Goal: Task Accomplishment & Management: Manage account settings

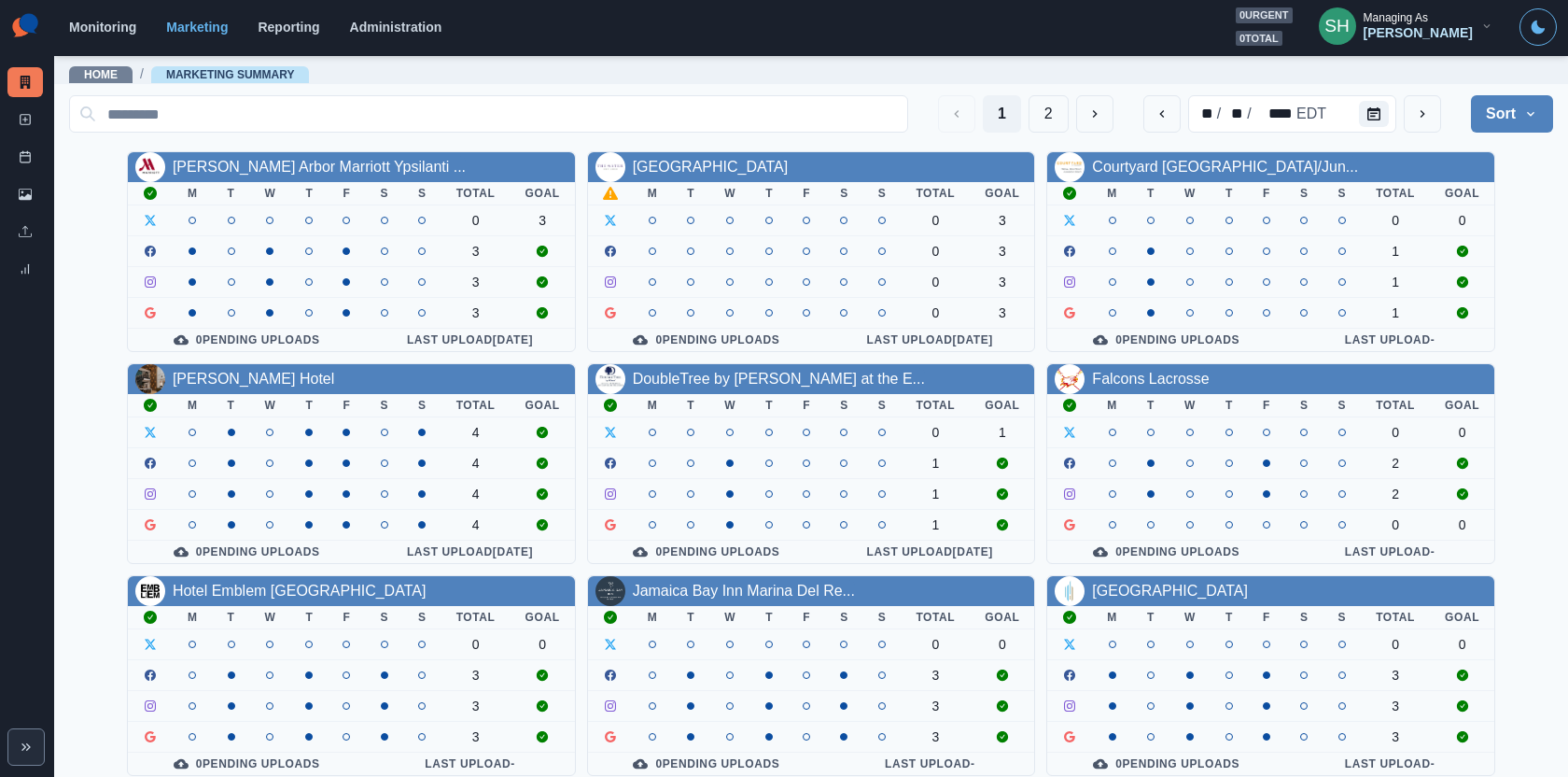
click at [1411, 24] on div "Managing As" at bounding box center [1396, 17] width 64 height 13
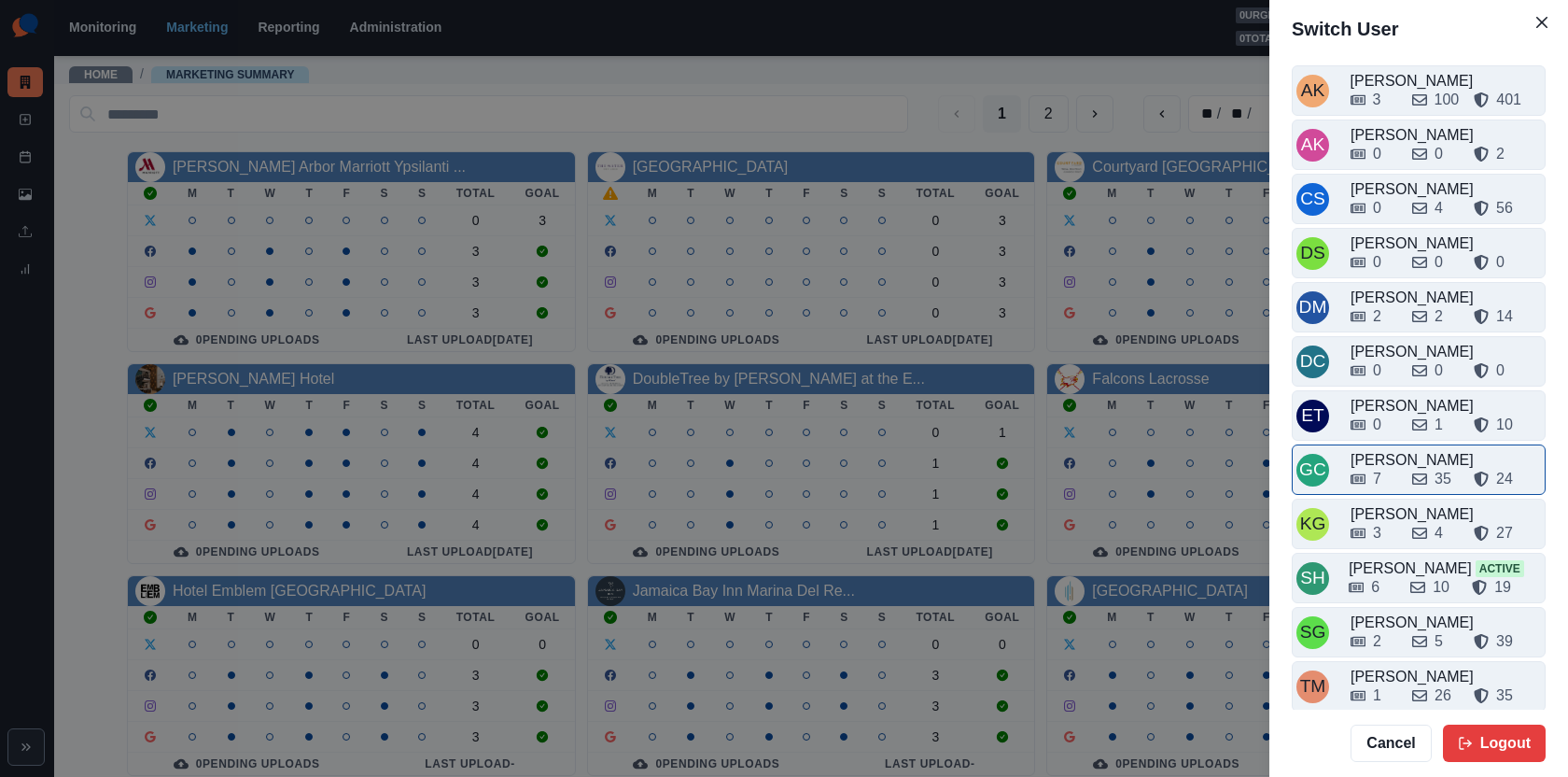
click at [1396, 477] on div "7" at bounding box center [1374, 479] width 47 height 22
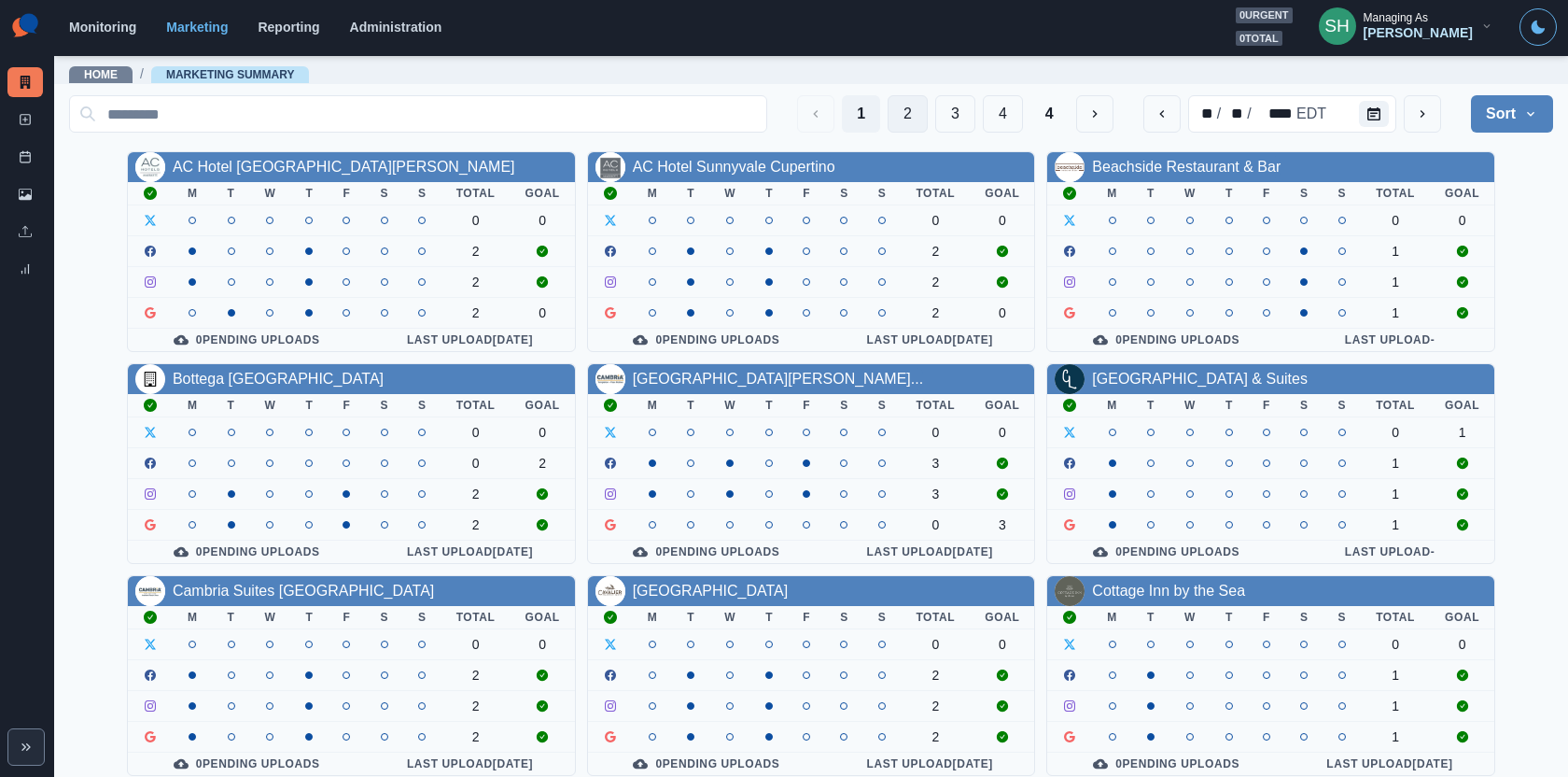
click at [909, 100] on button "2" at bounding box center [908, 113] width 40 height 37
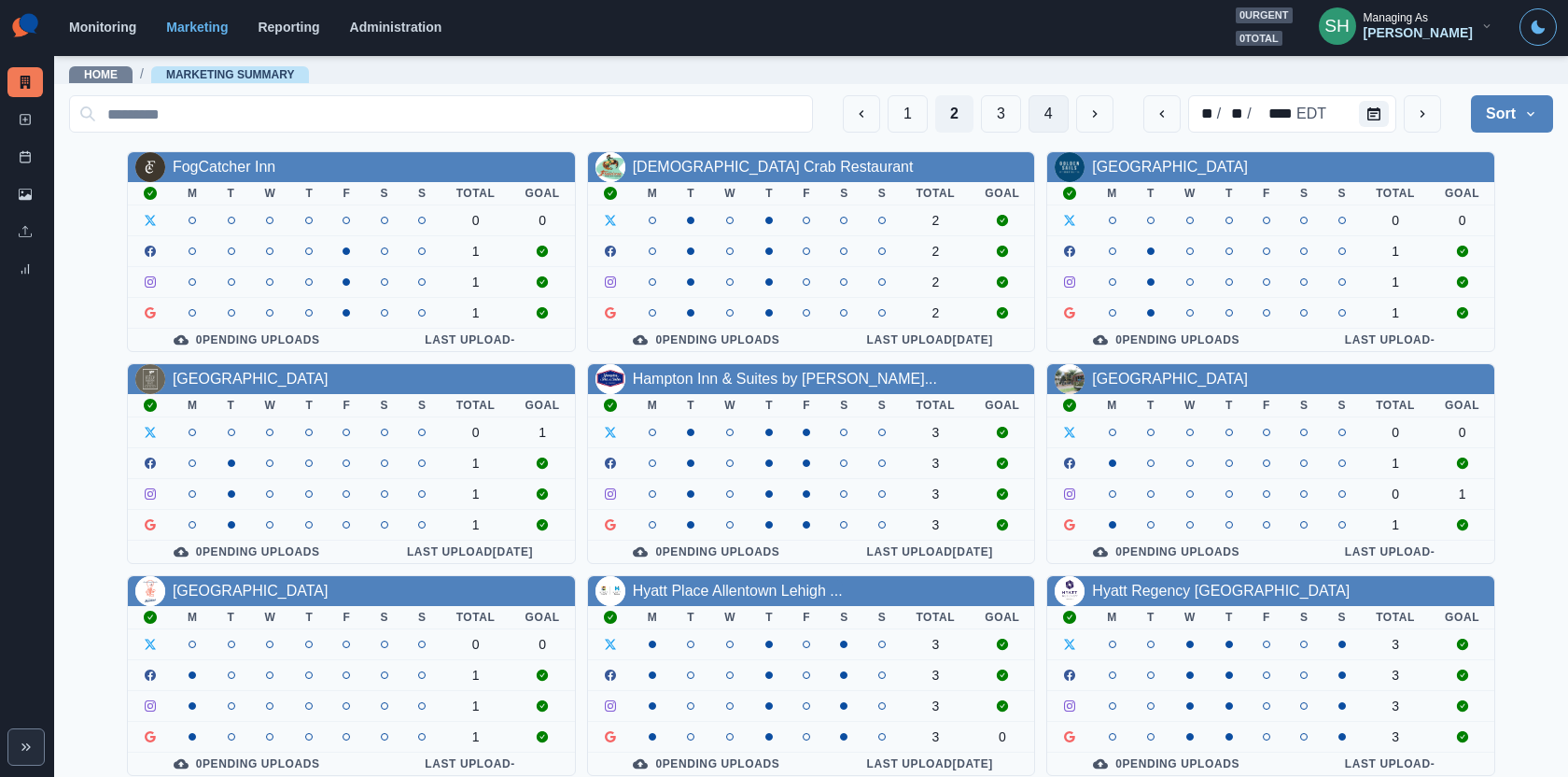
click at [1050, 128] on button "4" at bounding box center [1049, 113] width 40 height 37
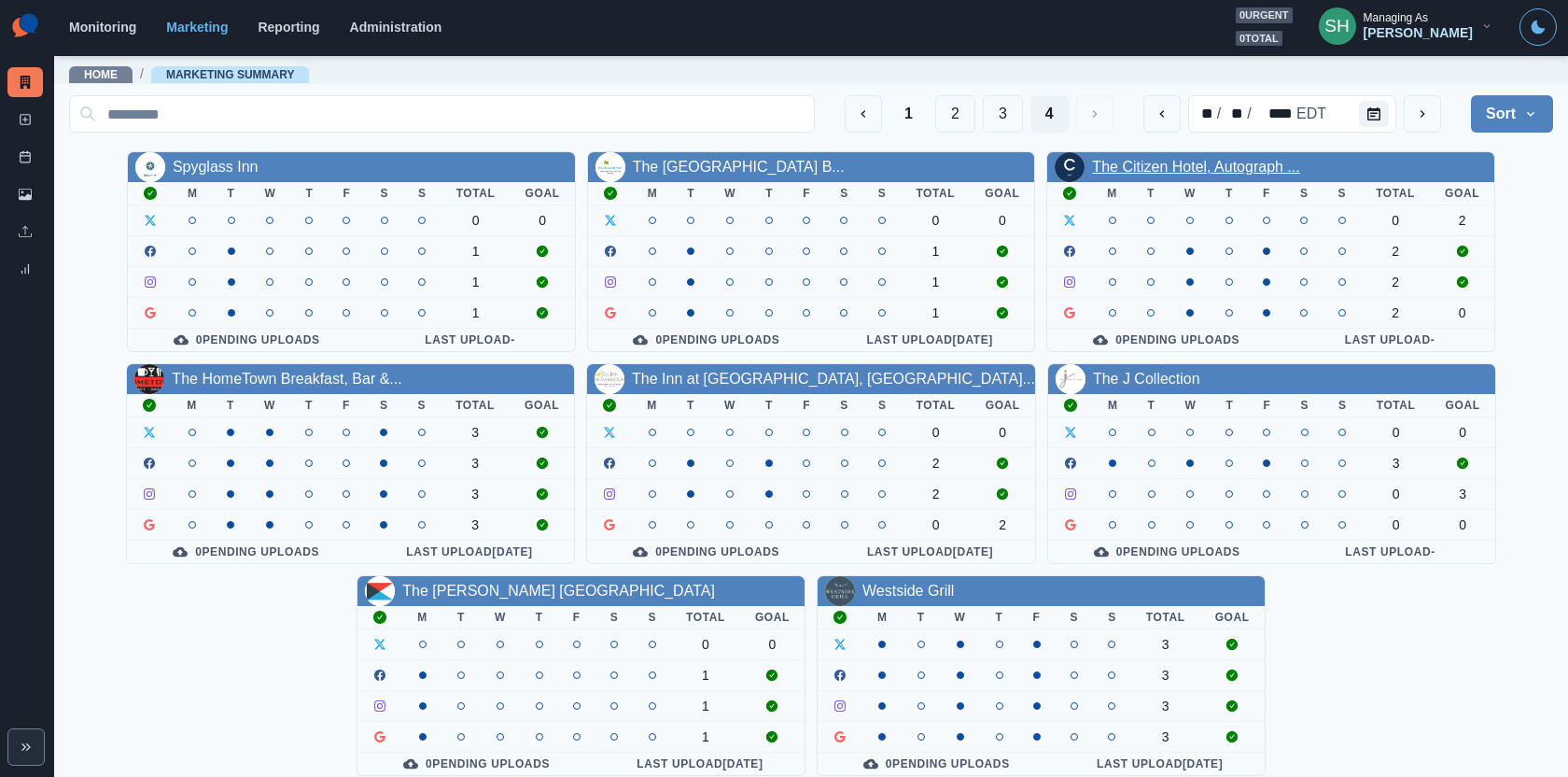
click at [1149, 165] on link "The Citizen Hotel, Autograph ..." at bounding box center [1195, 167] width 207 height 16
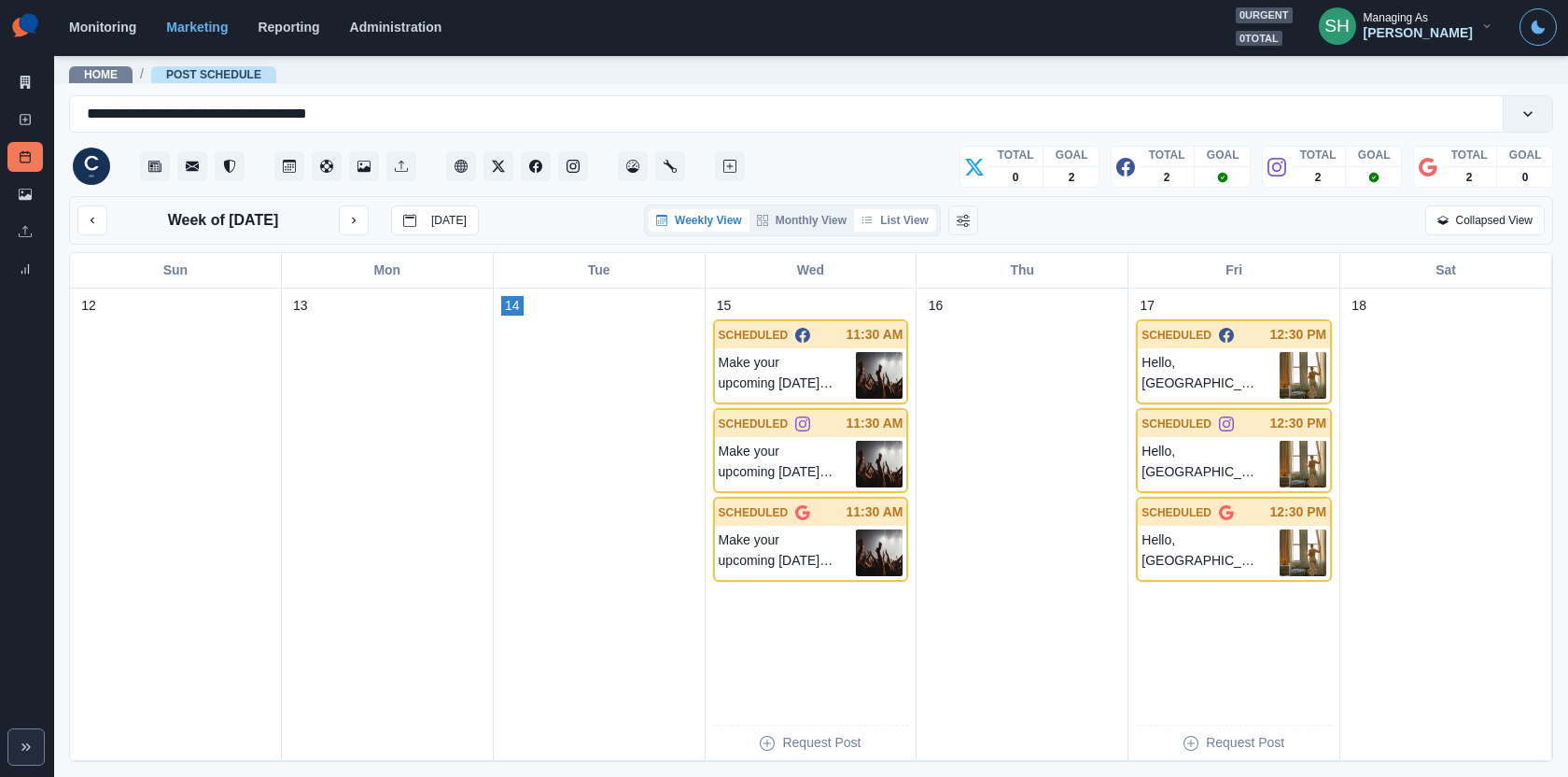
click at [878, 223] on button "List View" at bounding box center [895, 220] width 82 height 22
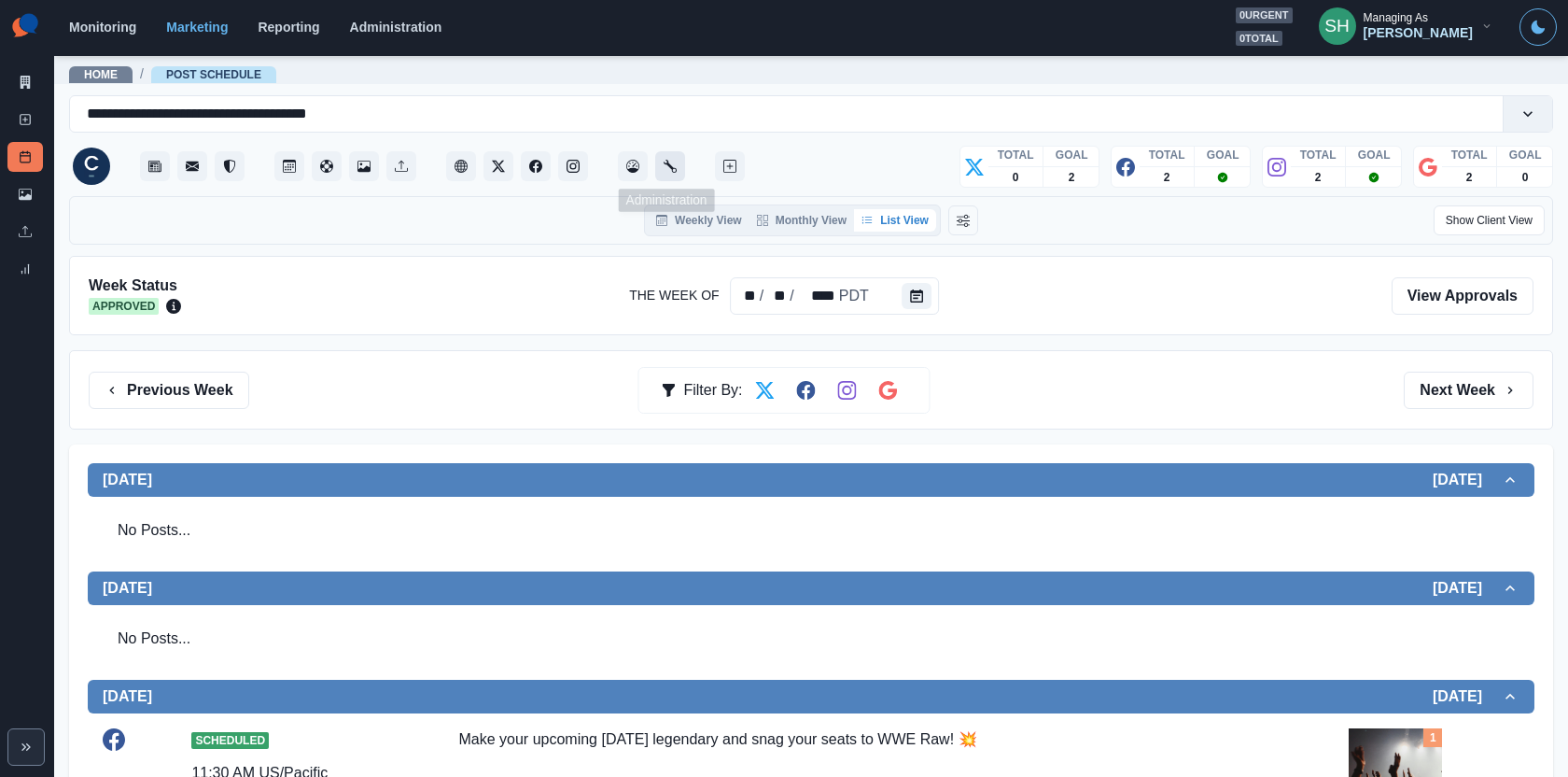
click at [677, 167] on button "Administration" at bounding box center [670, 166] width 30 height 30
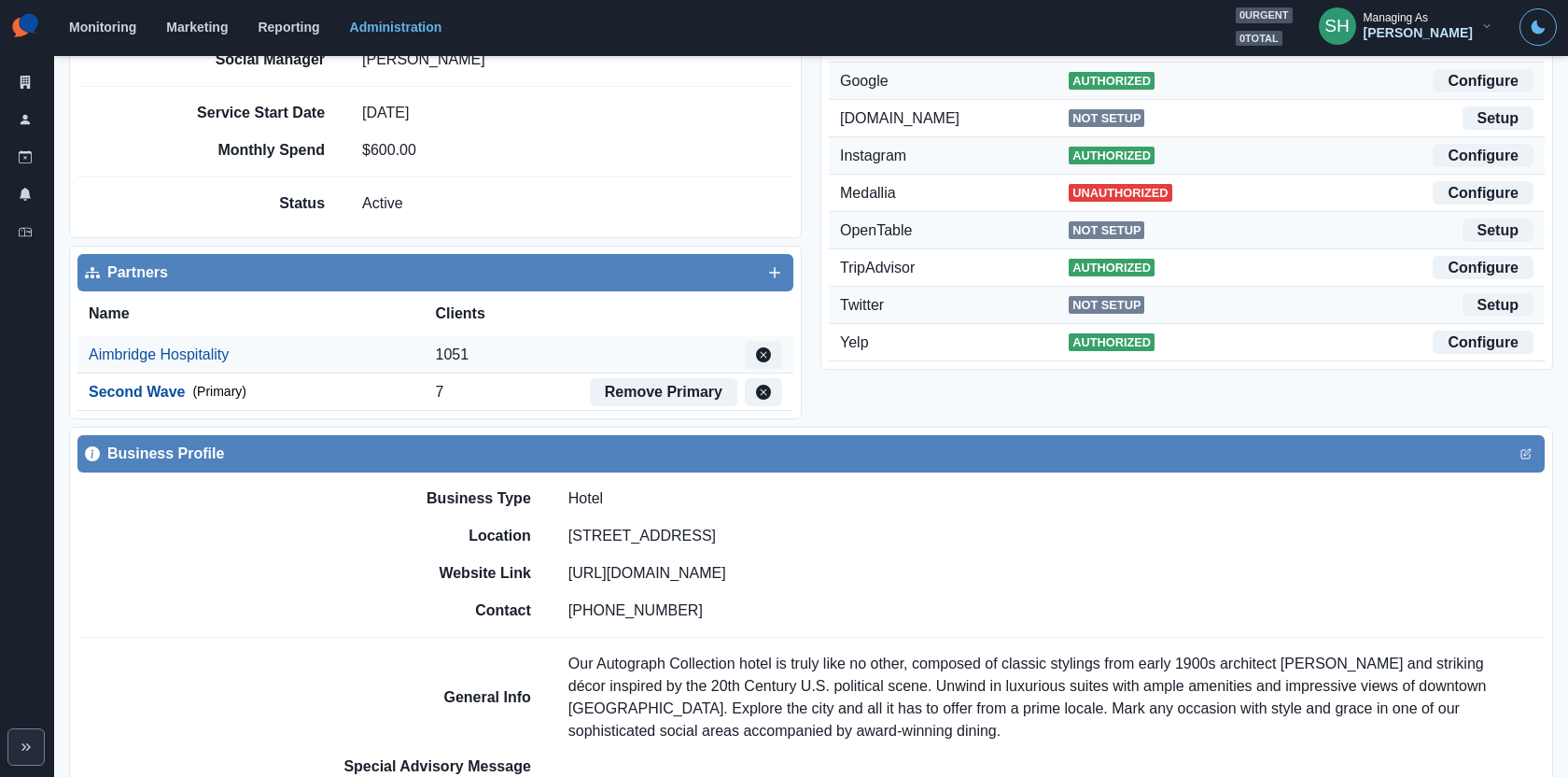
scroll to position [429, 0]
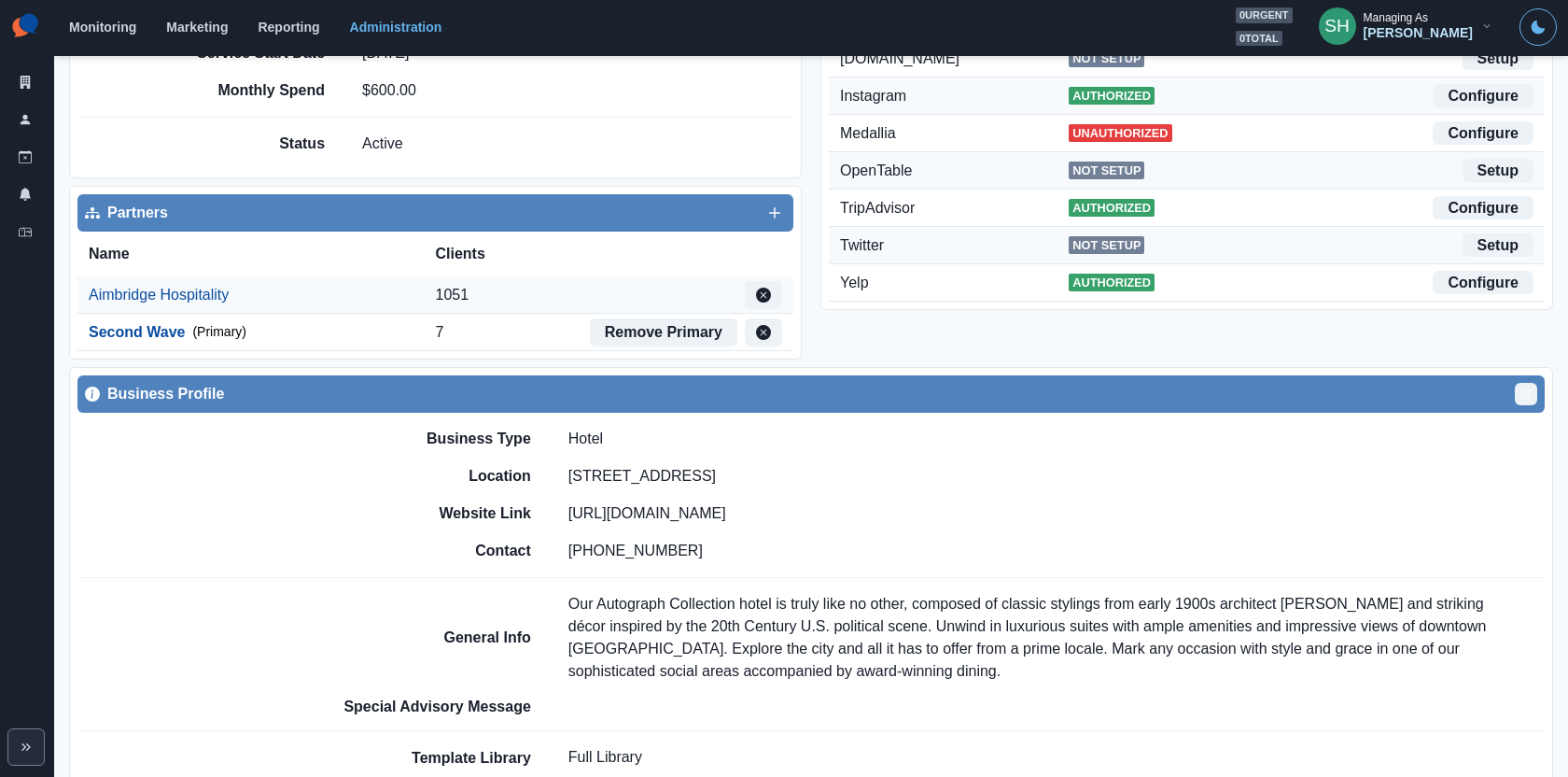
click at [1411, 396] on button "Edit" at bounding box center [1526, 394] width 22 height 22
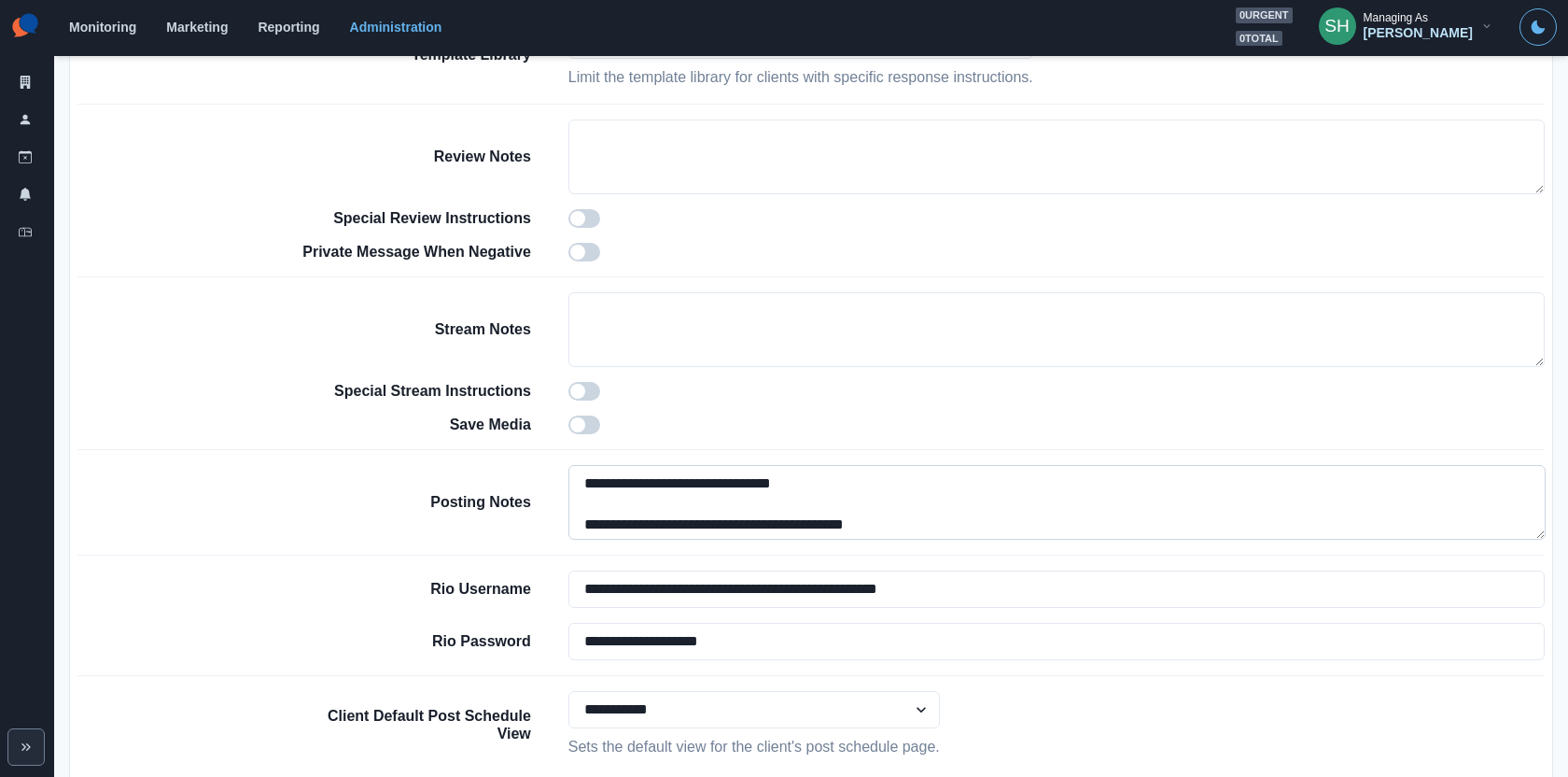
scroll to position [434, 0]
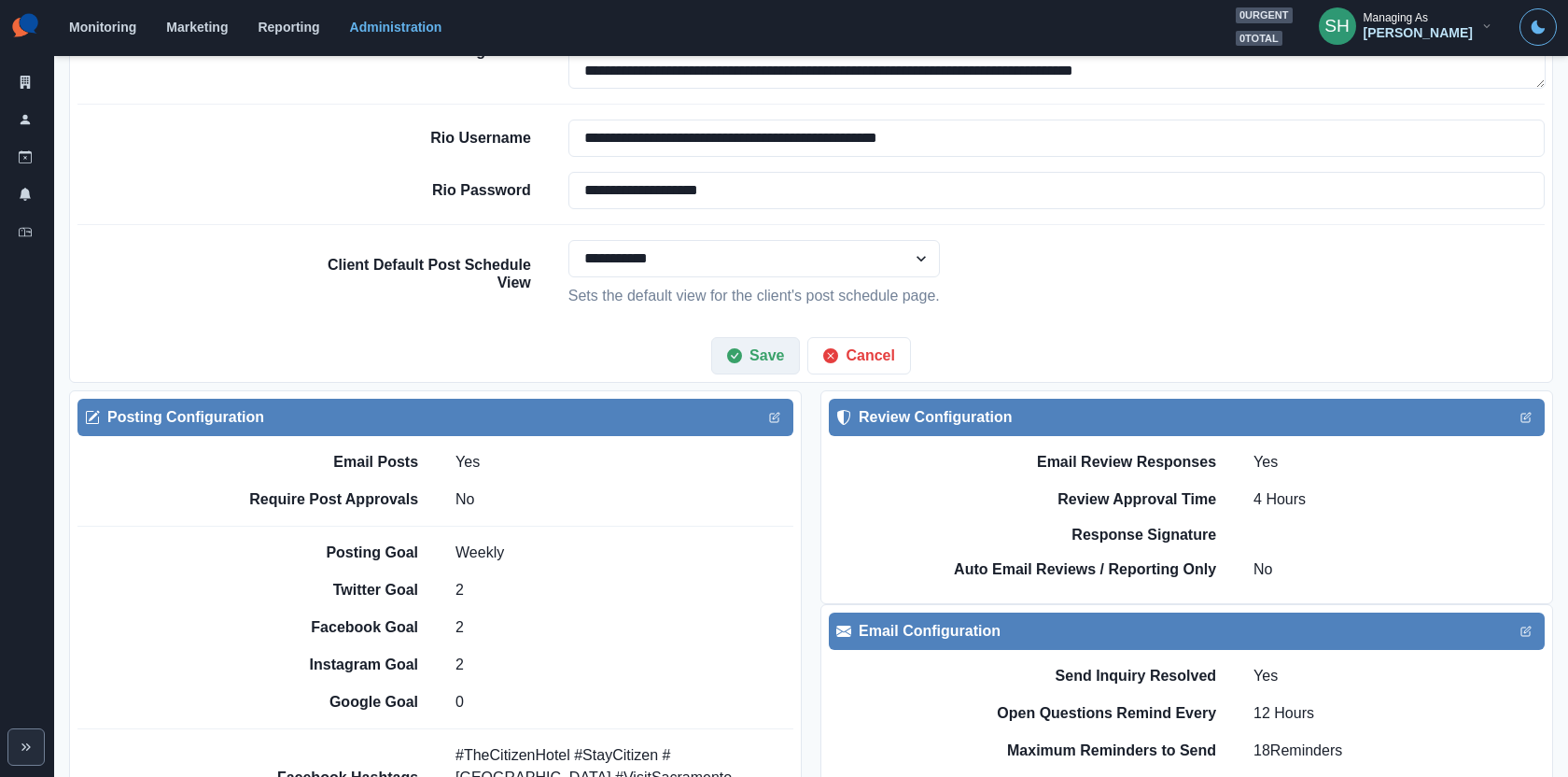
click at [770, 357] on button "Save" at bounding box center [755, 355] width 89 height 37
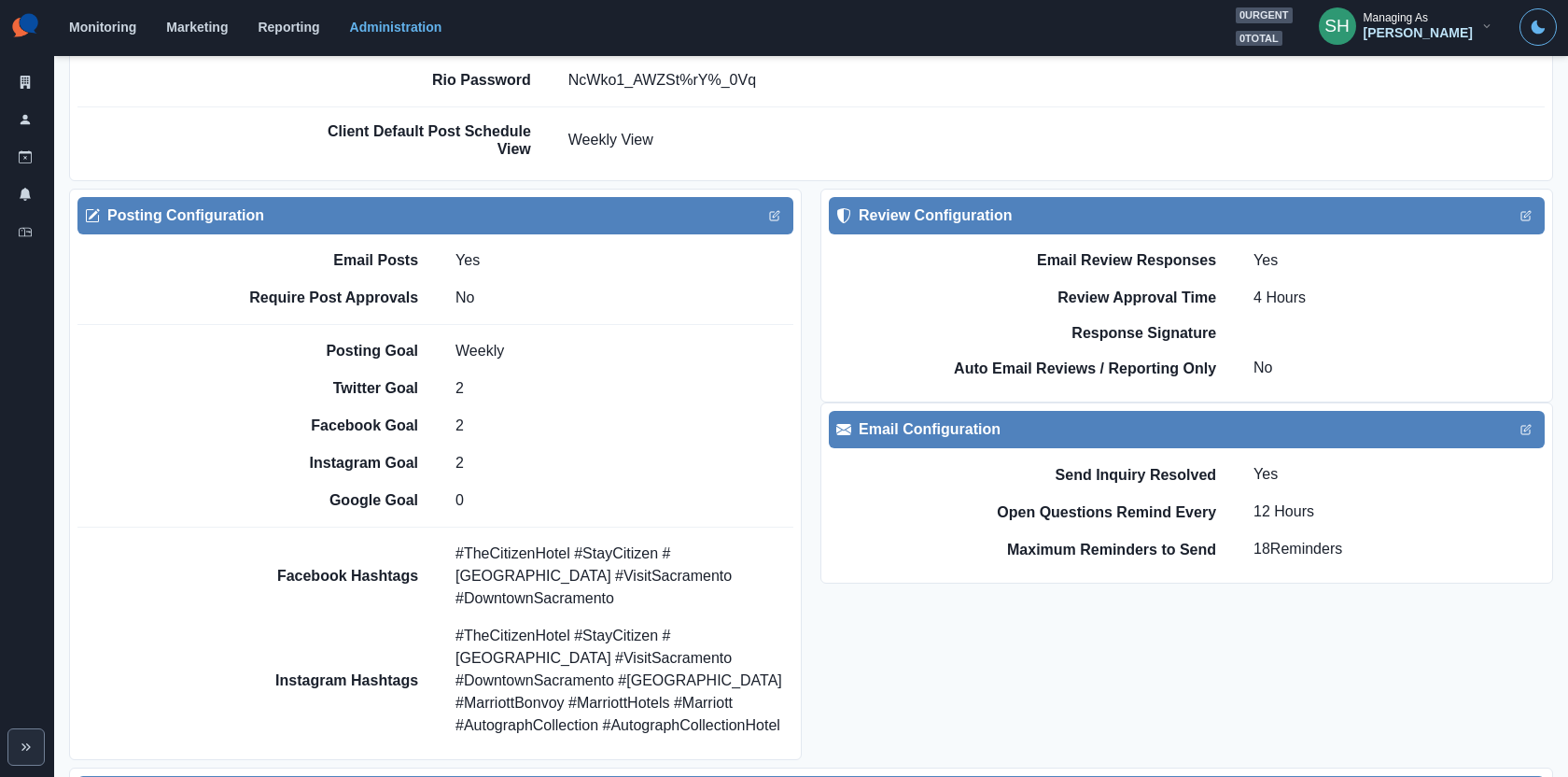
scroll to position [2081, 0]
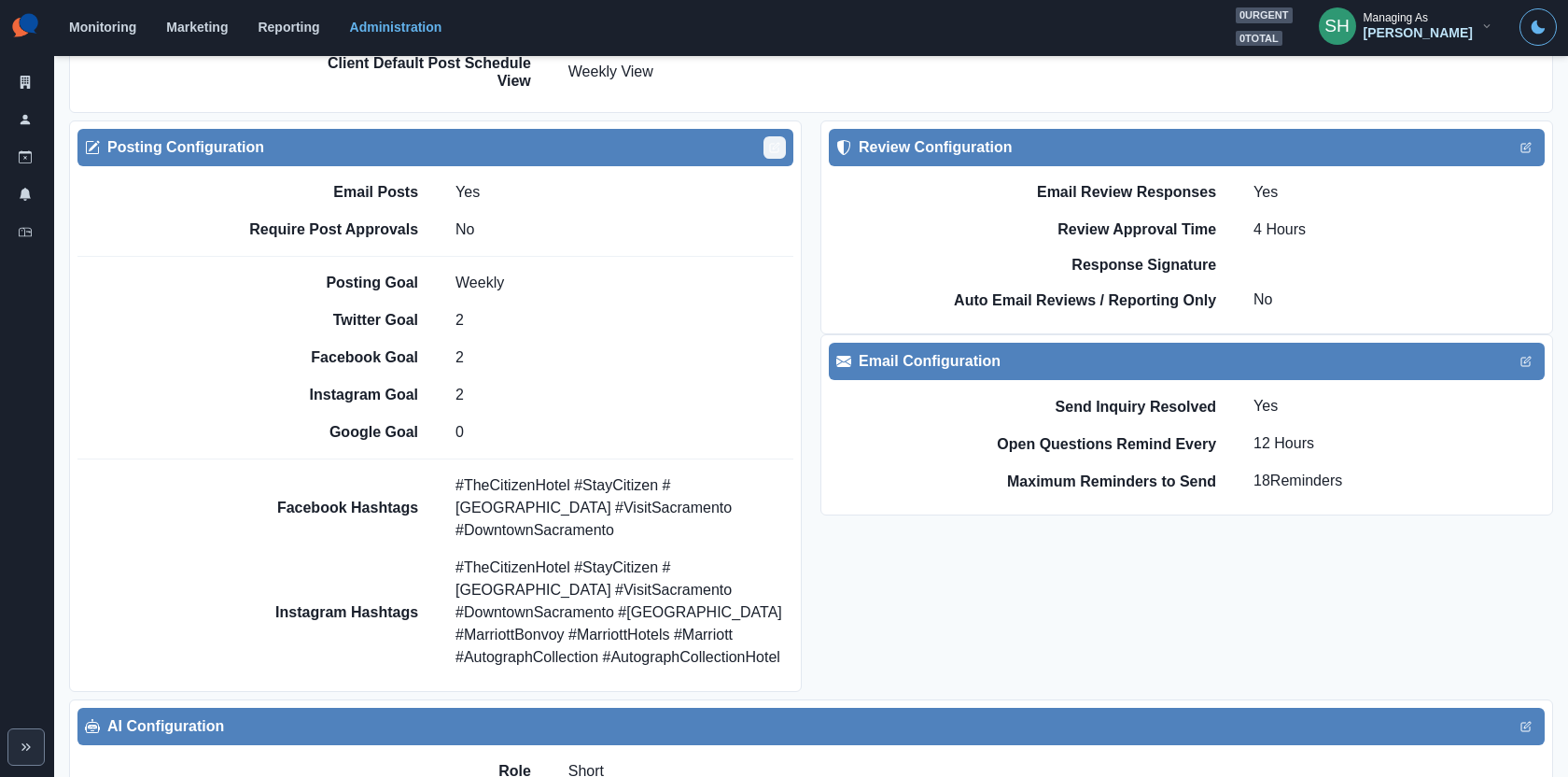
click at [778, 143] on icon "Edit" at bounding box center [776, 146] width 7 height 7
select select "****"
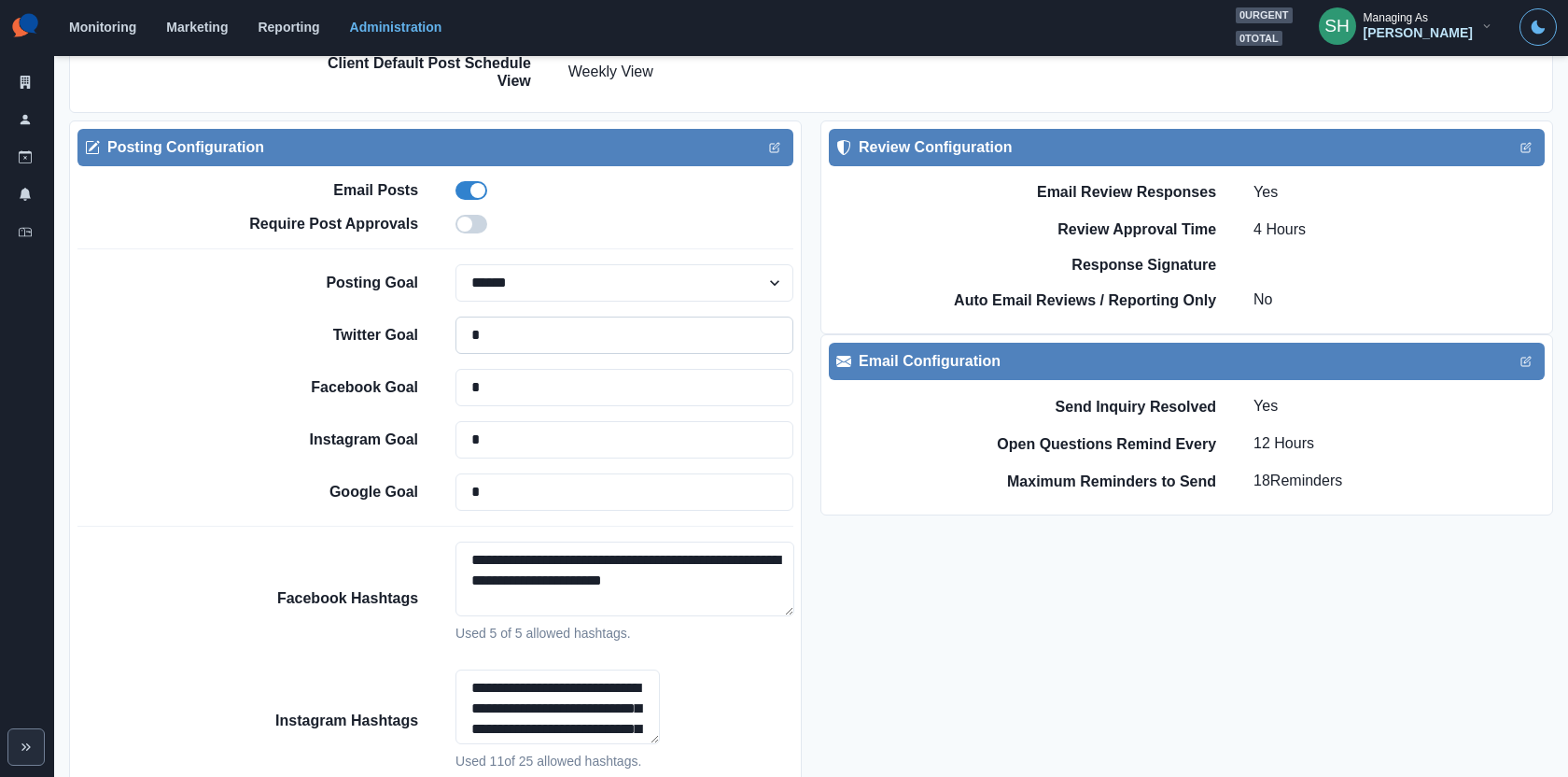
click at [546, 323] on input "*" at bounding box center [625, 334] width 338 height 37
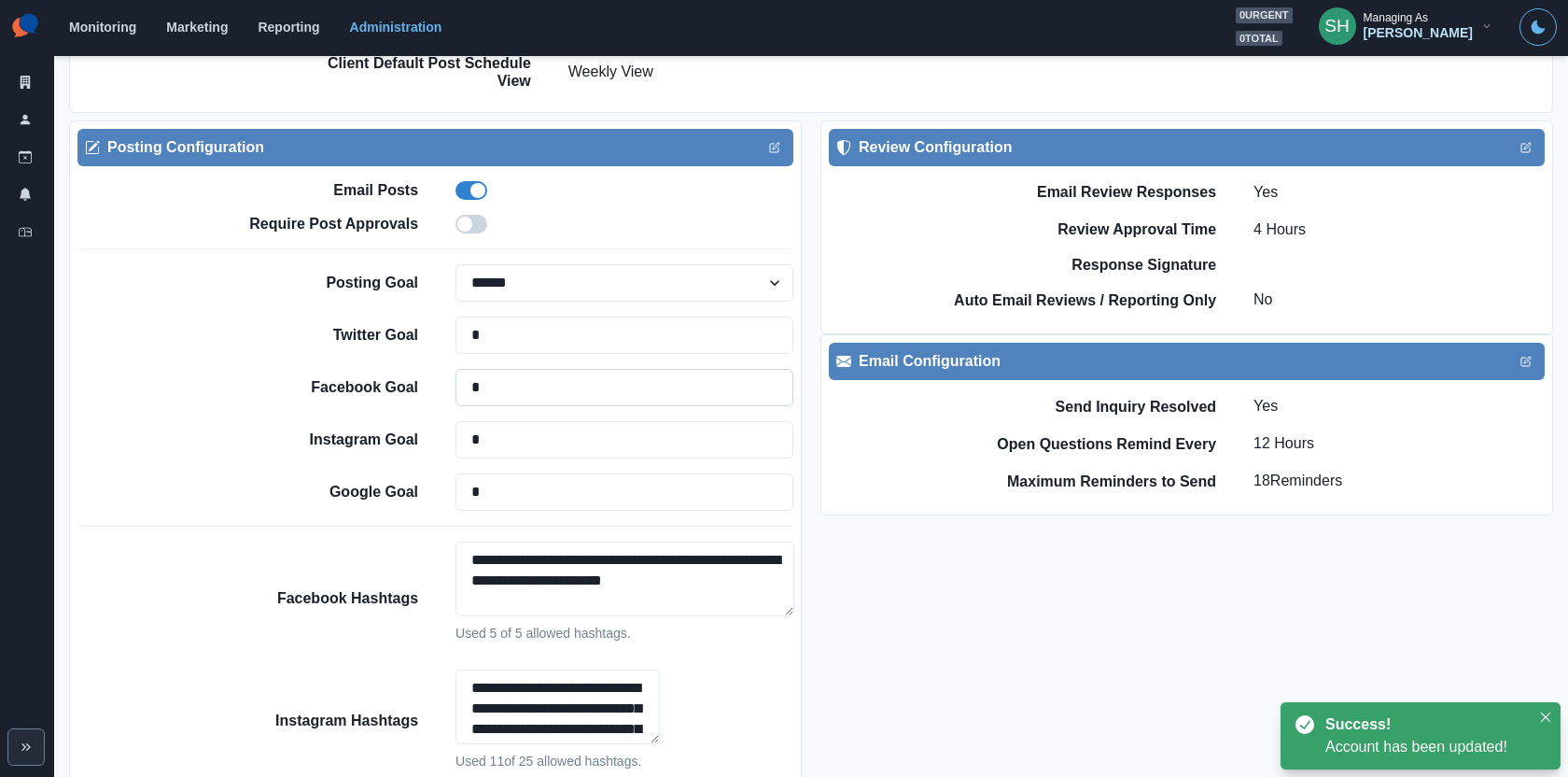
type input "*"
click at [504, 388] on input "*" at bounding box center [625, 387] width 338 height 37
type input "*"
click at [504, 428] on input "*" at bounding box center [625, 439] width 338 height 37
type input "*"
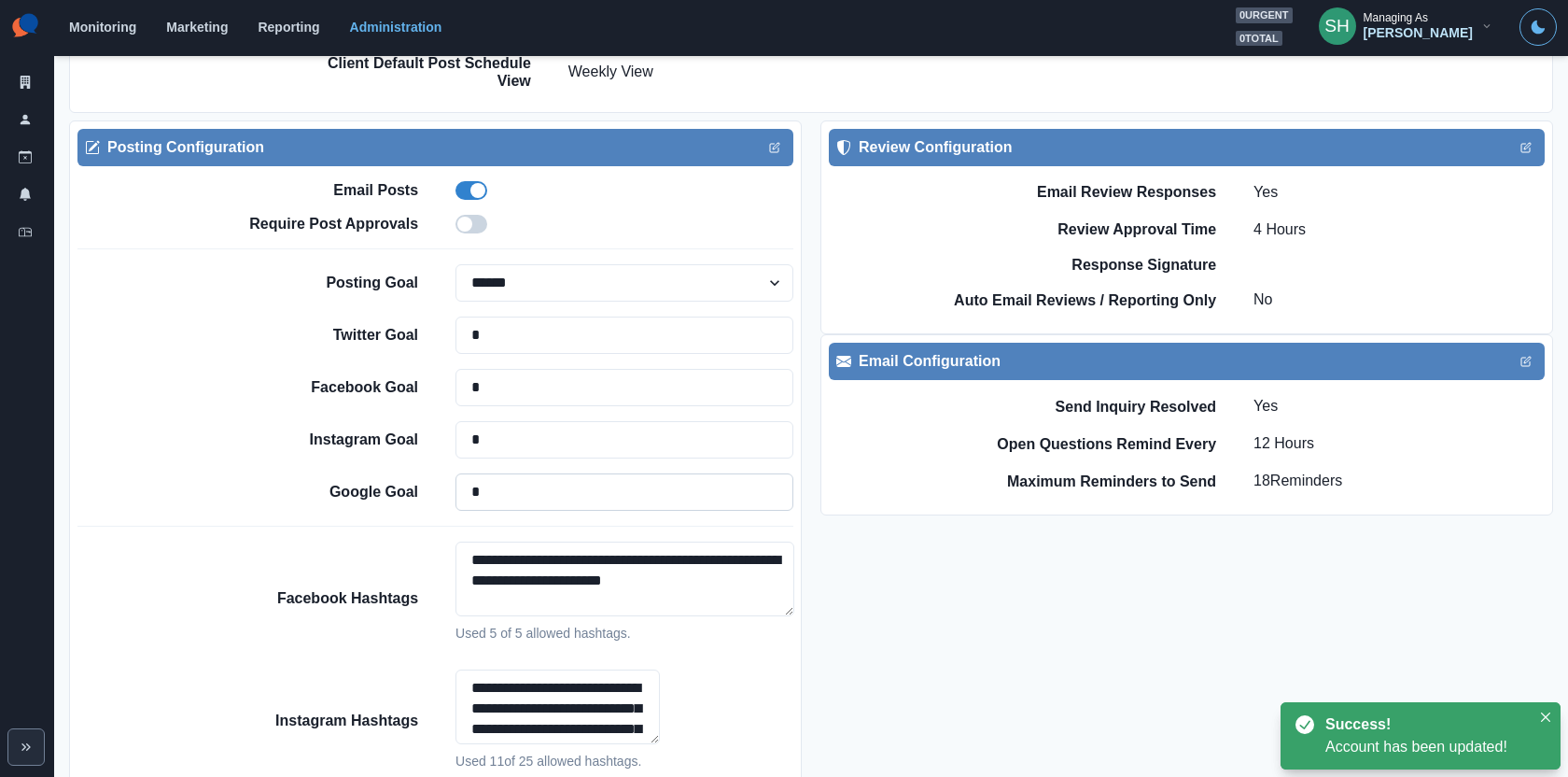
click at [523, 484] on input "*" at bounding box center [625, 491] width 338 height 37
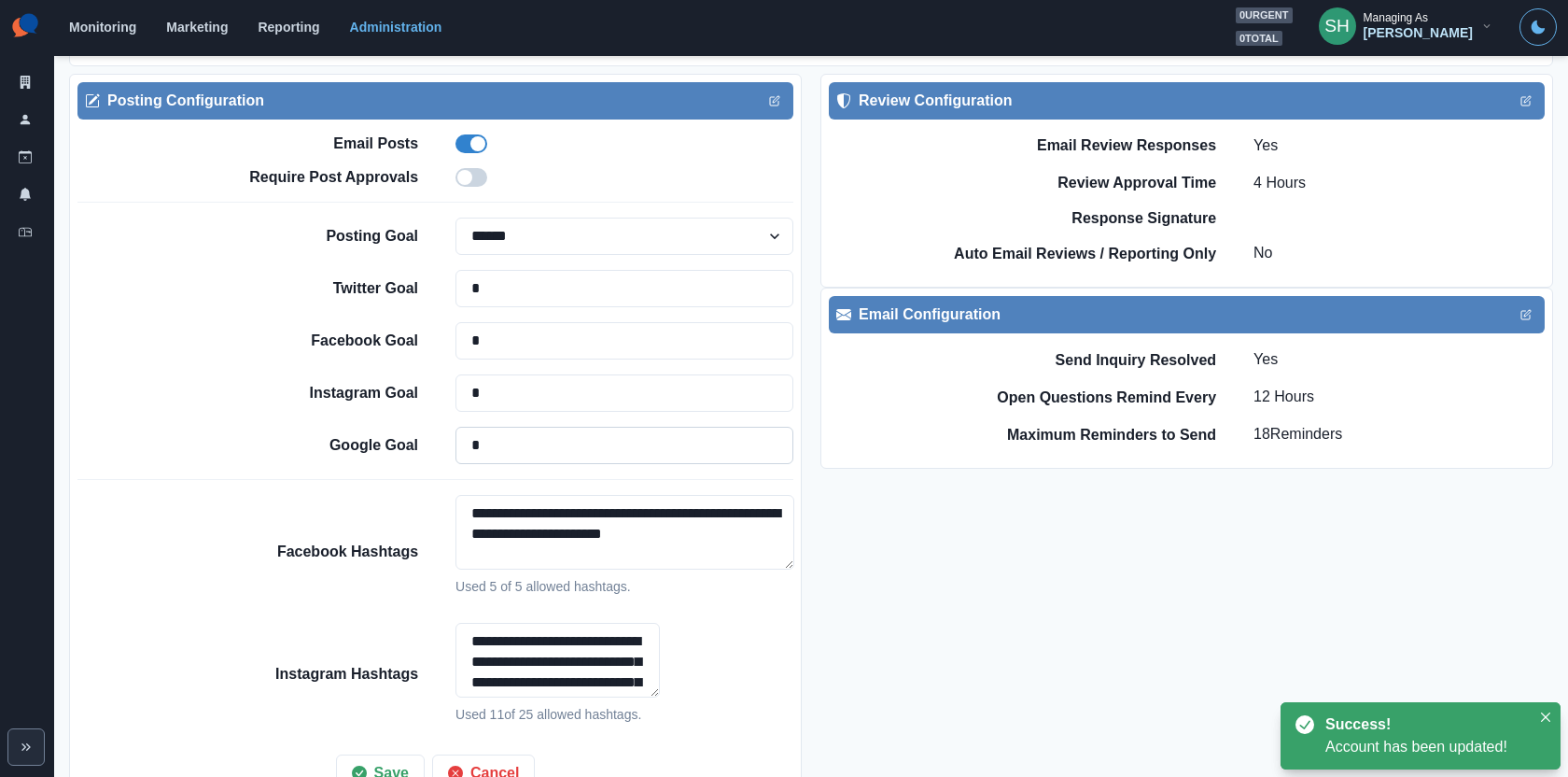
type input "*"
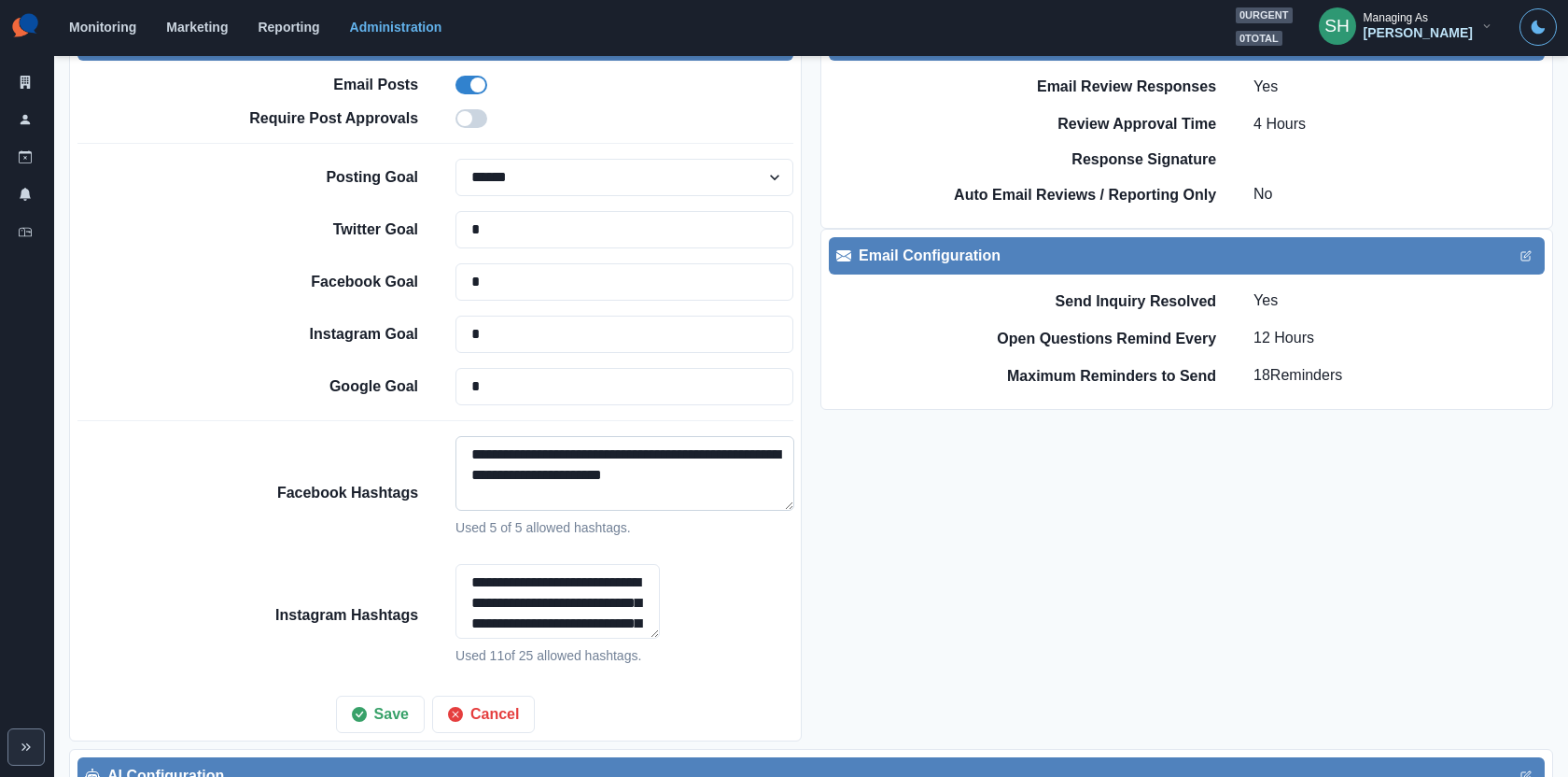
scroll to position [2267, 0]
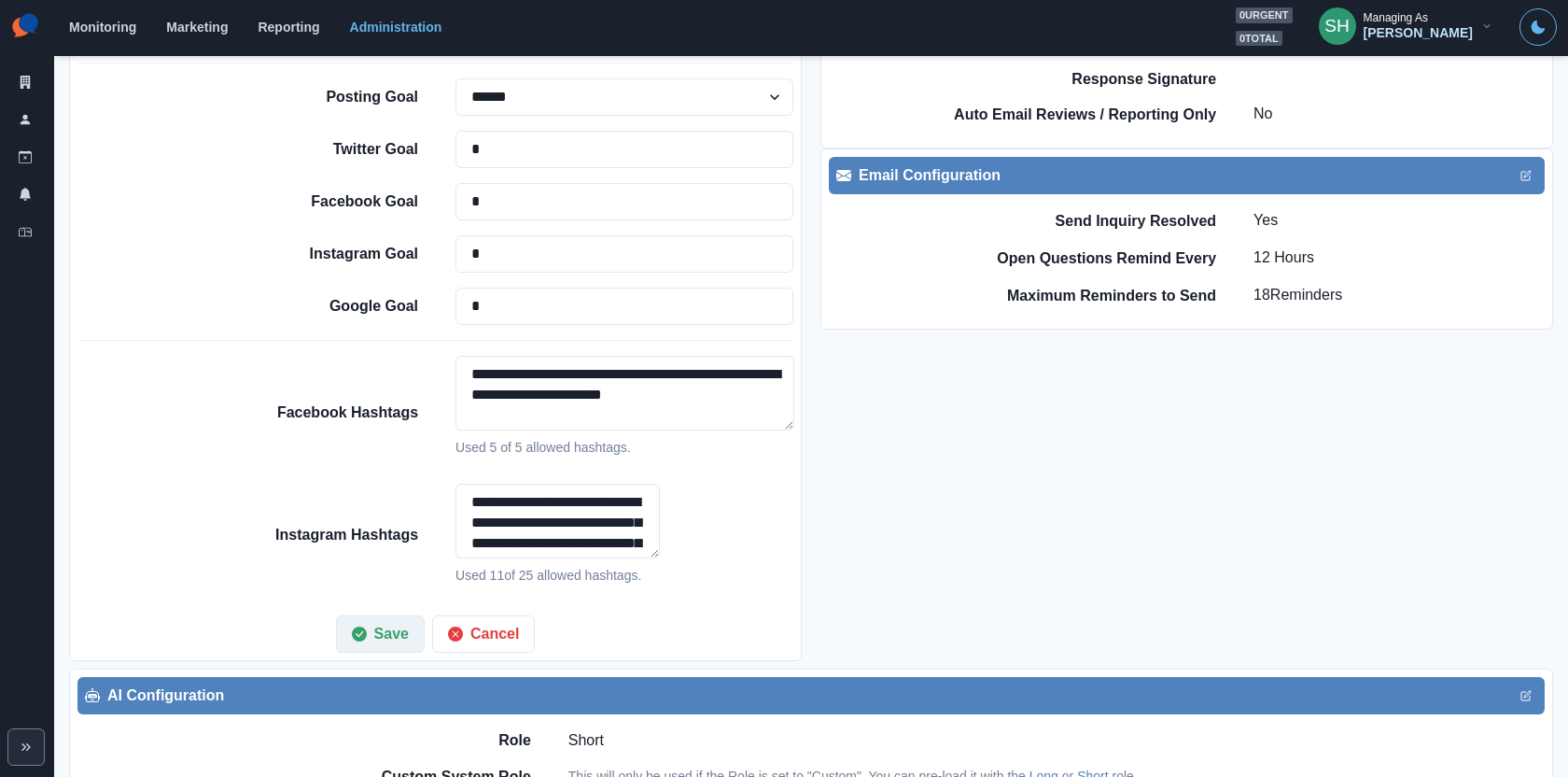
click at [399, 618] on button "Save" at bounding box center [380, 633] width 89 height 37
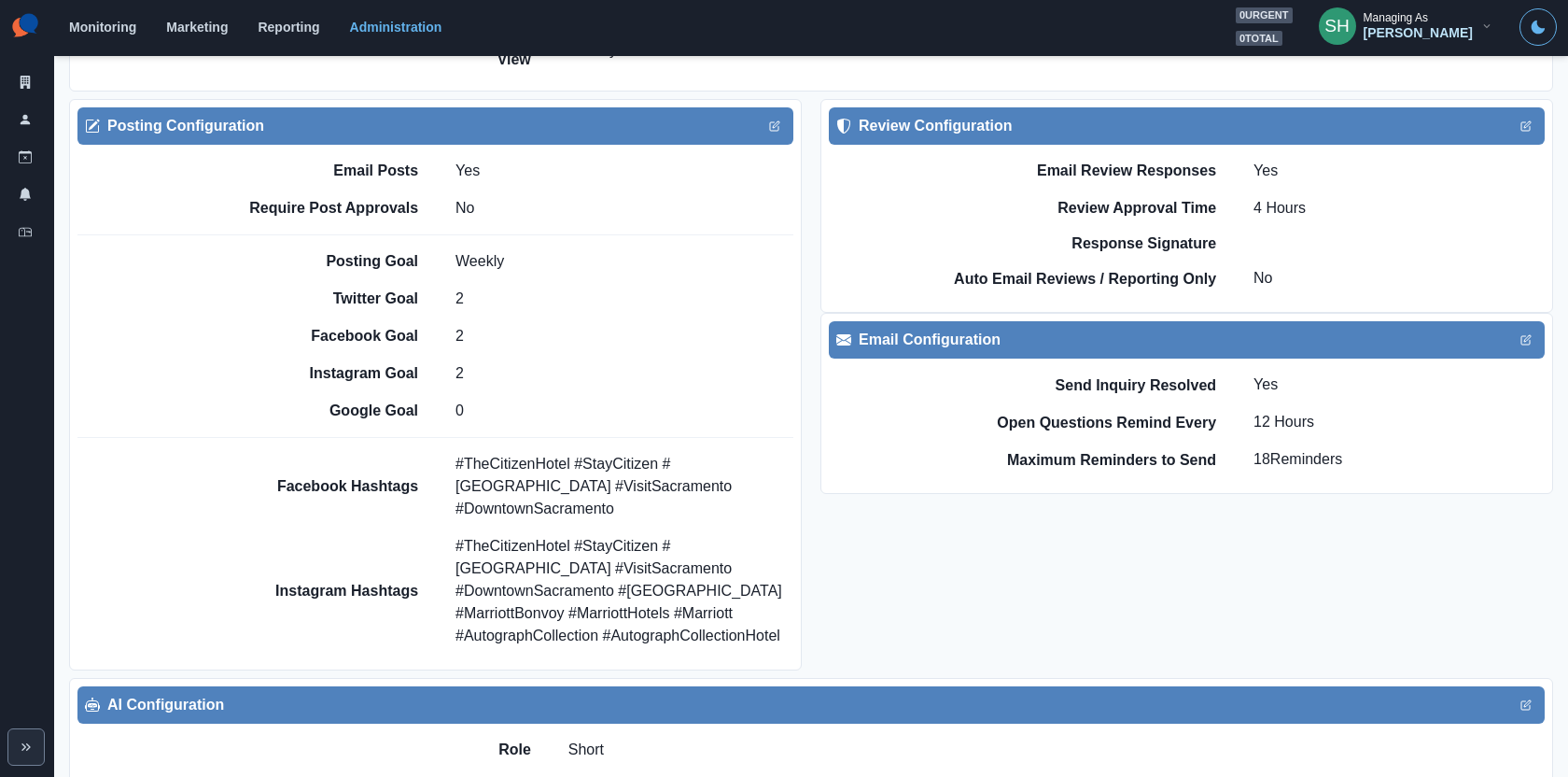
scroll to position [2100, 0]
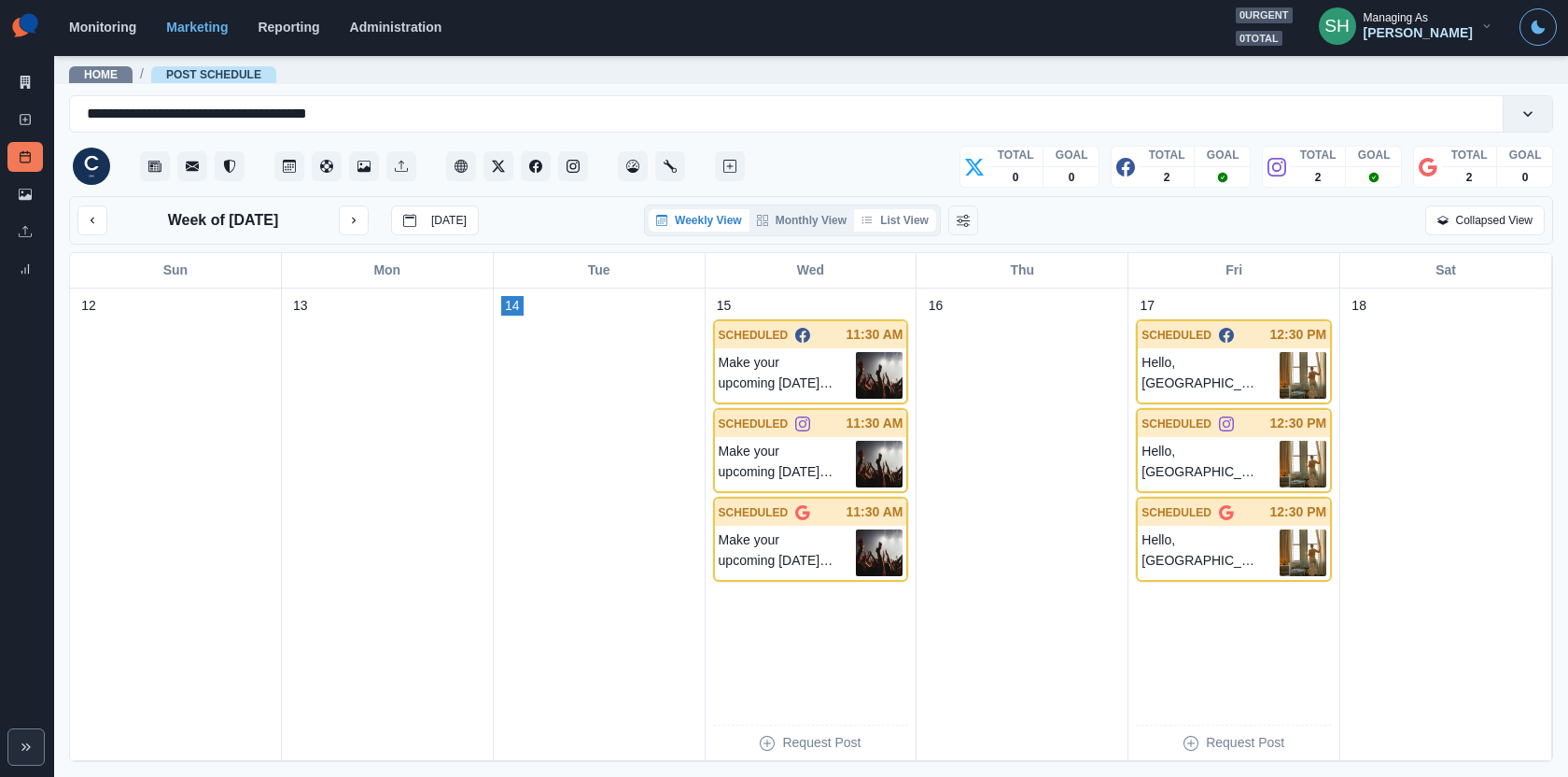
click at [924, 225] on button "List View" at bounding box center [895, 220] width 82 height 22
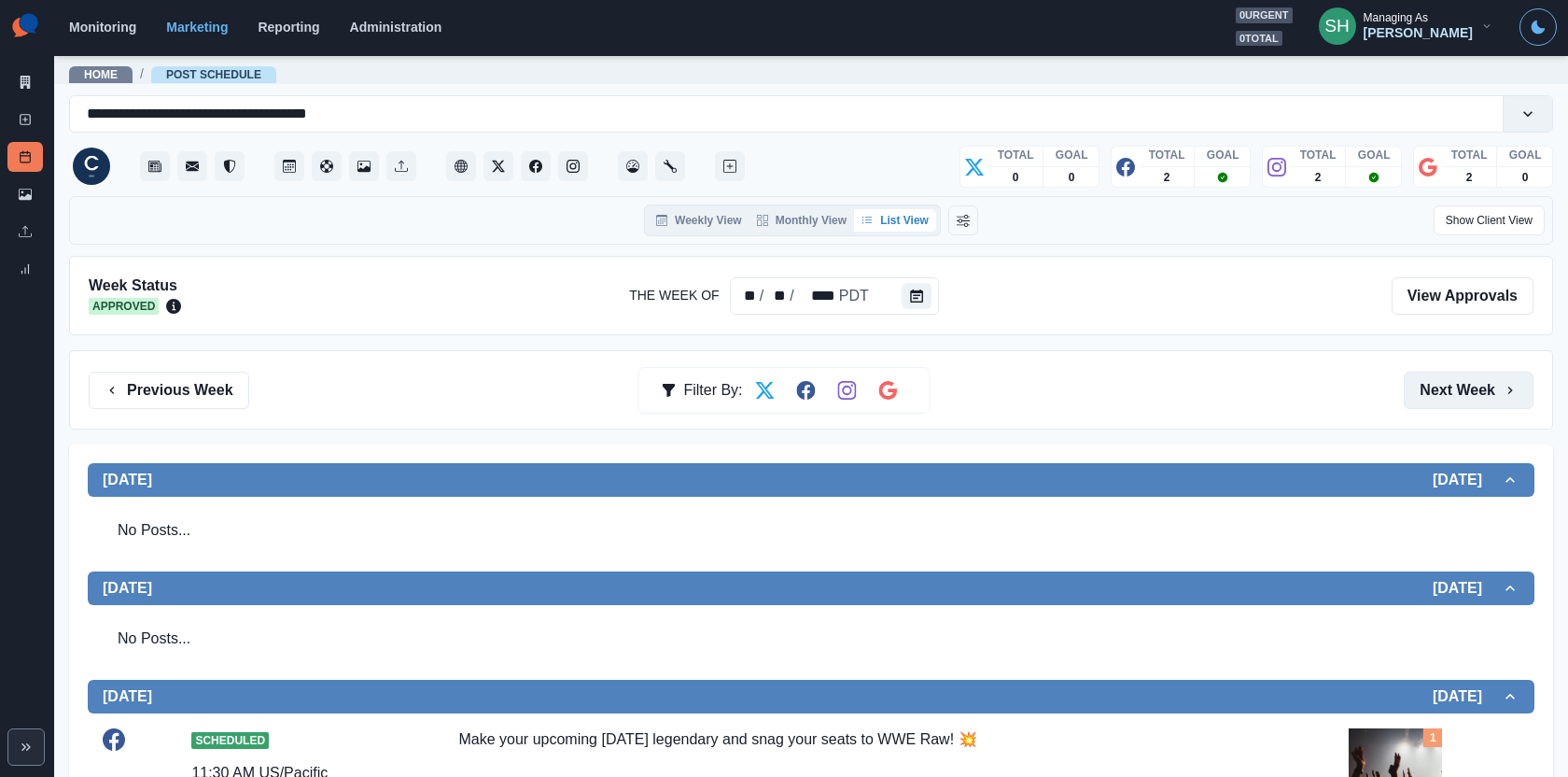
click at [1411, 394] on button "Next Week" at bounding box center [1469, 390] width 130 height 37
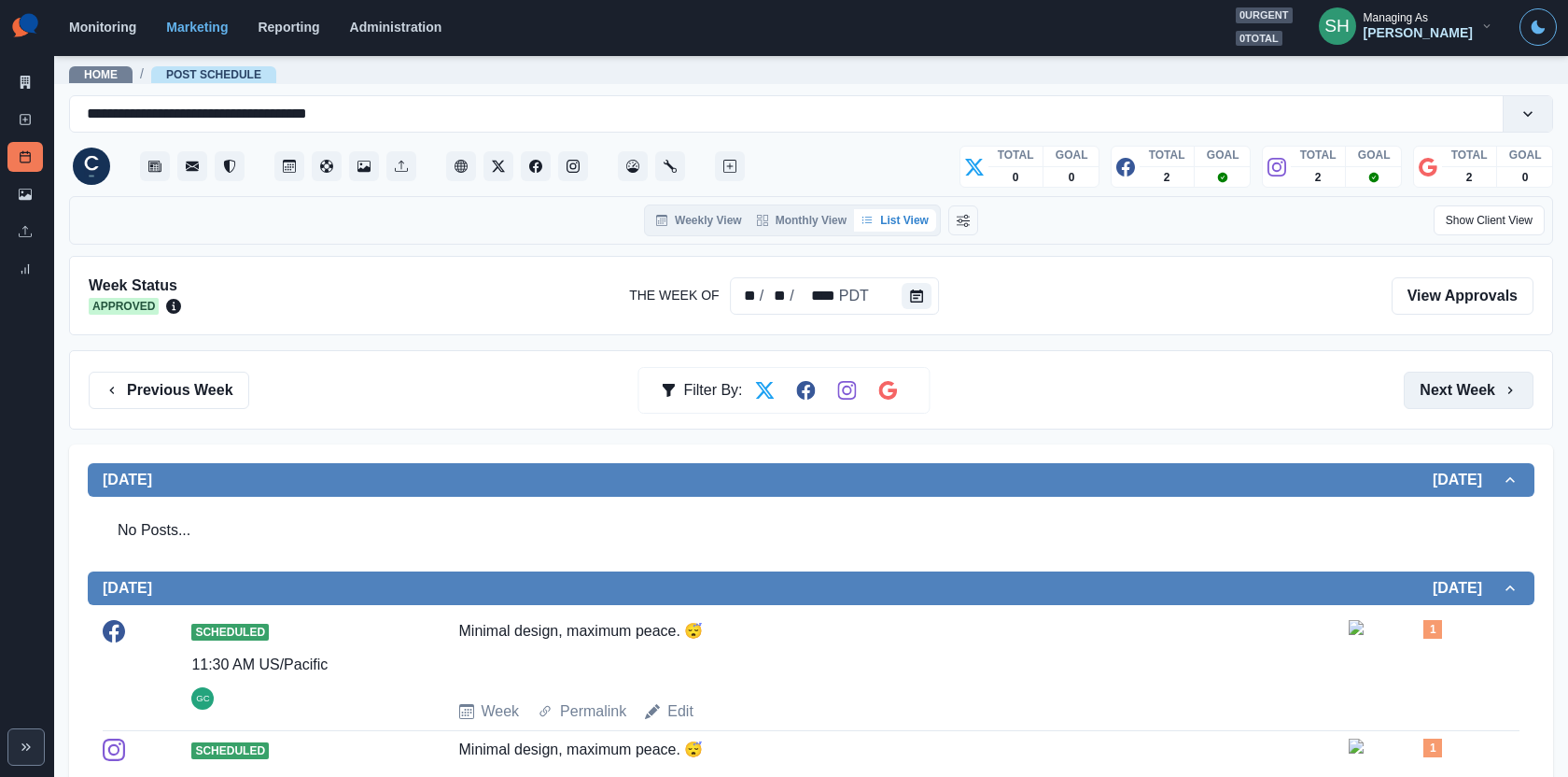
click at [1411, 404] on button "Next Week" at bounding box center [1469, 390] width 130 height 37
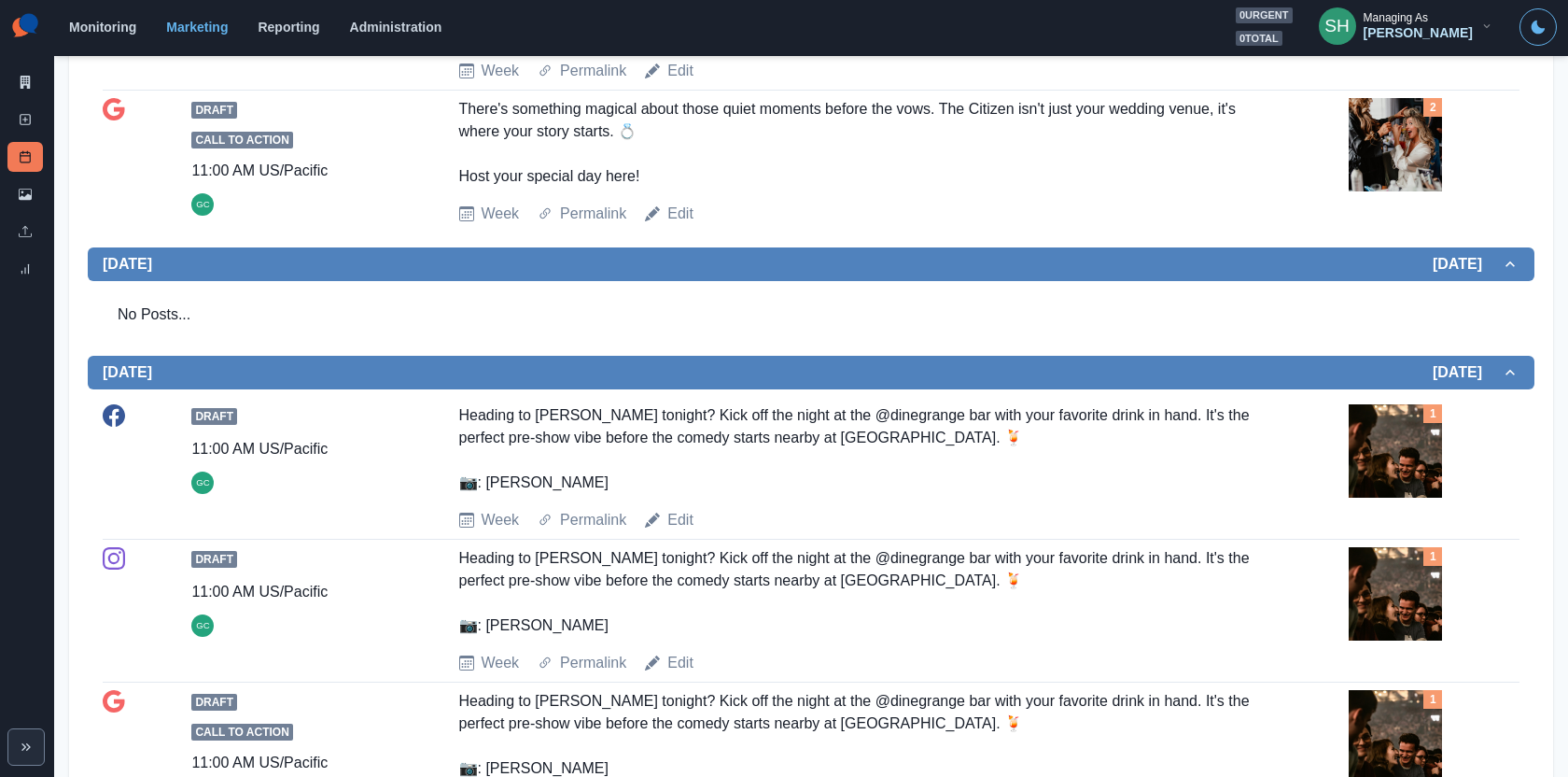
scroll to position [1039, 0]
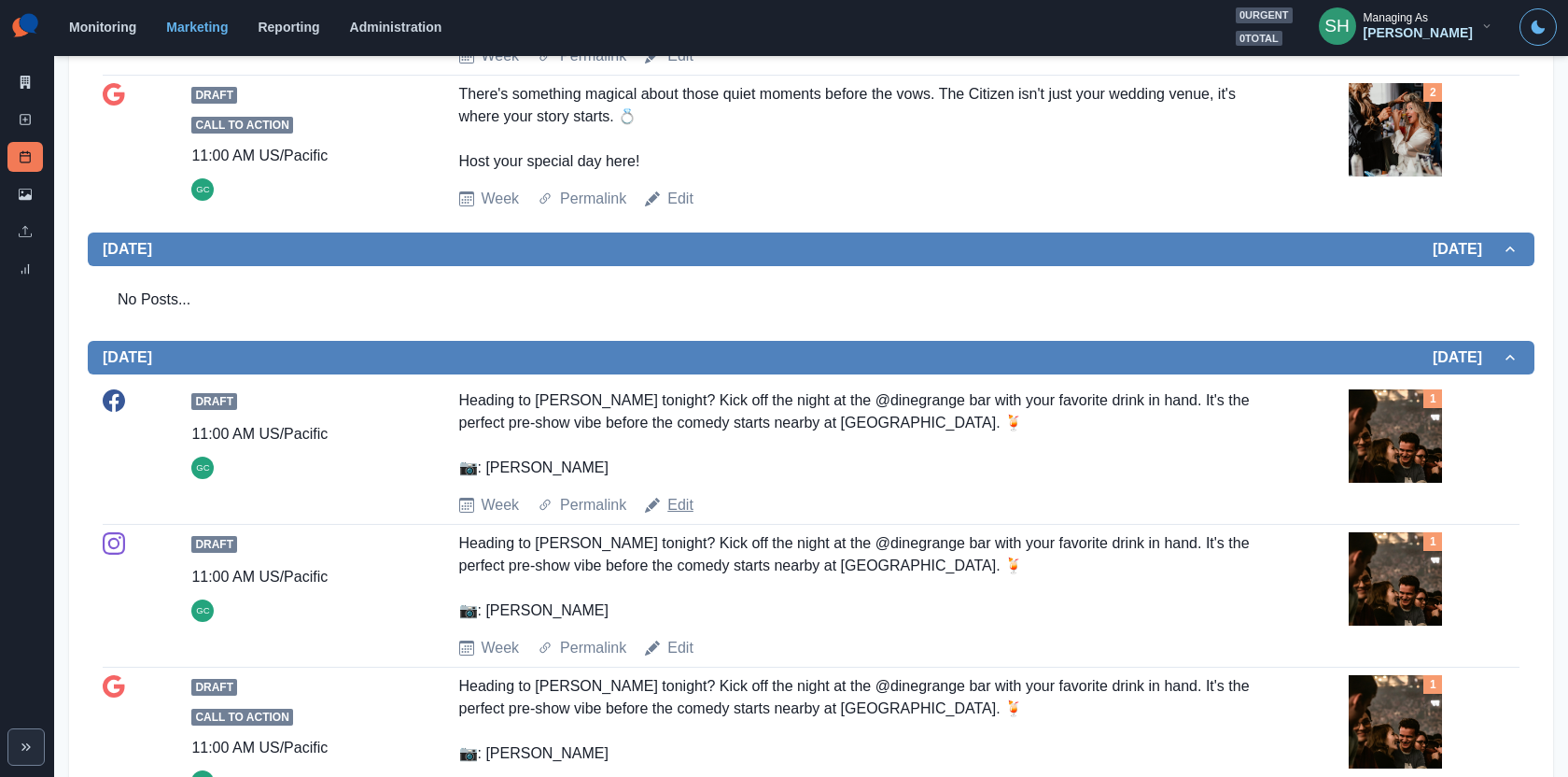
click at [678, 505] on link "Edit" at bounding box center [680, 505] width 26 height 22
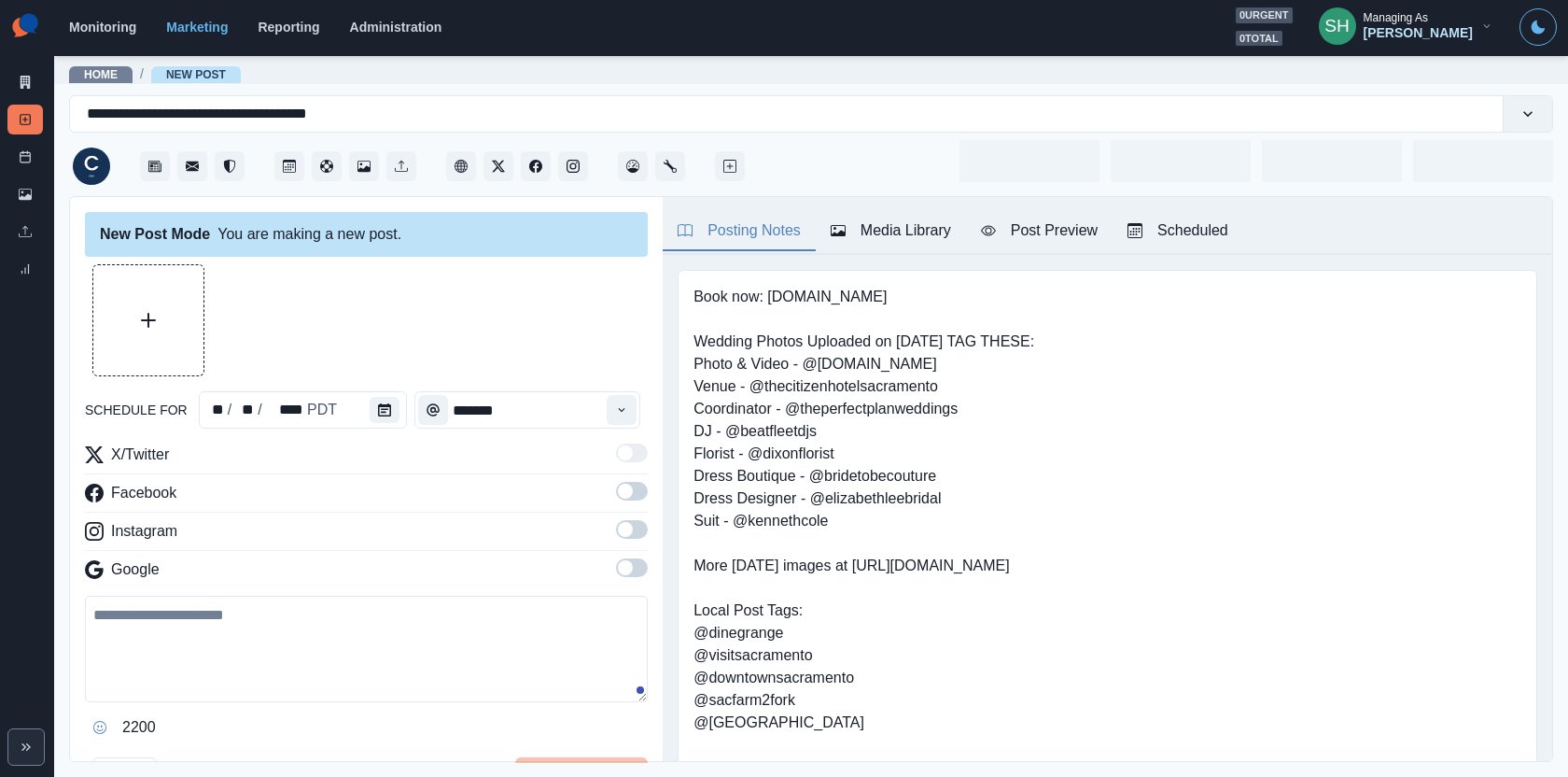
type input "********"
type textarea "**********"
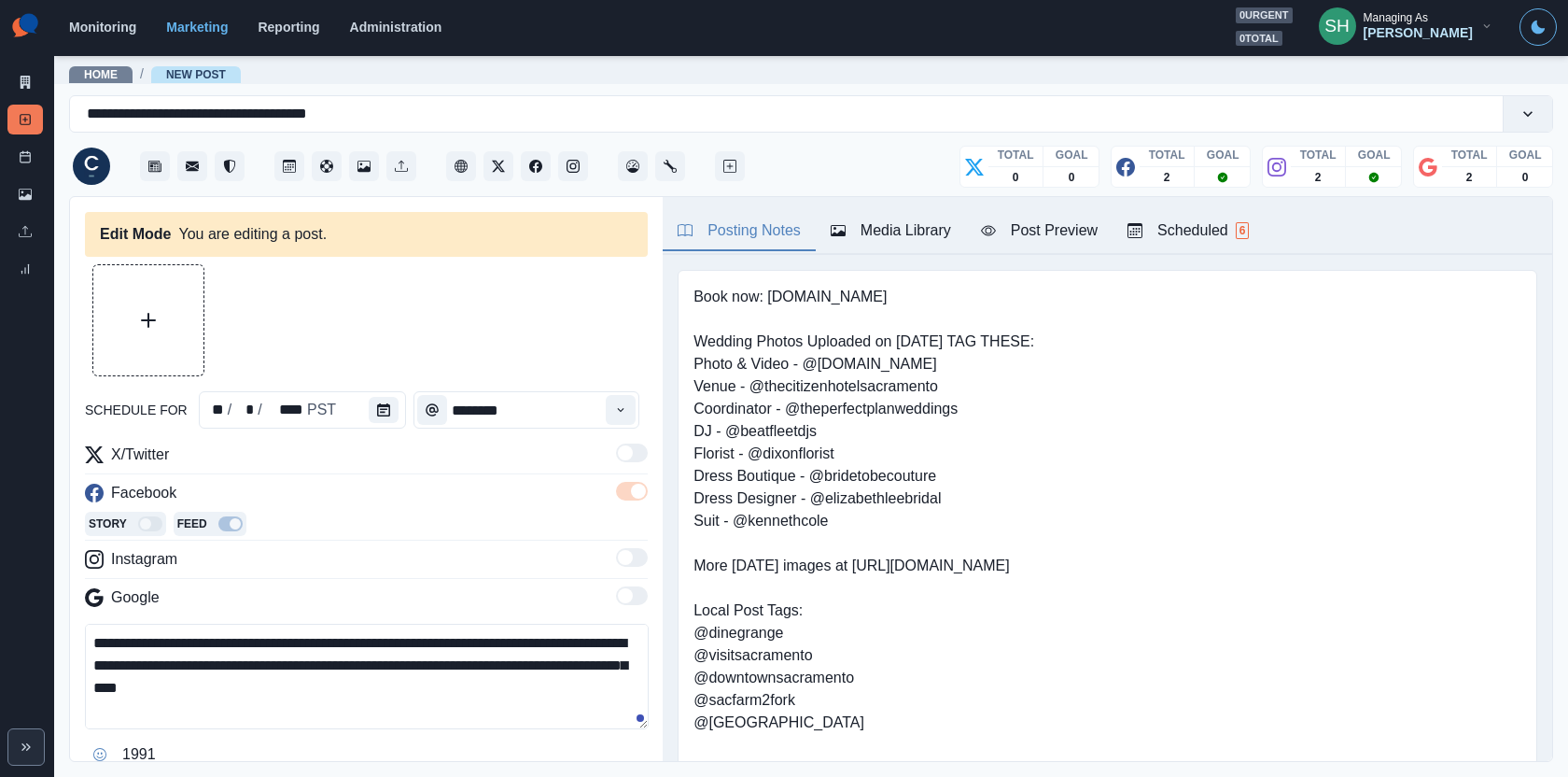
scroll to position [152, 0]
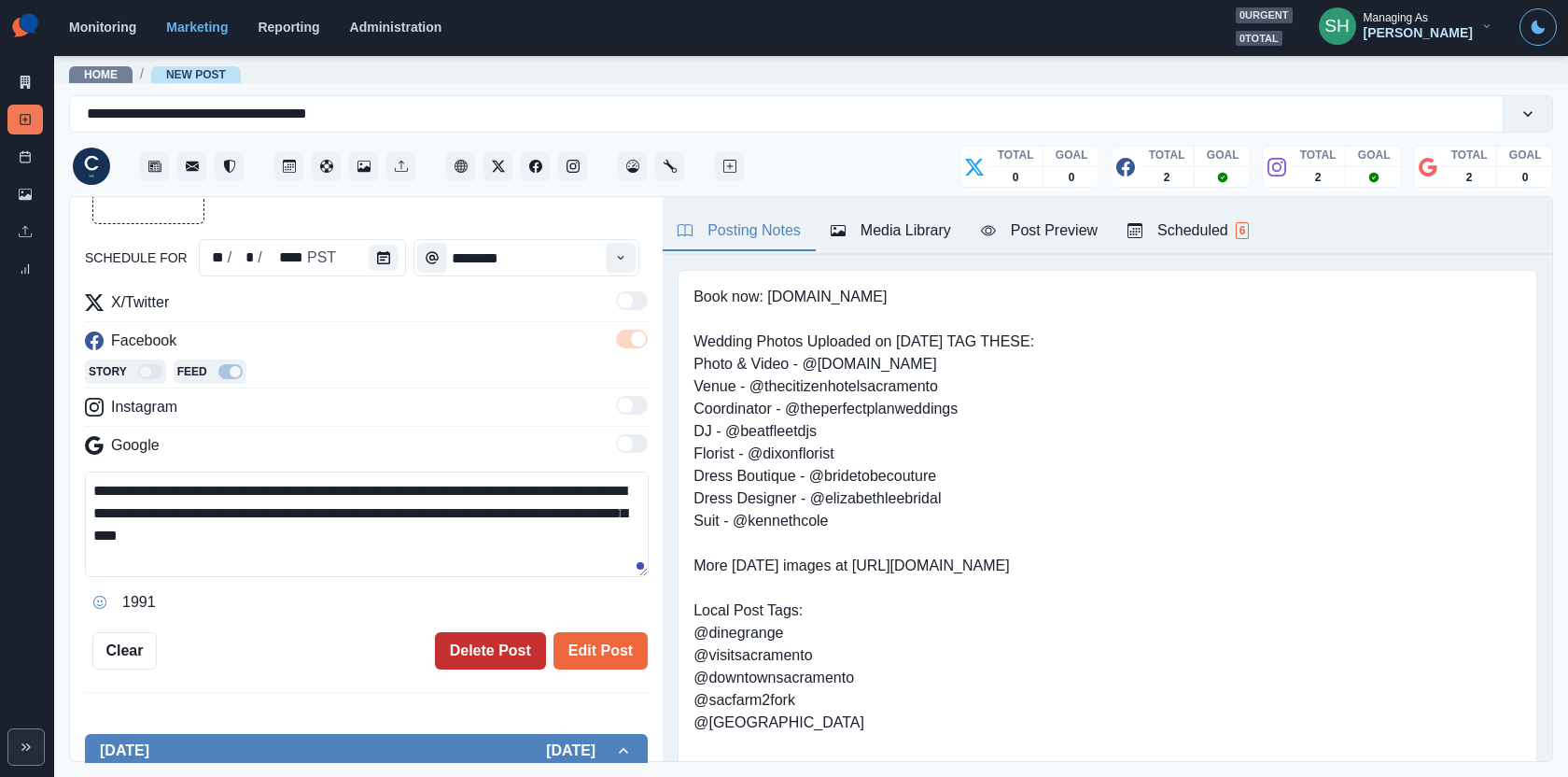
click at [462, 639] on button "Delete Post" at bounding box center [490, 650] width 111 height 37
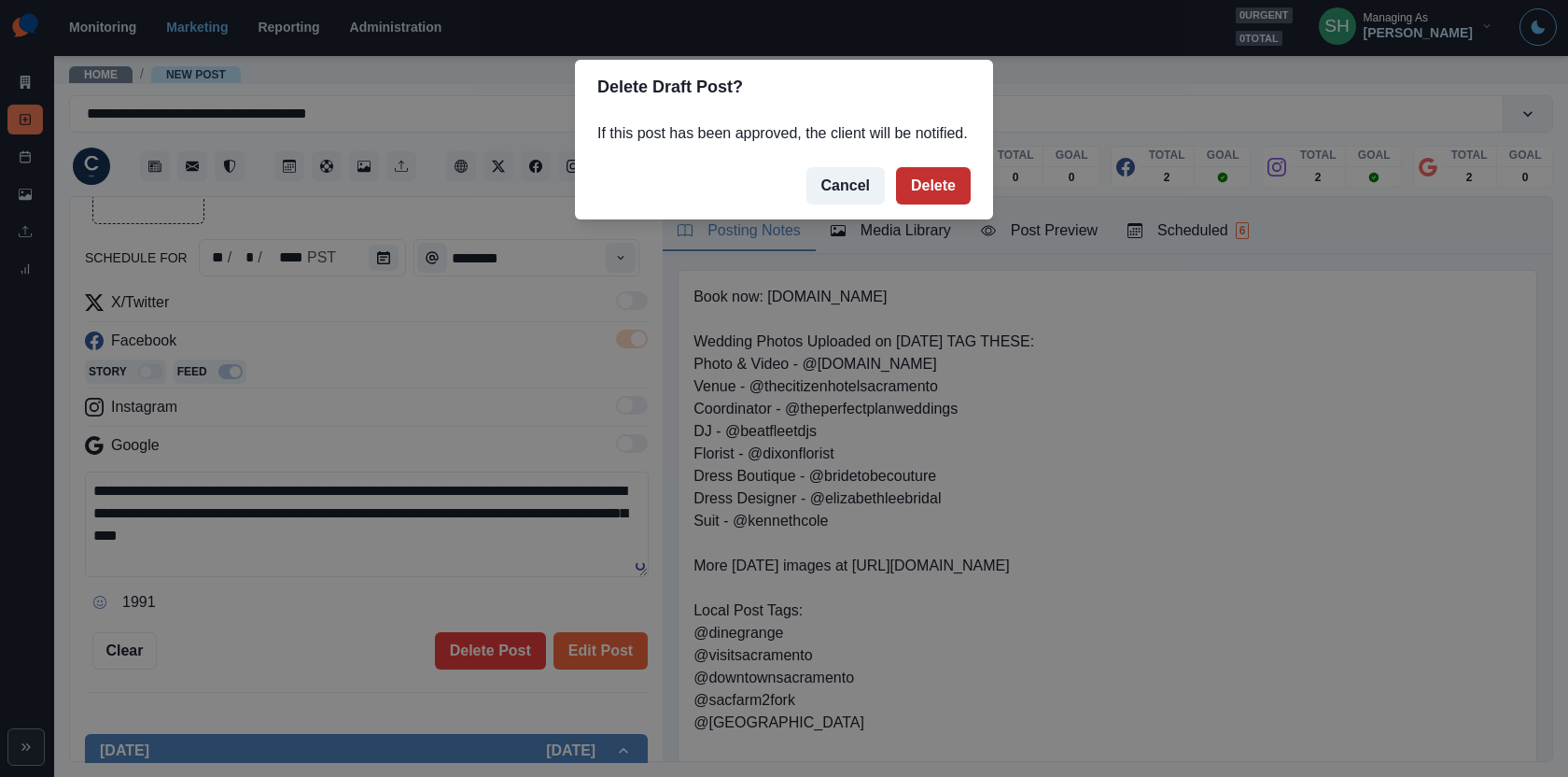
click at [945, 199] on button "Delete" at bounding box center [933, 185] width 75 height 37
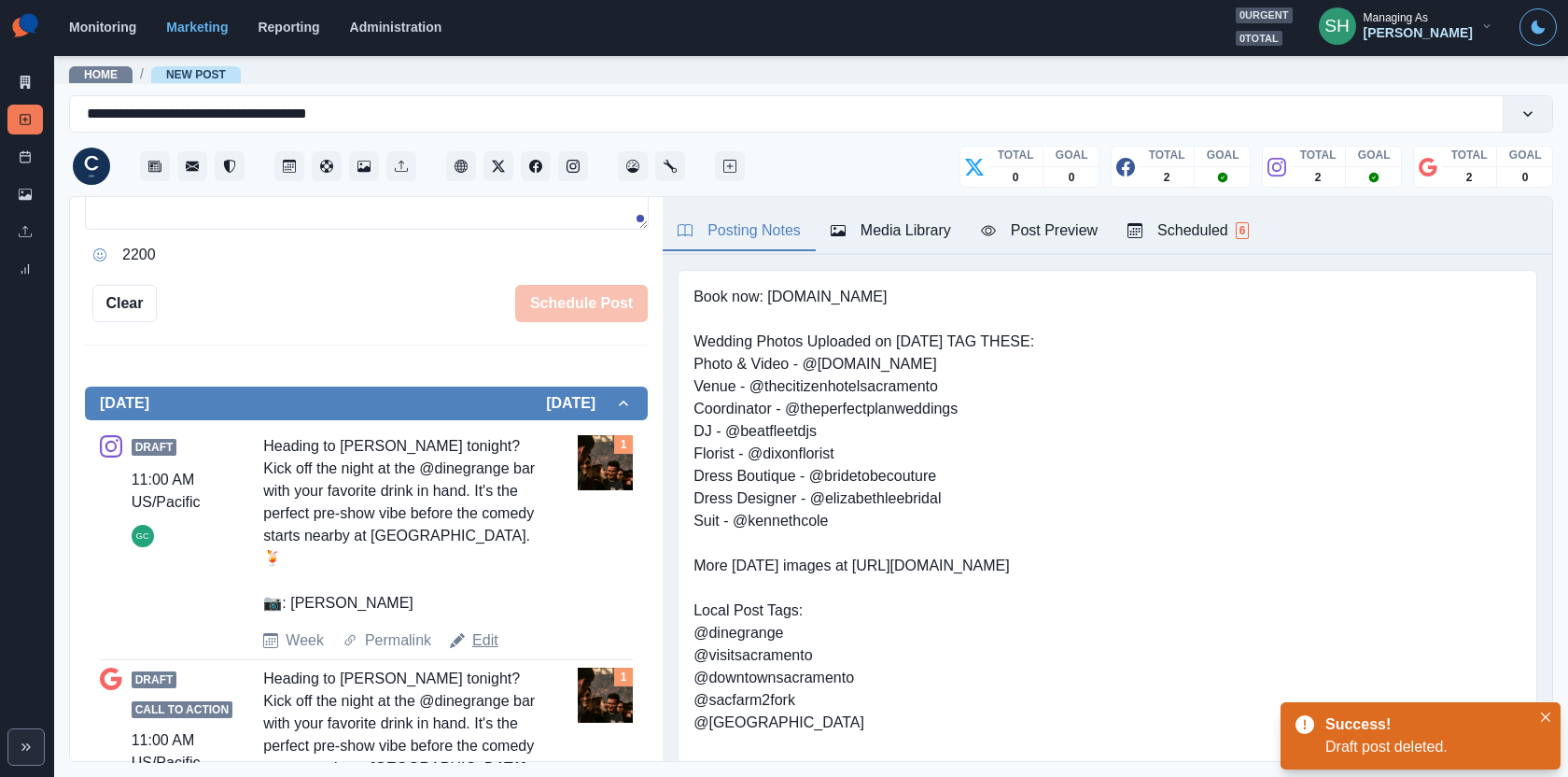
click at [496, 645] on link "Edit" at bounding box center [485, 640] width 26 height 22
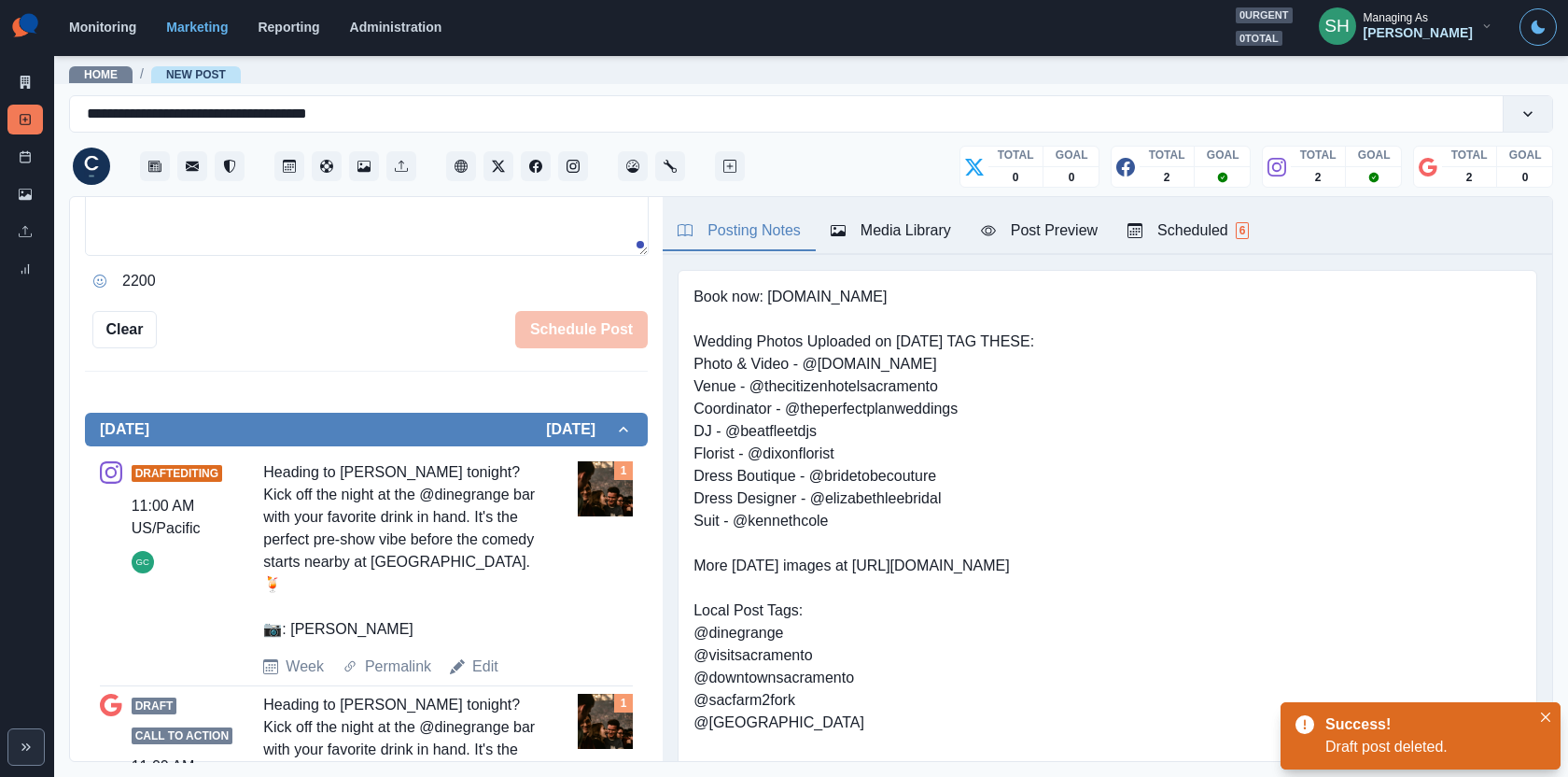
type textarea "**********"
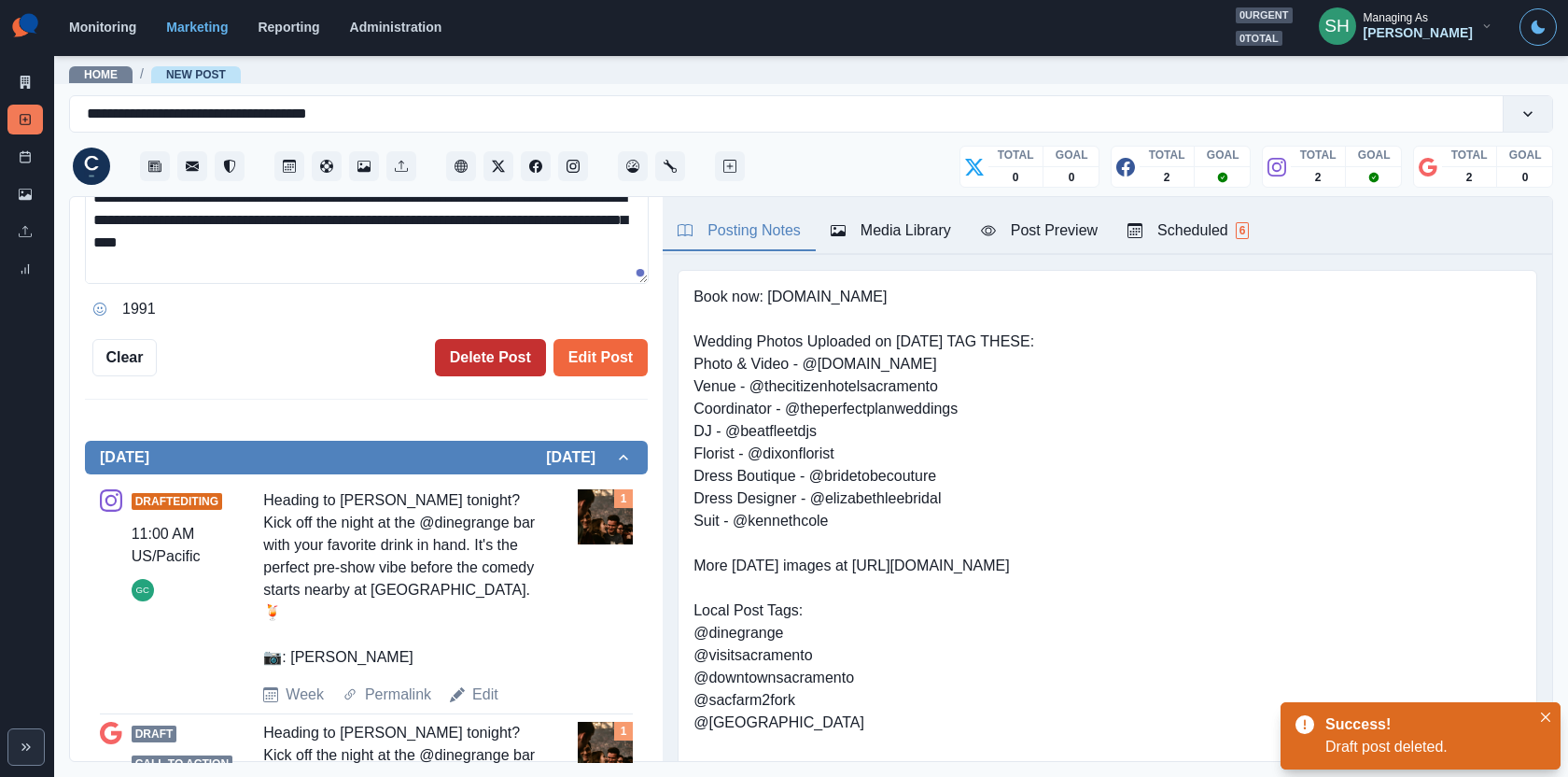
scroll to position [425, 0]
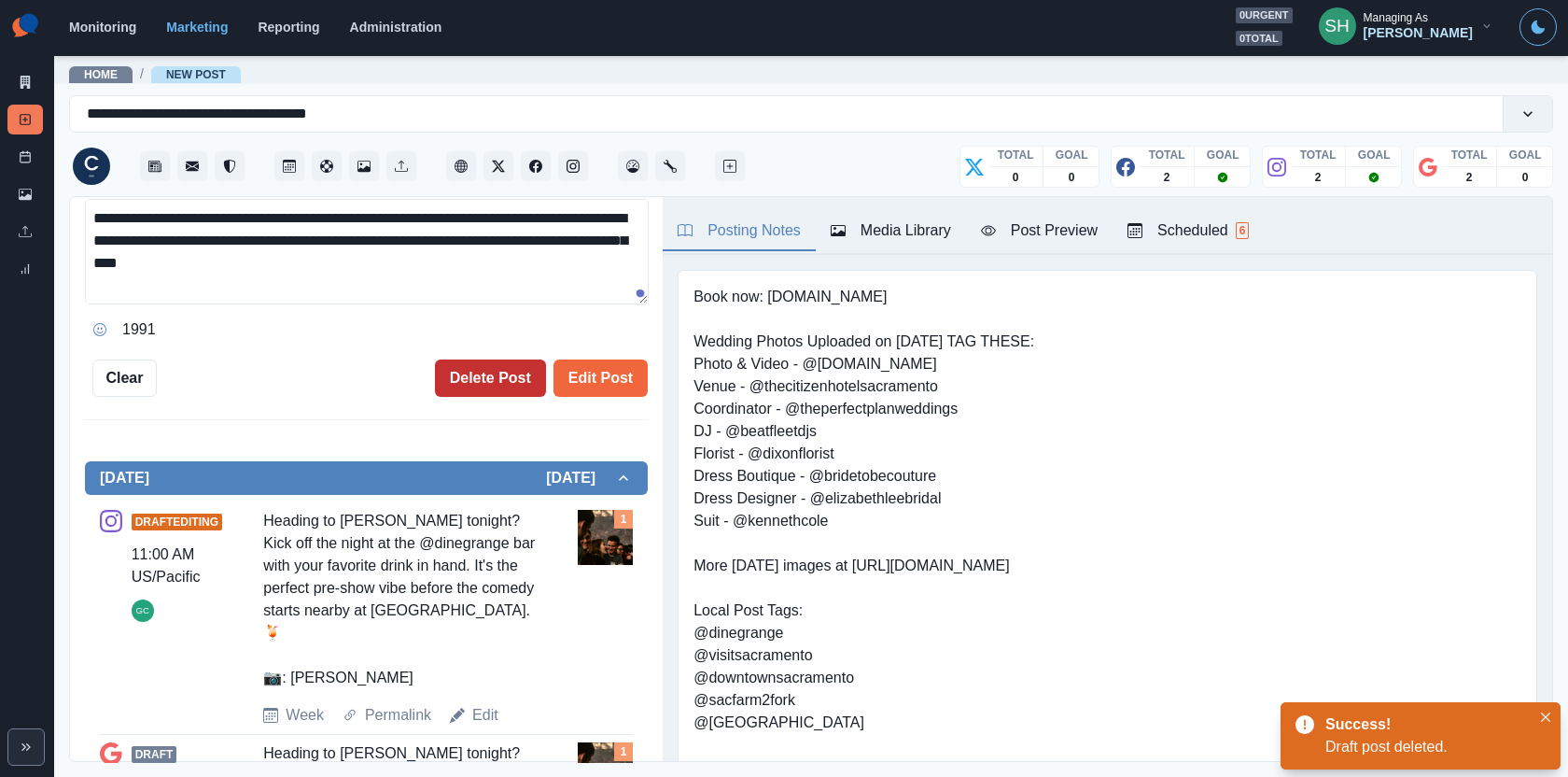
click at [474, 377] on button "Delete Post" at bounding box center [490, 377] width 111 height 37
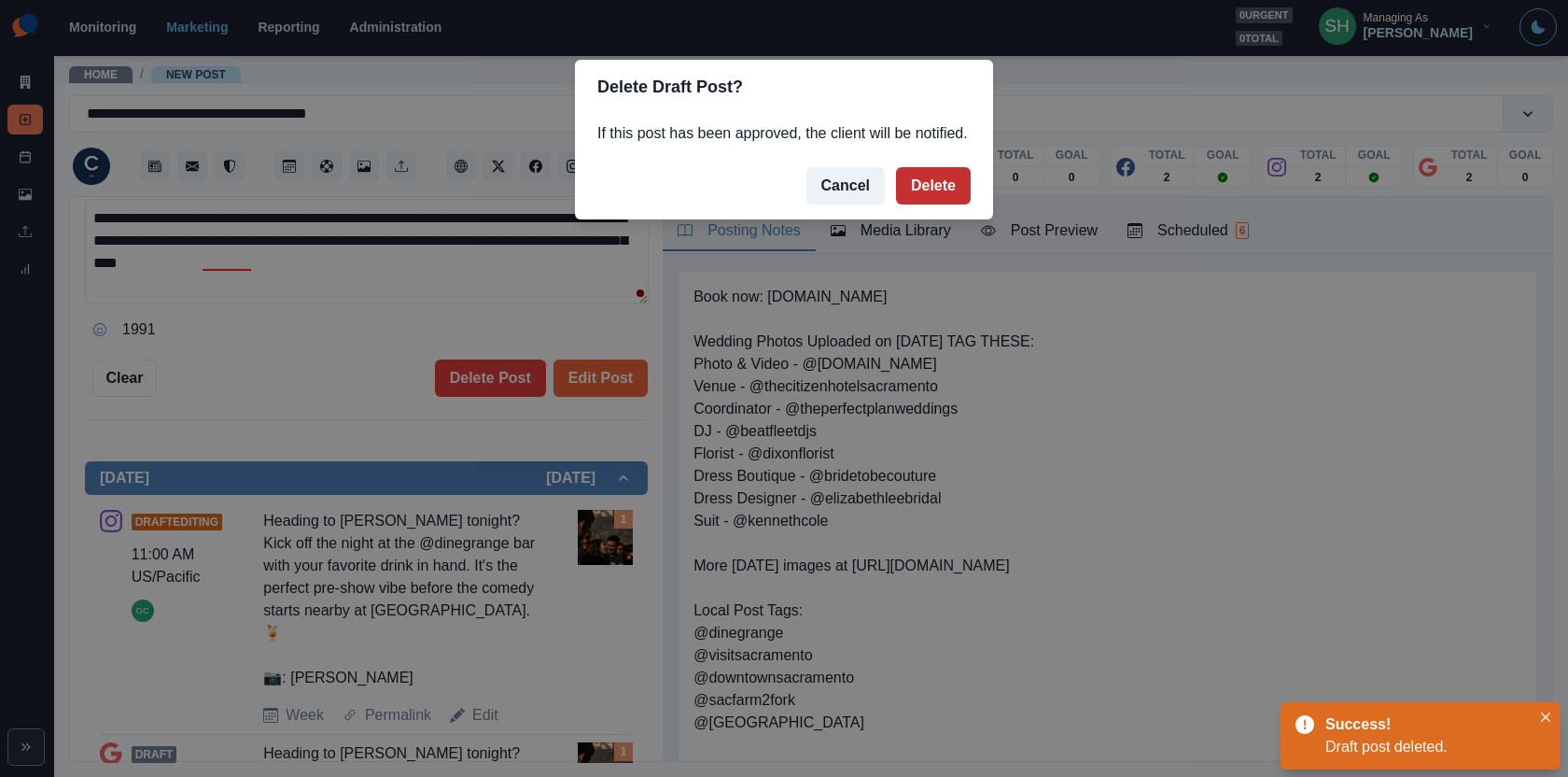
click at [925, 198] on button "Delete" at bounding box center [933, 185] width 75 height 37
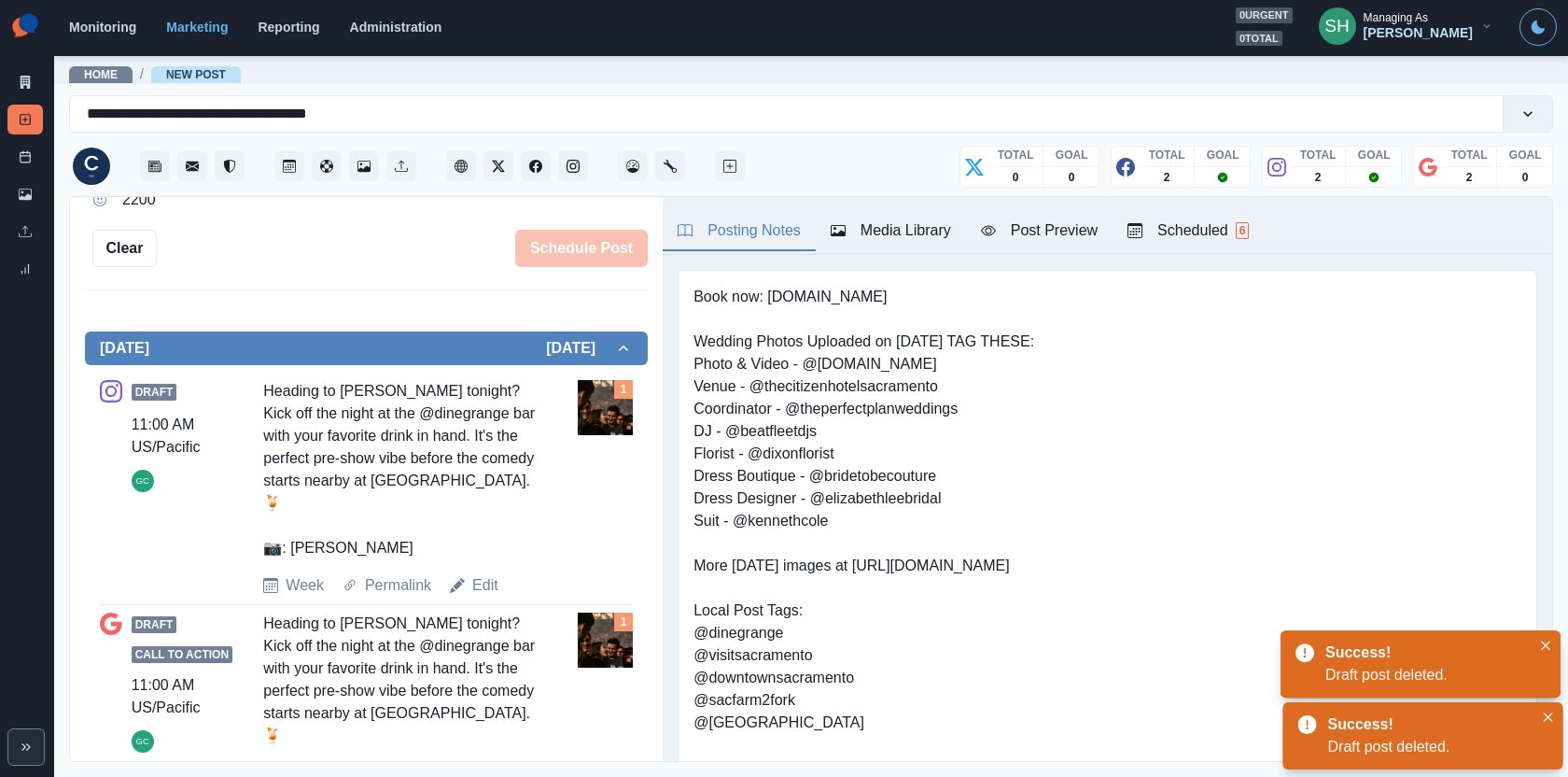
scroll to position [414, 0]
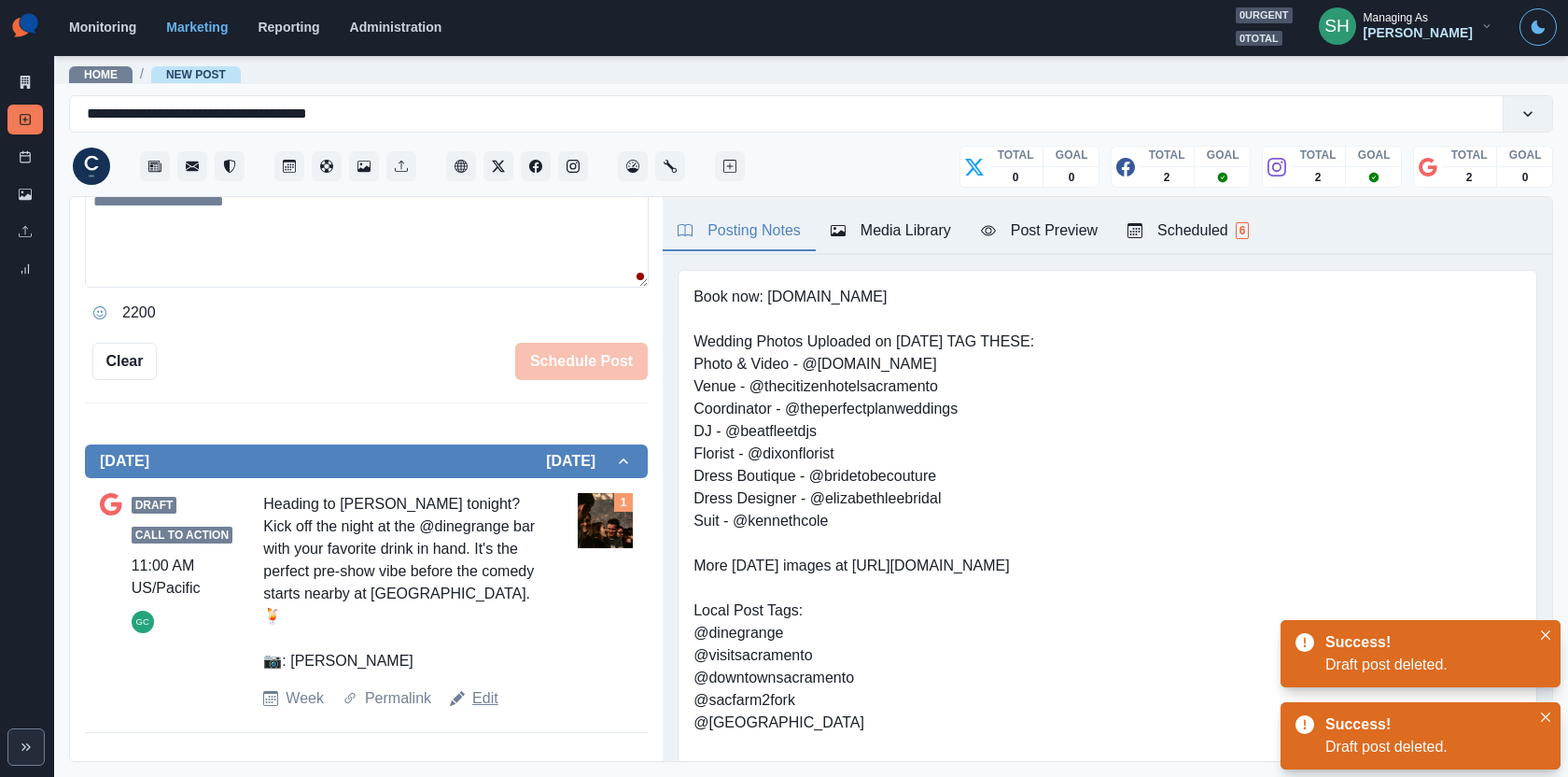
click at [487, 687] on link "Edit" at bounding box center [485, 698] width 26 height 22
type textarea "**********"
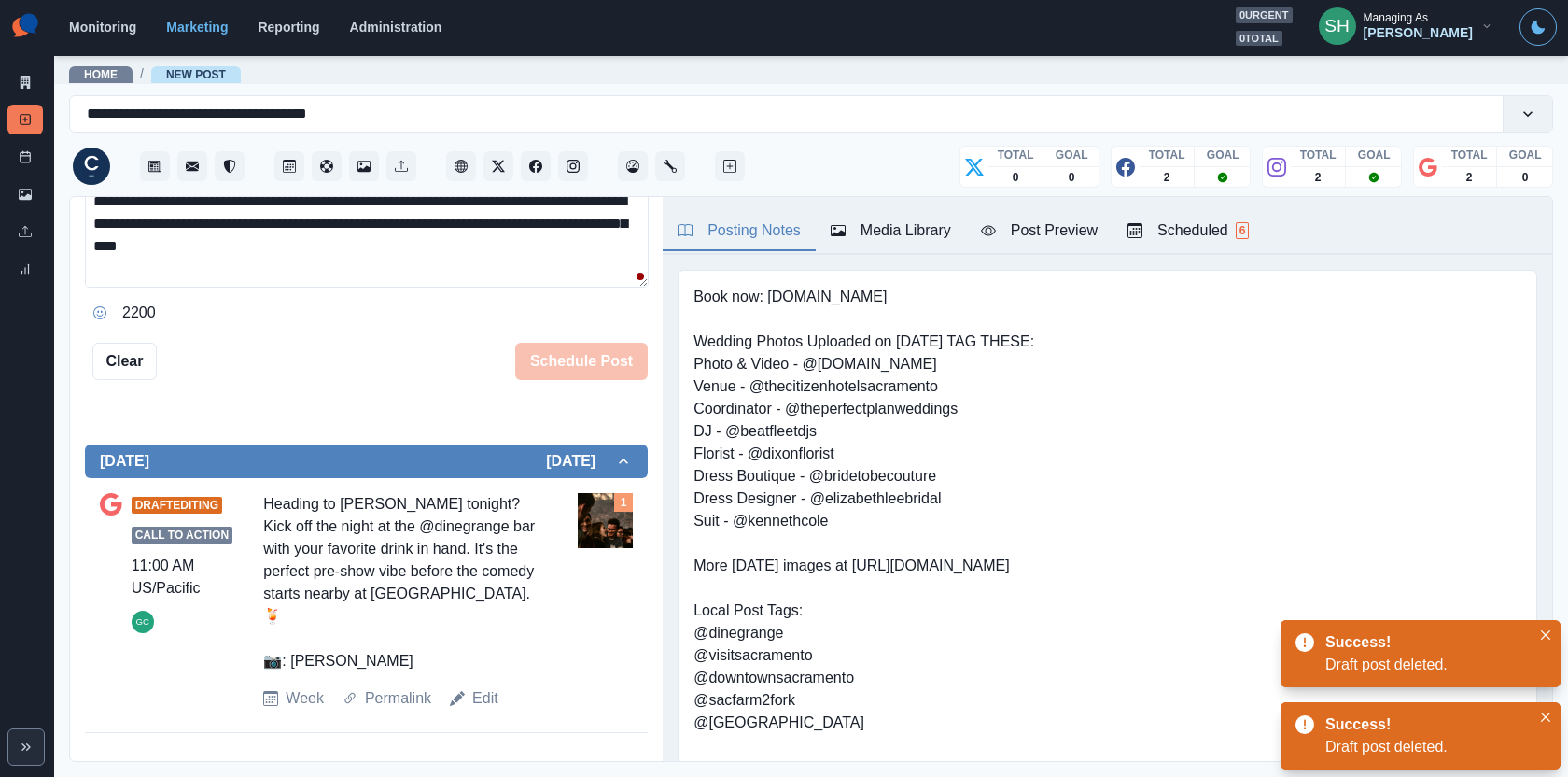
scroll to position [584, 0]
click at [487, 355] on button "Delete Post" at bounding box center [490, 362] width 111 height 37
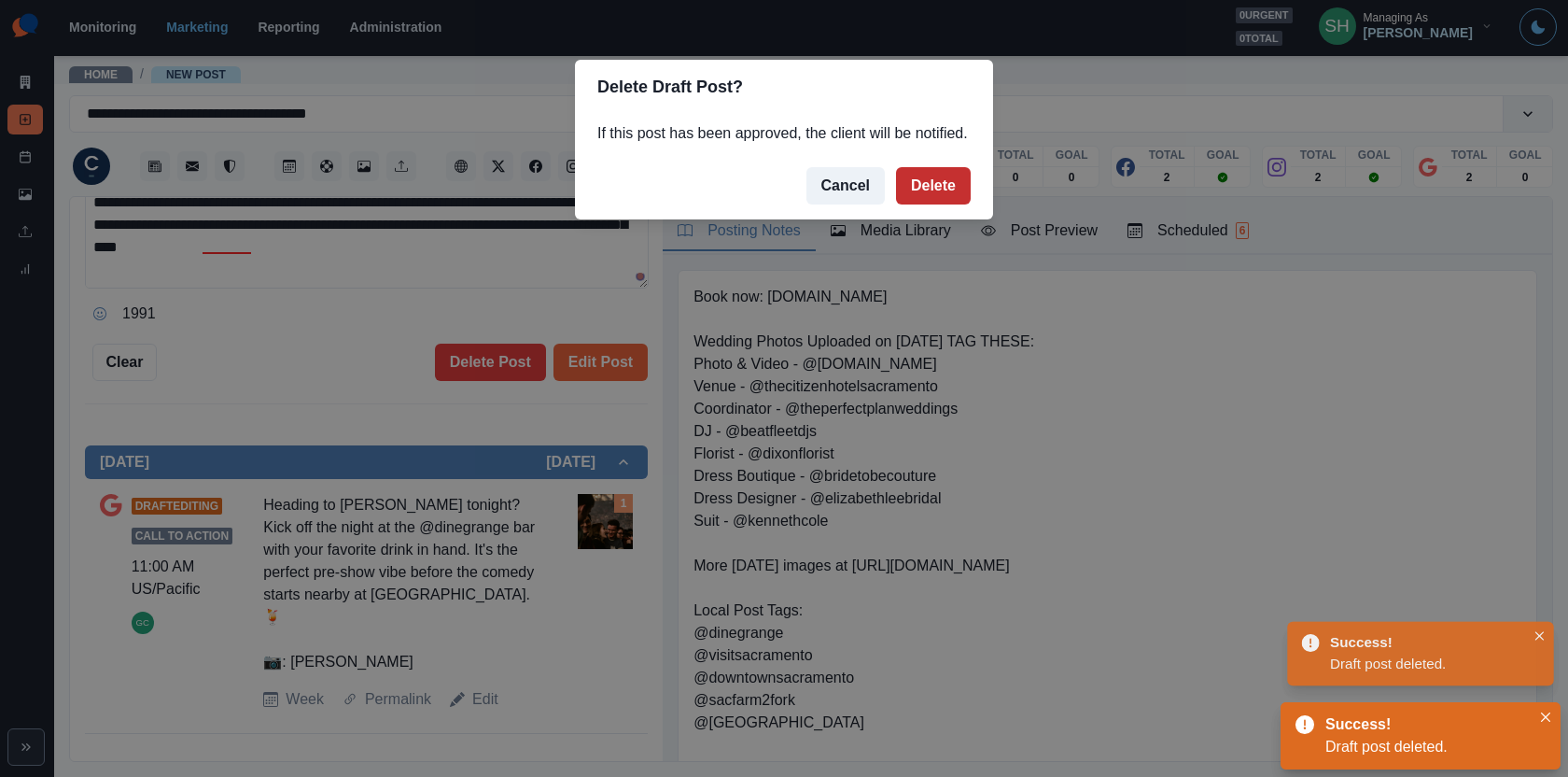
click at [931, 204] on button "Delete" at bounding box center [933, 185] width 75 height 37
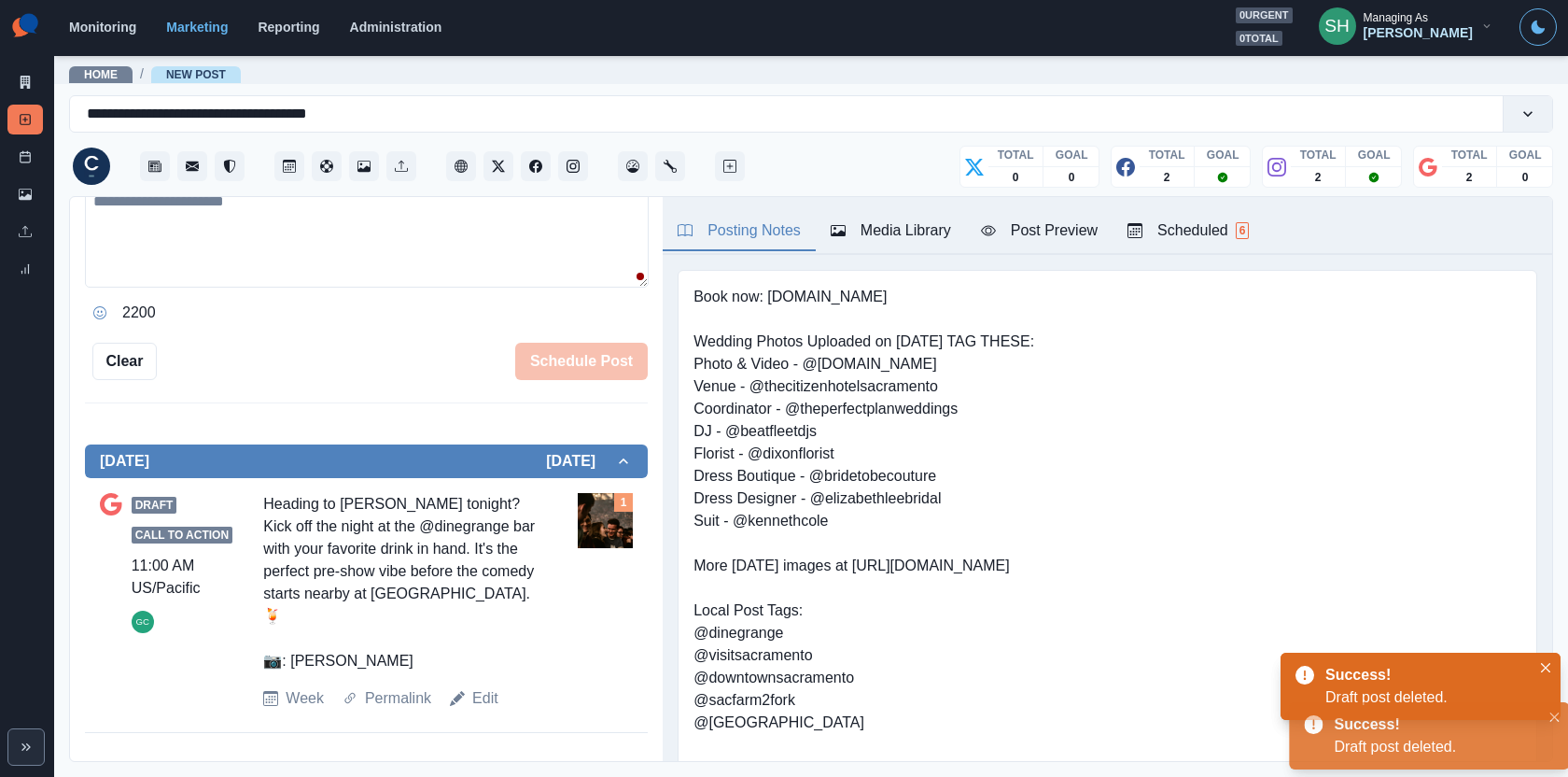
scroll to position [156, 0]
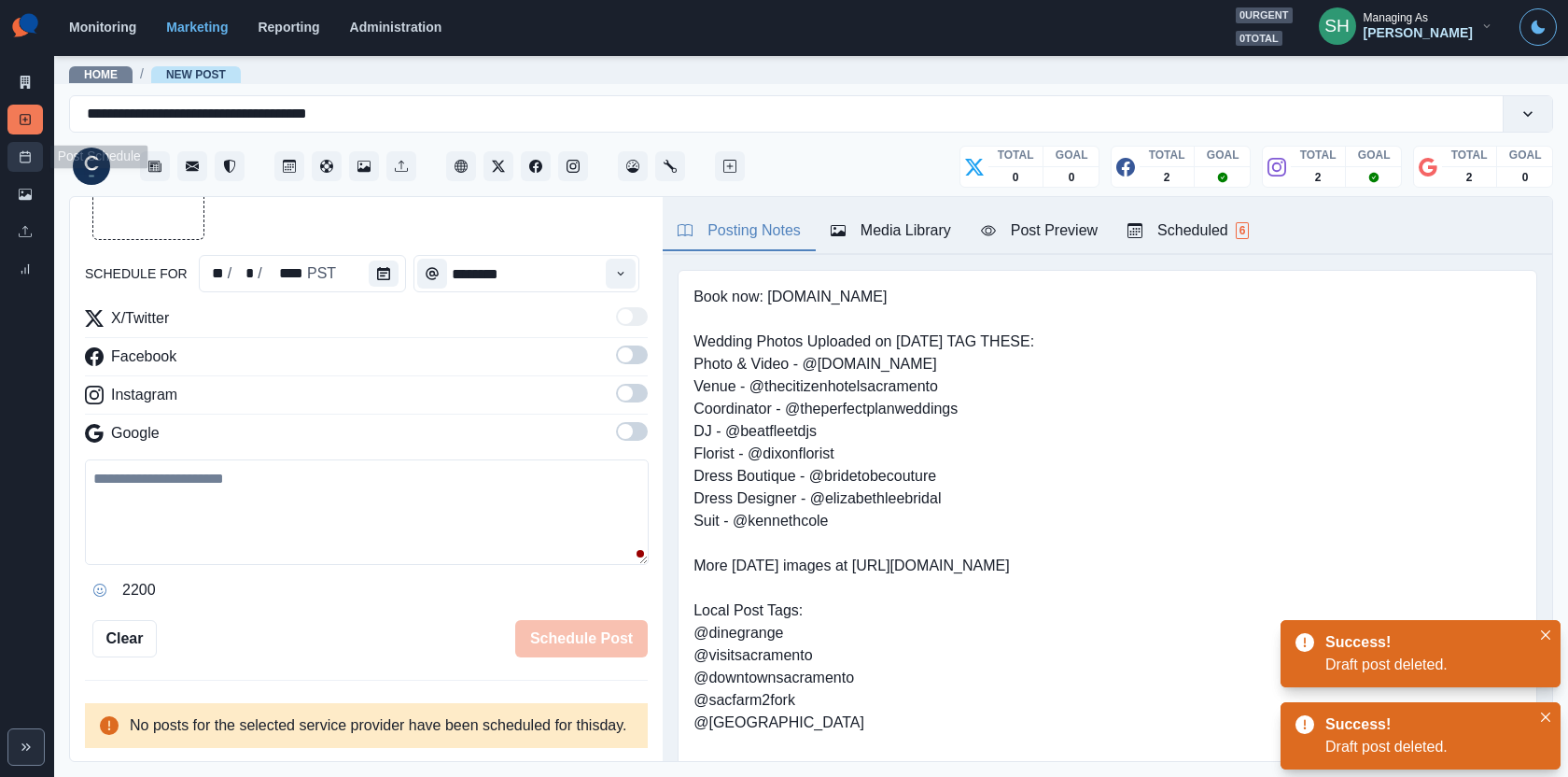
click at [21, 153] on icon at bounding box center [25, 156] width 13 height 13
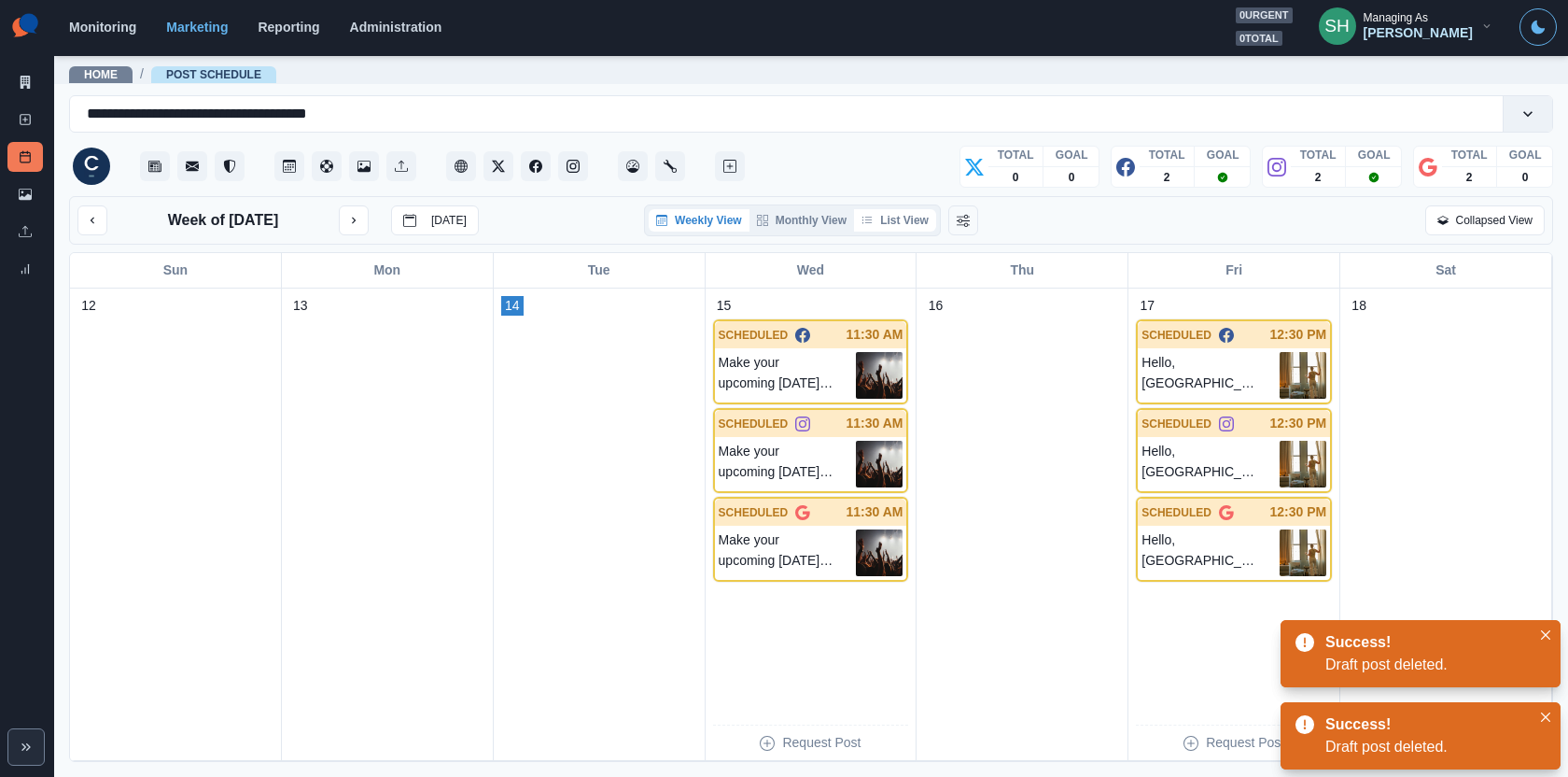
click at [911, 229] on button "List View" at bounding box center [895, 220] width 82 height 22
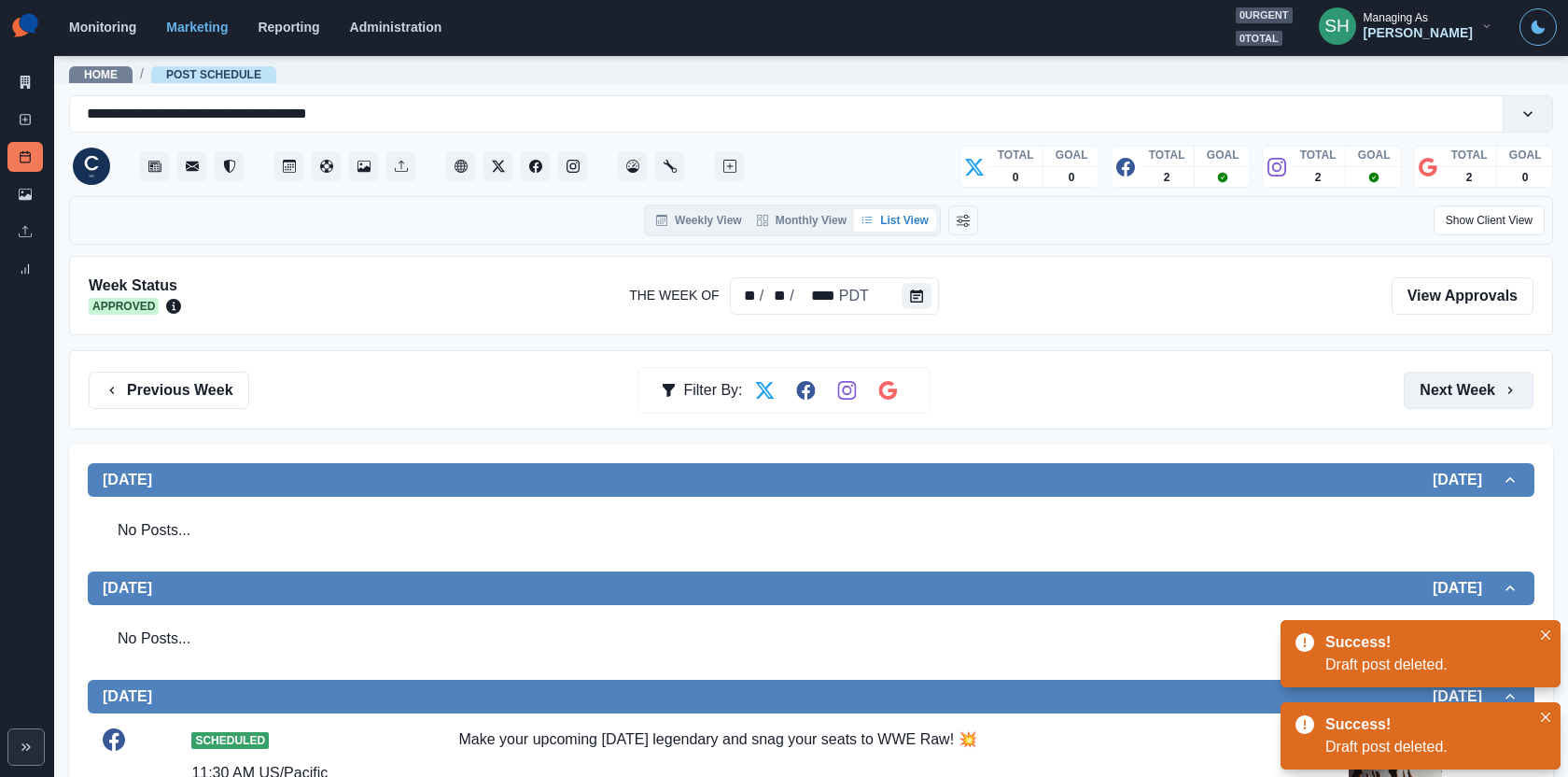
click at [1411, 379] on button "Next Week" at bounding box center [1469, 390] width 130 height 37
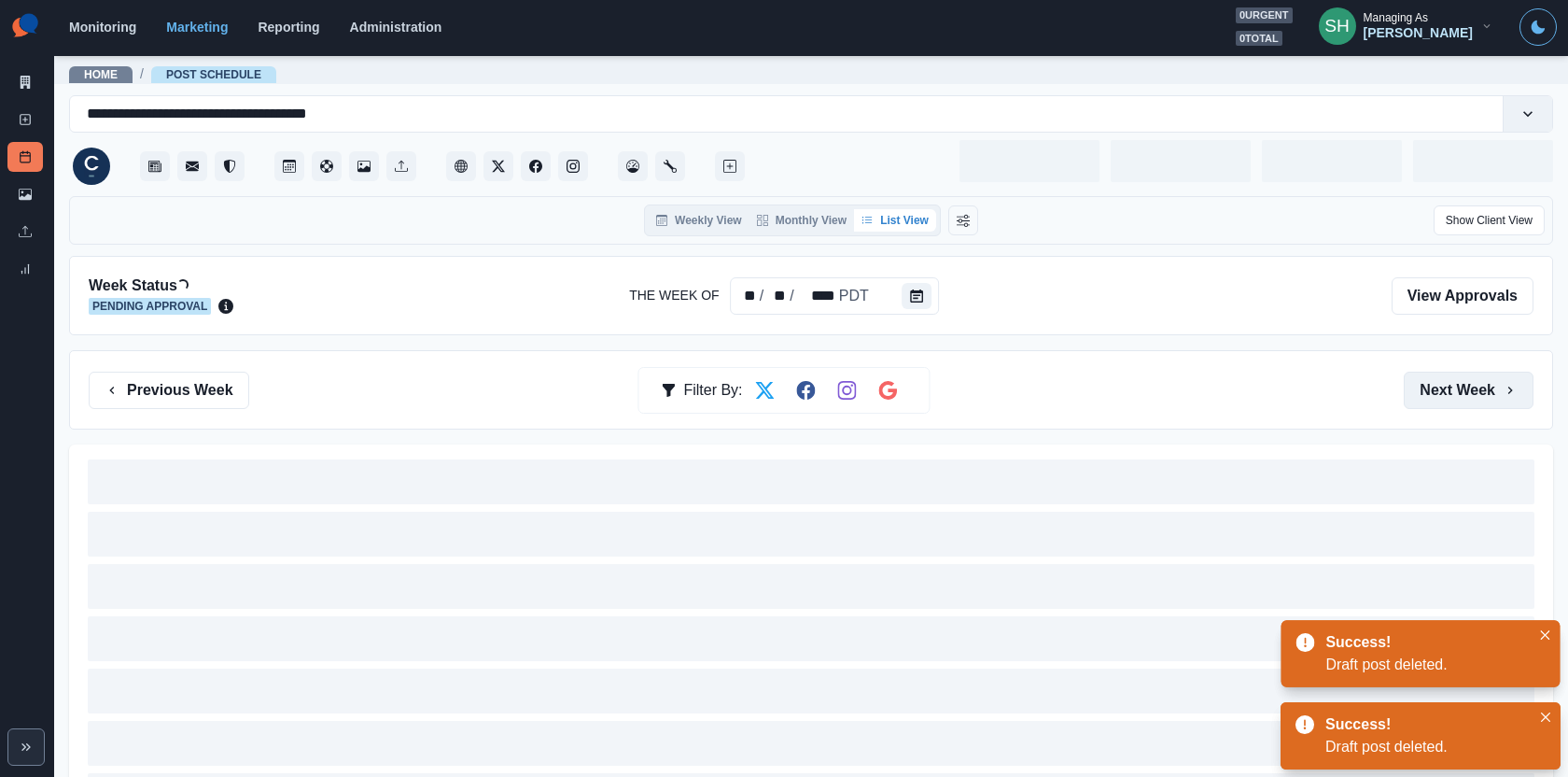
click at [1411, 379] on button "Next Week" at bounding box center [1469, 390] width 130 height 37
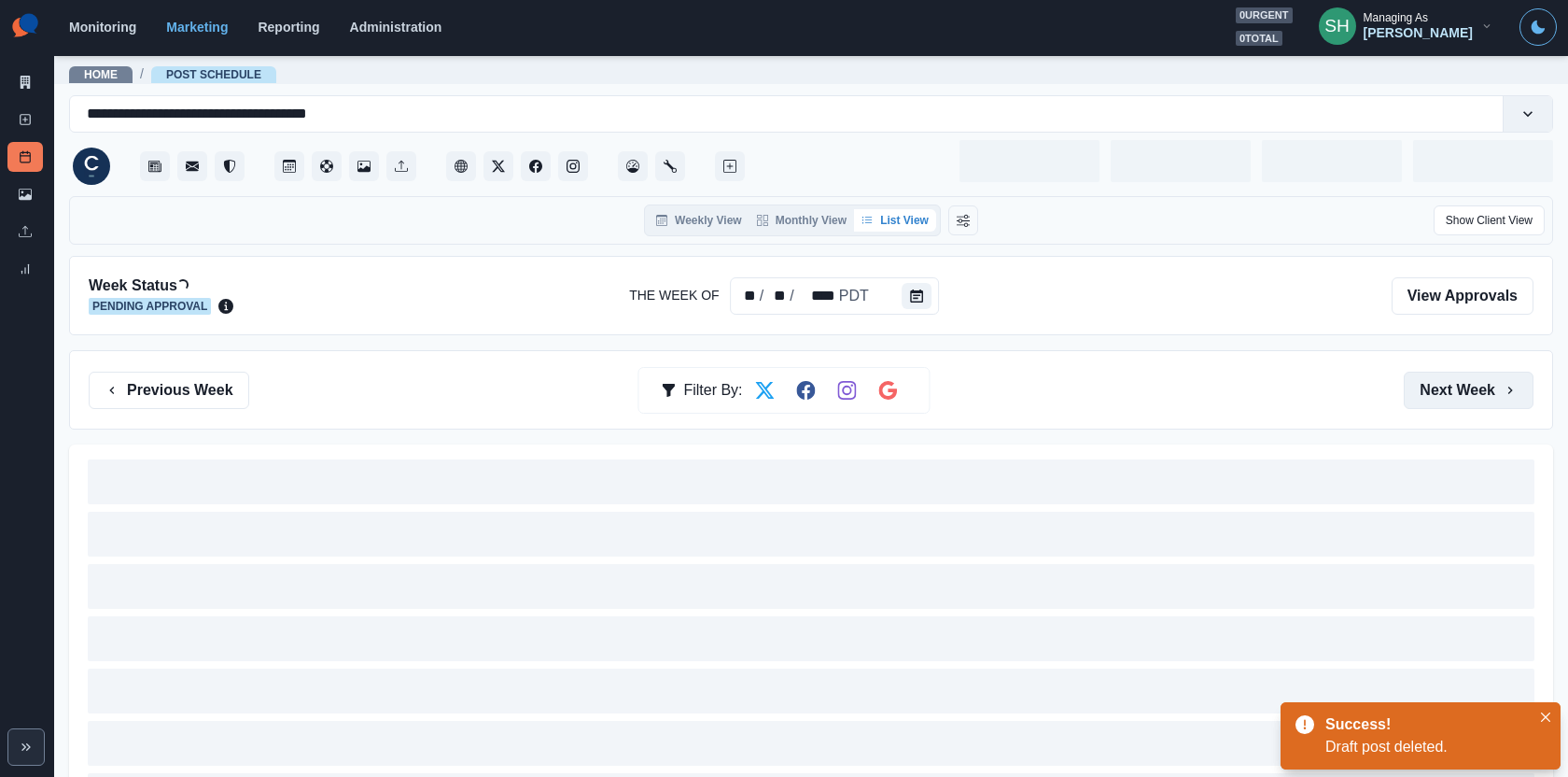
click at [1411, 379] on button "Next Week" at bounding box center [1469, 390] width 130 height 37
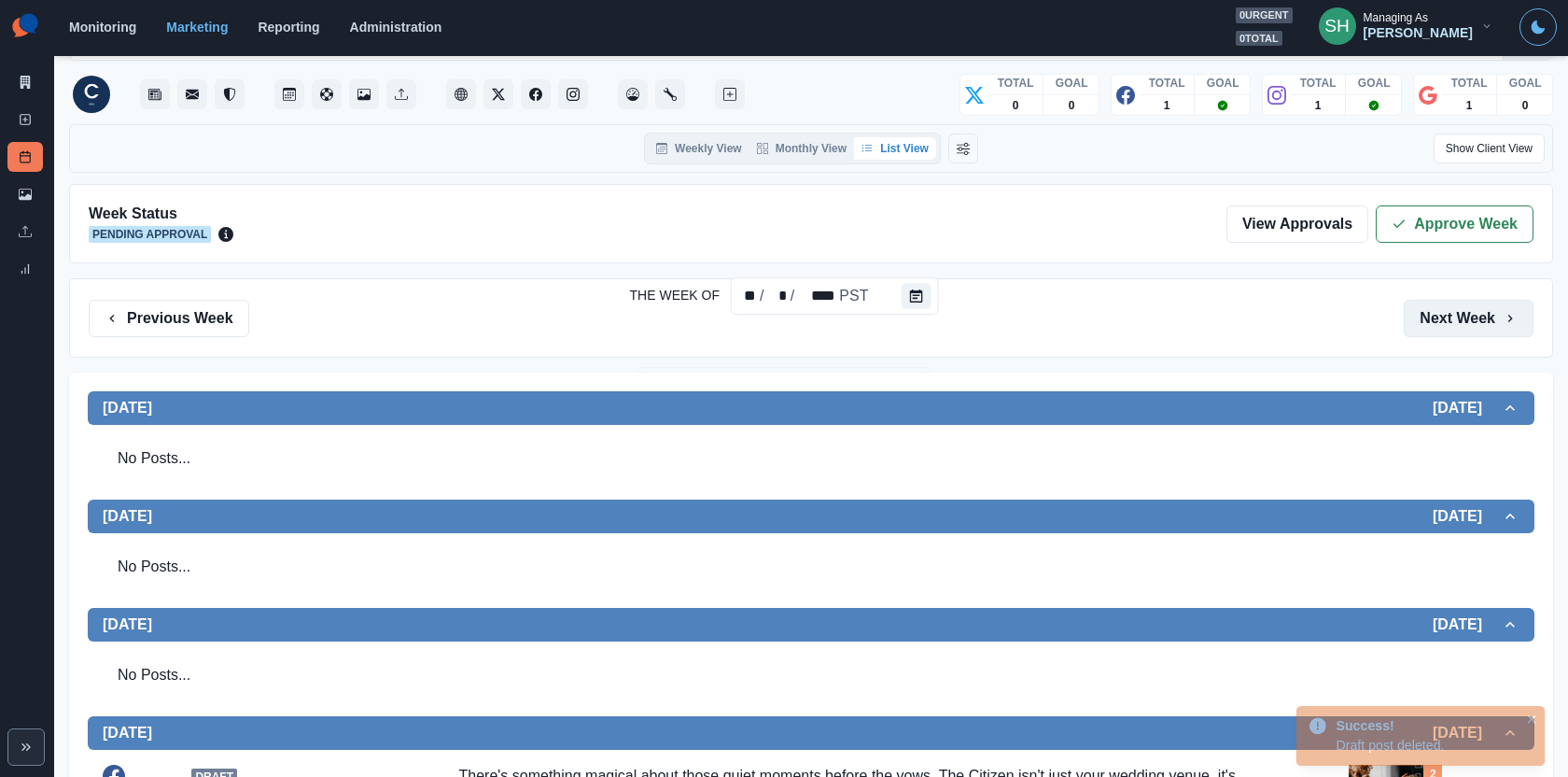
click at [1411, 327] on button "Next Week" at bounding box center [1469, 318] width 130 height 37
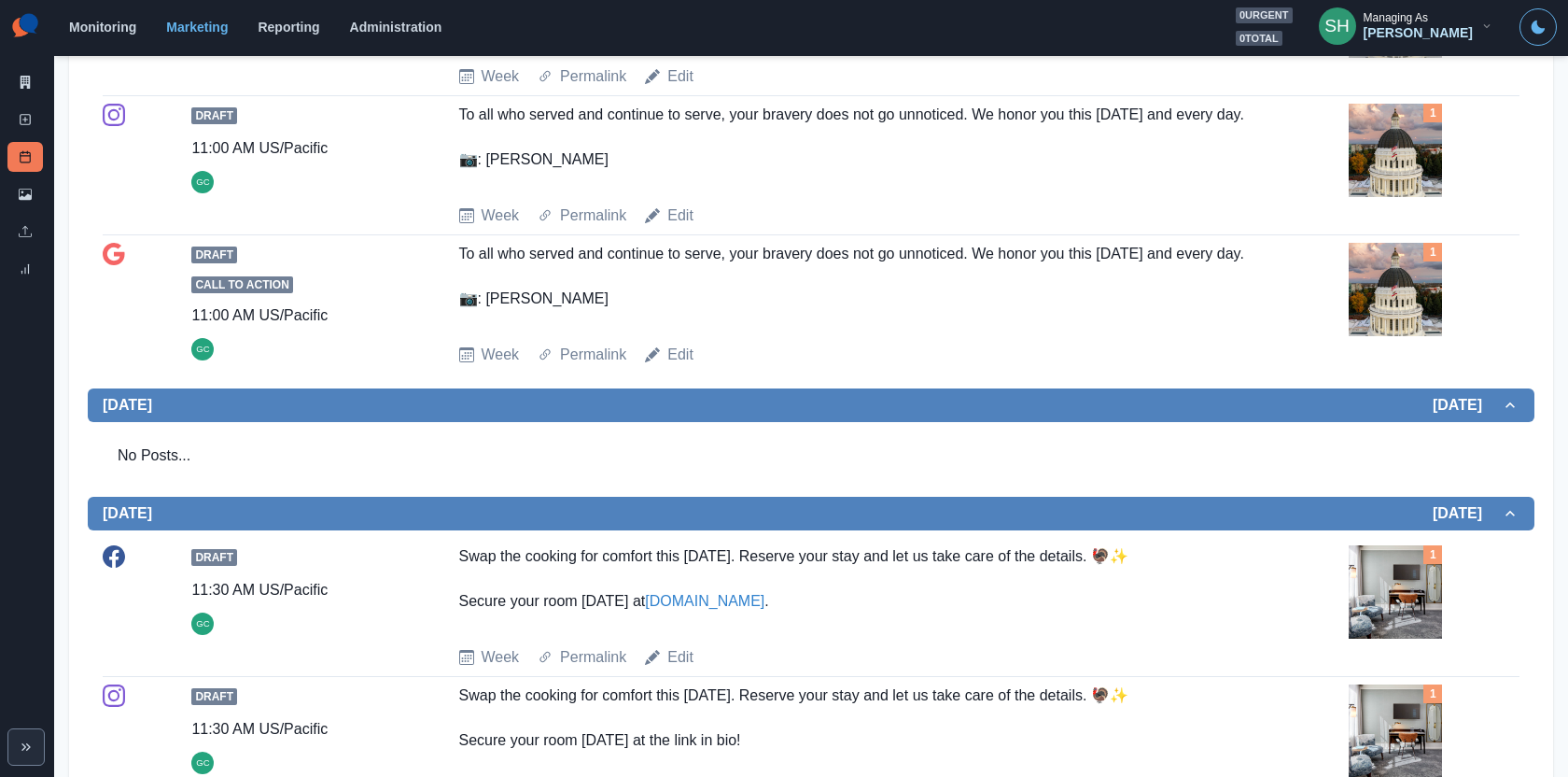
scroll to position [1126, 0]
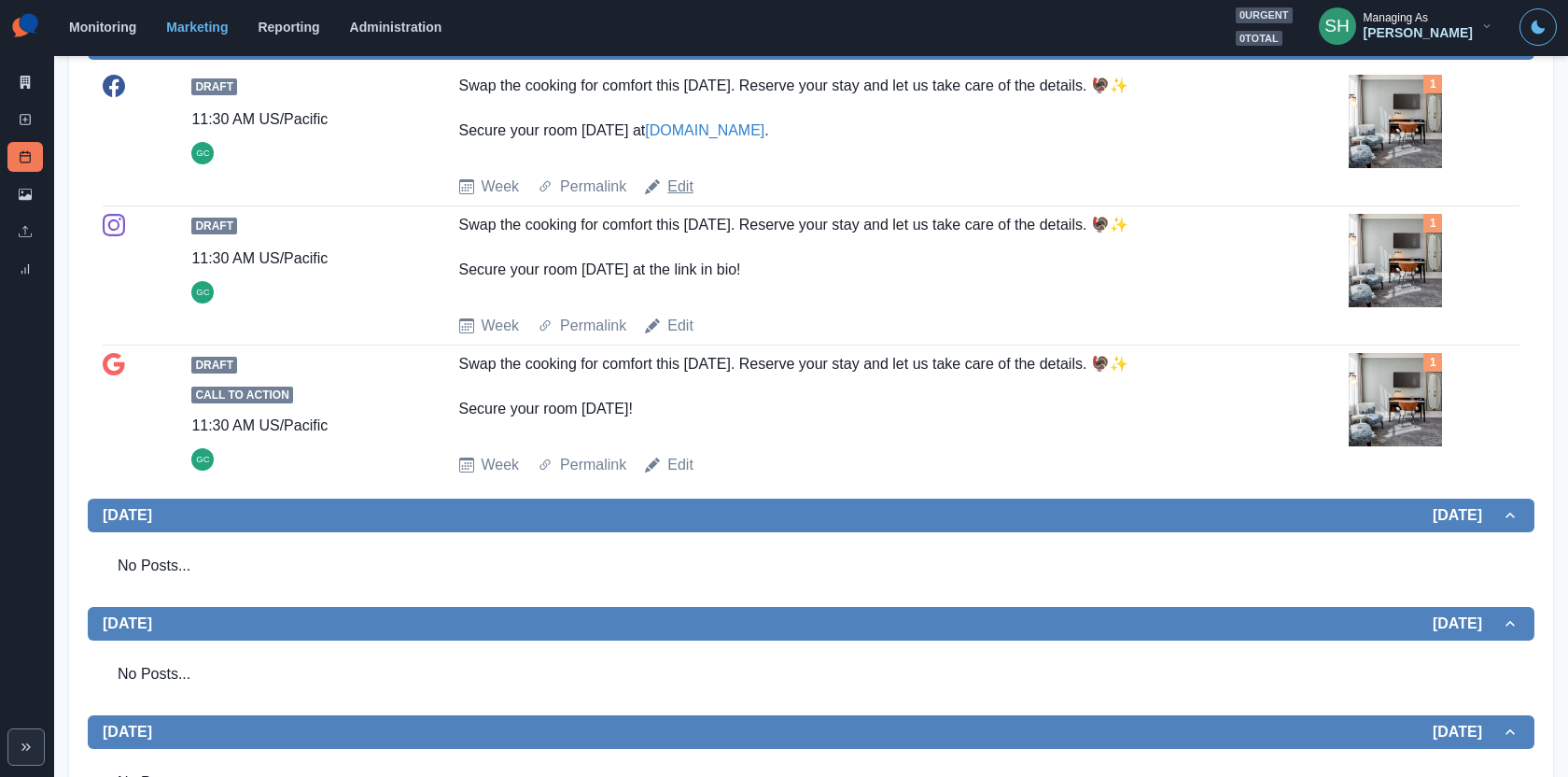
click at [675, 192] on link "Edit" at bounding box center [680, 187] width 26 height 22
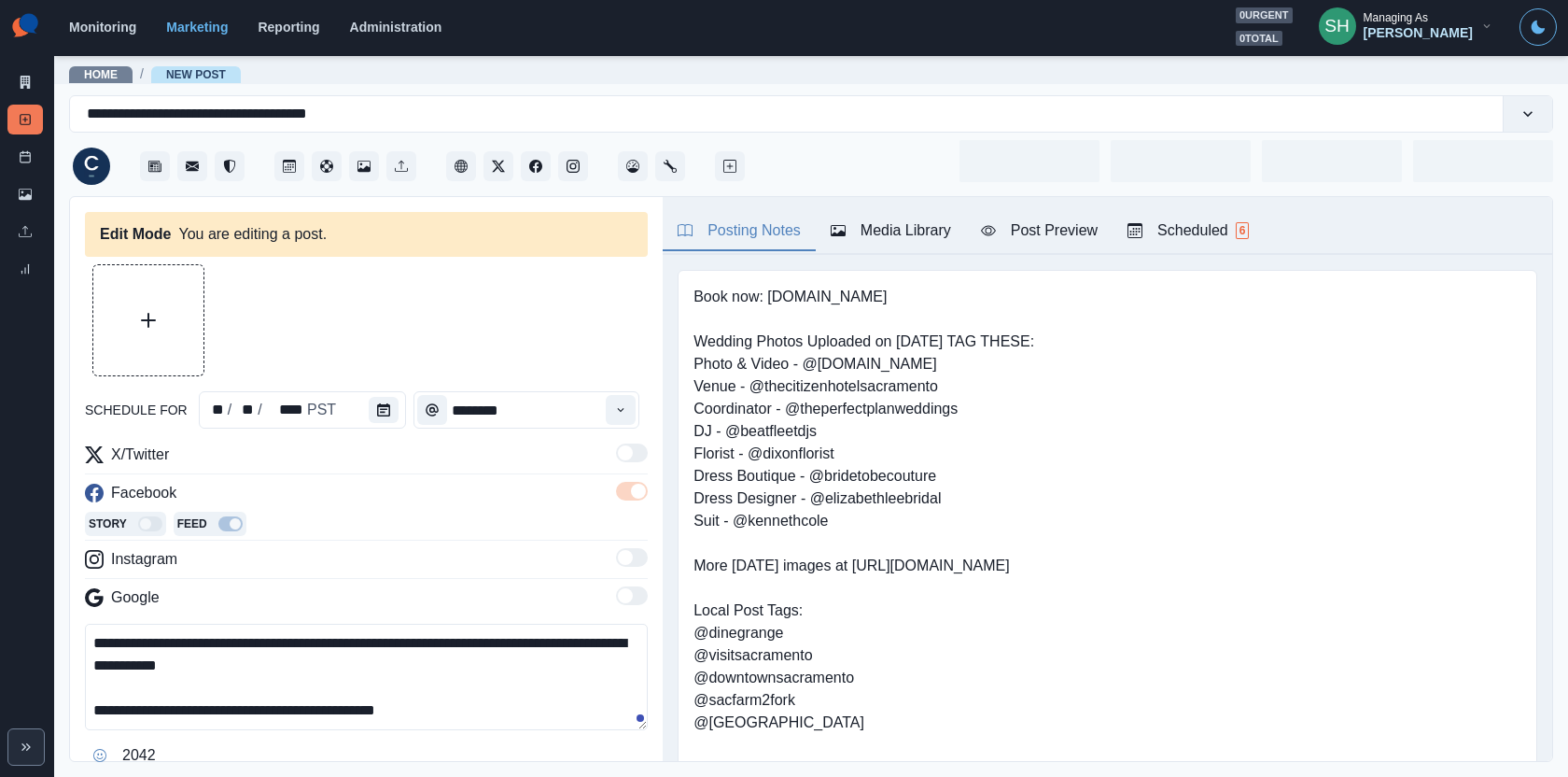
type input "********"
type textarea "**********"
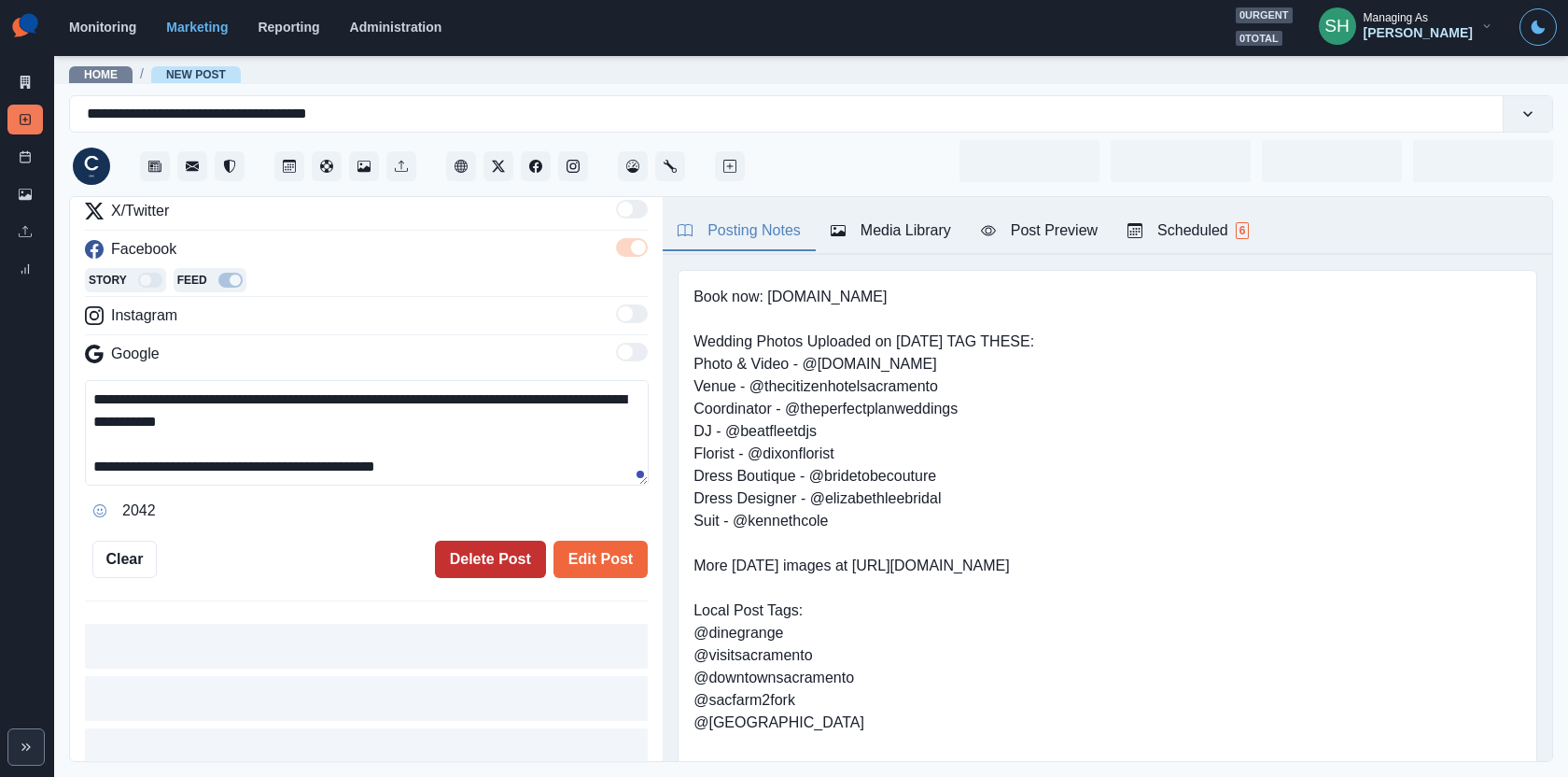
scroll to position [244, 0]
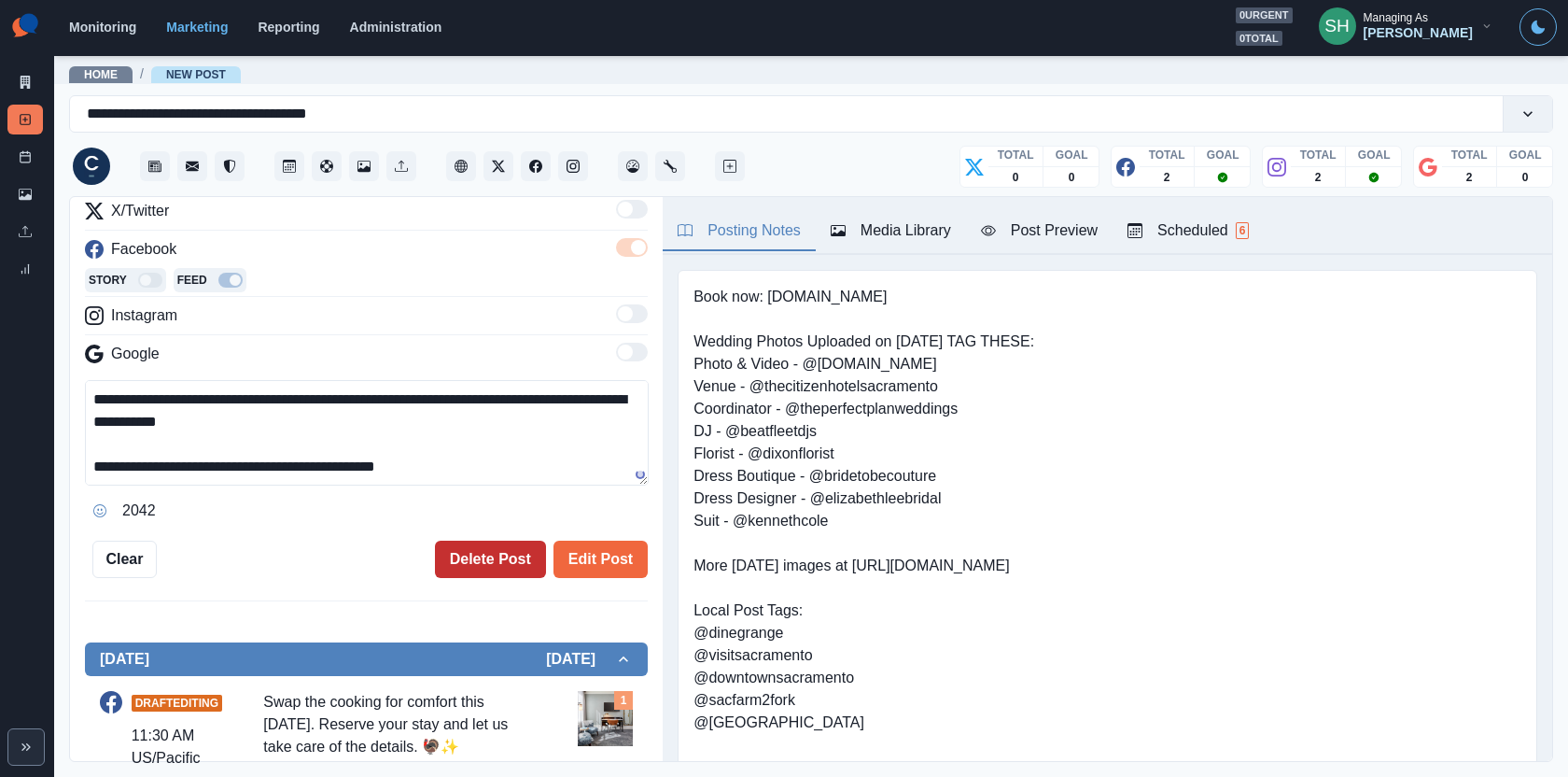
click at [493, 557] on button "Delete Post" at bounding box center [490, 559] width 111 height 37
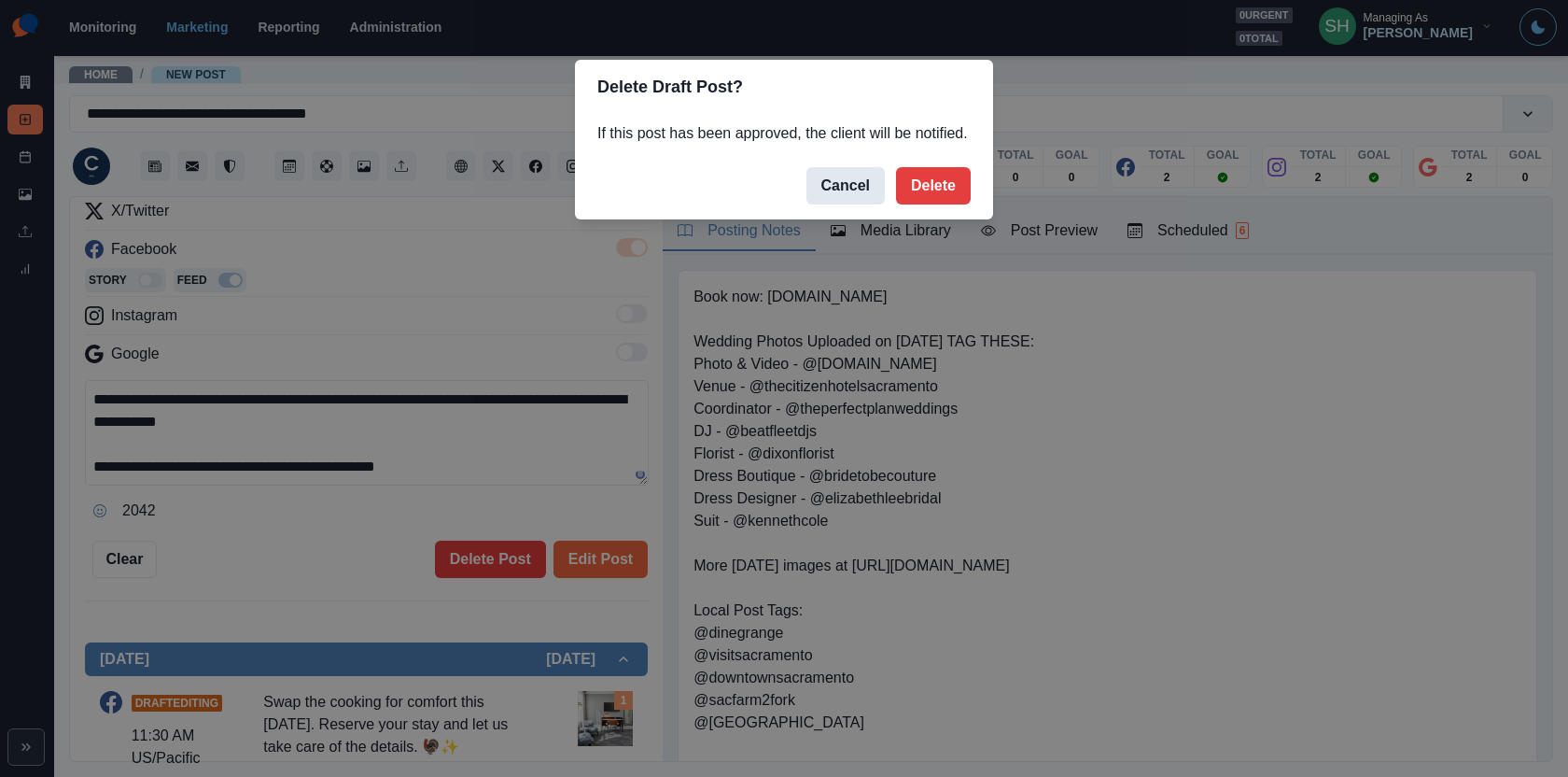
click at [827, 204] on button "Cancel" at bounding box center [846, 185] width 78 height 37
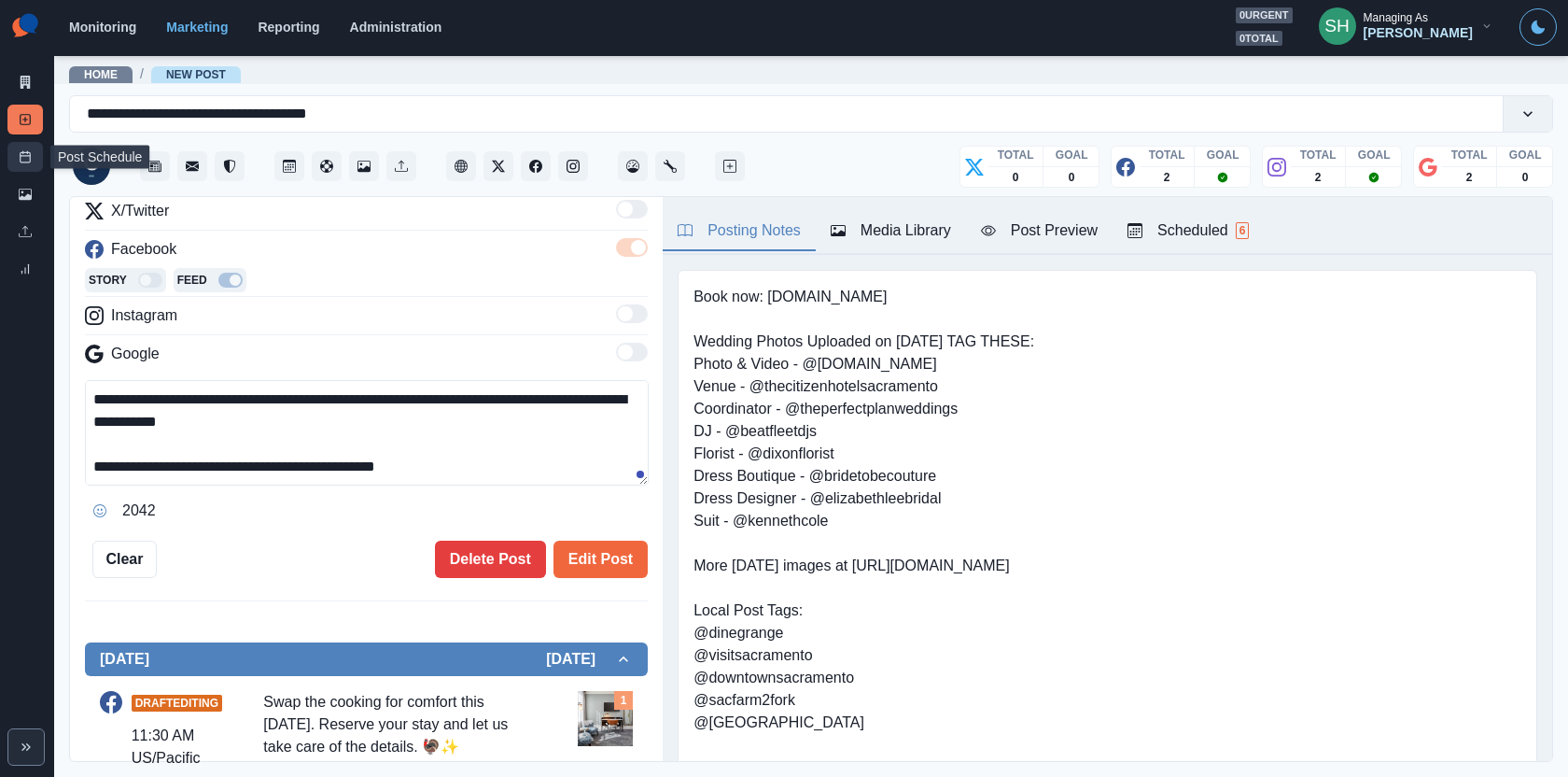
click at [22, 147] on link "Post Schedule" at bounding box center [24, 157] width 35 height 30
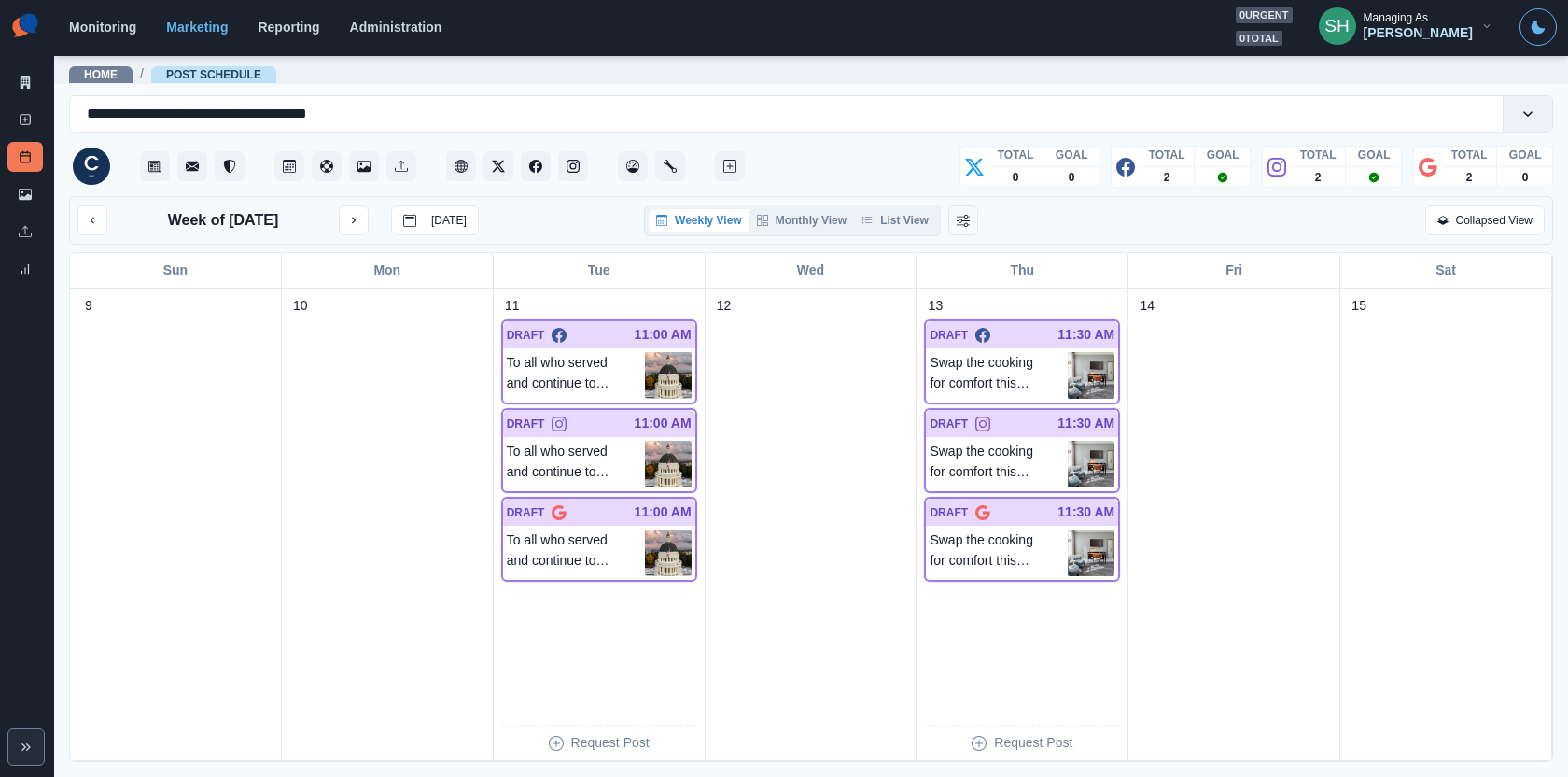
click at [897, 204] on div "Weekly View Monthly View List View" at bounding box center [792, 220] width 297 height 32
click at [903, 218] on button "List View" at bounding box center [895, 220] width 82 height 22
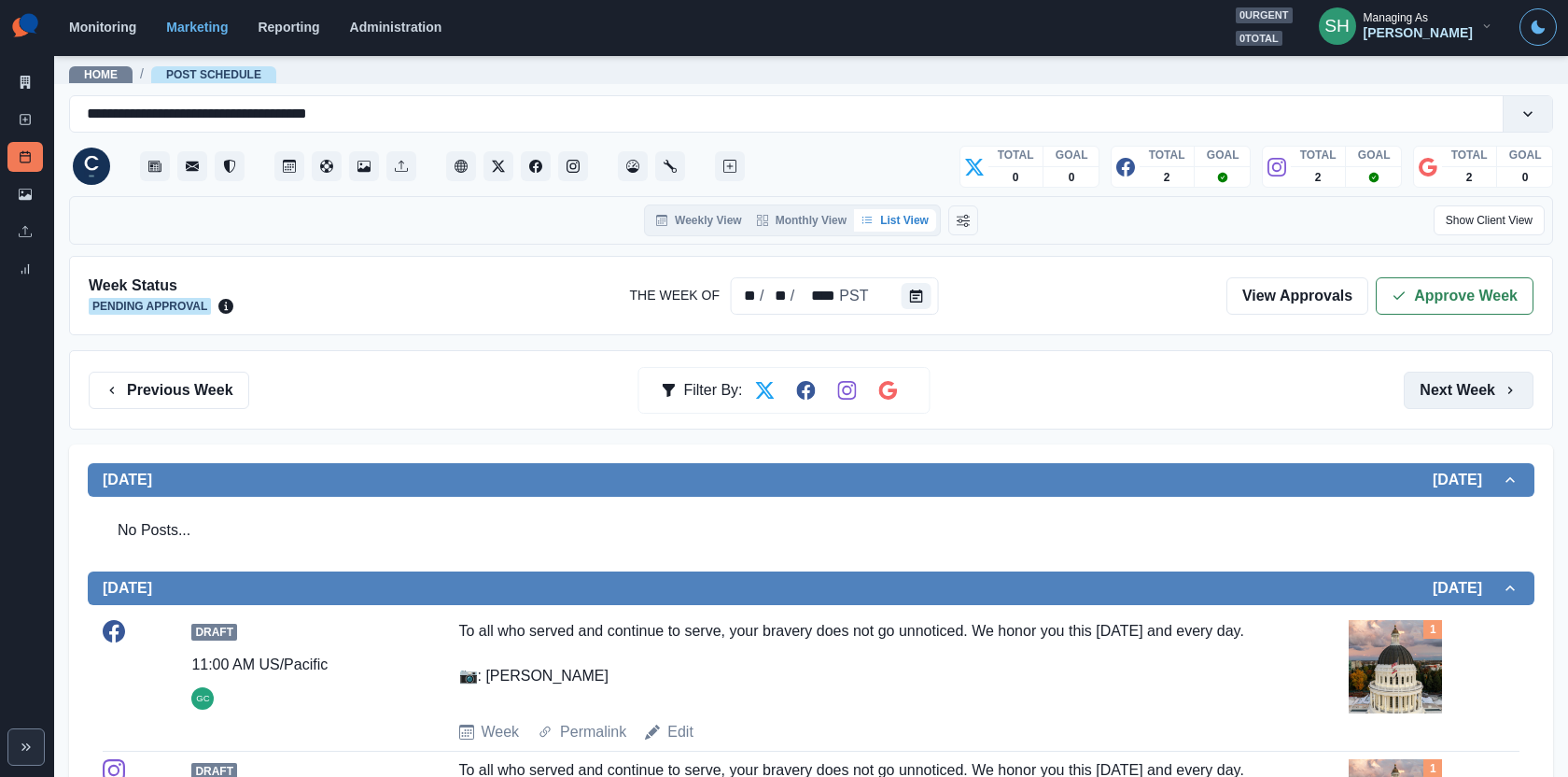
click at [1411, 390] on button "Next Week" at bounding box center [1469, 390] width 130 height 37
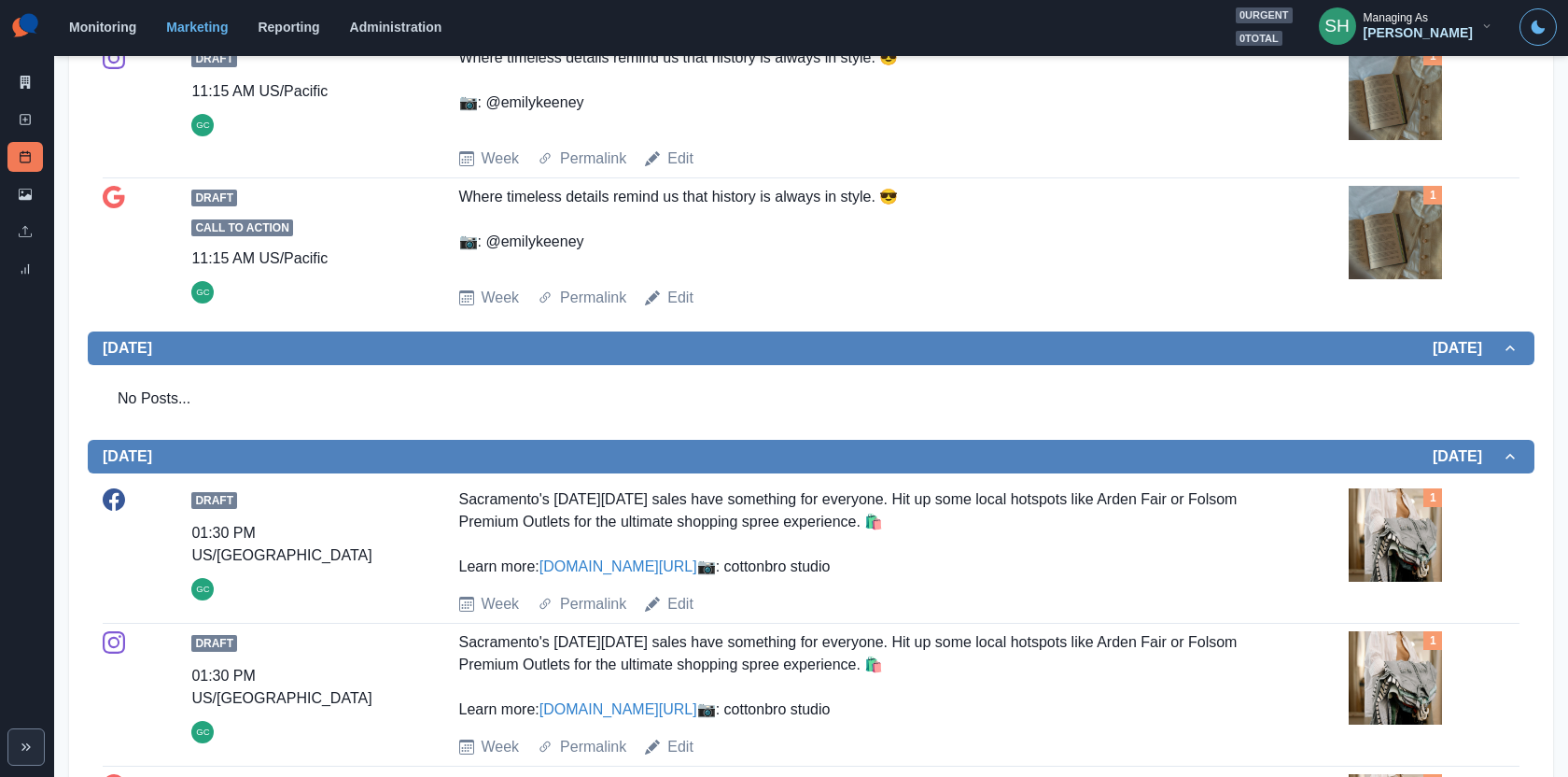
scroll to position [480, 0]
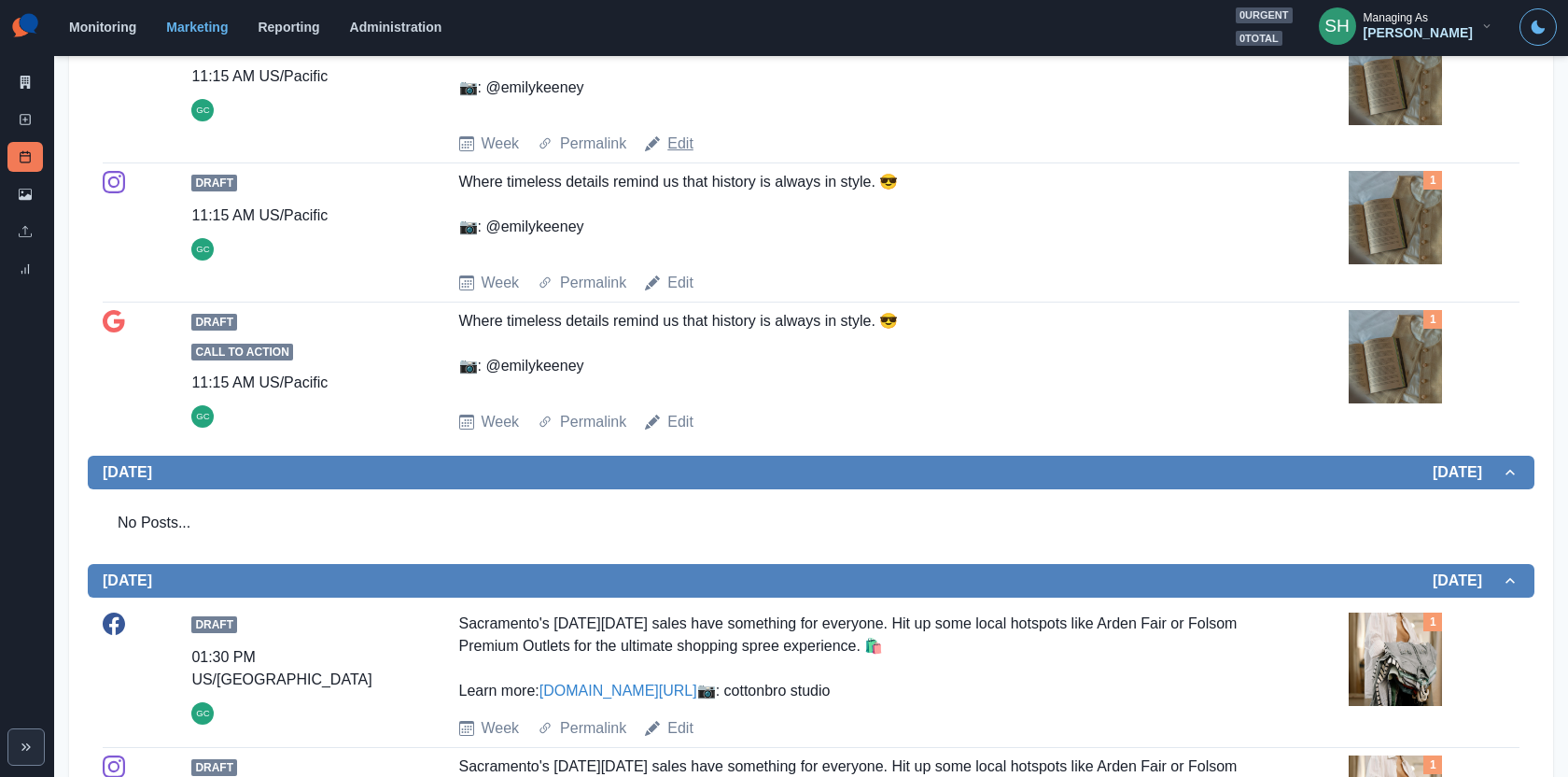
click at [683, 139] on link "Edit" at bounding box center [680, 144] width 26 height 22
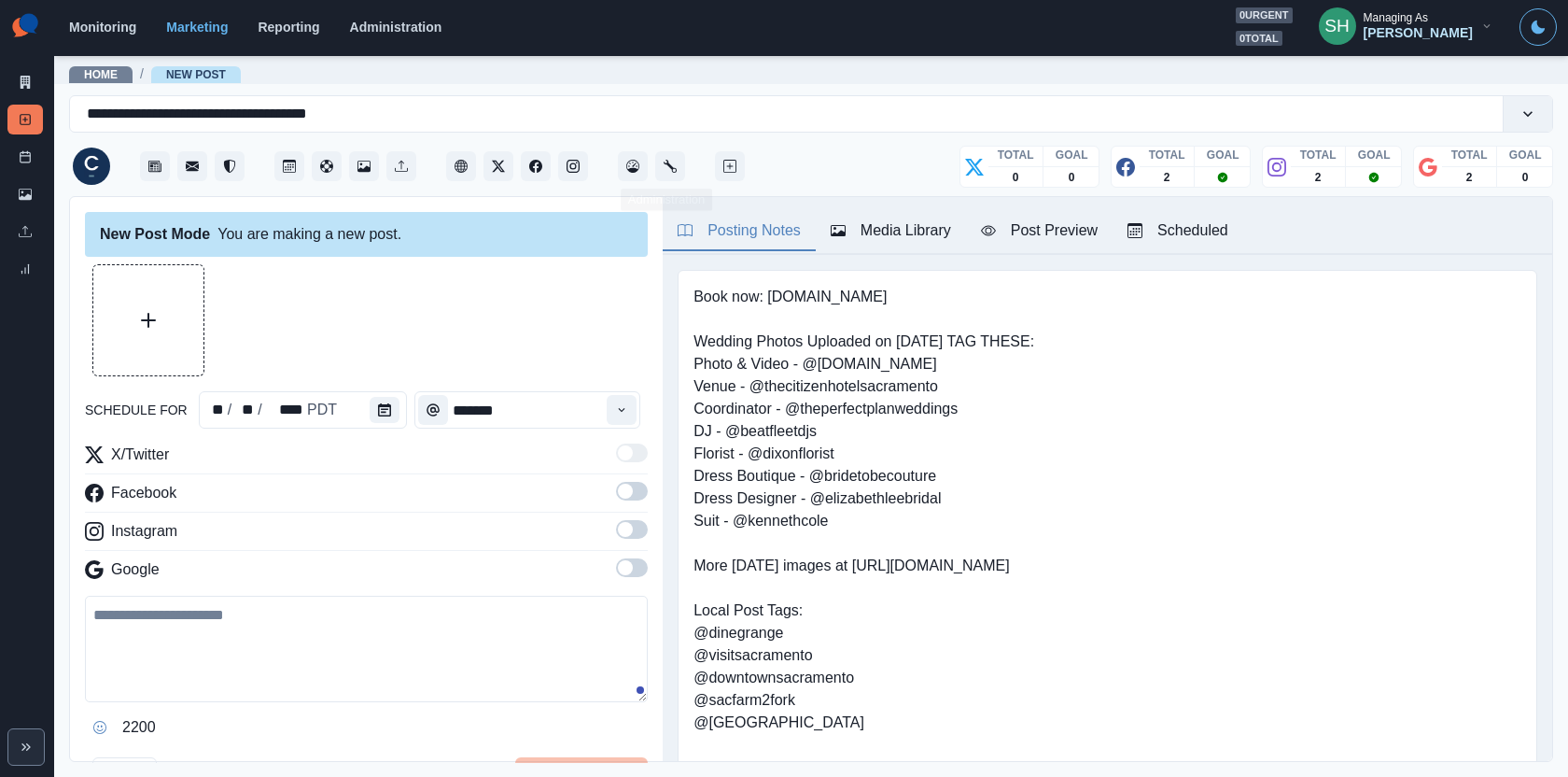
type input "********"
type textarea "**********"
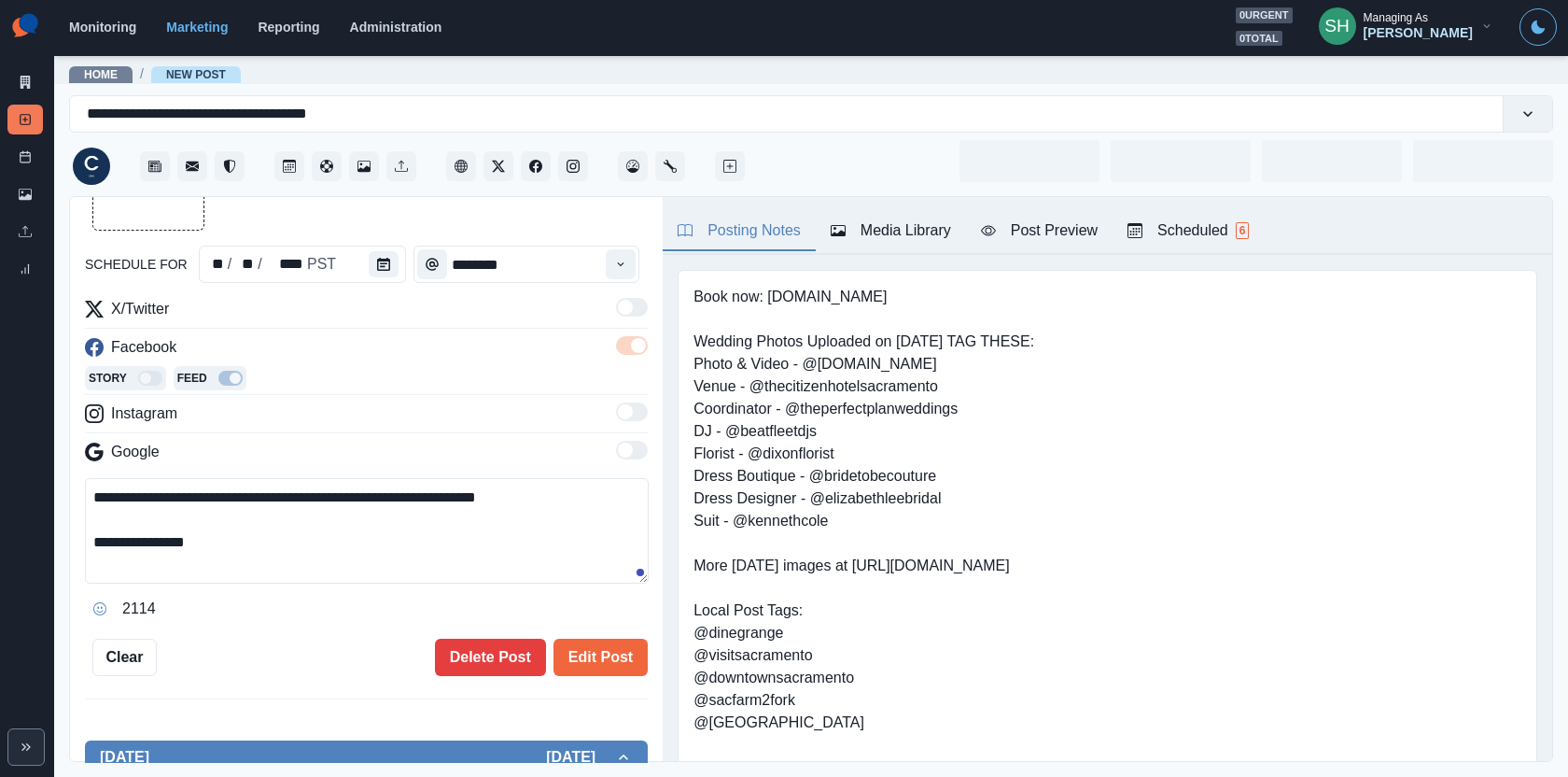
scroll to position [146, 0]
click at [489, 655] on button "Delete Post" at bounding box center [490, 657] width 111 height 37
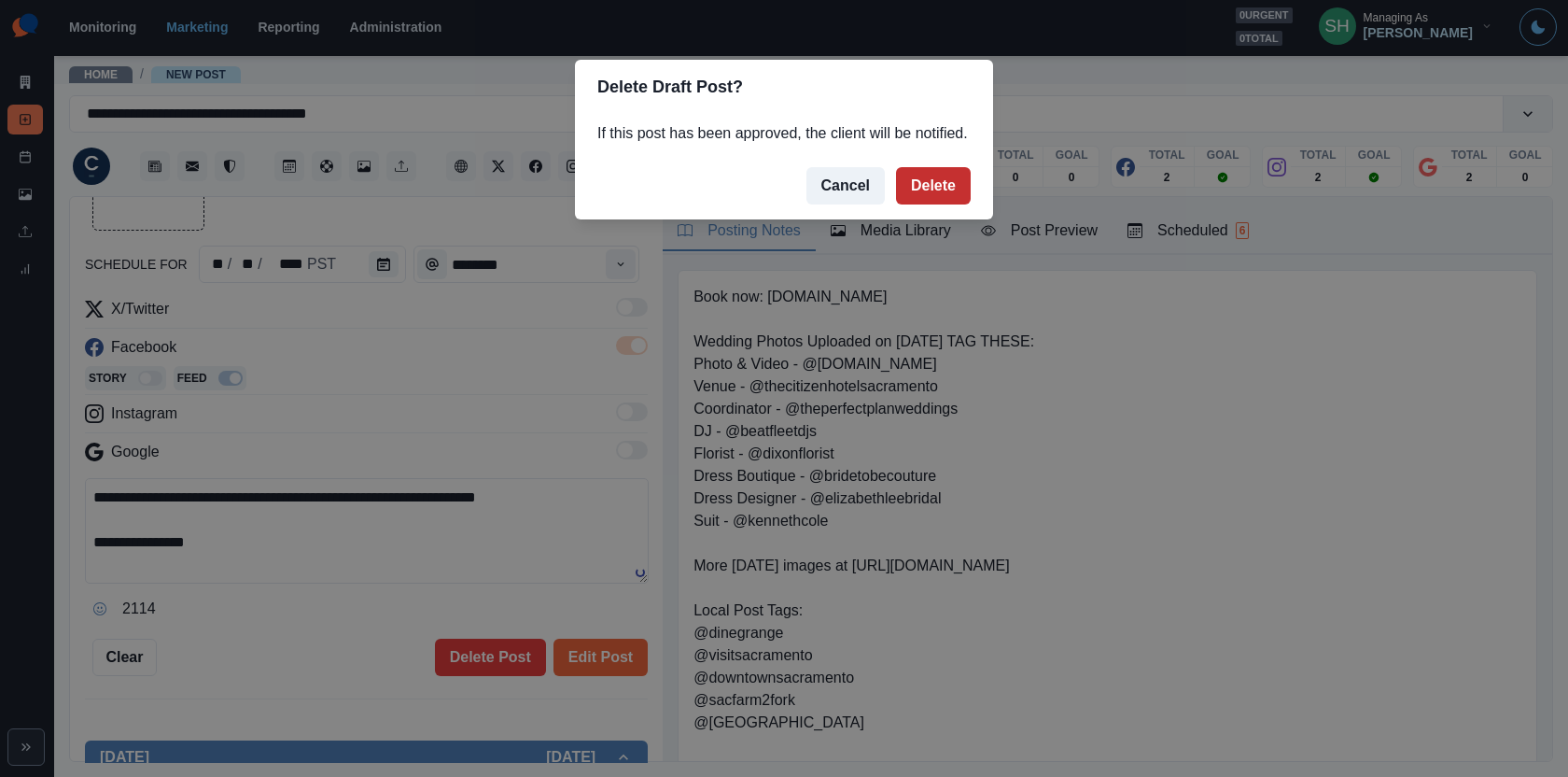
click at [910, 204] on button "Delete" at bounding box center [933, 185] width 75 height 37
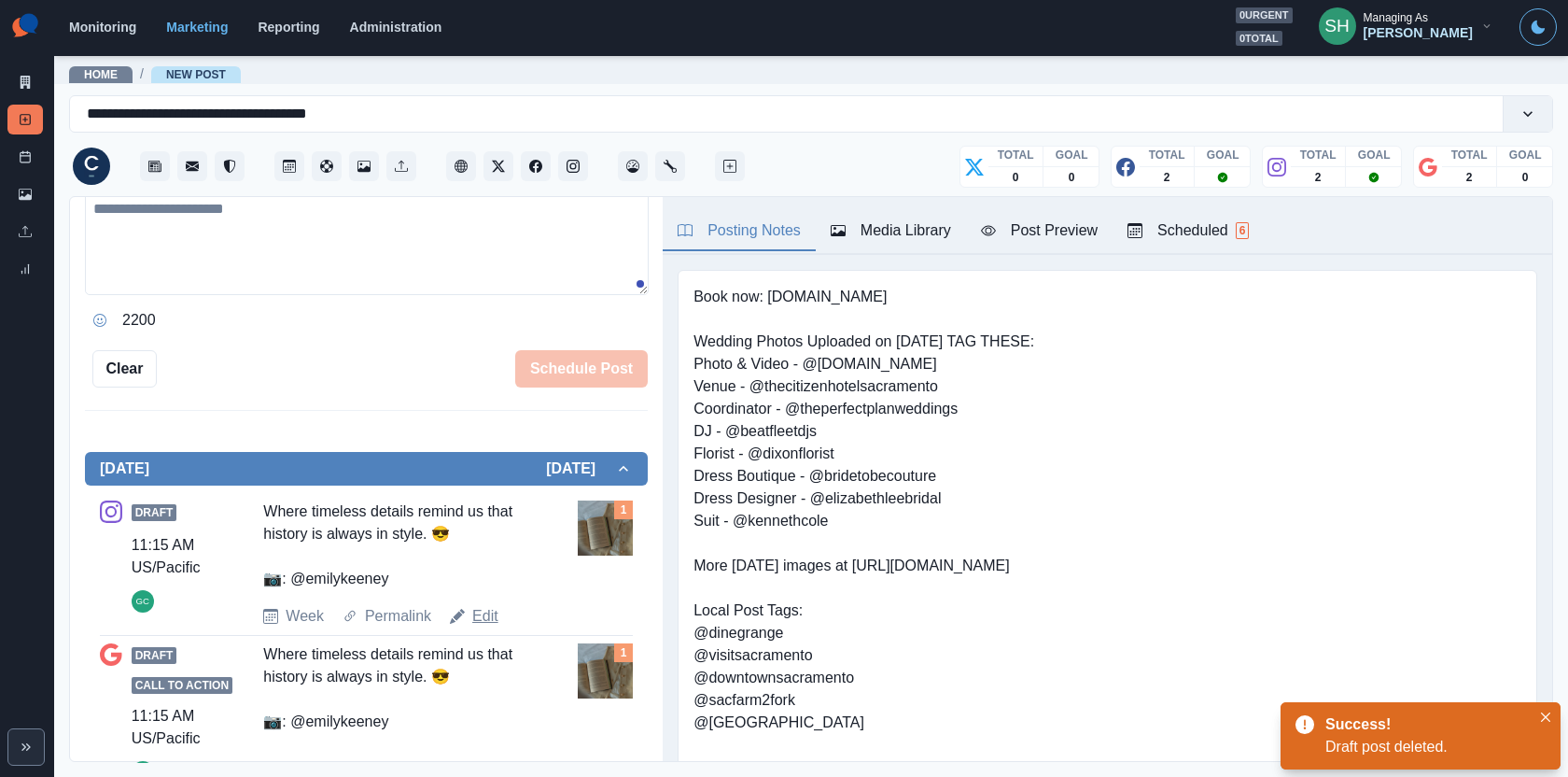
click at [480, 612] on link "Edit" at bounding box center [485, 616] width 26 height 22
type textarea "**********"
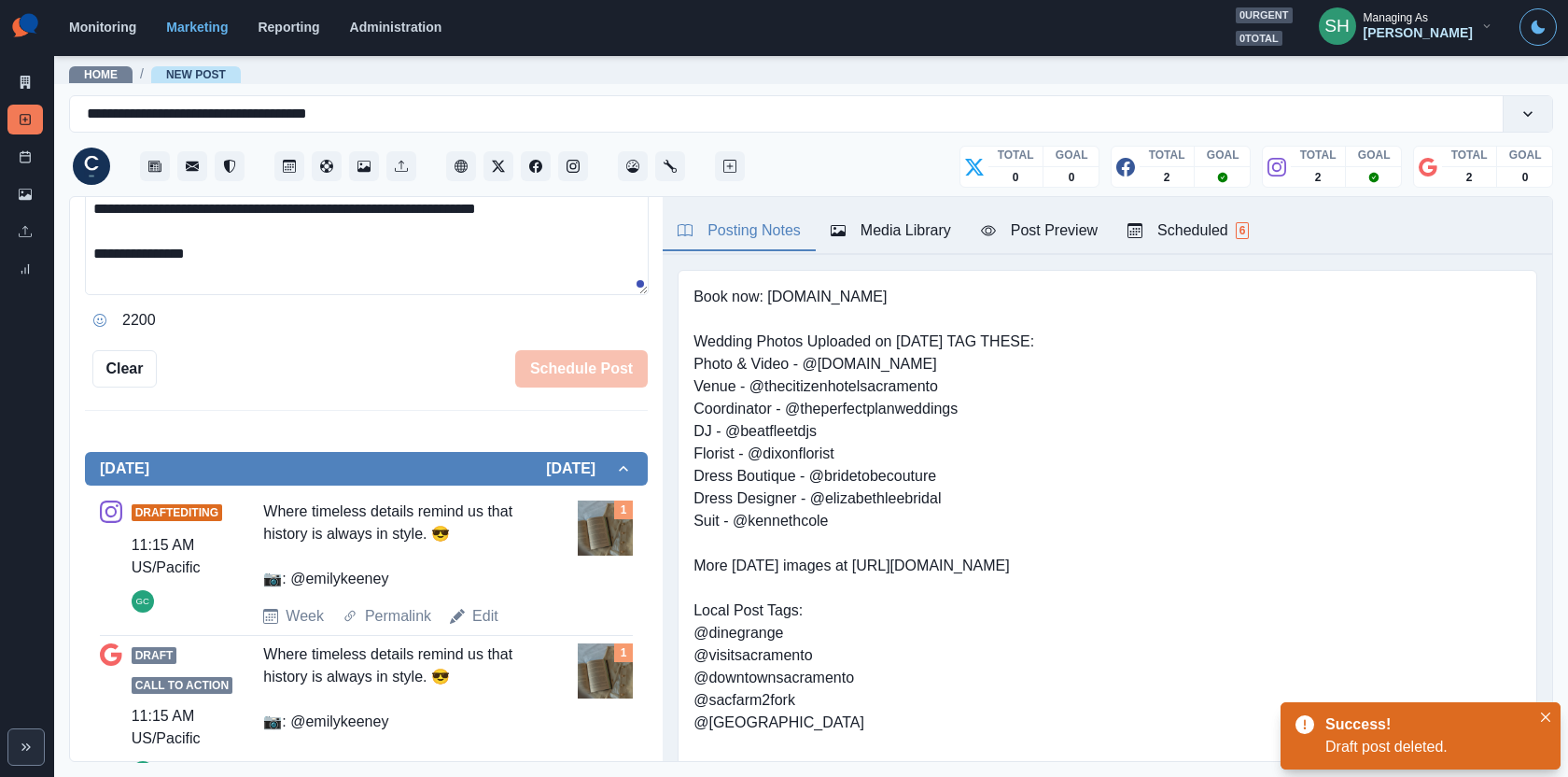
scroll to position [434, 0]
click at [525, 343] on div "**********" at bounding box center [366, 108] width 563 height 557
click at [525, 367] on button "Delete Post" at bounding box center [490, 368] width 111 height 37
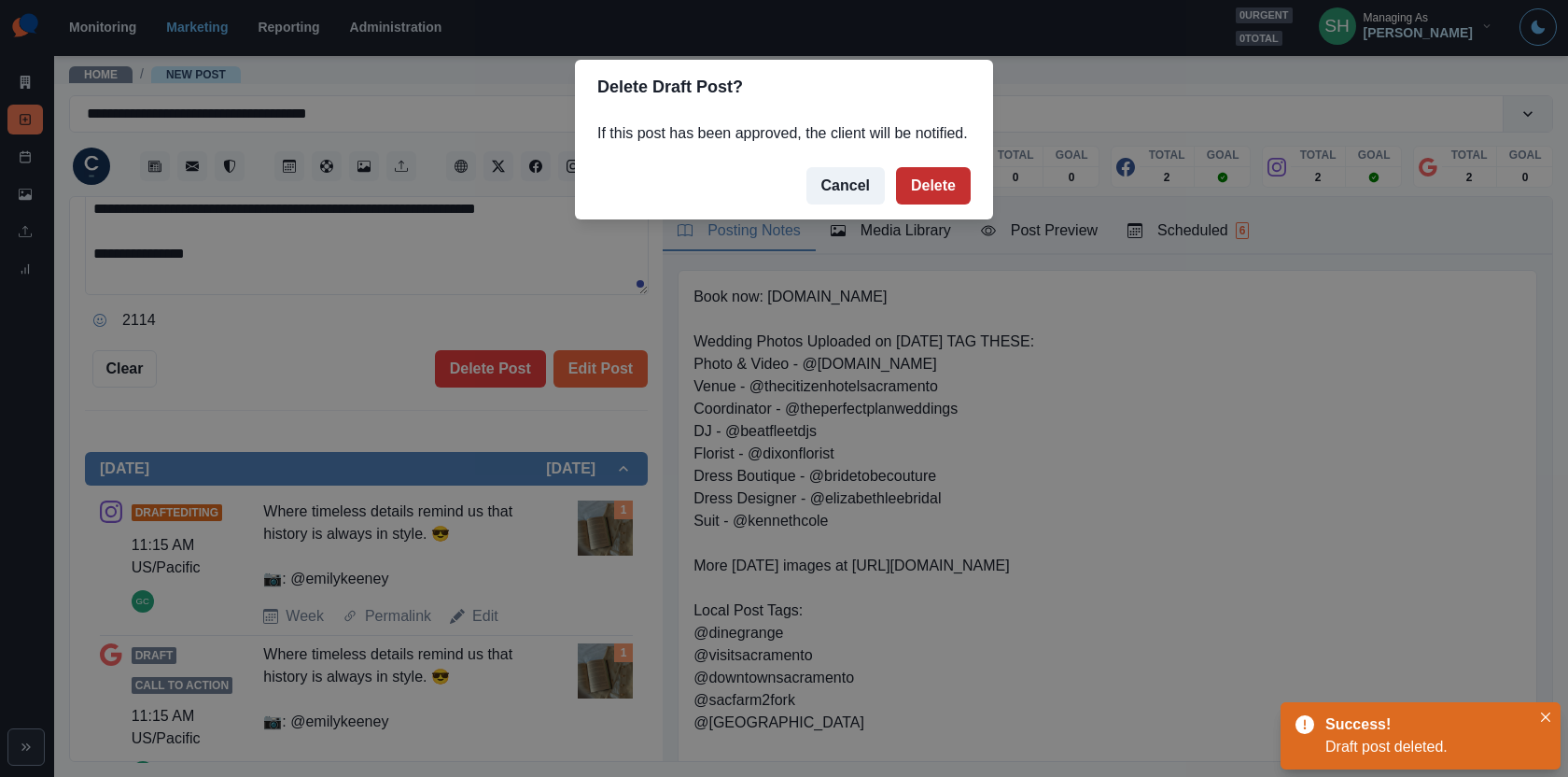
click at [925, 204] on button "Delete" at bounding box center [933, 185] width 75 height 37
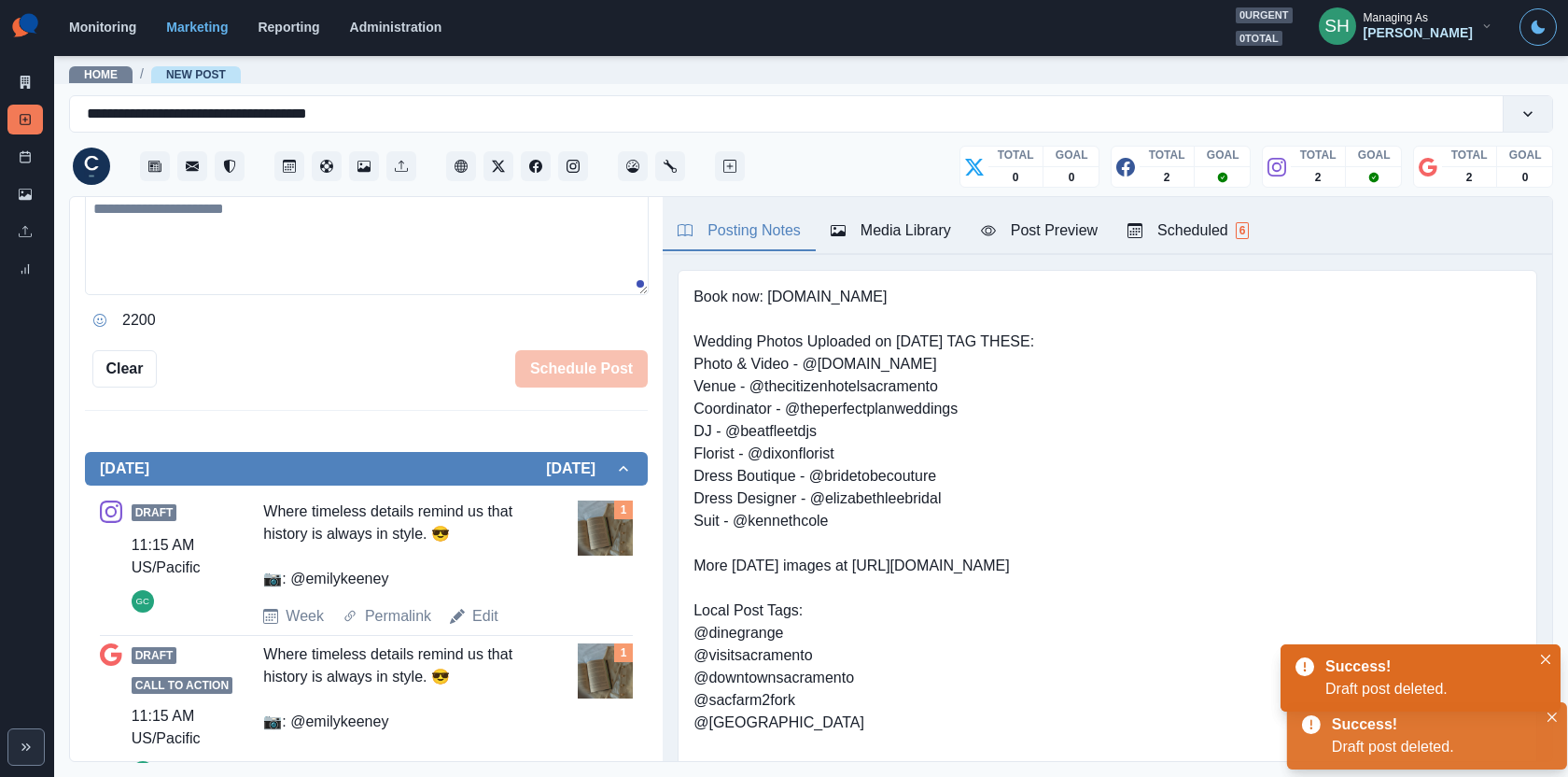
scroll to position [337, 0]
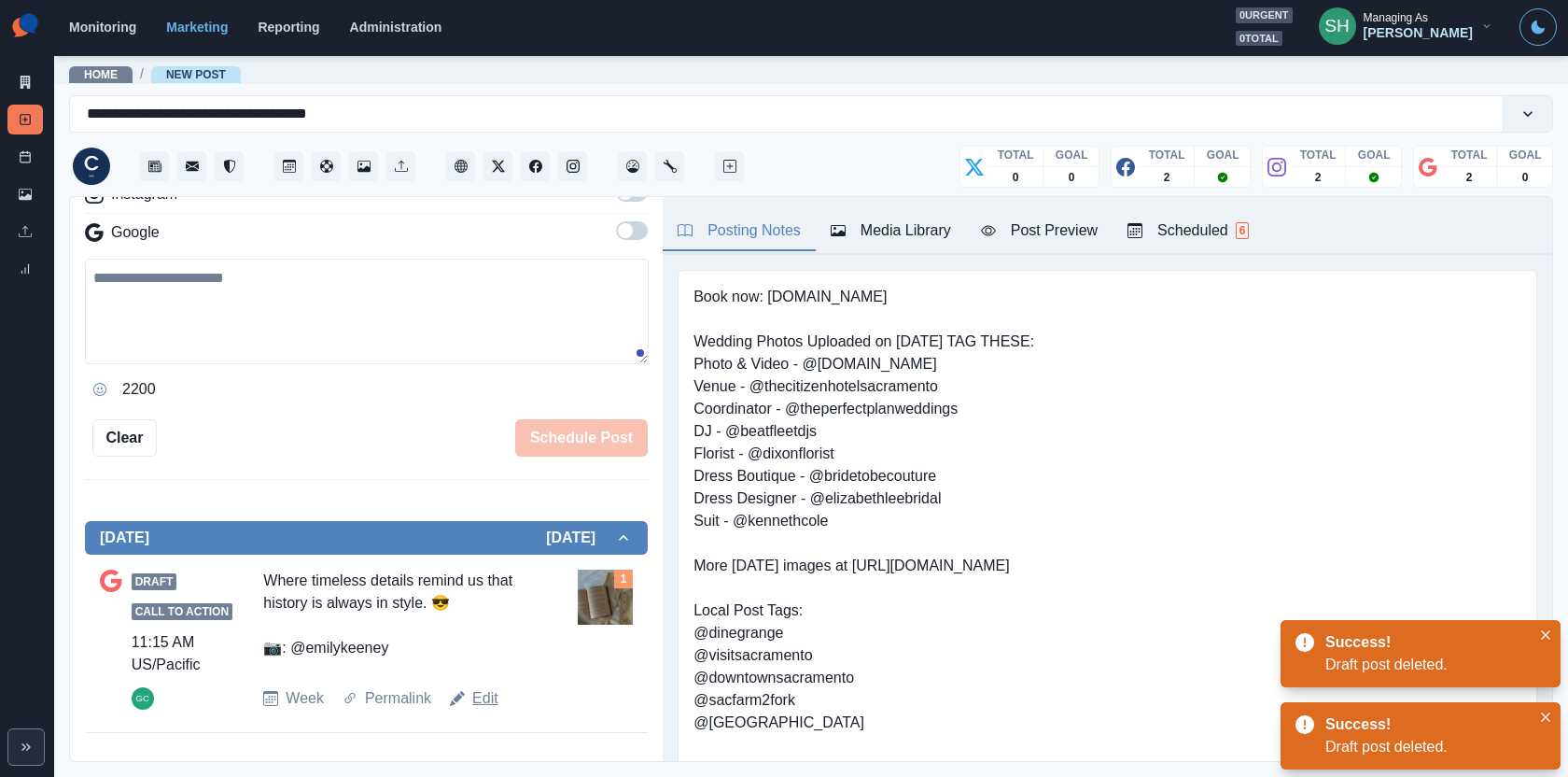
click at [485, 690] on link "Edit" at bounding box center [485, 698] width 26 height 22
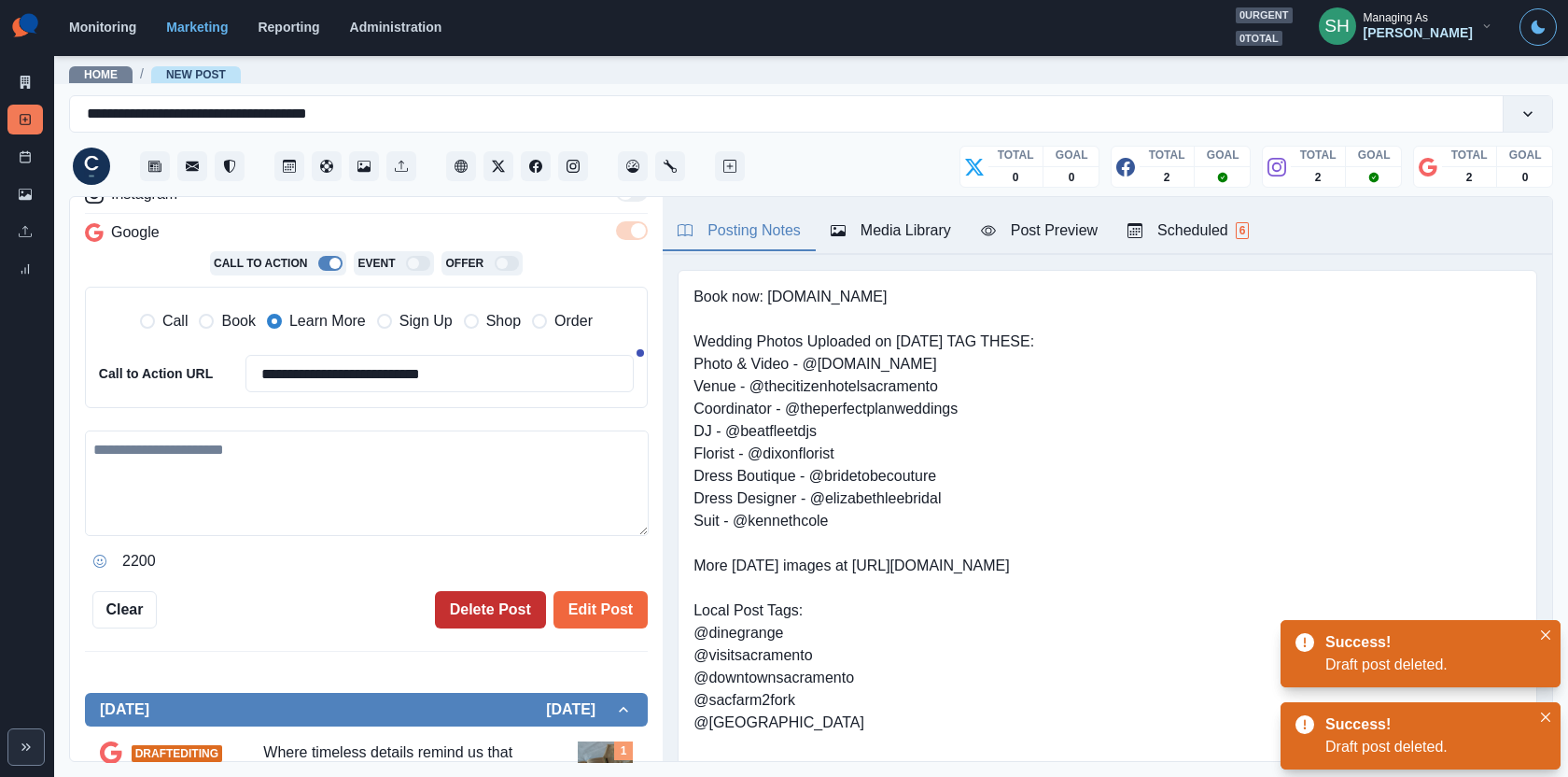
type textarea "**********"
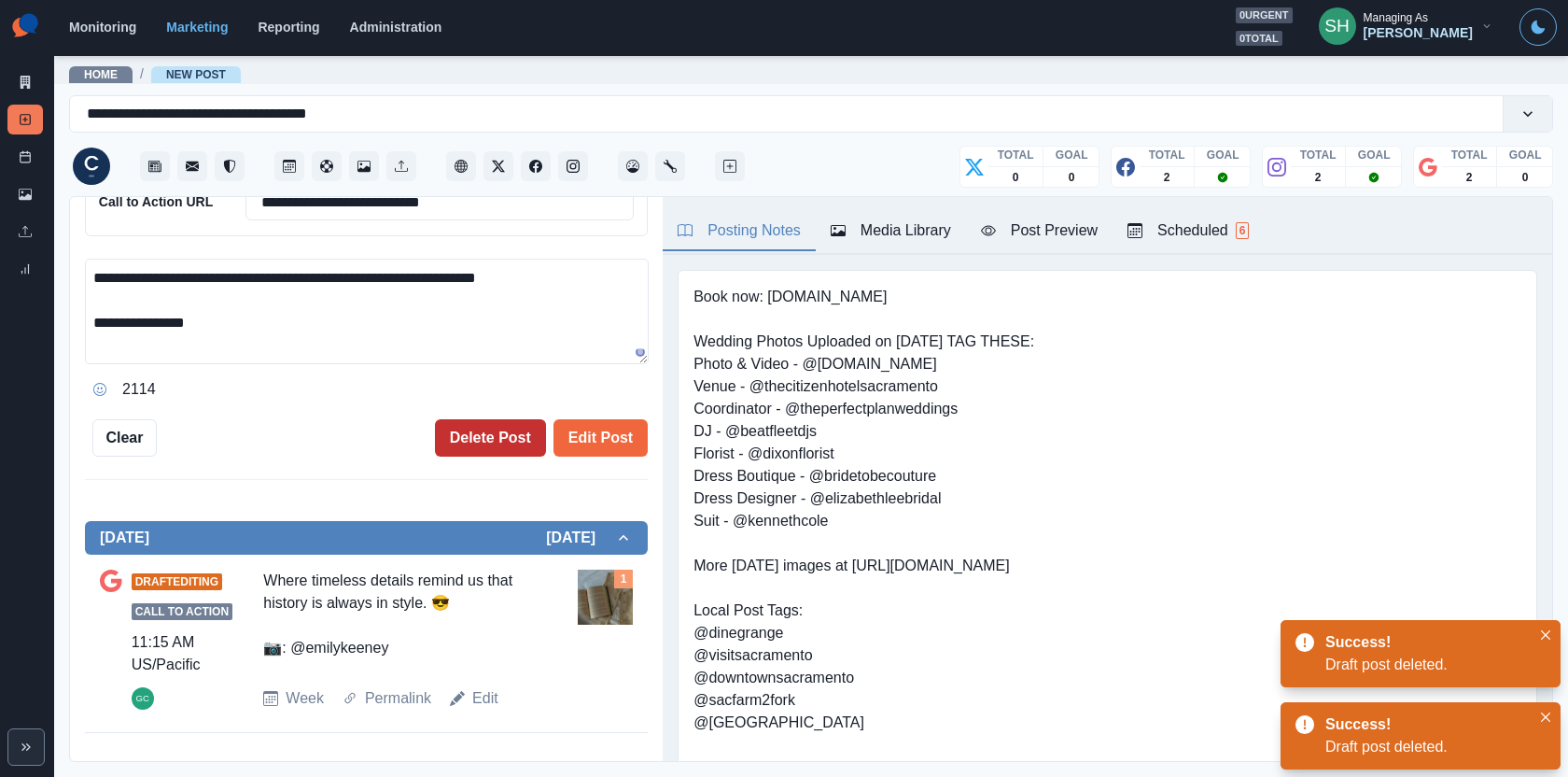
click at [473, 440] on button "Delete Post" at bounding box center [490, 437] width 111 height 37
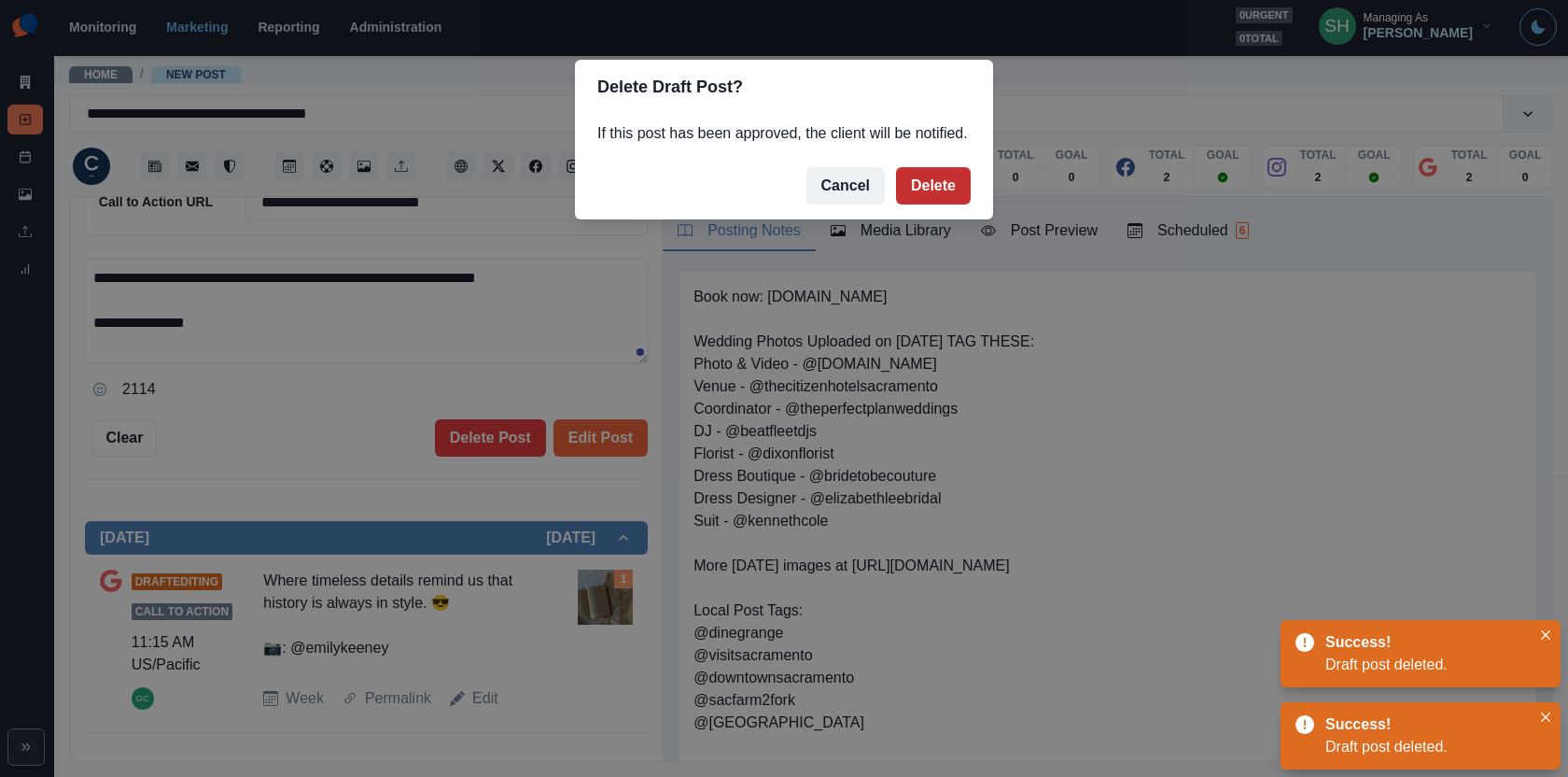
click at [947, 204] on button "Delete" at bounding box center [933, 185] width 75 height 37
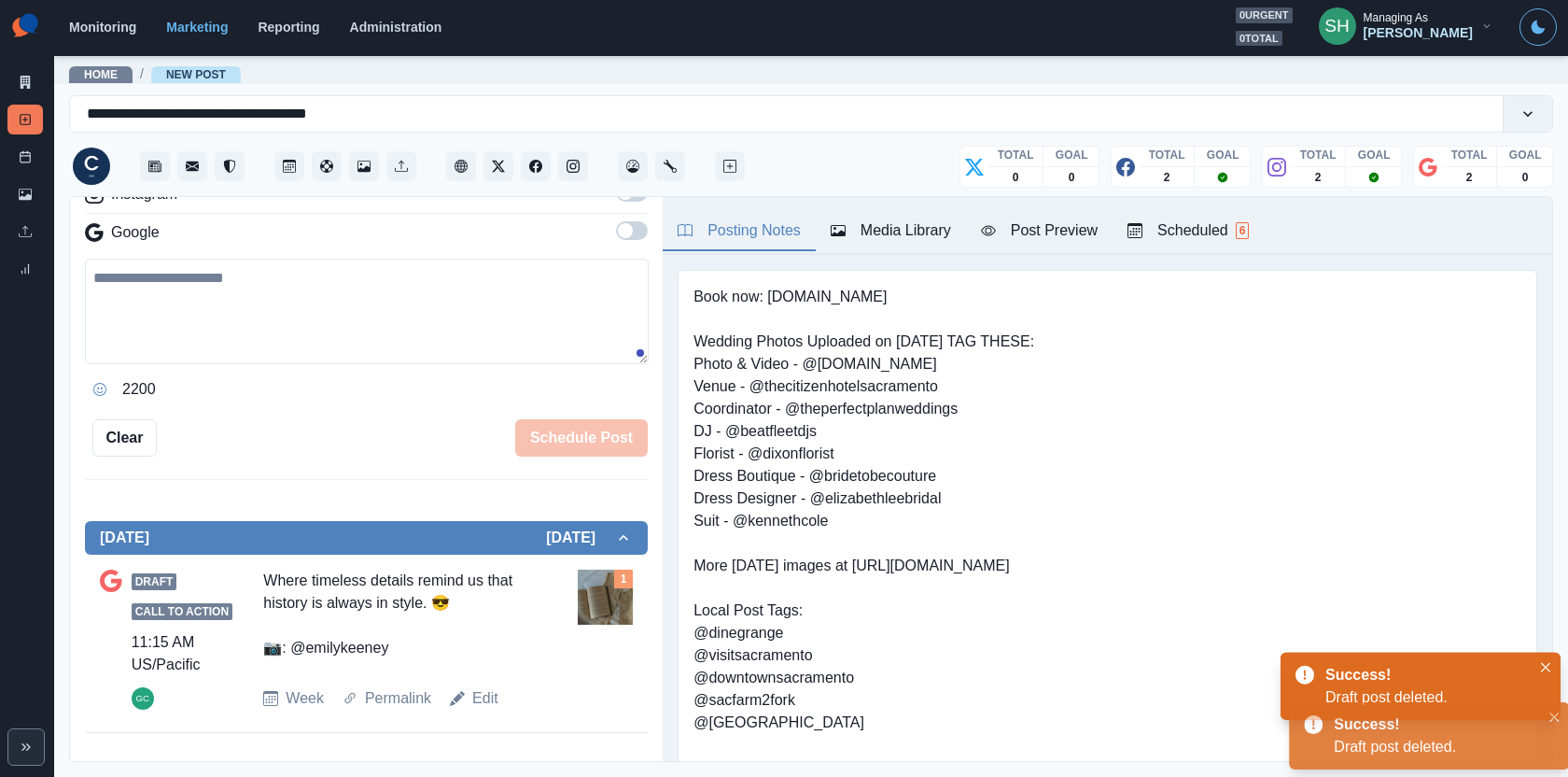
click at [1241, 236] on span "6" at bounding box center [1243, 230] width 14 height 17
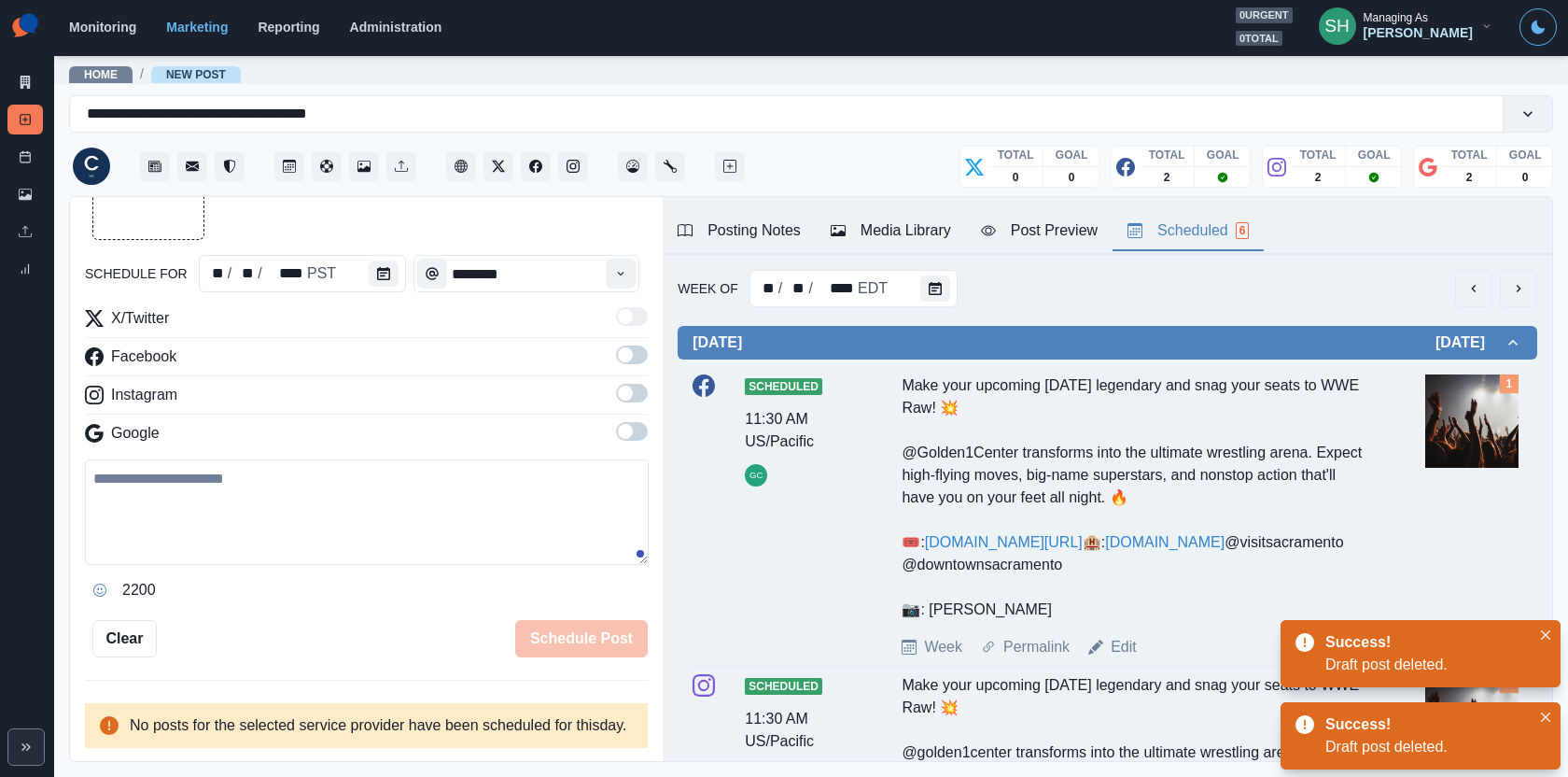
click at [1411, 285] on icon "next" at bounding box center [1518, 288] width 15 height 15
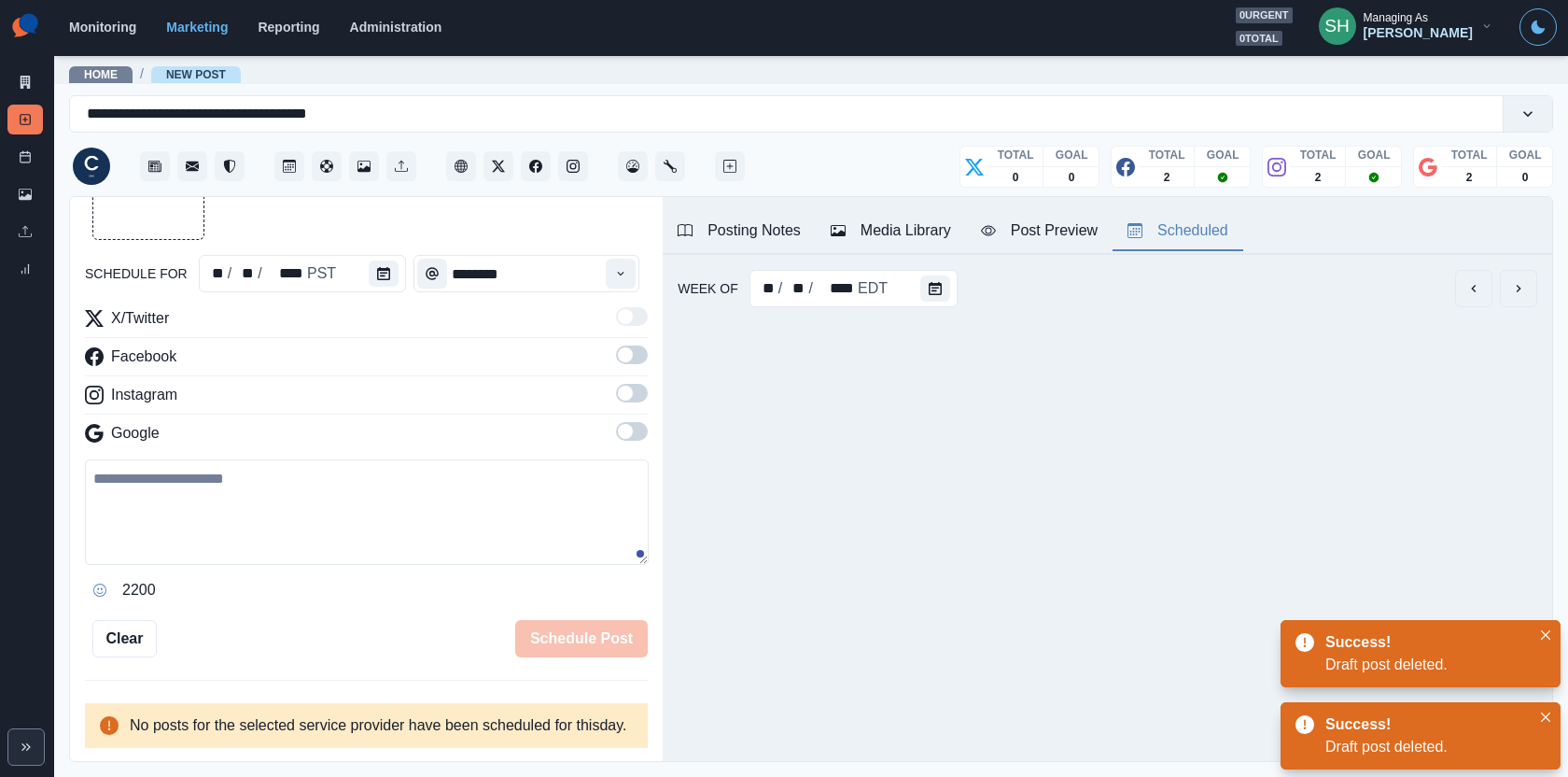
click at [1411, 285] on icon "next" at bounding box center [1518, 288] width 15 height 15
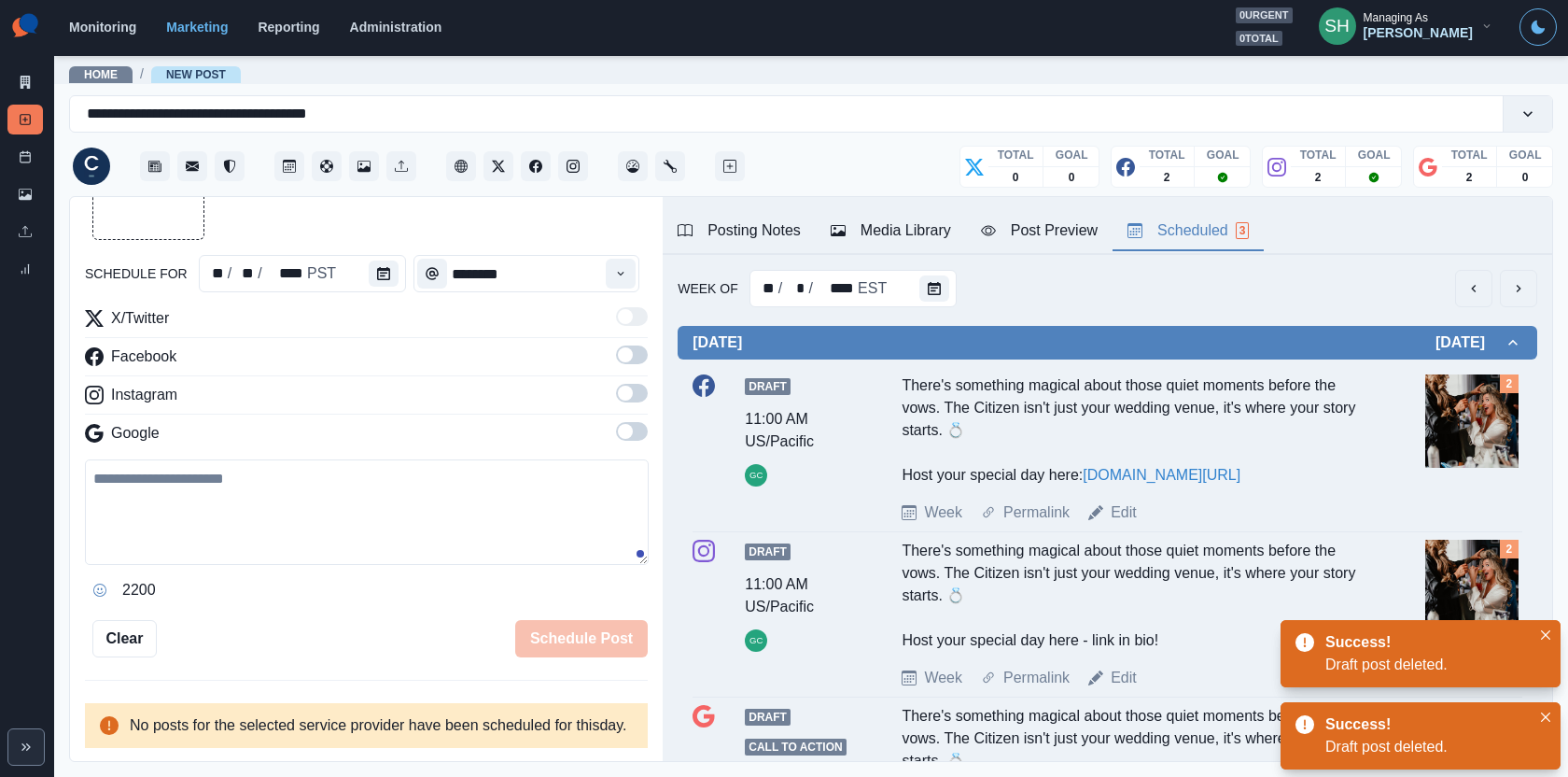
click at [1411, 285] on icon "next" at bounding box center [1518, 288] width 15 height 15
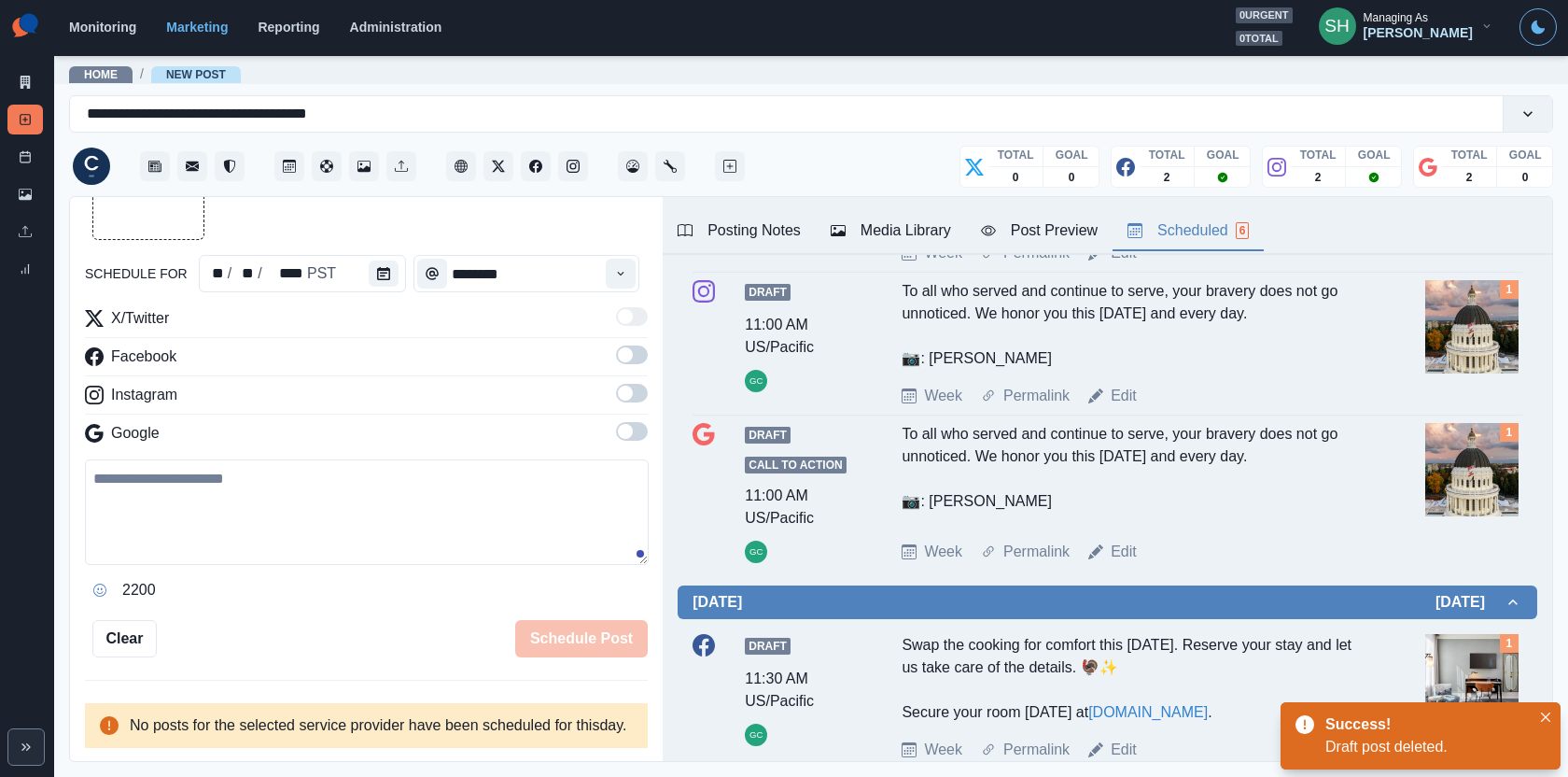
scroll to position [448, 0]
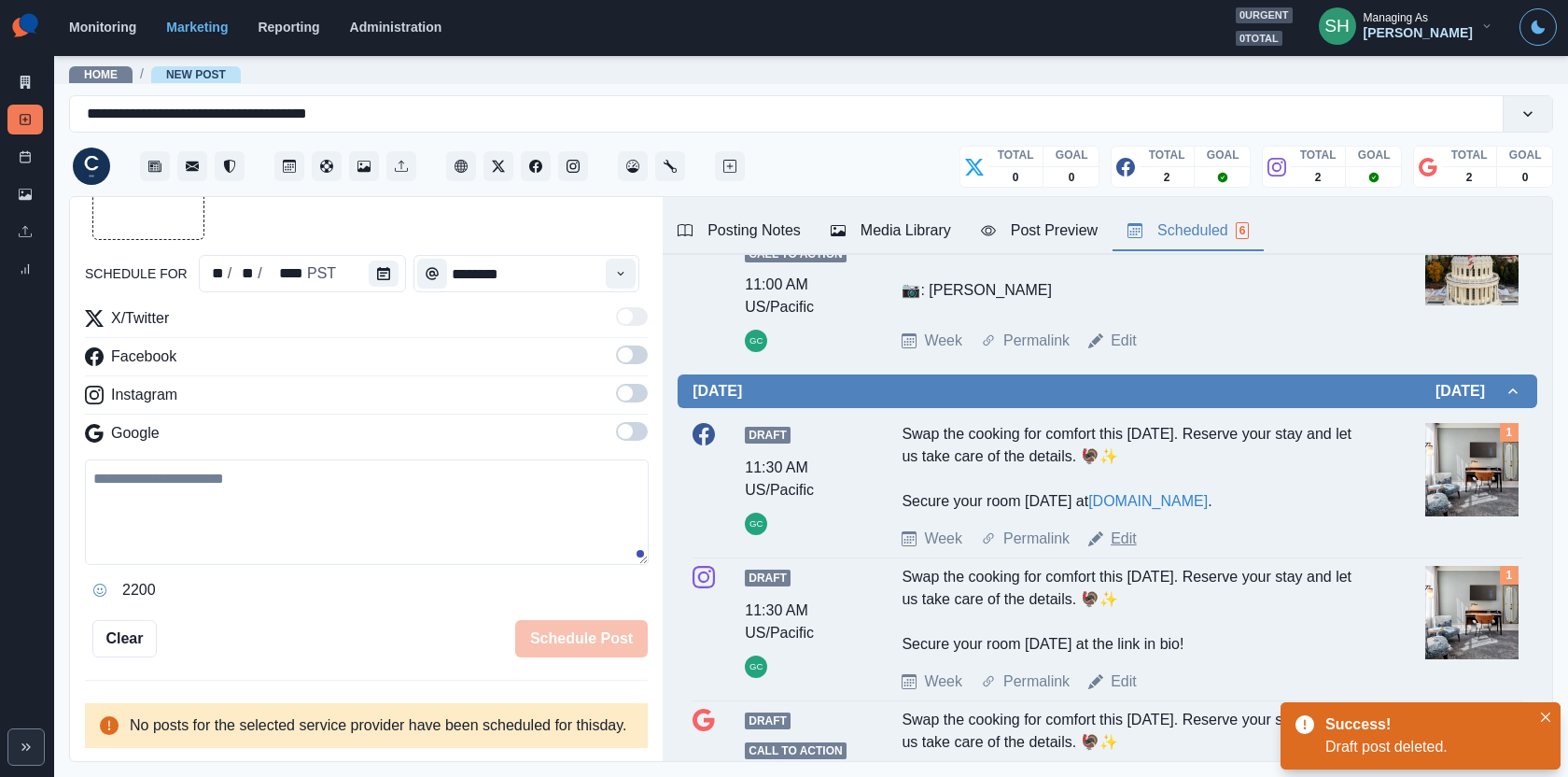
click at [1119, 537] on link "Edit" at bounding box center [1124, 538] width 26 height 22
type input "********"
type textarea "**********"
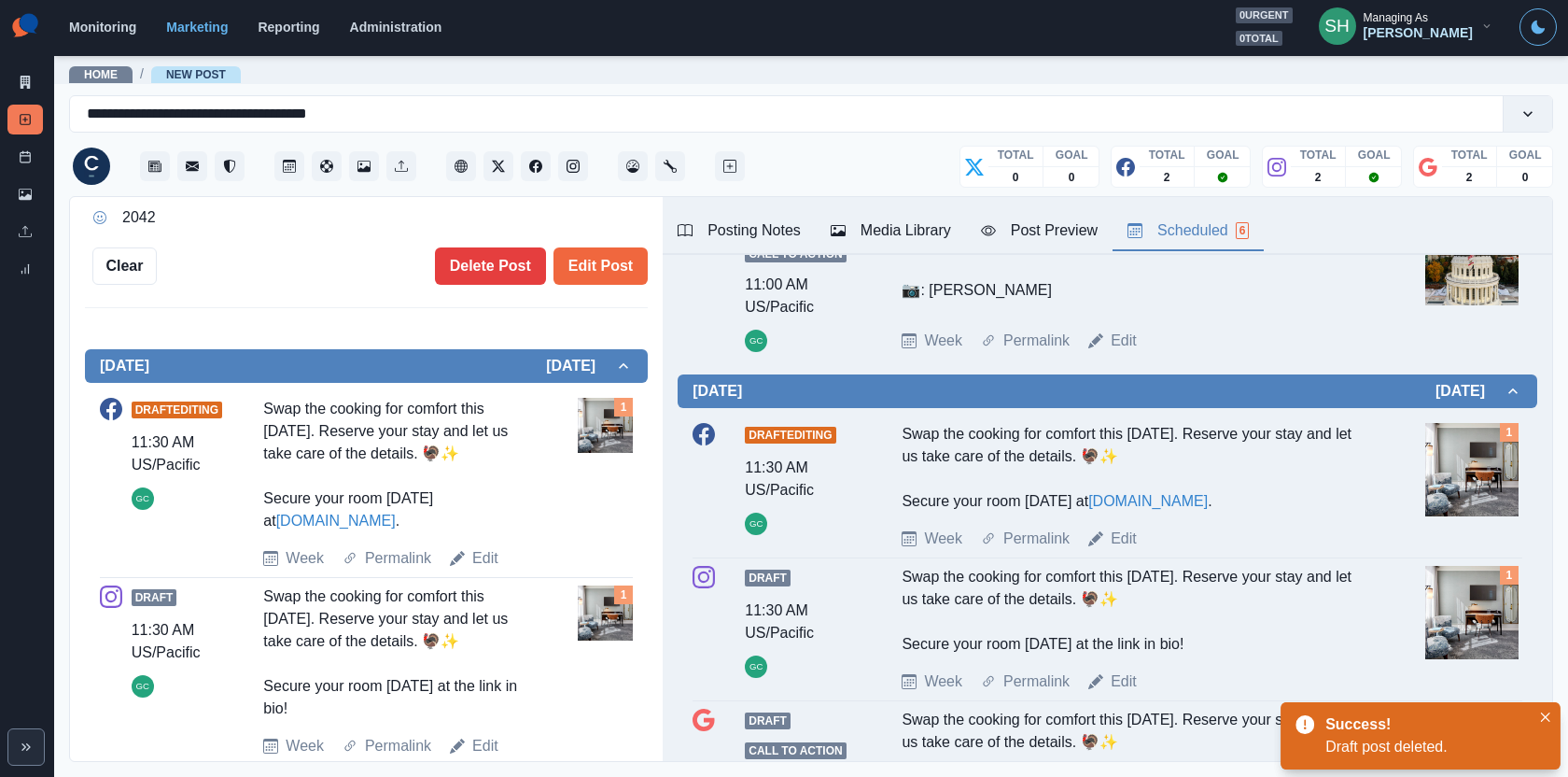
scroll to position [2, 0]
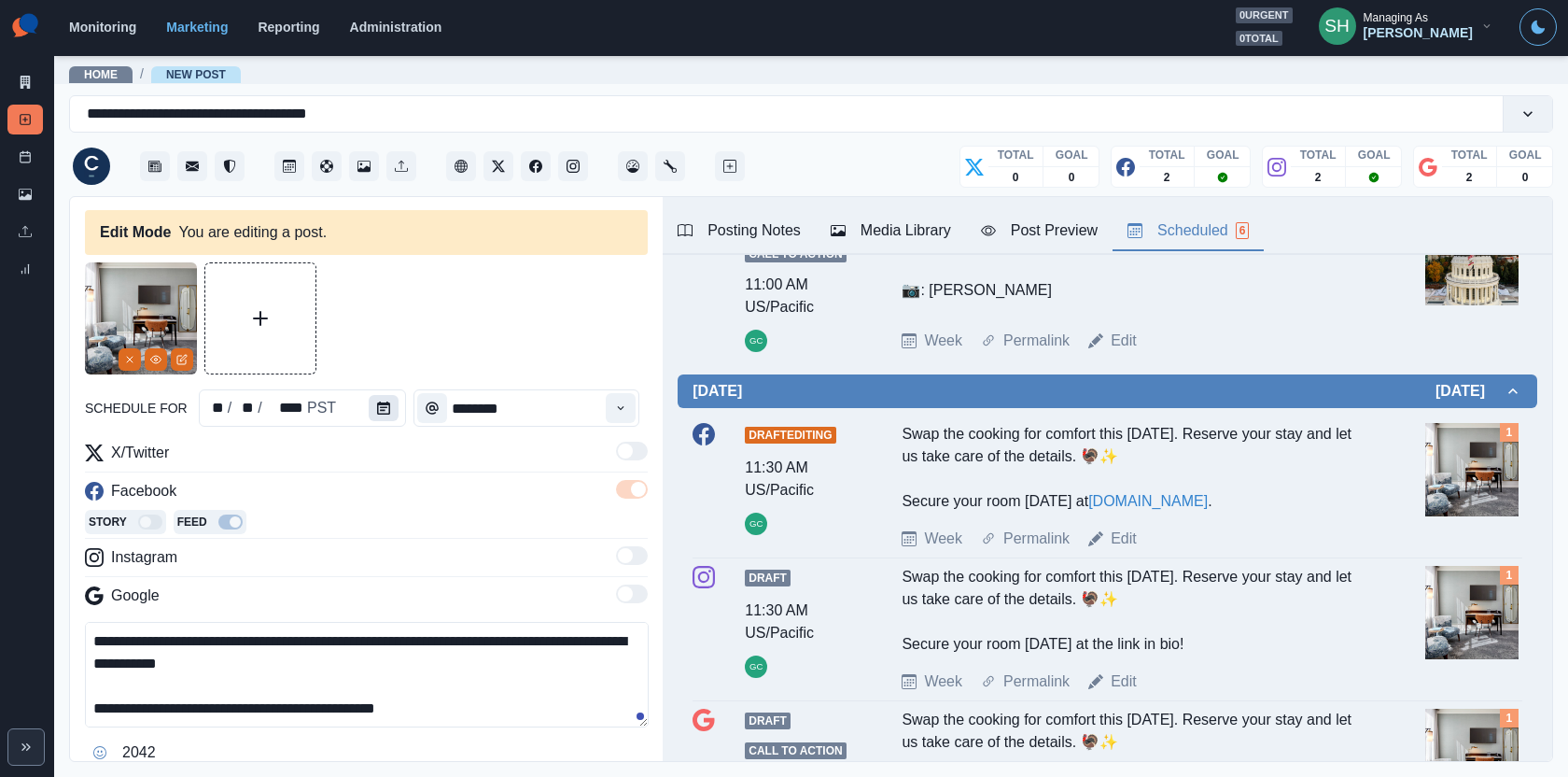
click at [389, 401] on button "Calendar" at bounding box center [384, 408] width 30 height 26
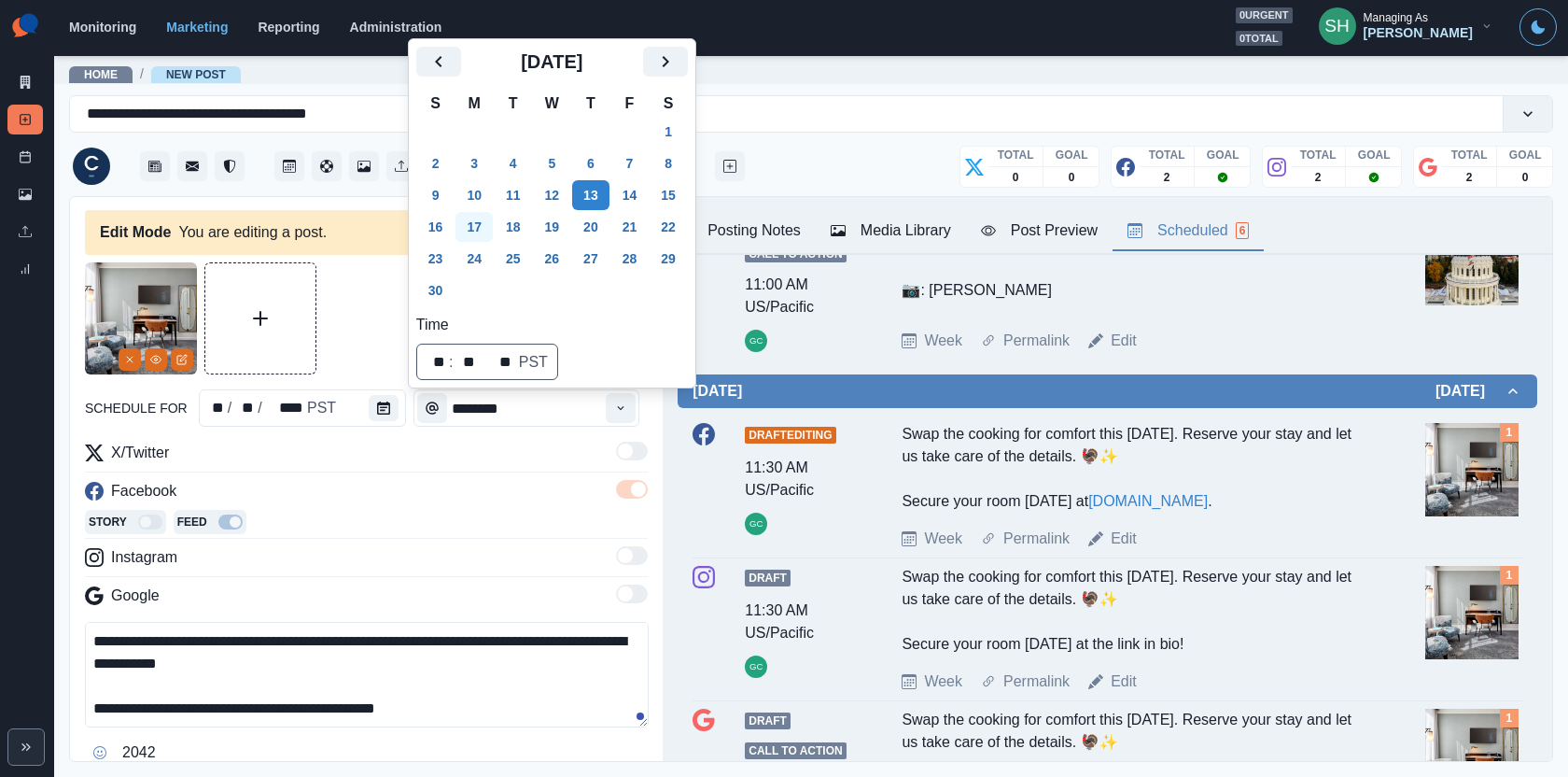
click at [480, 229] on button "17" at bounding box center [474, 227] width 37 height 30
click at [371, 330] on div at bounding box center [366, 318] width 563 height 112
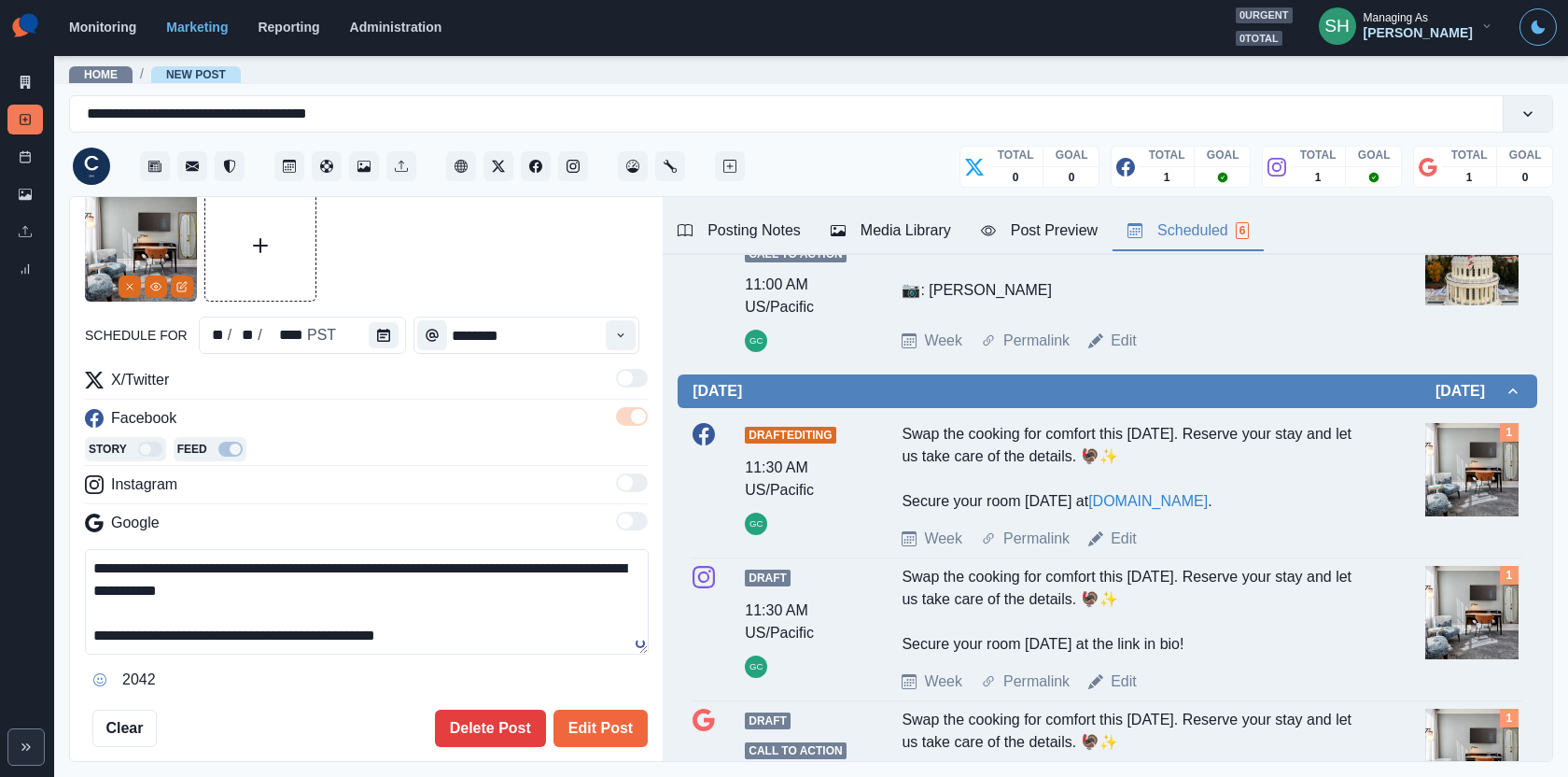
scroll to position [155, 0]
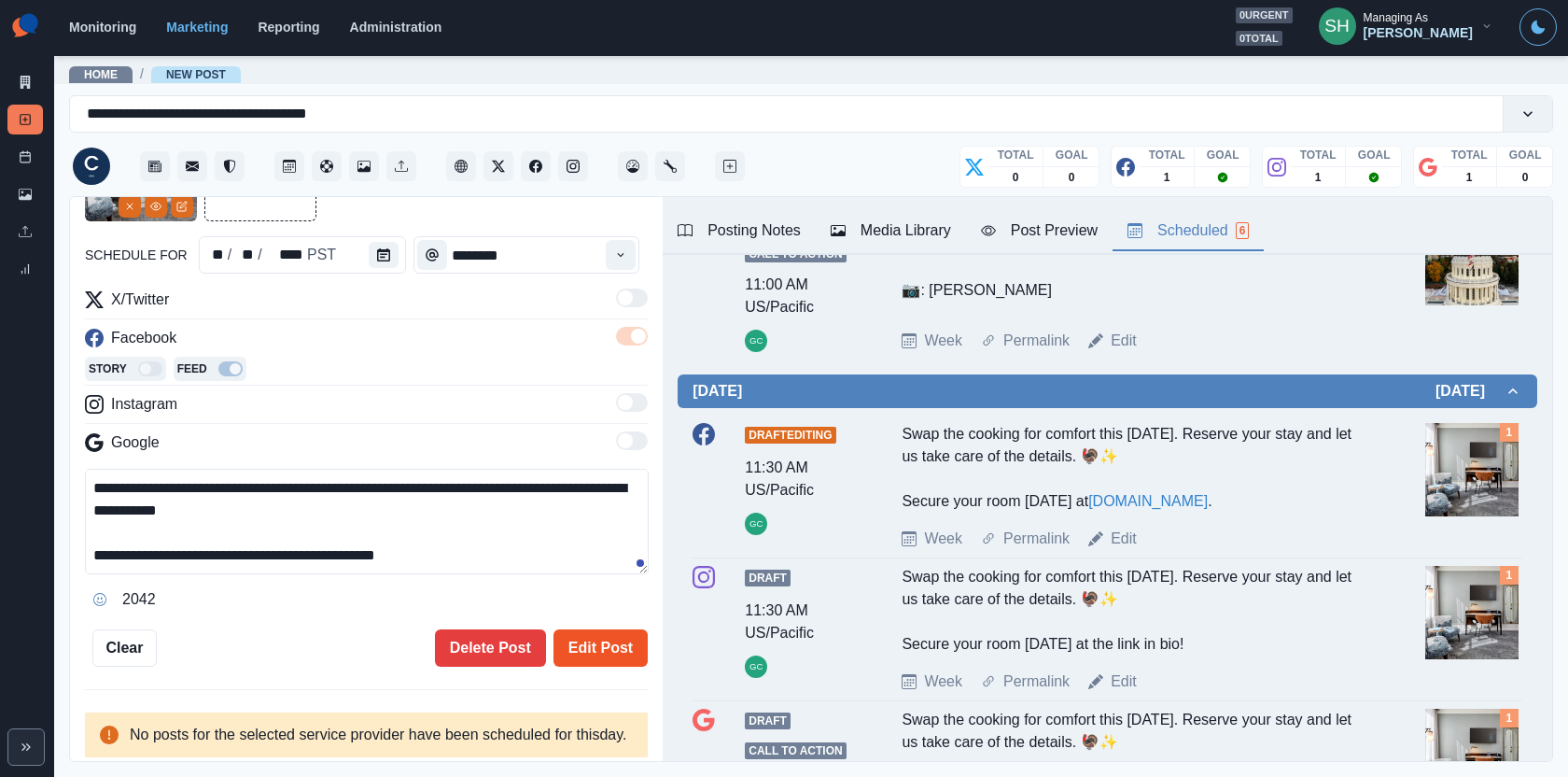
click at [585, 658] on button "Edit Post" at bounding box center [601, 647] width 94 height 37
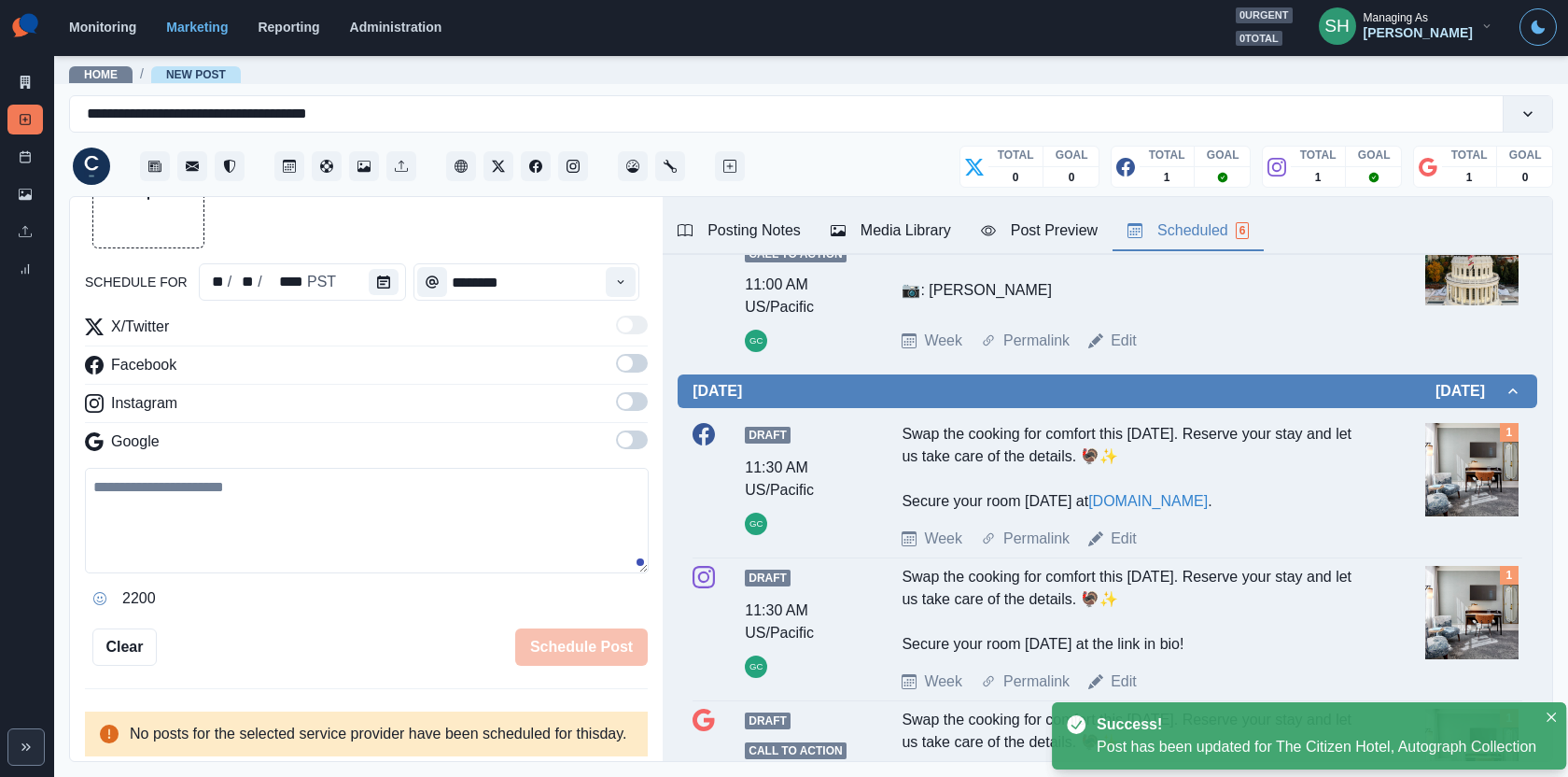
scroll to position [128, 0]
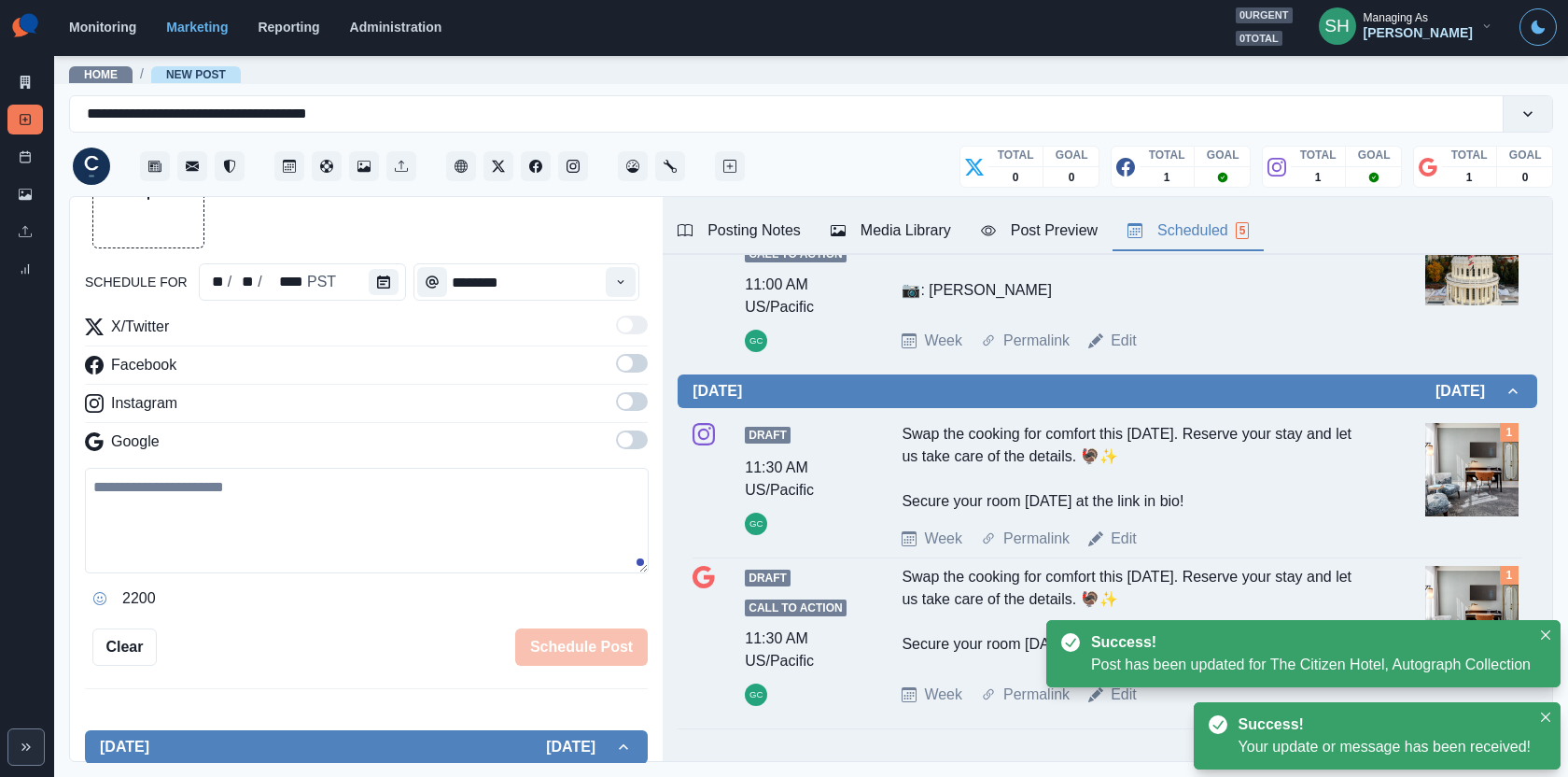
click at [1124, 548] on div "Draft 11:30 AM US/Pacific GC Swap the cooking for comfort this [DATE]. Reserve …" at bounding box center [1108, 486] width 830 height 143
click at [1124, 546] on link "Edit" at bounding box center [1124, 538] width 26 height 22
type textarea "**********"
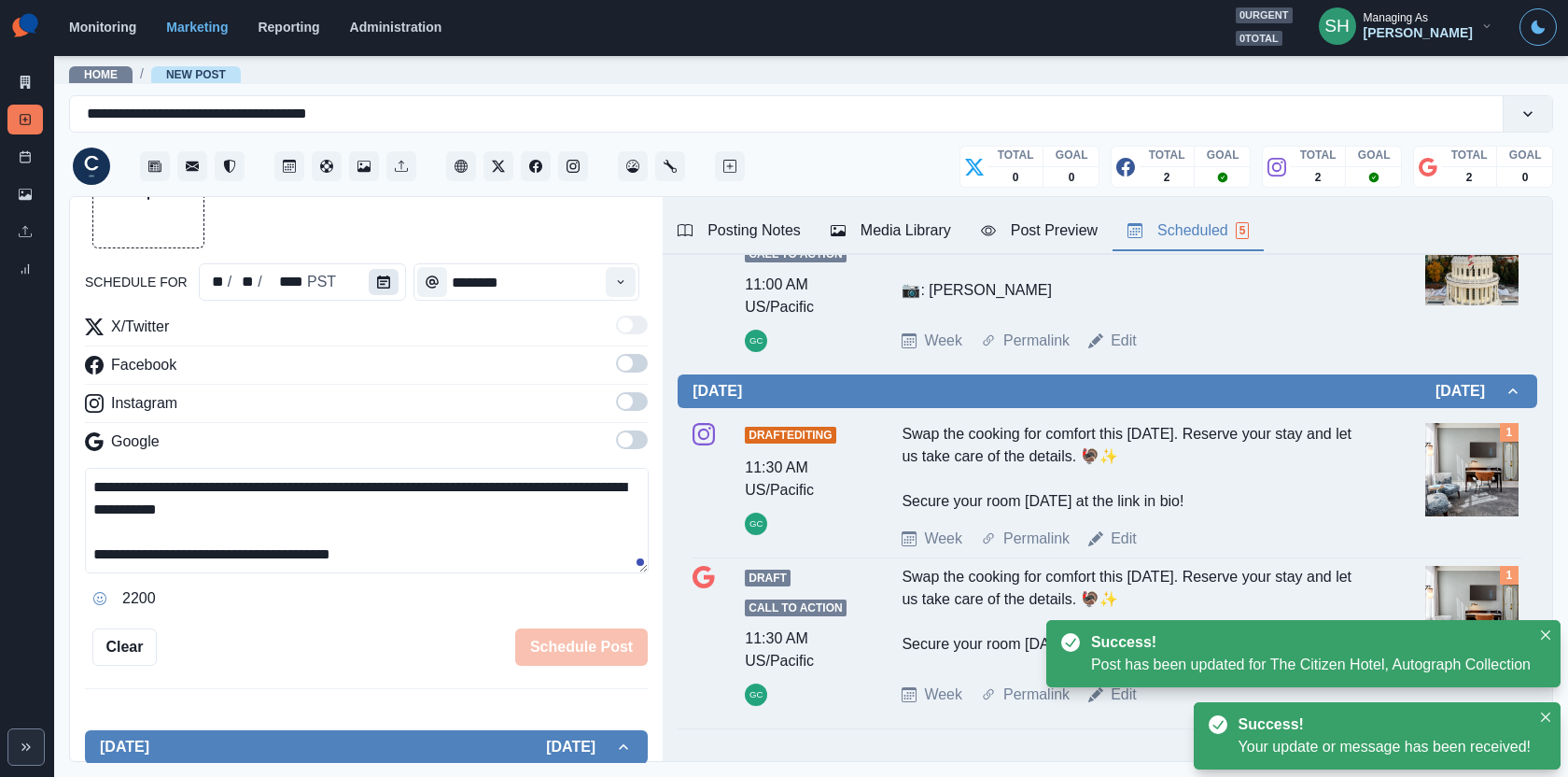
click at [377, 277] on icon "Calendar" at bounding box center [383, 281] width 13 height 13
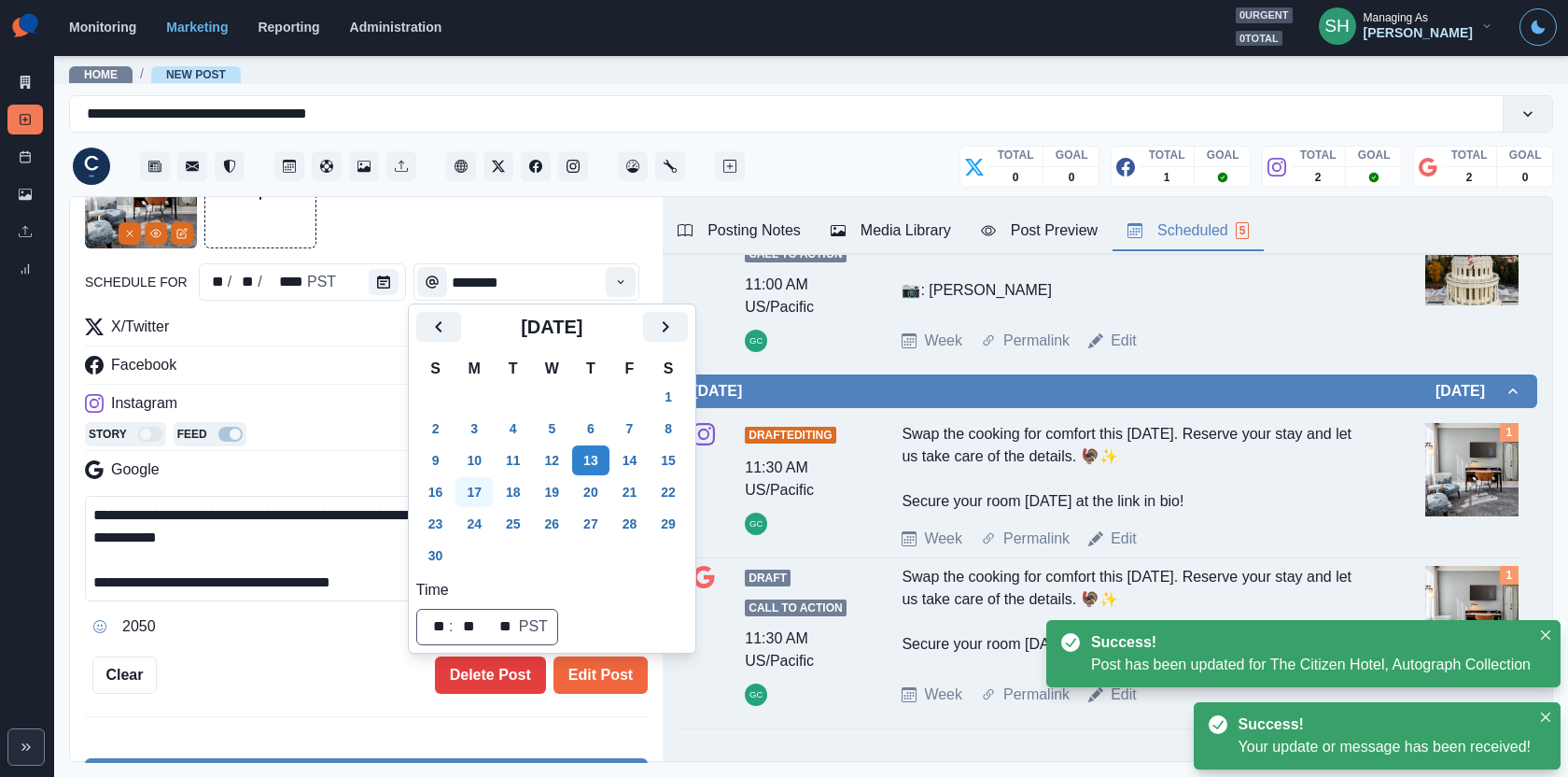
click at [482, 481] on button "17" at bounding box center [474, 492] width 37 height 30
click at [627, 698] on div "**********" at bounding box center [366, 480] width 593 height 566
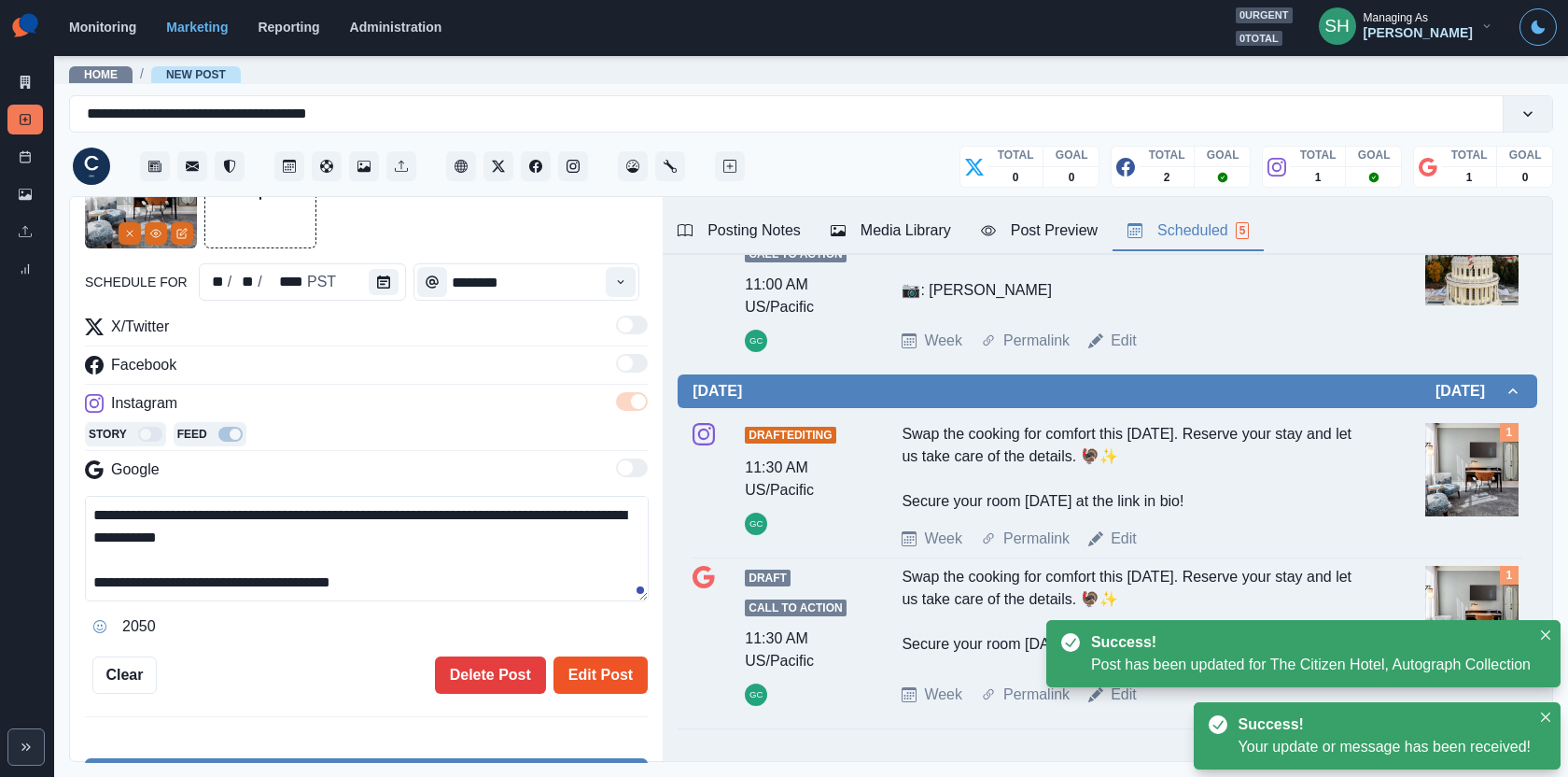
click at [617, 680] on button "Edit Post" at bounding box center [601, 674] width 94 height 37
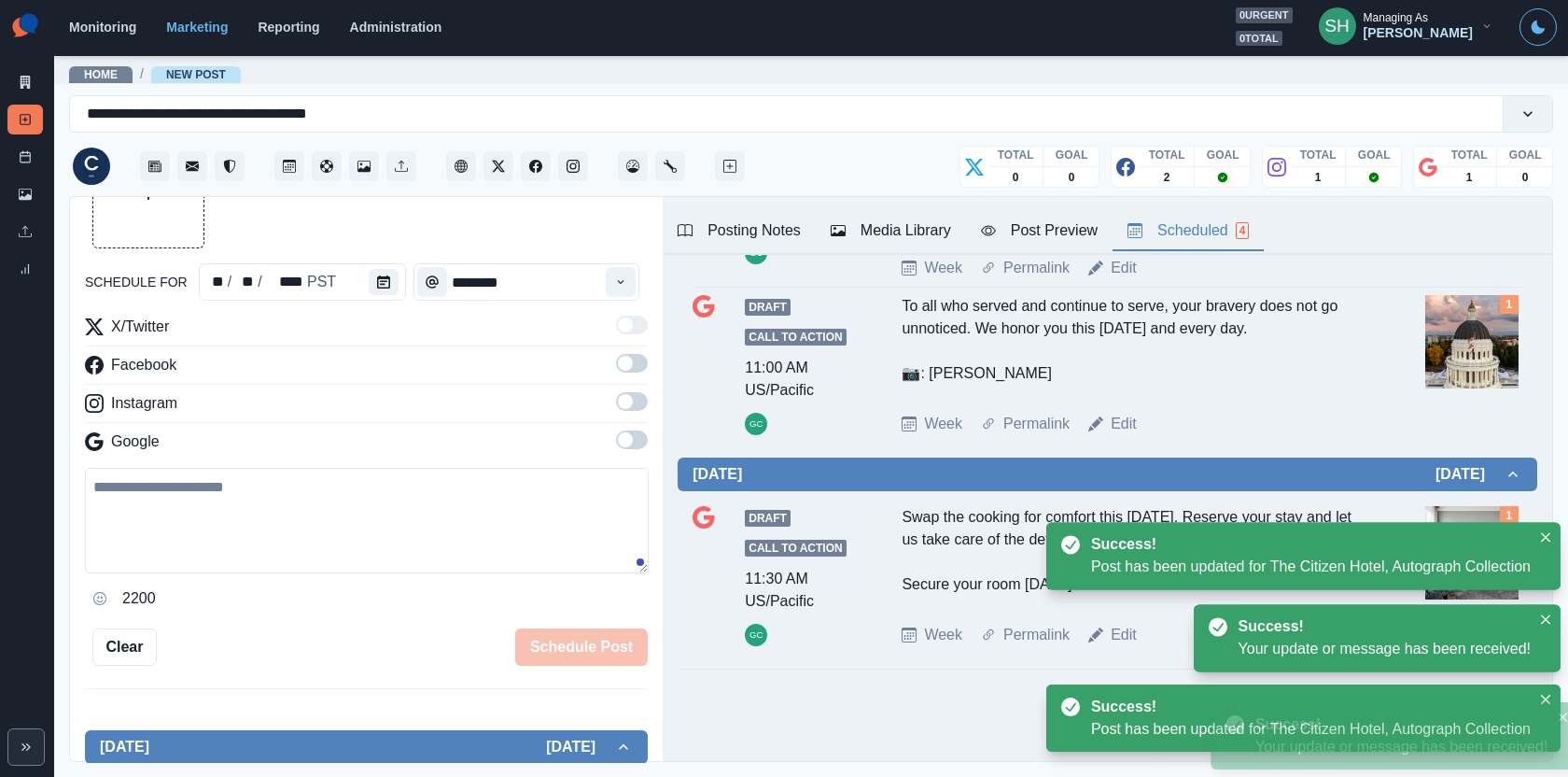
scroll to position [361, 0]
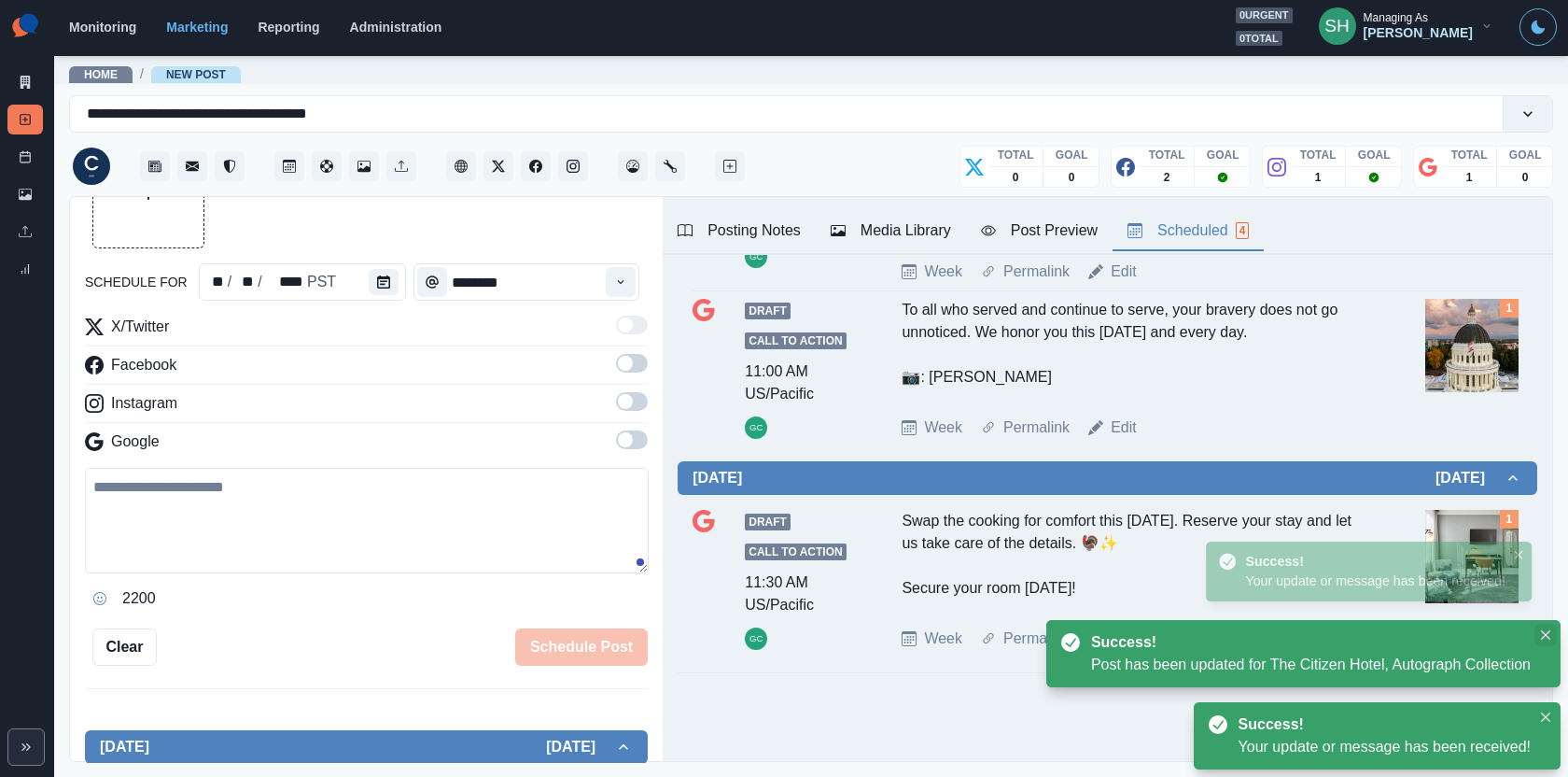
click at [1411, 630] on icon "Close" at bounding box center [1545, 634] width 9 height 9
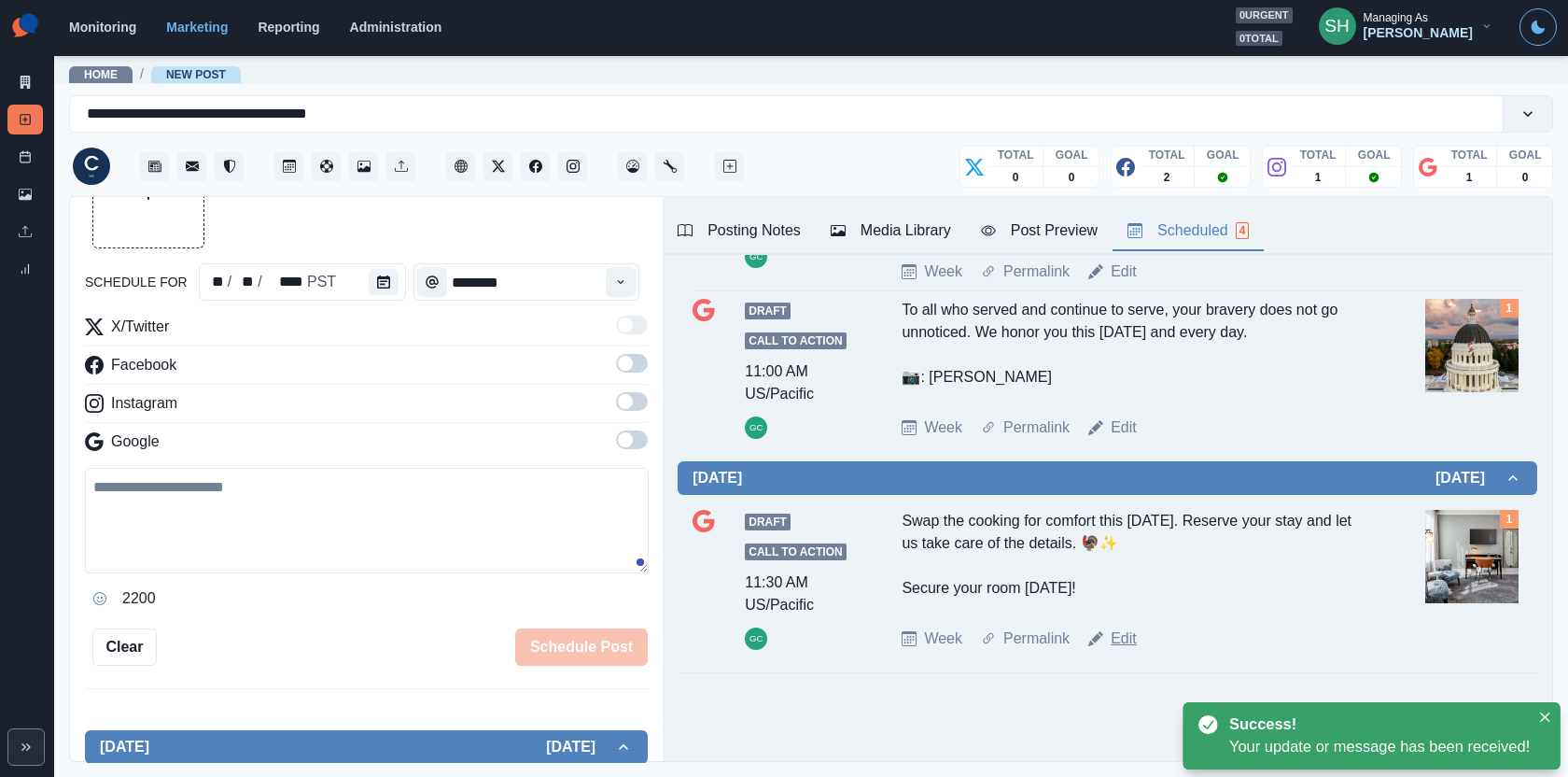
click at [1126, 637] on link "Edit" at bounding box center [1124, 638] width 26 height 22
type textarea "**********"
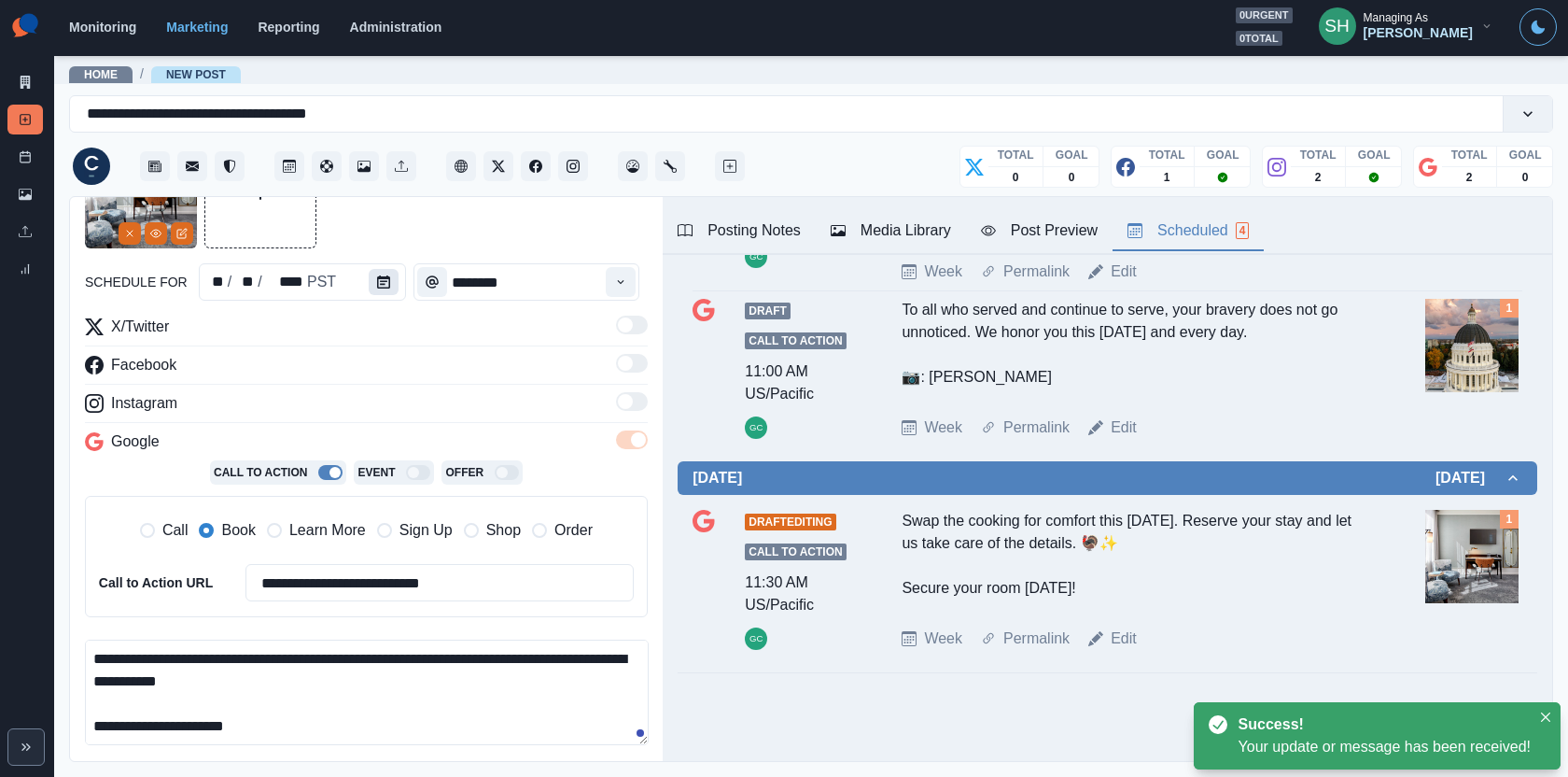
click at [377, 275] on icon "Calendar" at bounding box center [383, 281] width 13 height 13
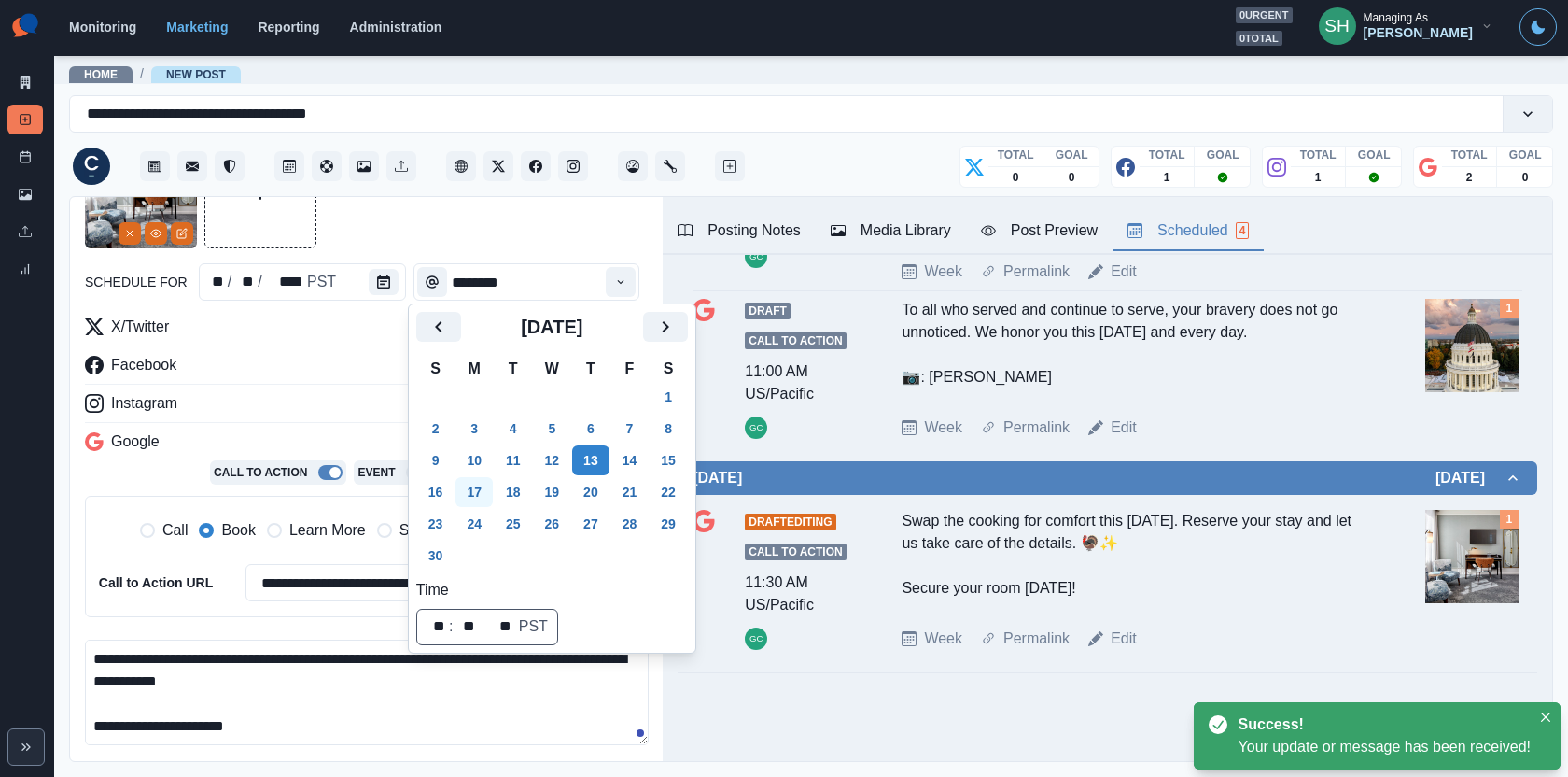
click at [489, 487] on button "17" at bounding box center [474, 492] width 37 height 30
click at [325, 368] on div "Facebook" at bounding box center [366, 369] width 563 height 30
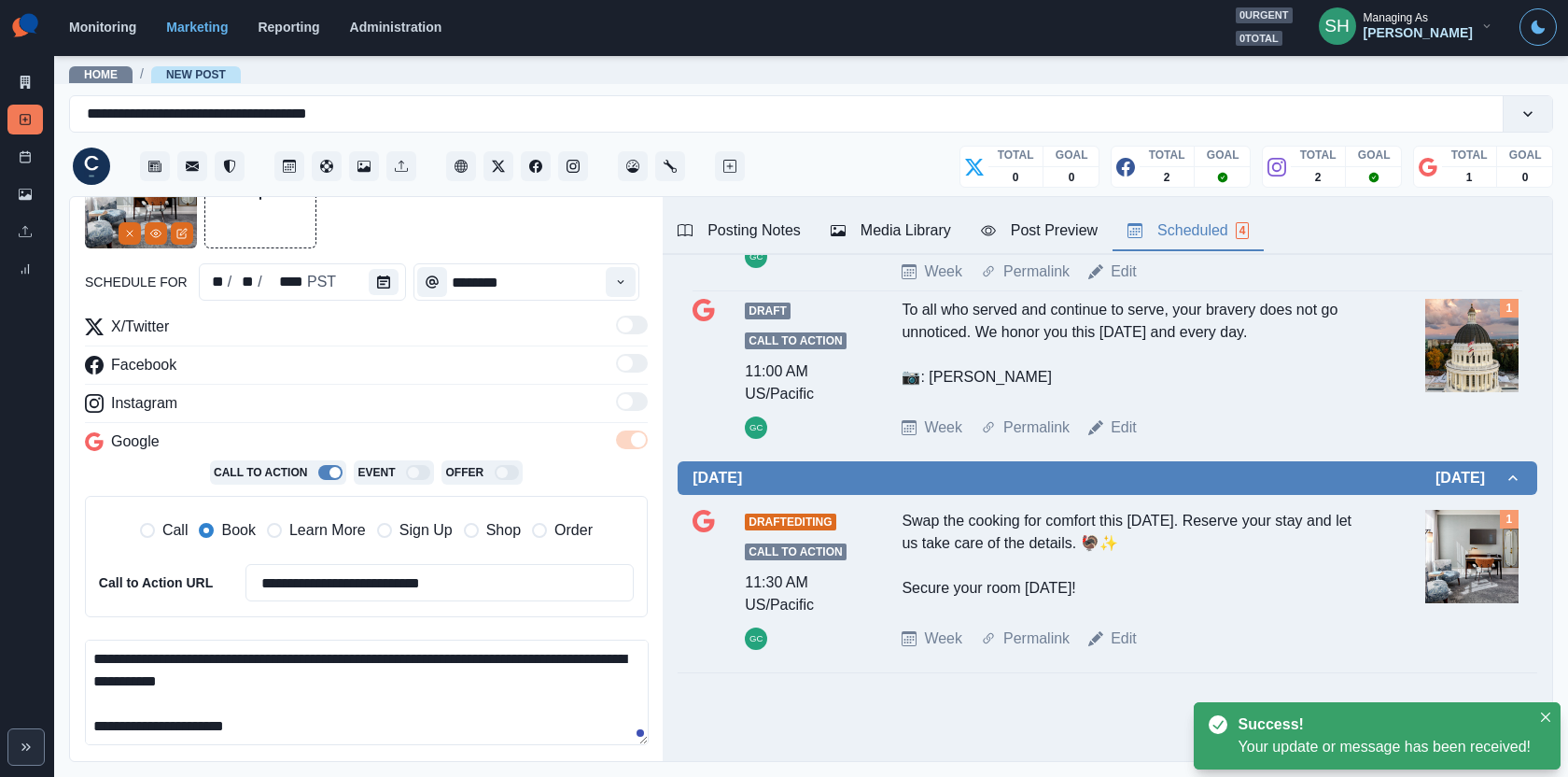
scroll to position [289, 0]
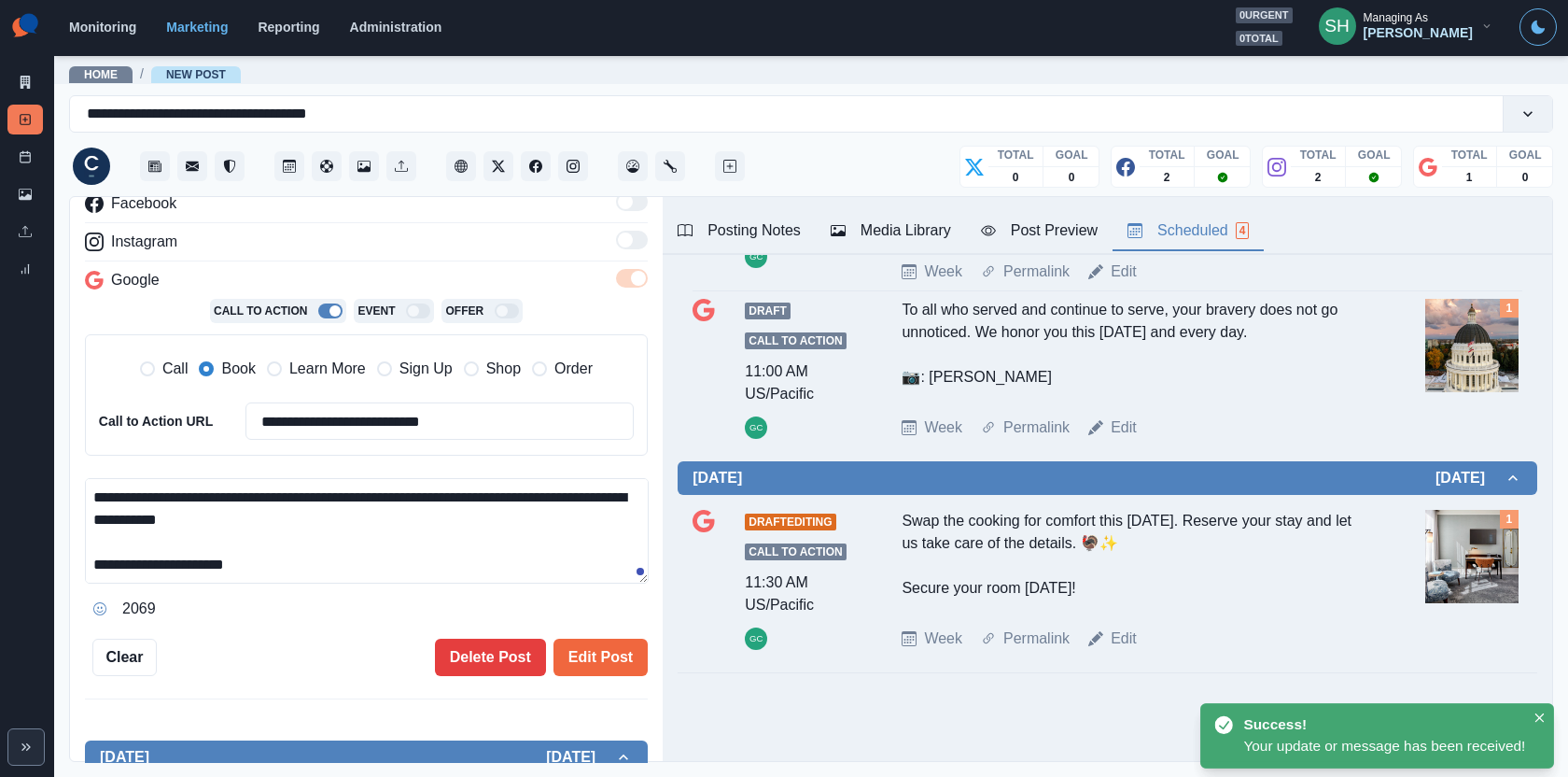
click at [621, 684] on div "**********" at bounding box center [366, 480] width 593 height 566
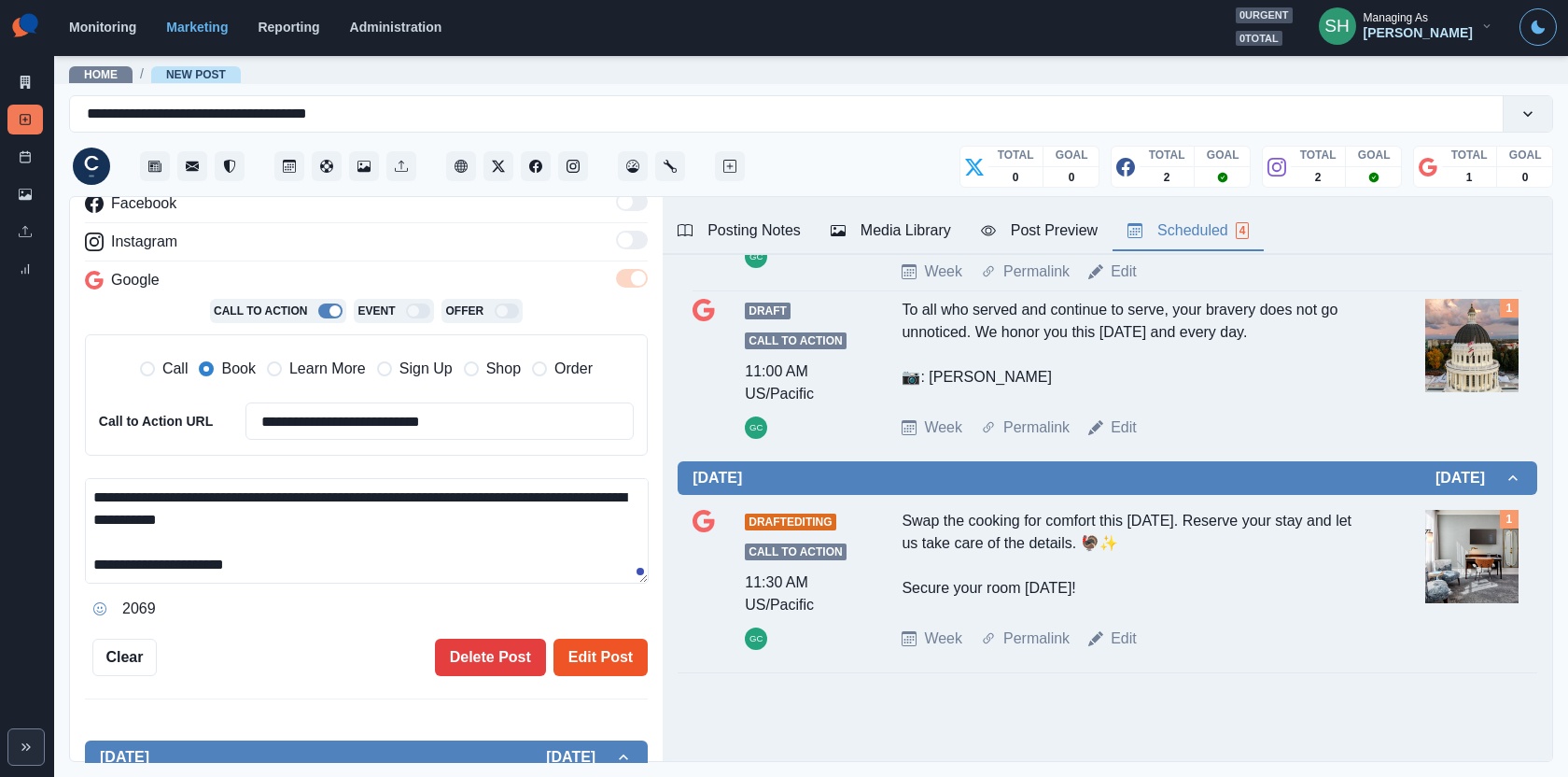
click at [610, 639] on button "Edit Post" at bounding box center [601, 657] width 94 height 37
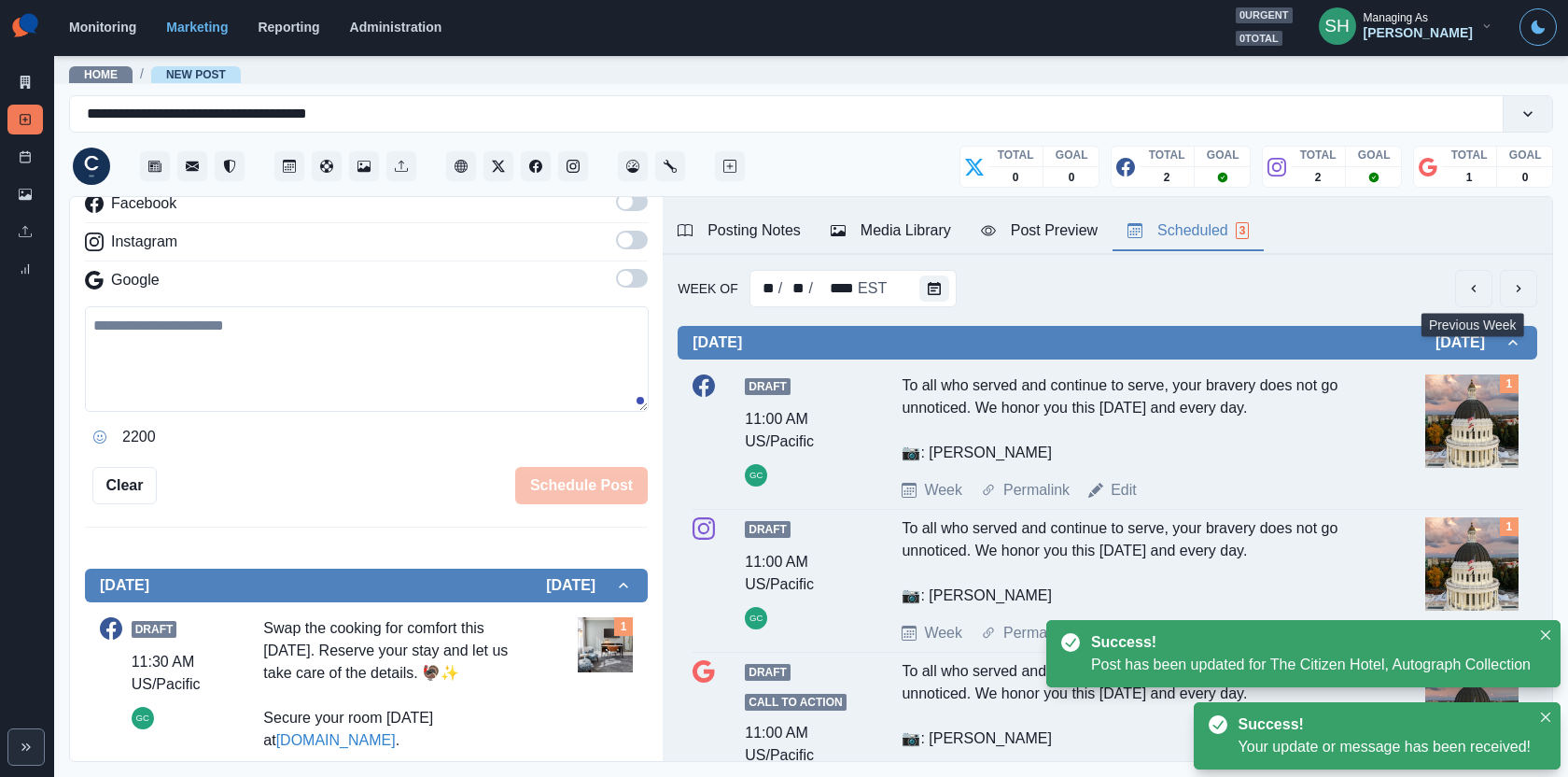
click at [1411, 291] on div at bounding box center [1496, 288] width 82 height 37
click at [1411, 290] on icon "next" at bounding box center [1518, 288] width 15 height 15
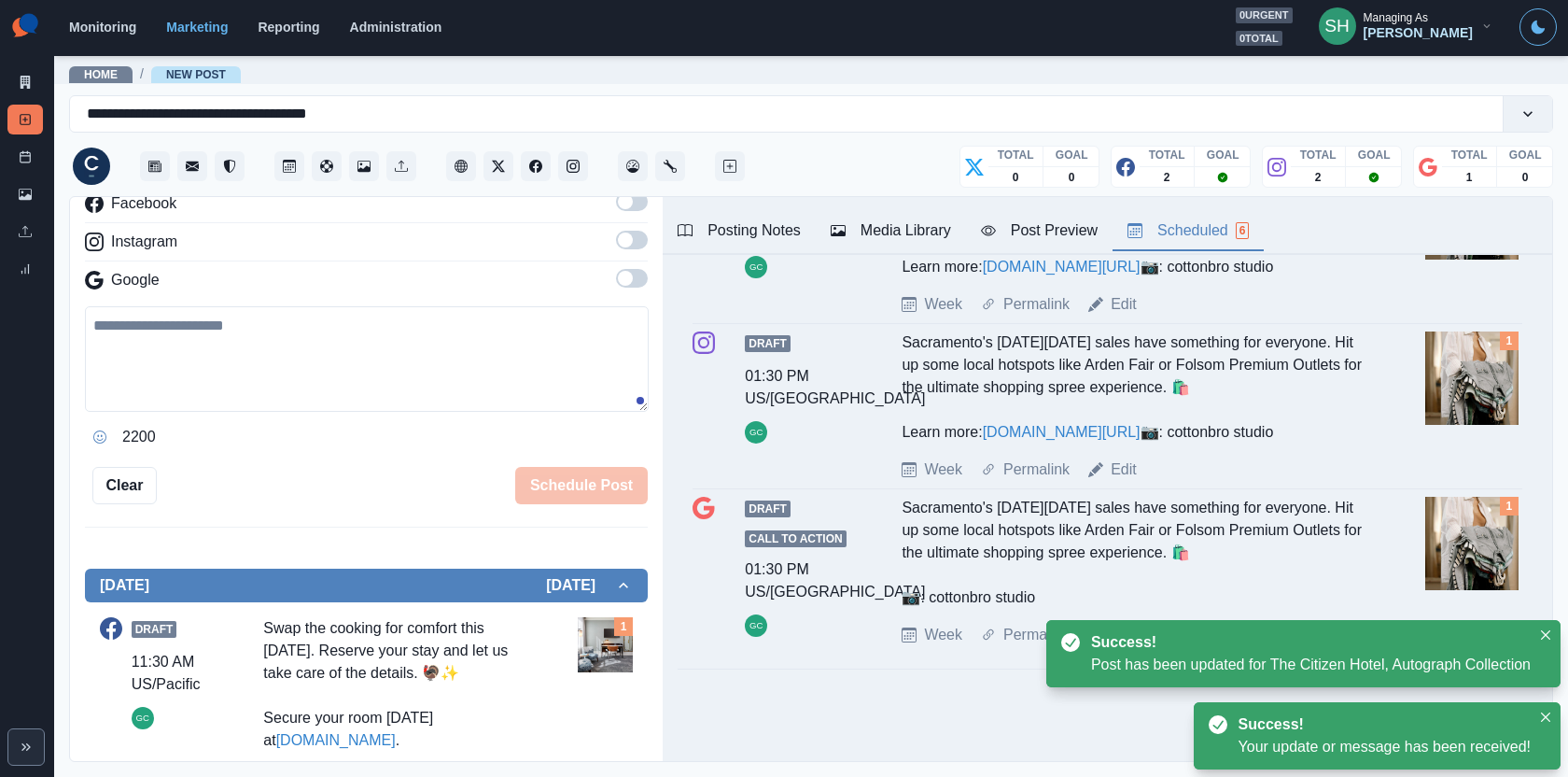
scroll to position [543, 0]
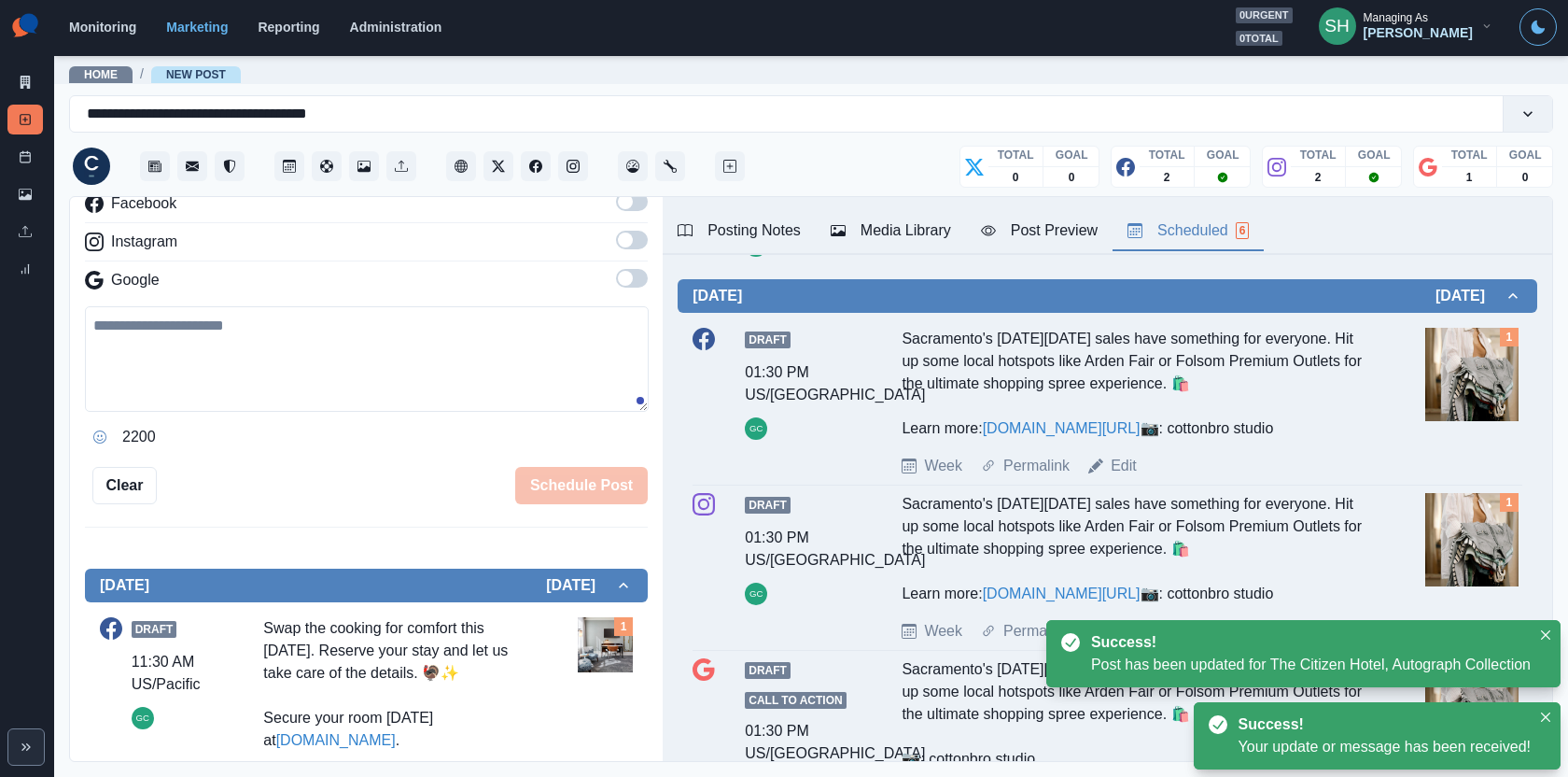
click at [1129, 477] on div "Draft 01:30 PM US/Pacific GC Sacramento's [DATE][DATE] sales have something for…" at bounding box center [1108, 402] width 830 height 149
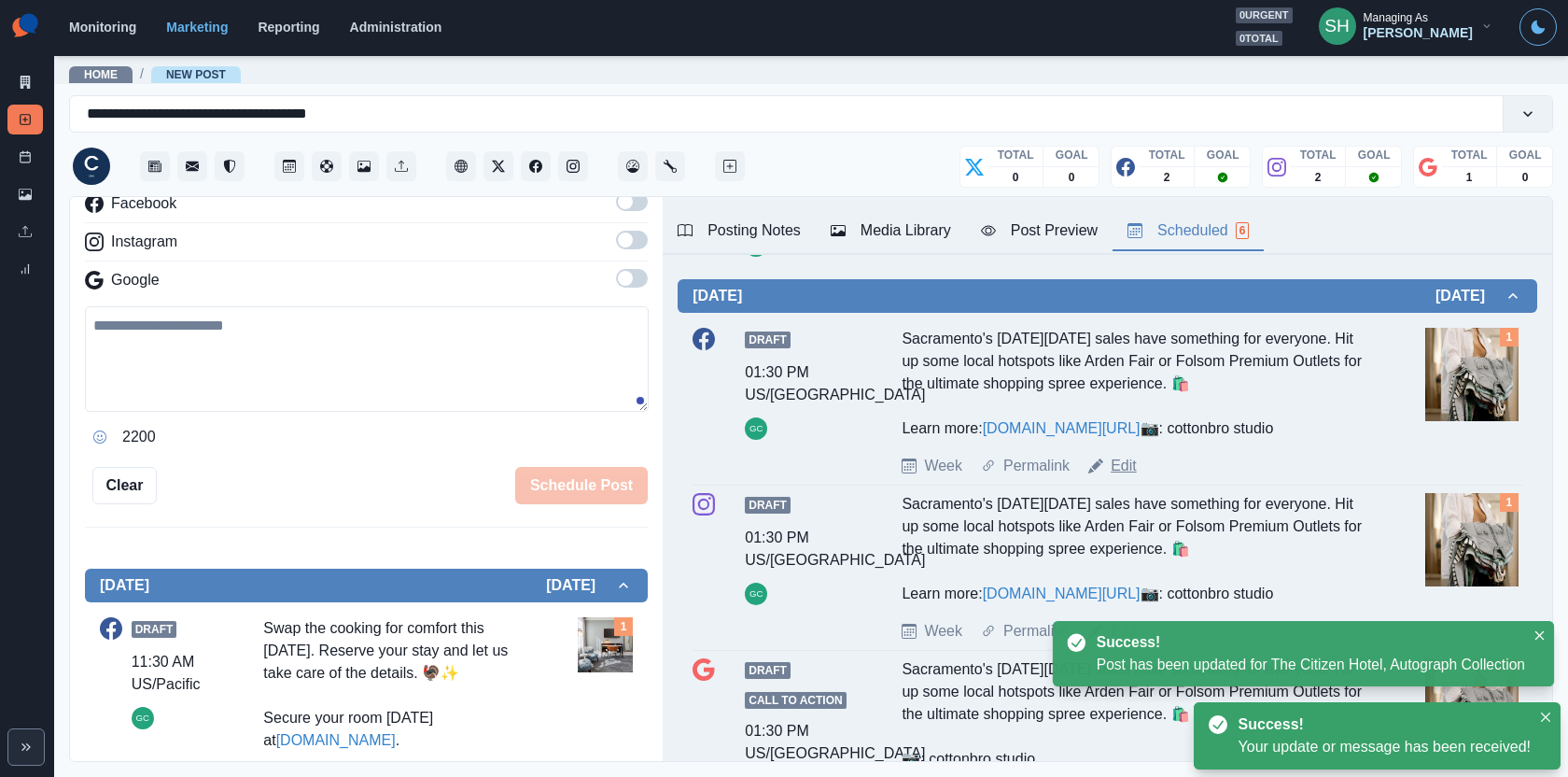
click at [1127, 477] on link "Edit" at bounding box center [1124, 466] width 26 height 22
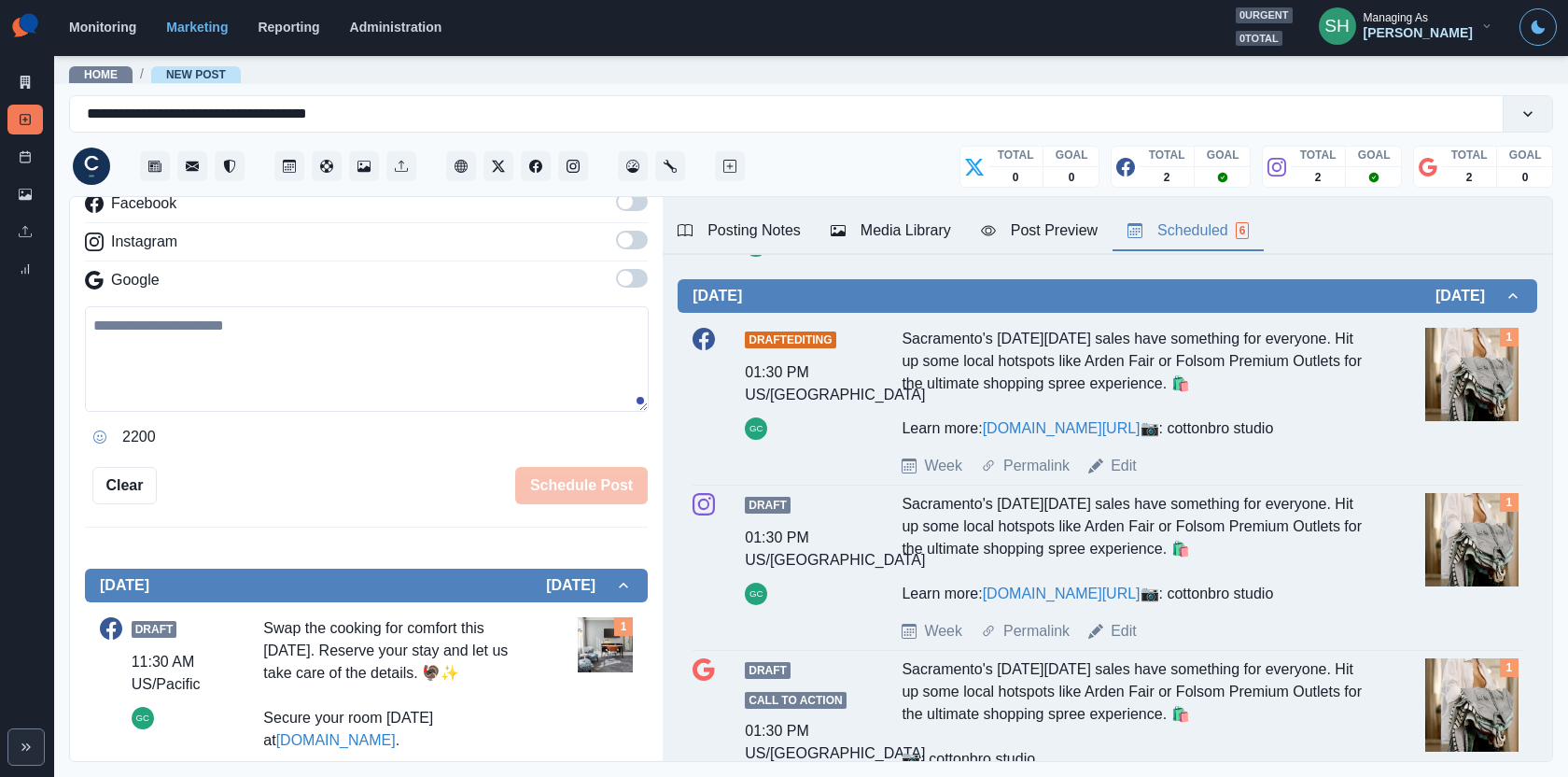
type input "*******"
type textarea "**********"
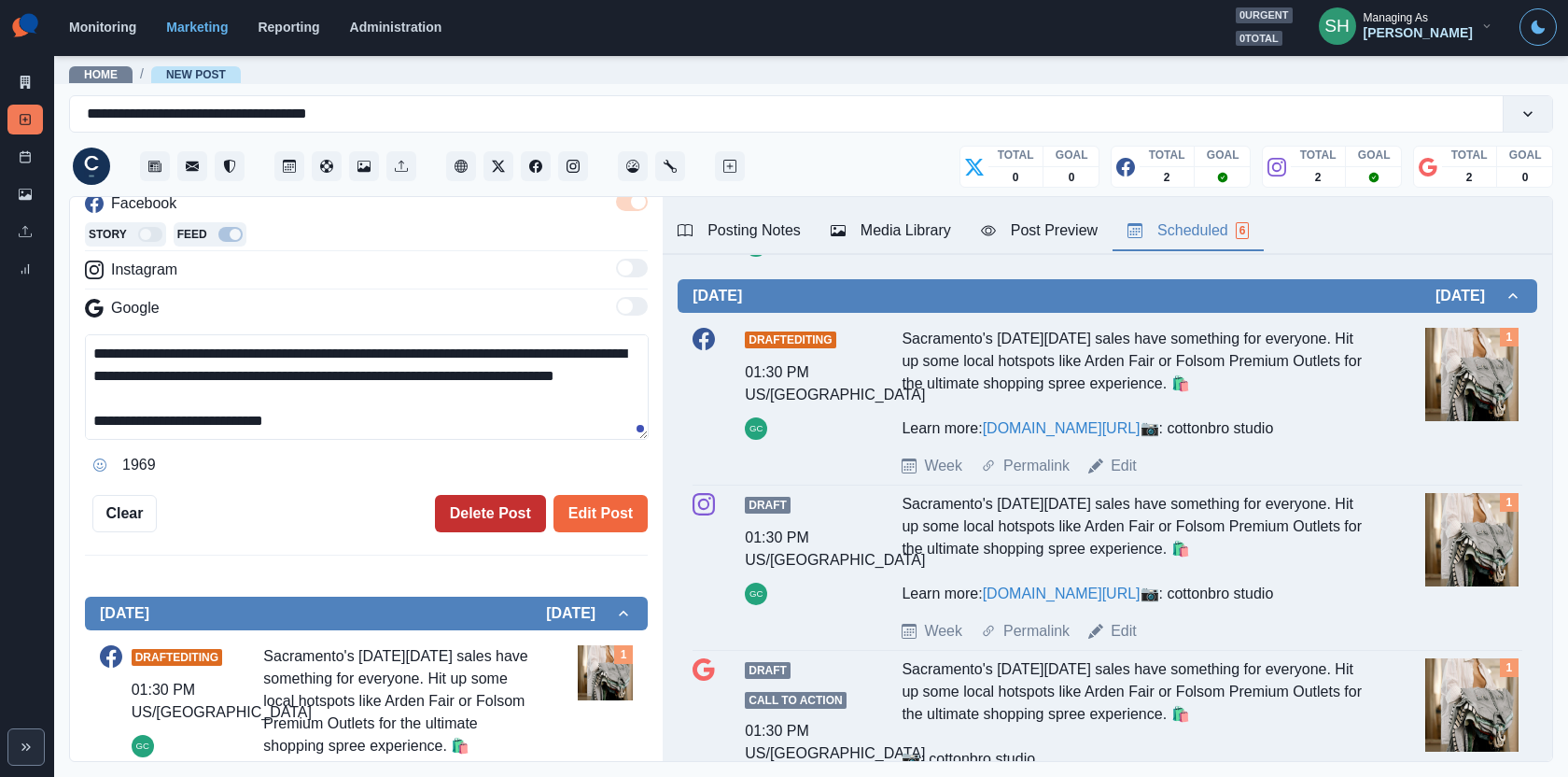
click at [485, 512] on button "Delete Post" at bounding box center [490, 513] width 111 height 37
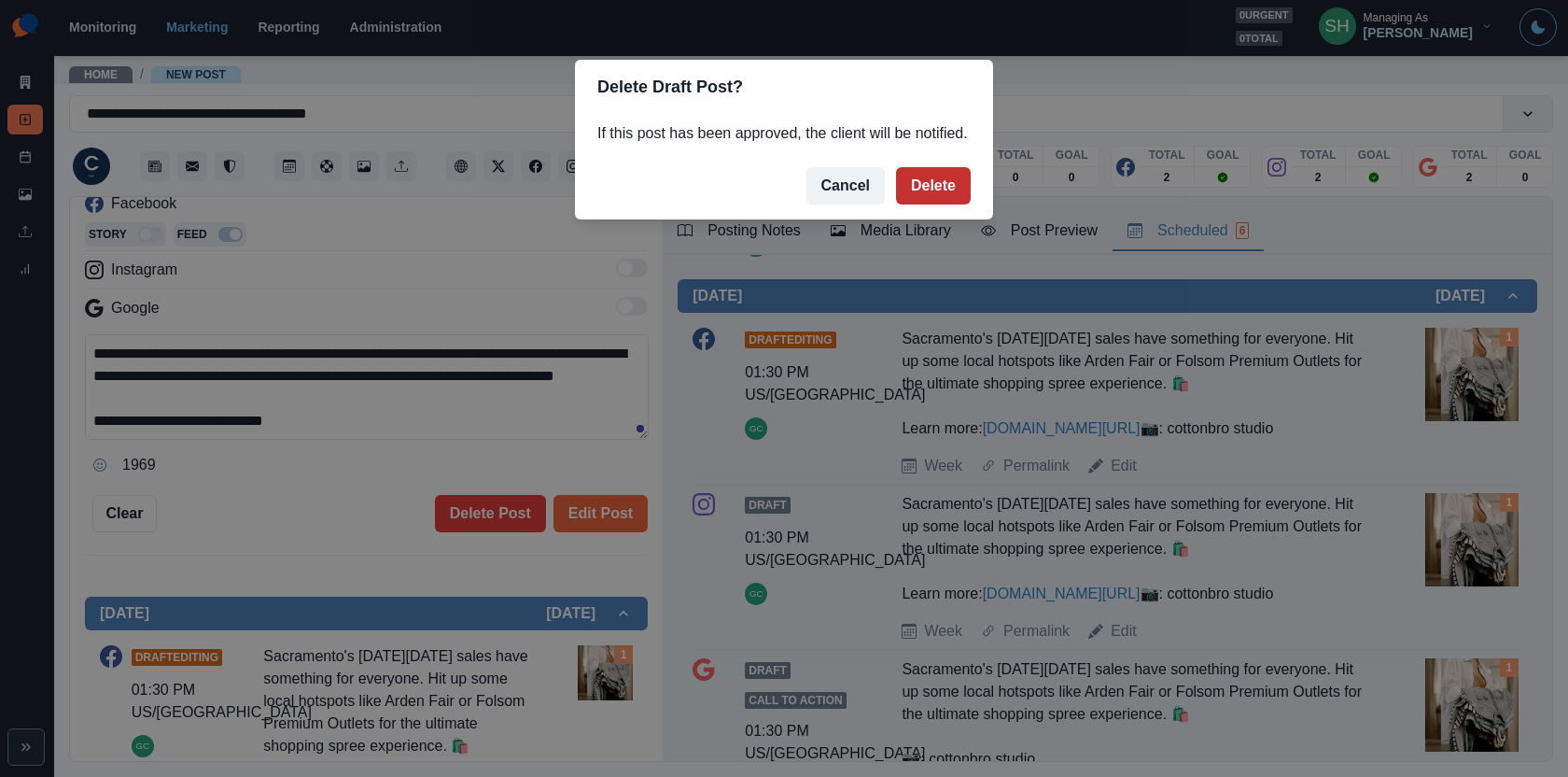
click at [932, 204] on button "Delete" at bounding box center [933, 185] width 75 height 37
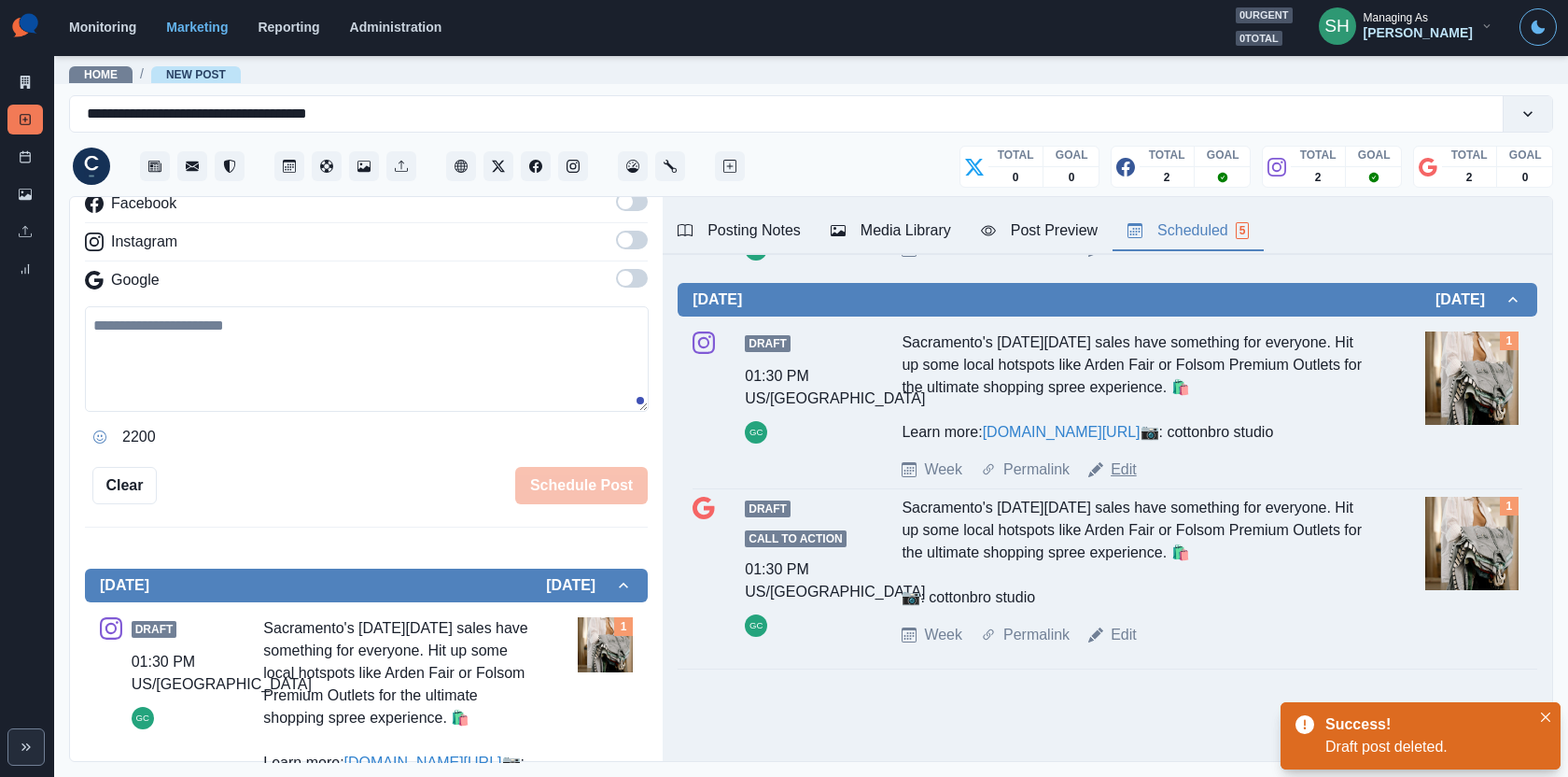
click at [1123, 481] on link "Edit" at bounding box center [1124, 469] width 26 height 22
type textarea "**********"
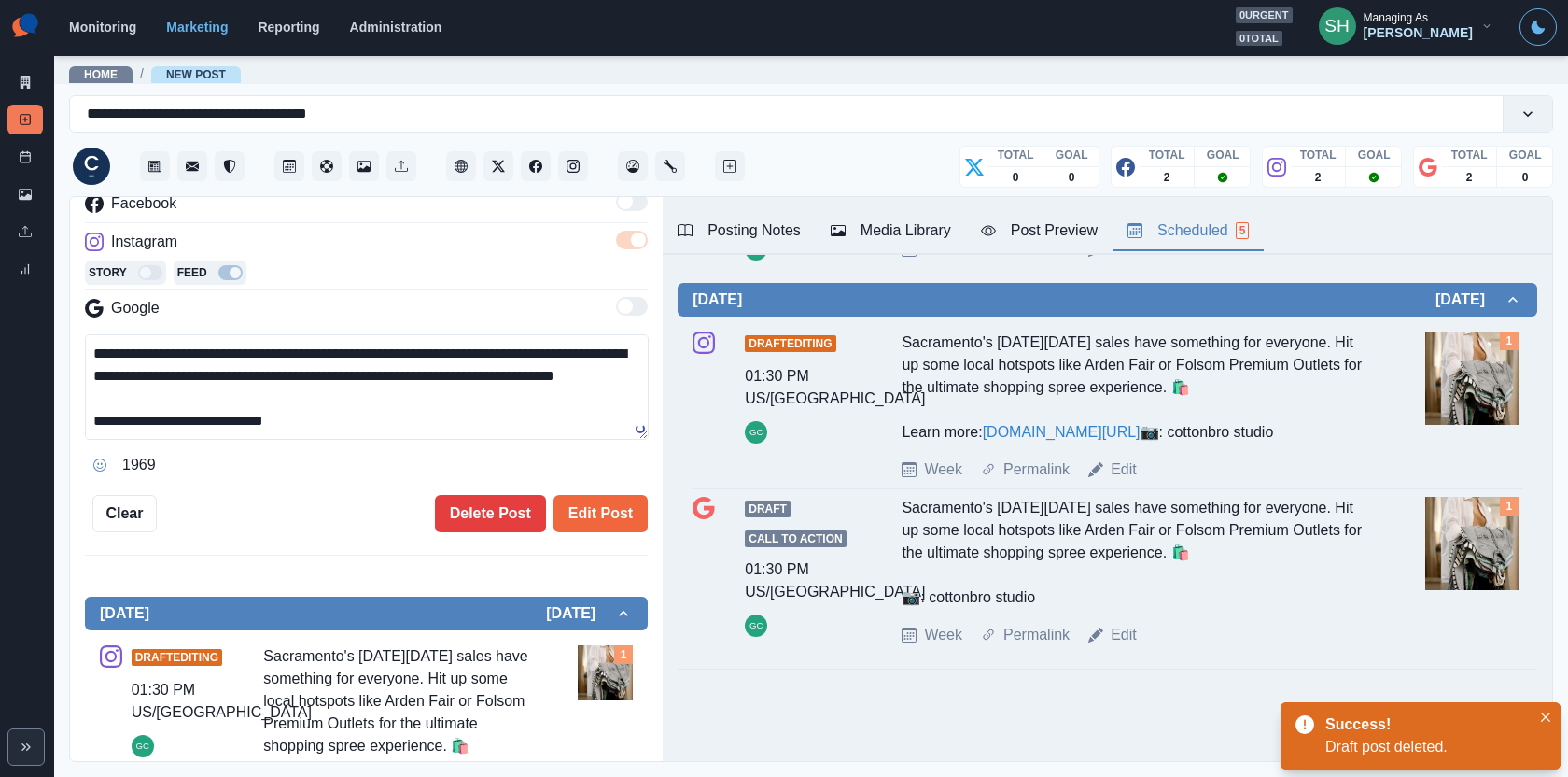
click at [457, 548] on div "**********" at bounding box center [366, 480] width 593 height 566
click at [457, 513] on button "Delete Post" at bounding box center [490, 513] width 111 height 37
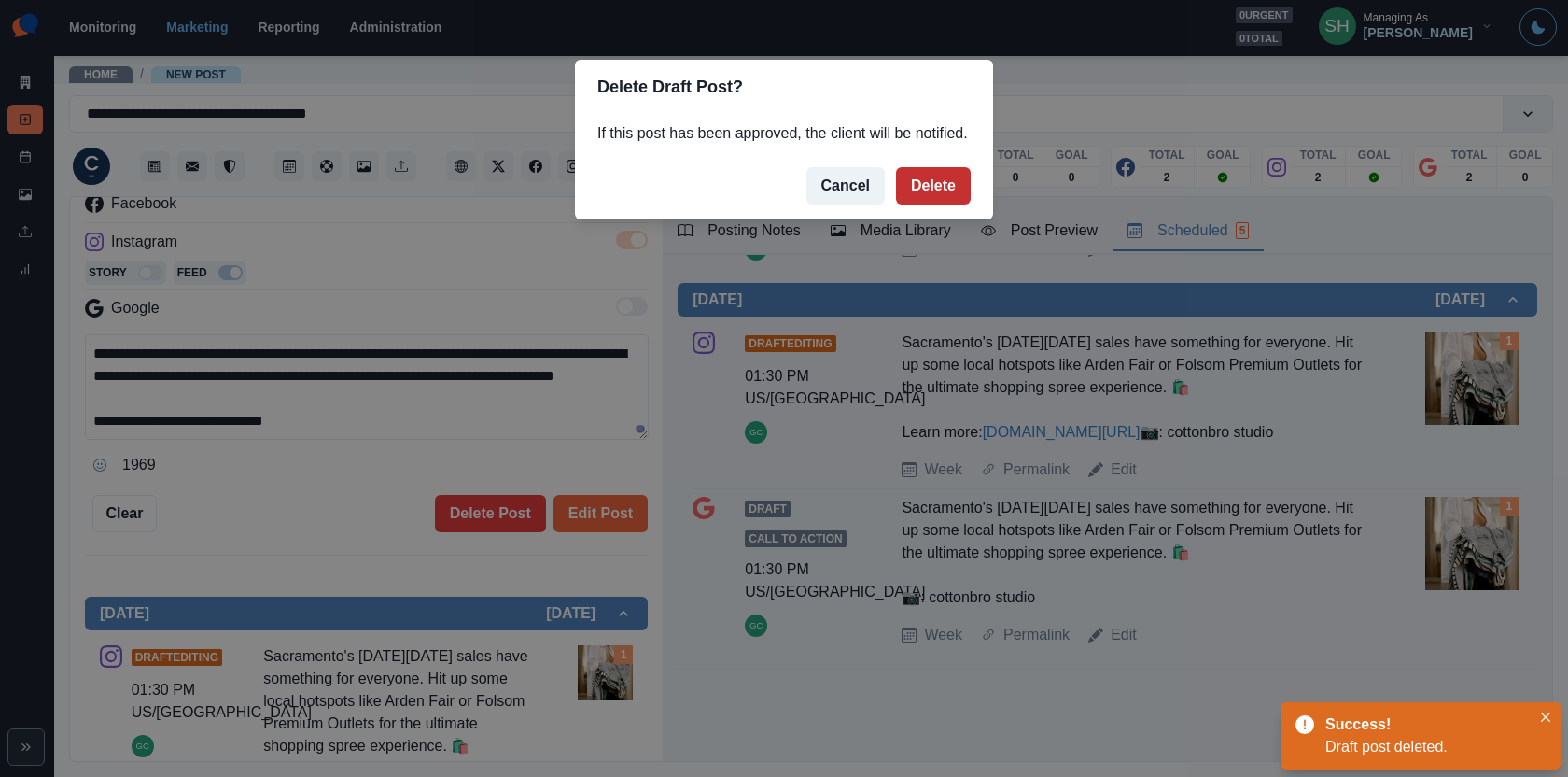
click at [917, 204] on button "Delete" at bounding box center [933, 185] width 75 height 37
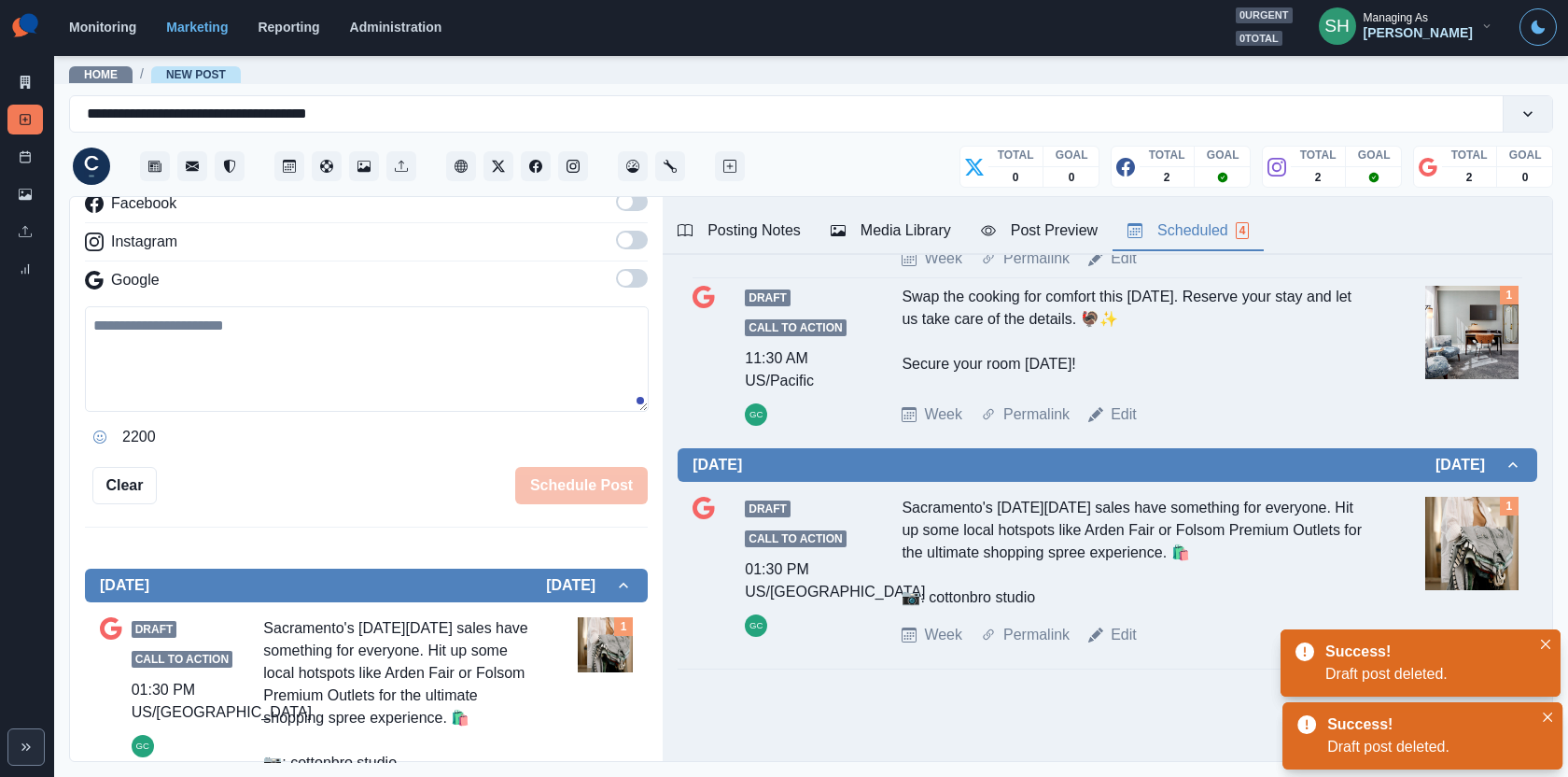
scroll to position [371, 0]
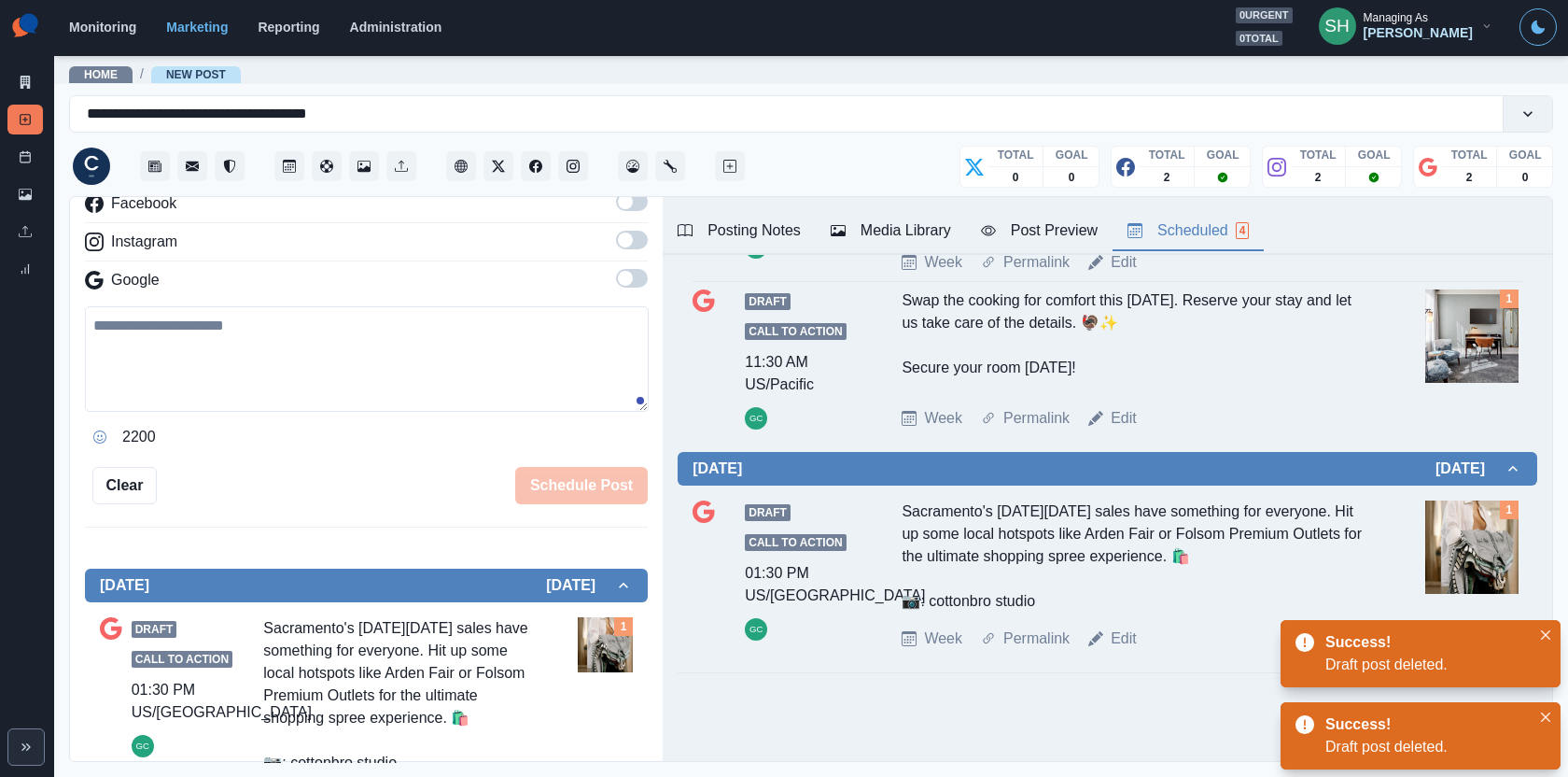
click at [1121, 622] on div "Draft Call to Action 01:30 PM US/Pacific GC Sacramento's [DATE][DATE] sales hav…" at bounding box center [1108, 574] width 830 height 149
click at [1121, 630] on link "Edit" at bounding box center [1124, 638] width 26 height 22
type textarea "**********"
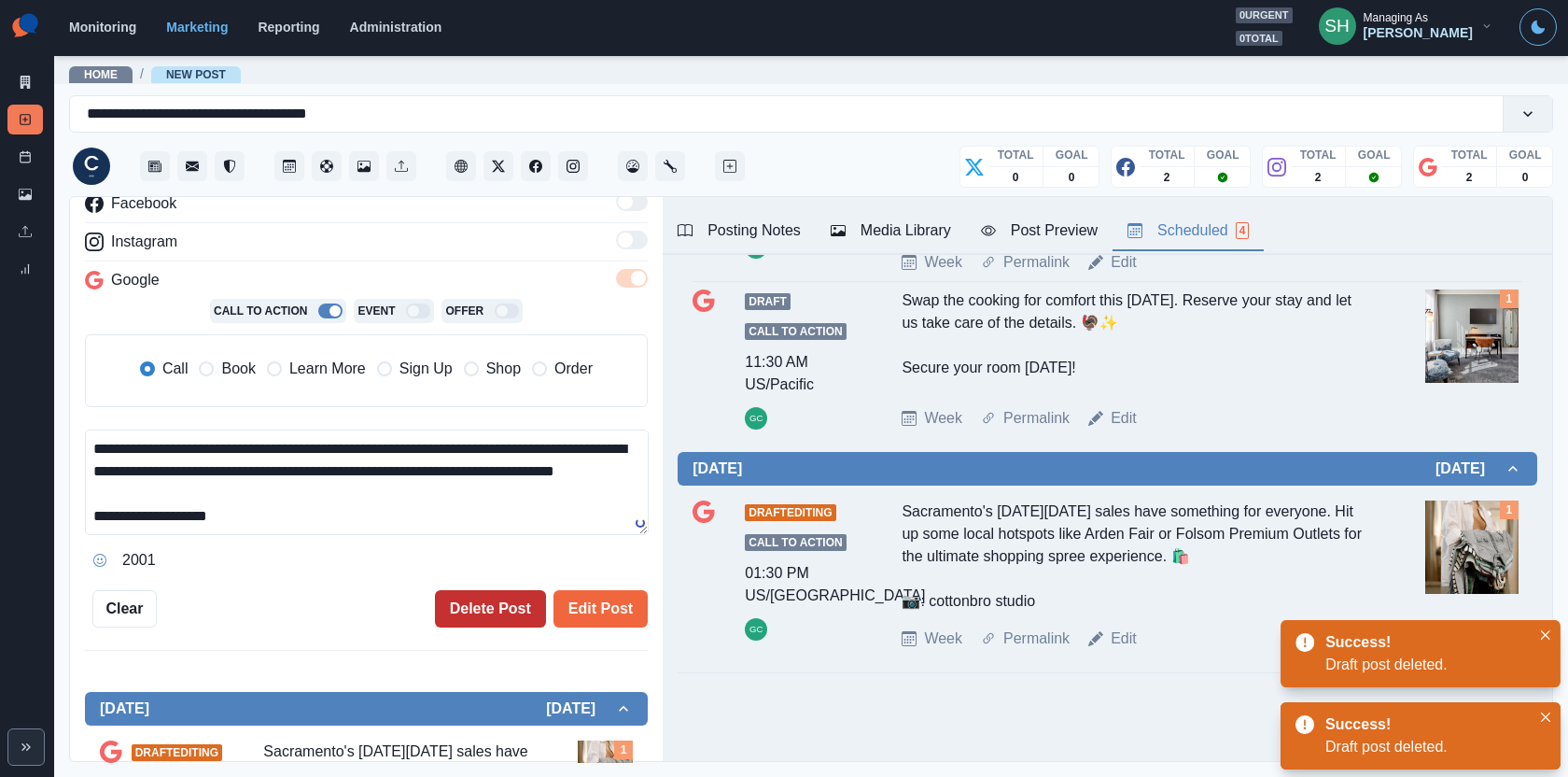
click at [477, 592] on button "Delete Post" at bounding box center [490, 608] width 111 height 37
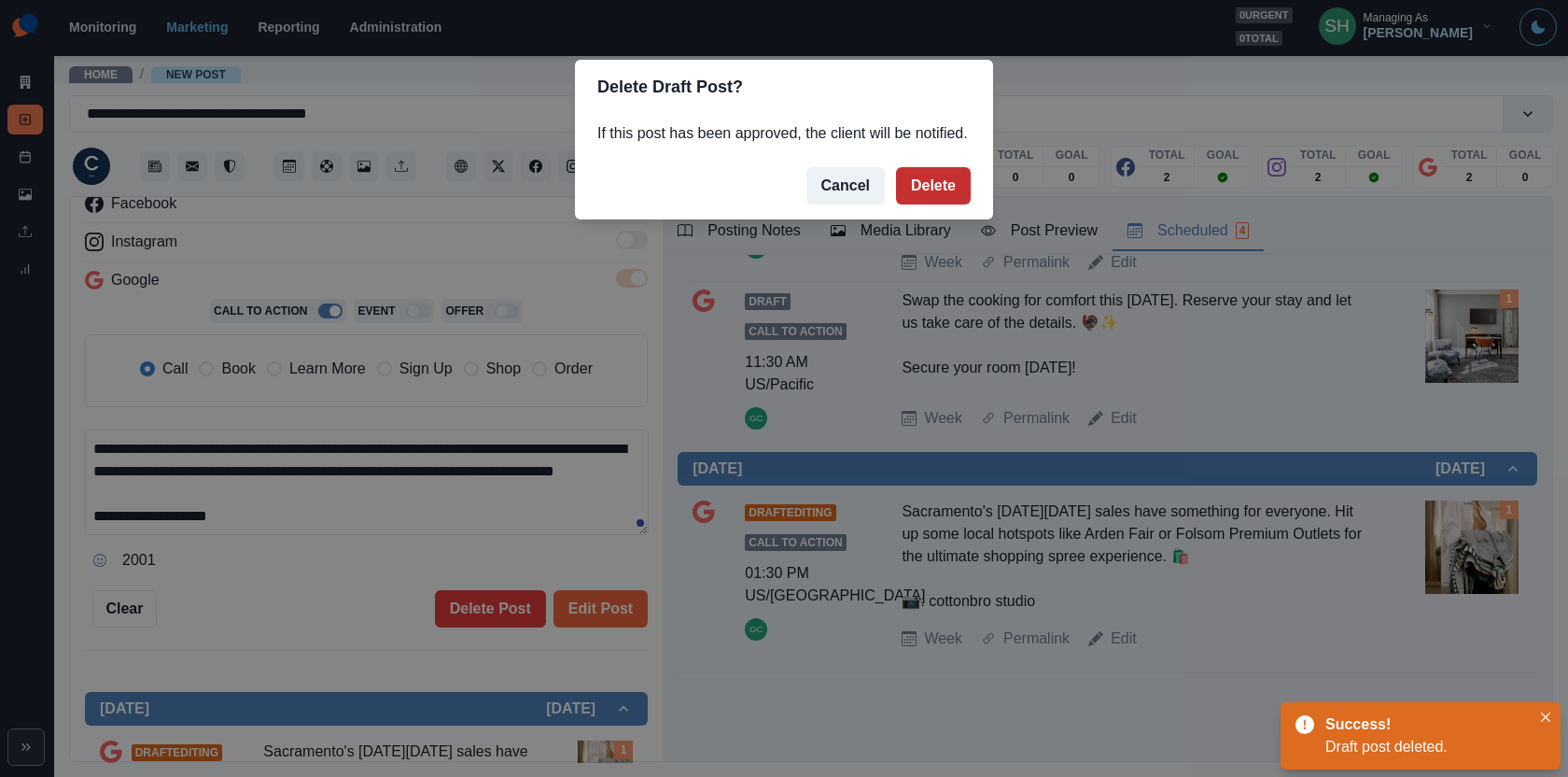
click at [916, 204] on button "Delete" at bounding box center [933, 185] width 75 height 37
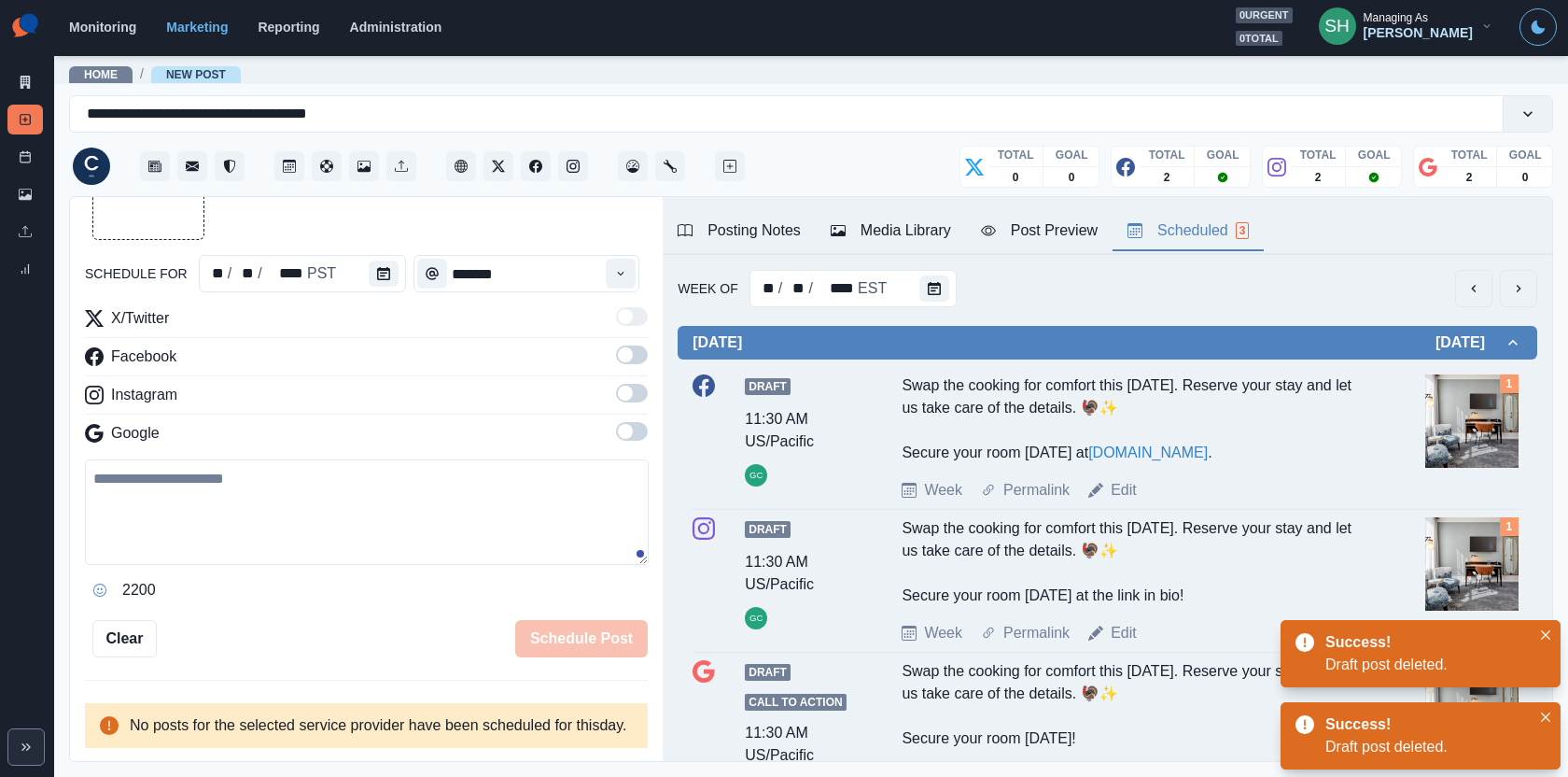
click at [1411, 292] on icon "next" at bounding box center [1518, 288] width 15 height 15
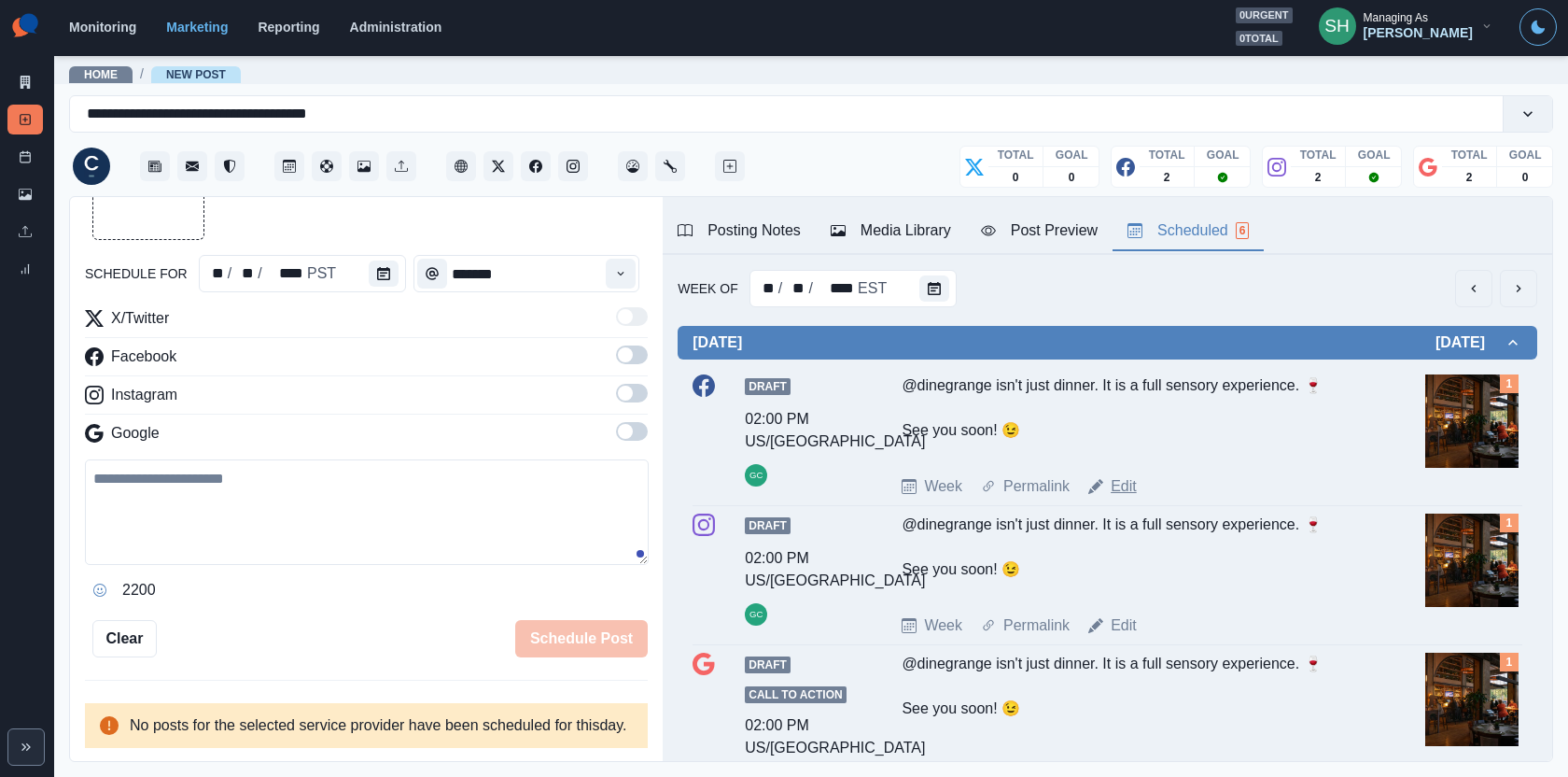
click at [1117, 485] on link "Edit" at bounding box center [1124, 486] width 26 height 22
type input "*******"
type textarea "**********"
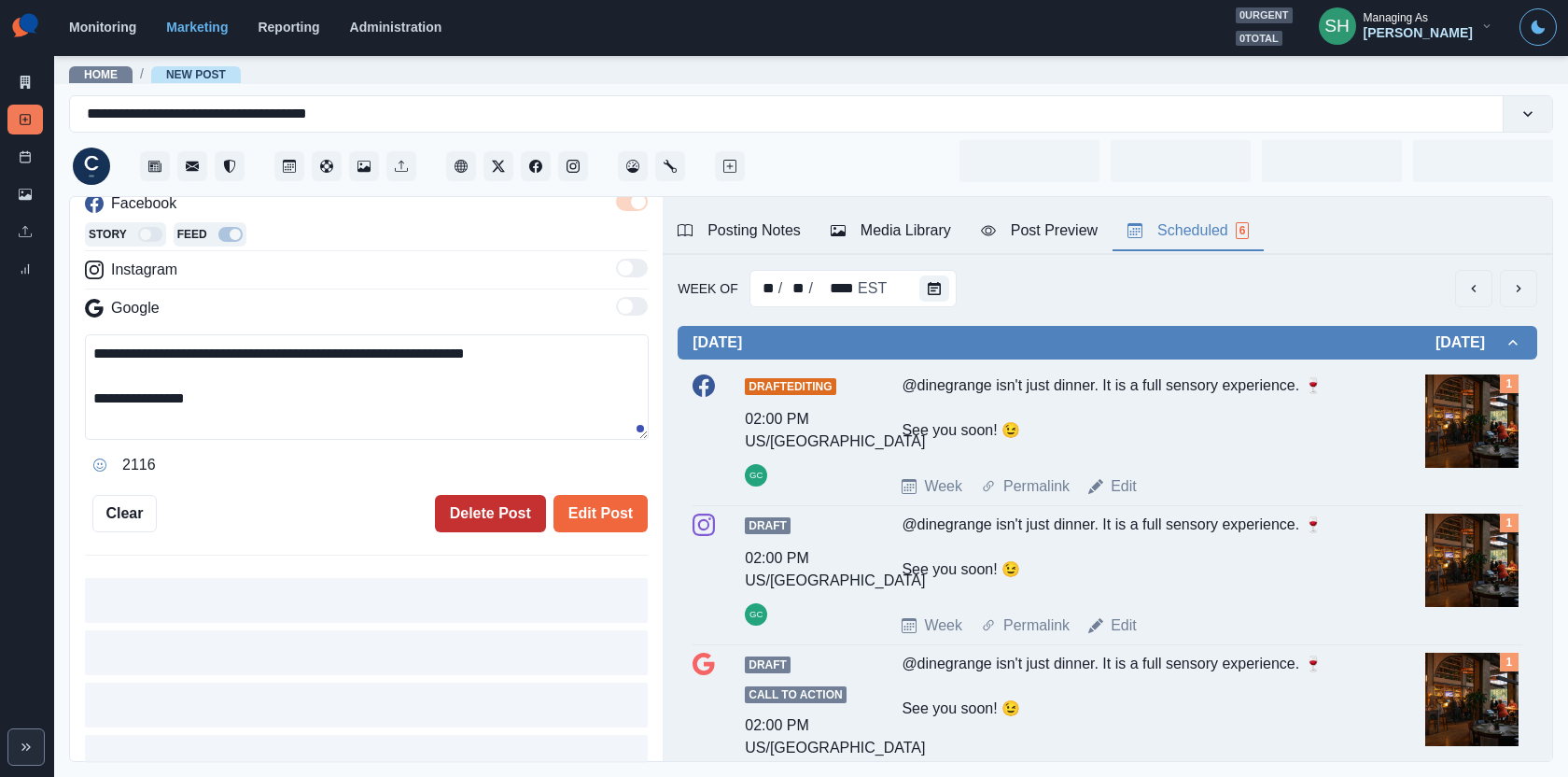
click at [477, 523] on button "Delete Post" at bounding box center [490, 513] width 111 height 37
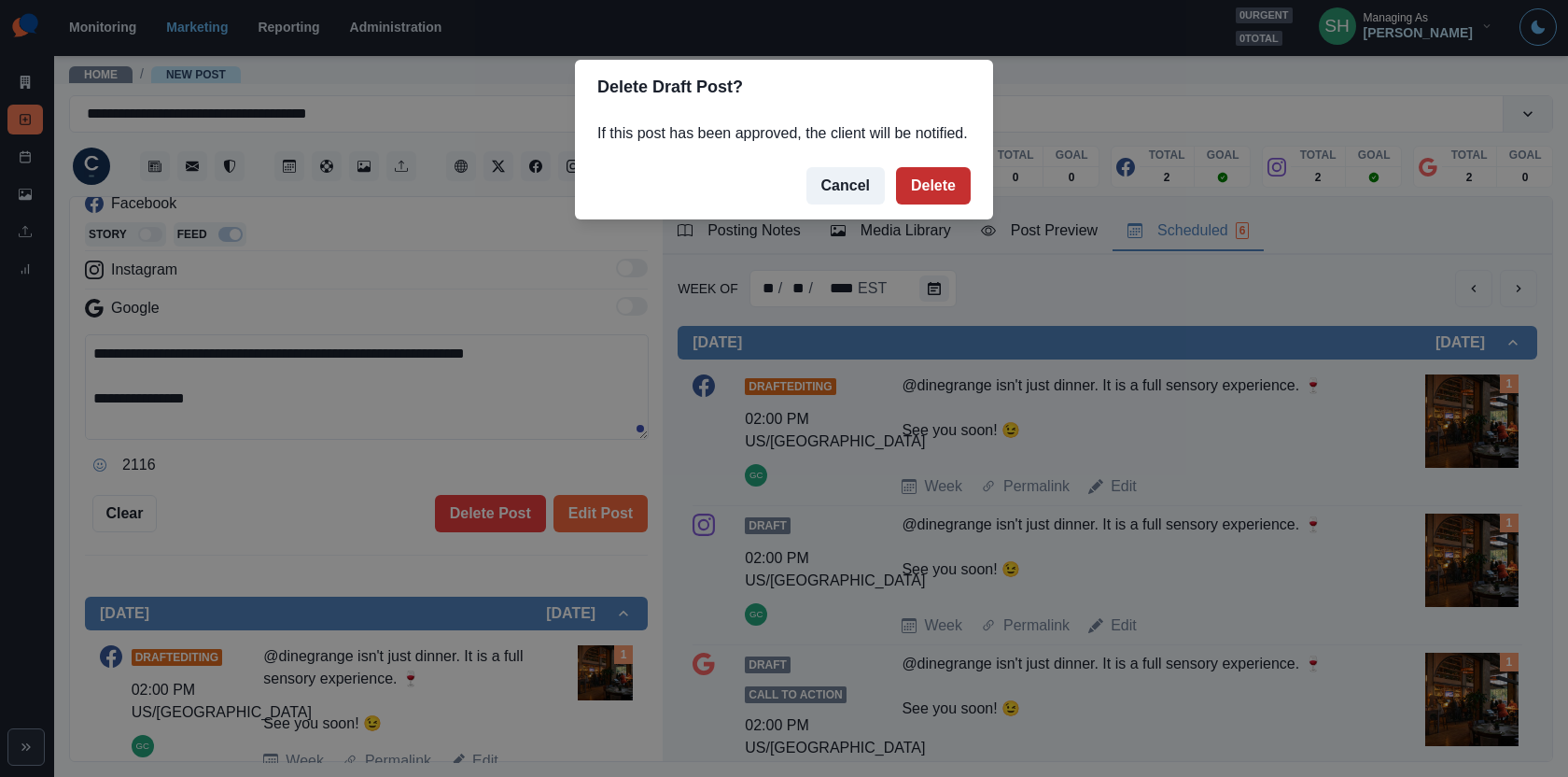
click at [922, 204] on button "Delete" at bounding box center [933, 185] width 75 height 37
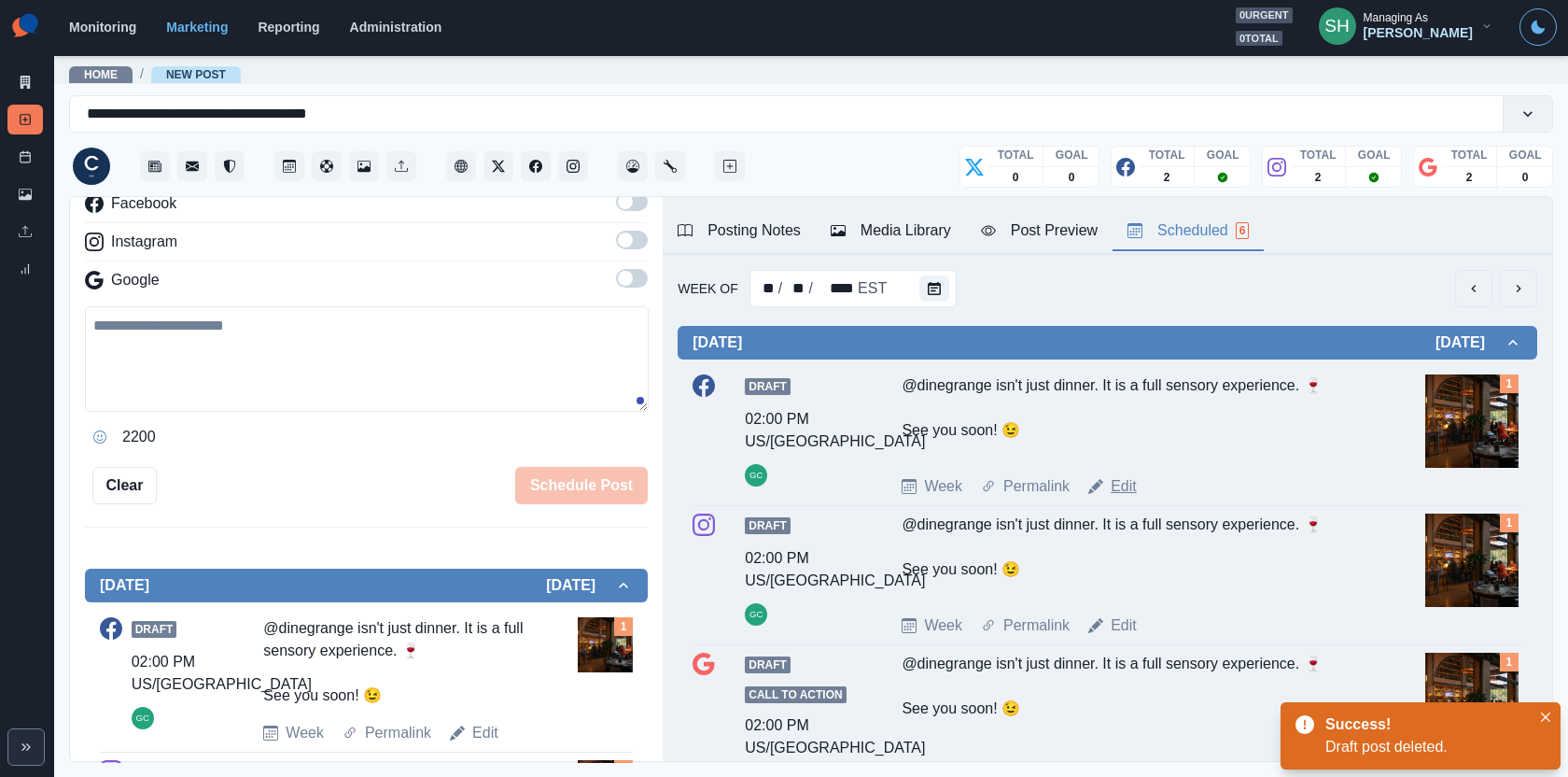
click at [1124, 491] on link "Edit" at bounding box center [1124, 486] width 26 height 22
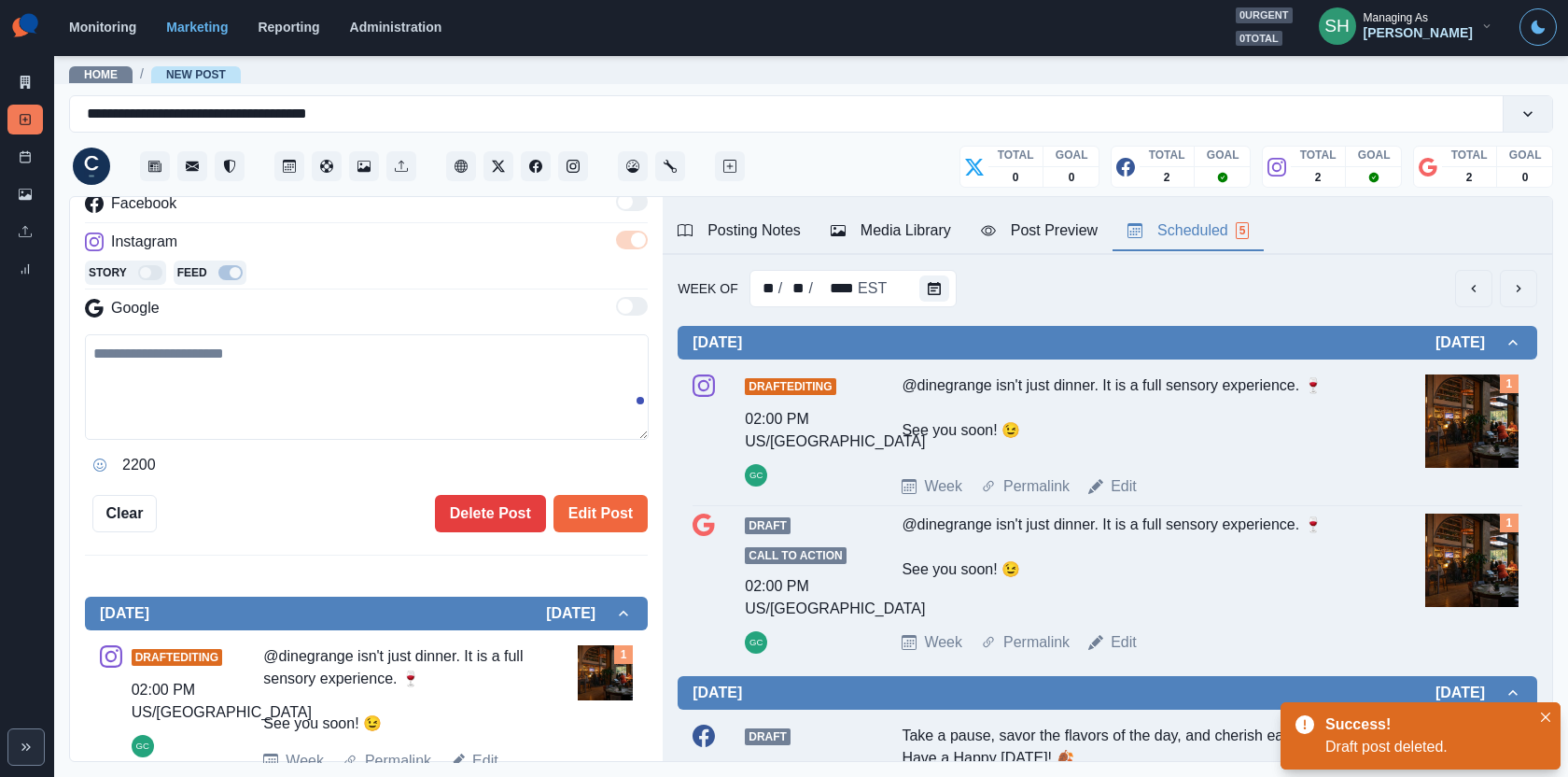
type textarea "**********"
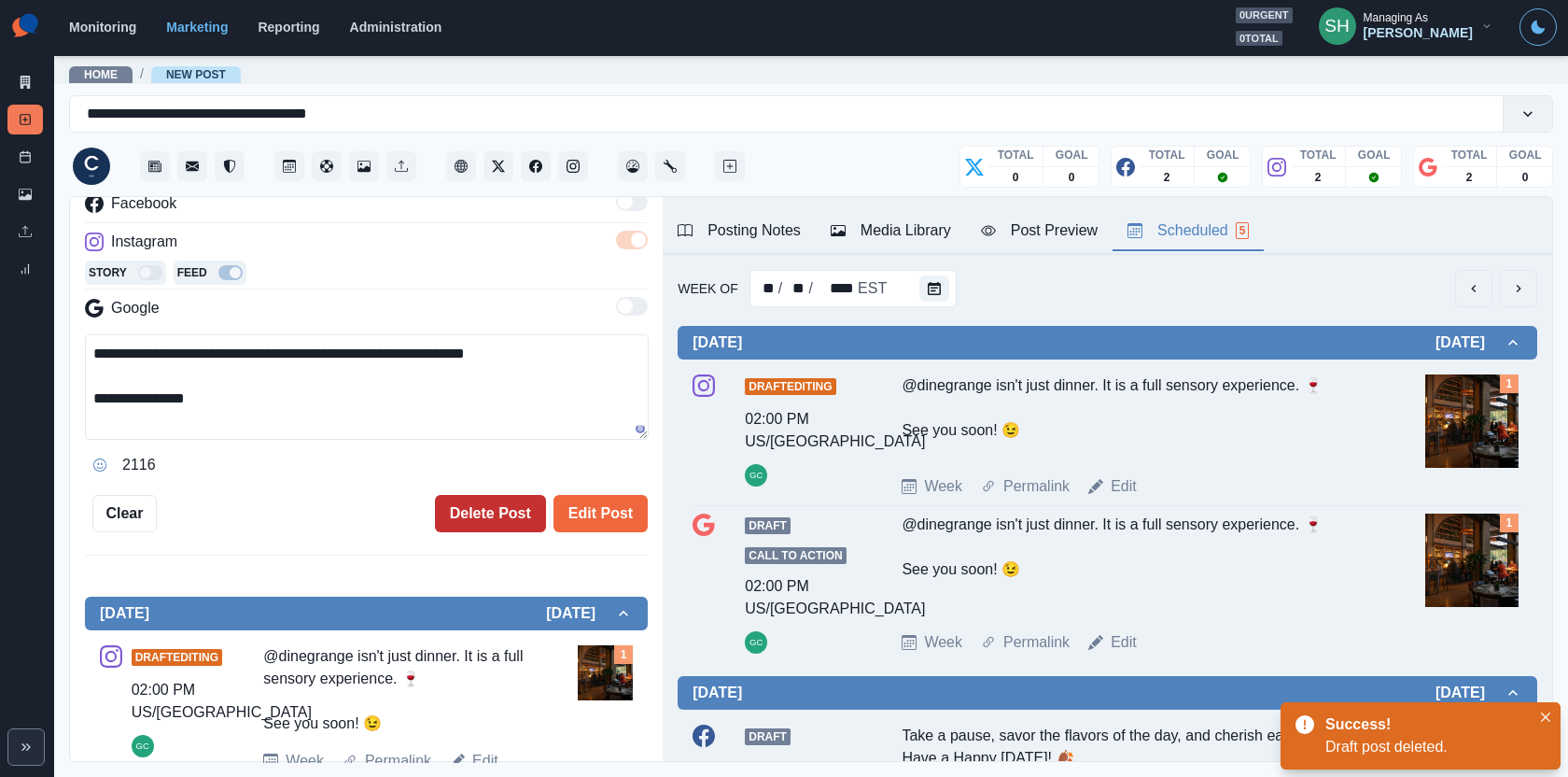
click at [507, 504] on button "Delete Post" at bounding box center [490, 513] width 111 height 37
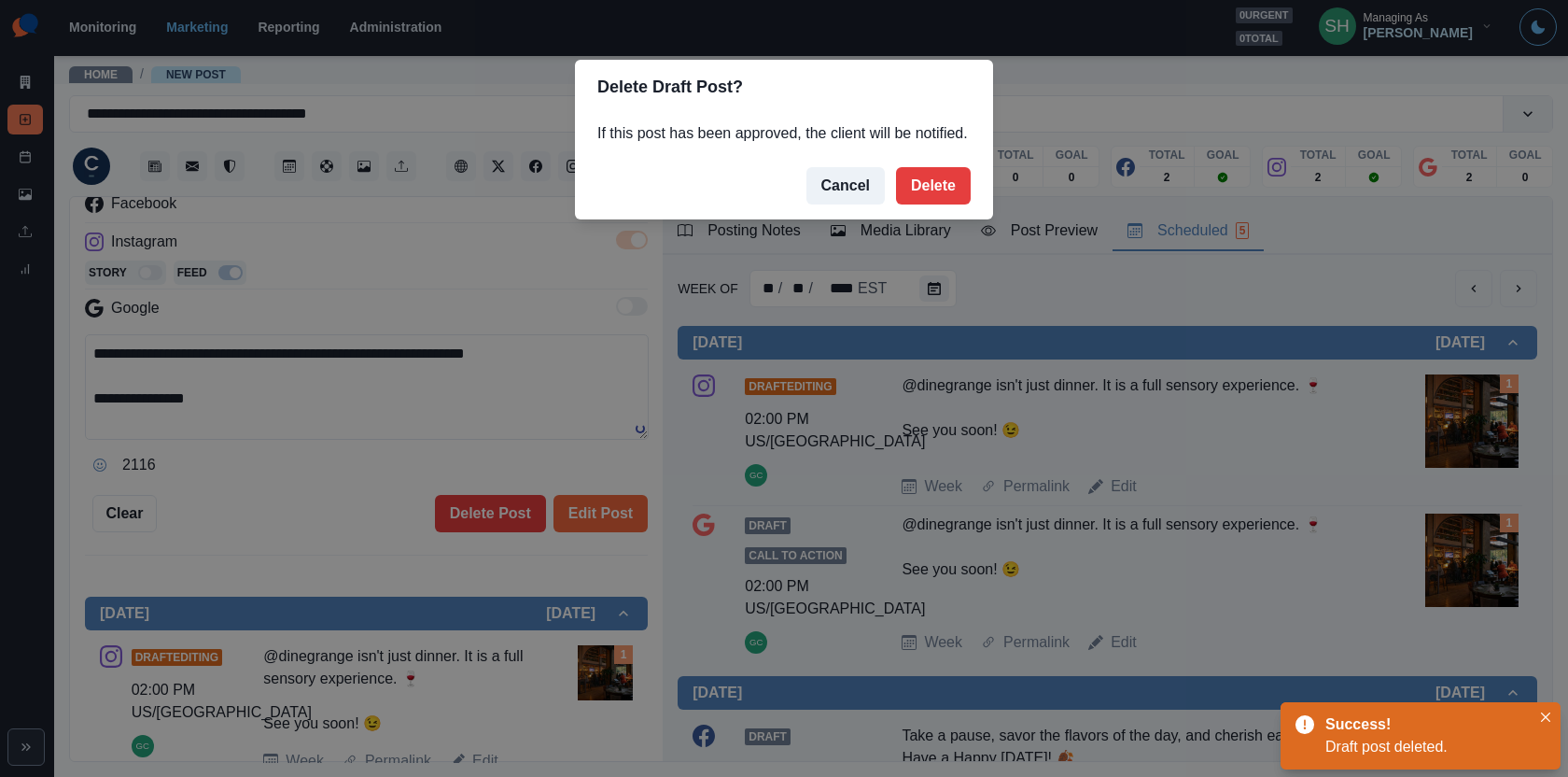
click at [910, 219] on footer "Cancel Delete" at bounding box center [784, 185] width 418 height 67
click at [910, 204] on button "Delete" at bounding box center [933, 185] width 75 height 37
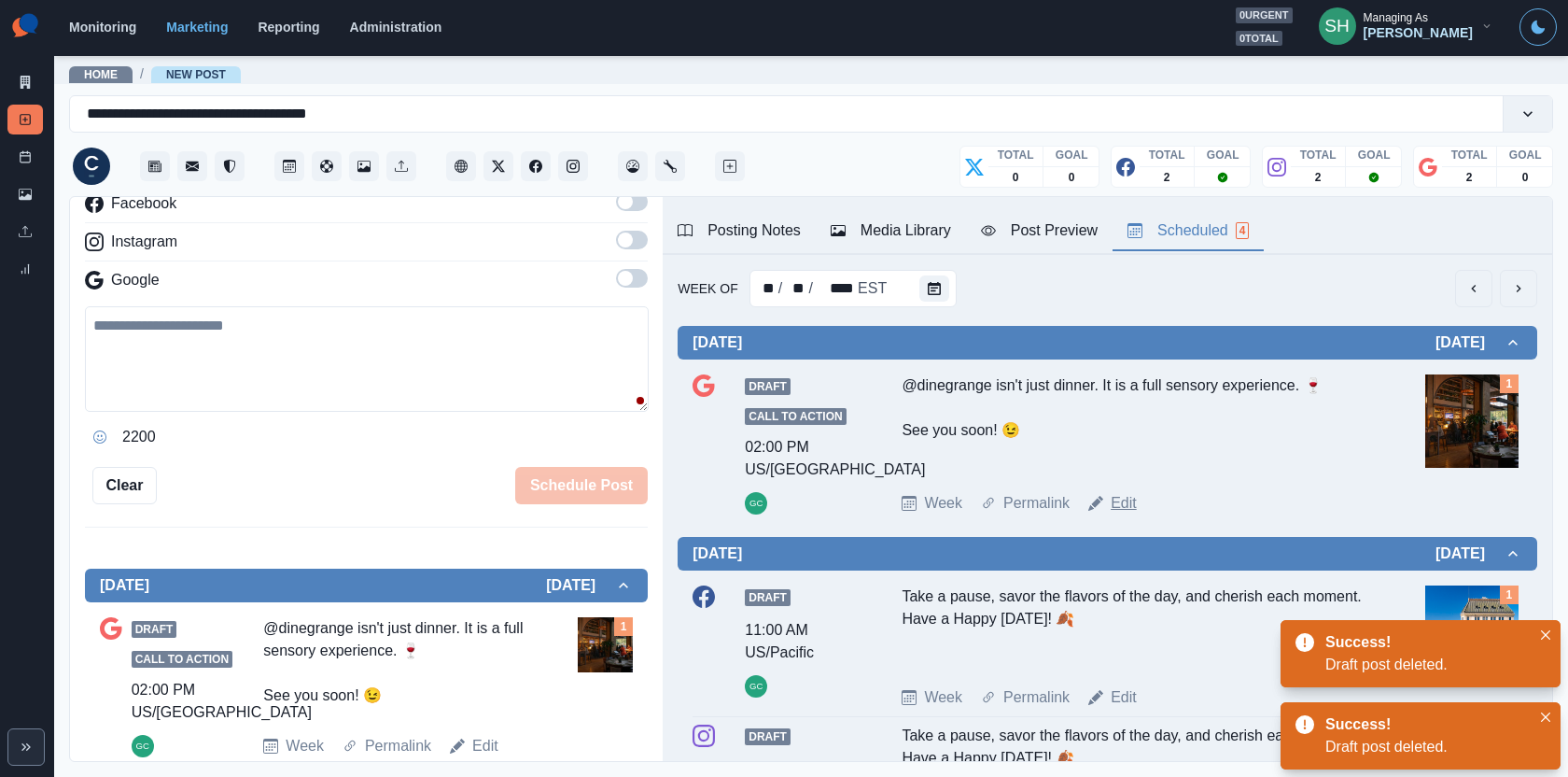
click at [1117, 492] on link "Edit" at bounding box center [1124, 503] width 26 height 22
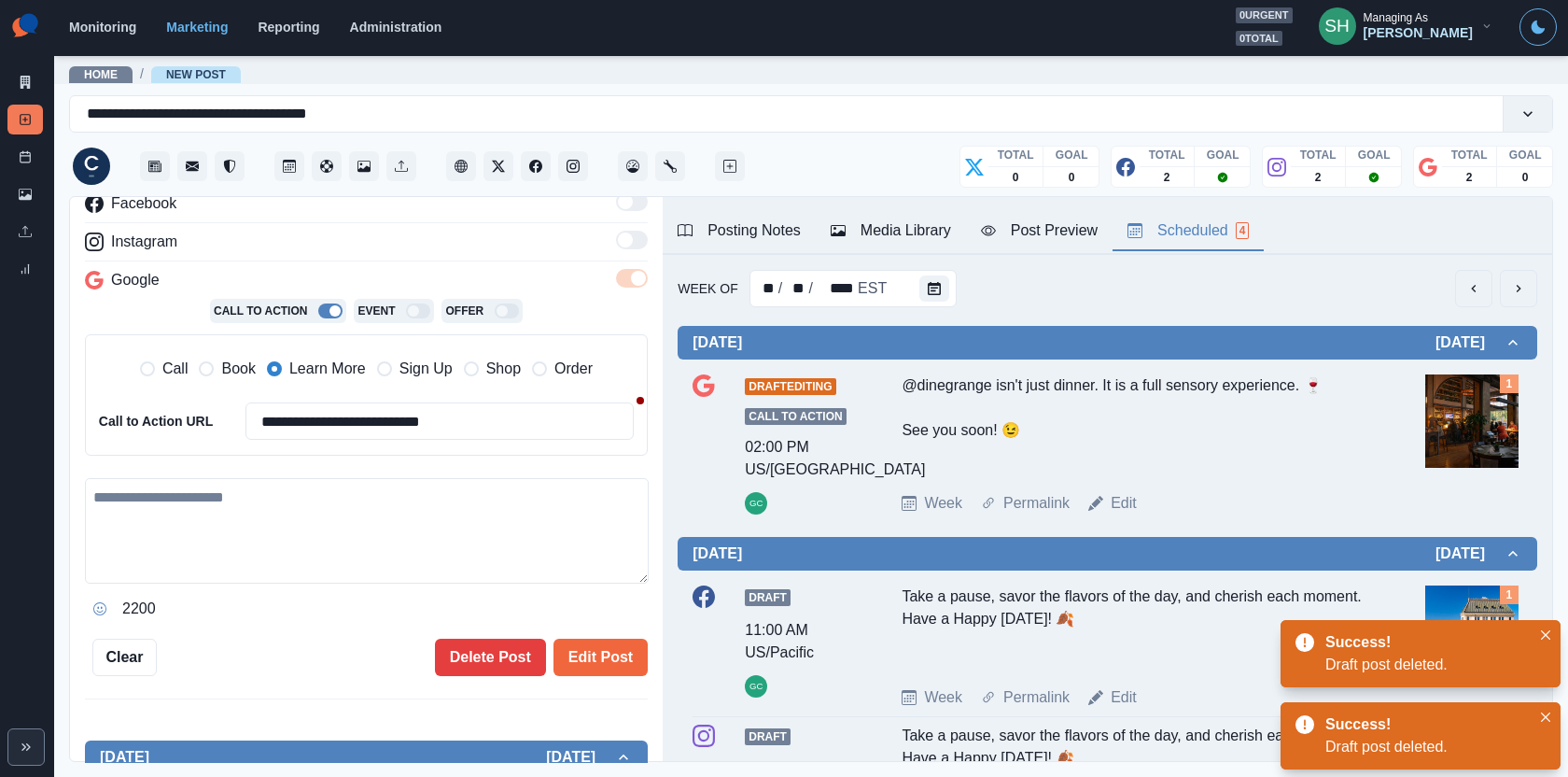
type textarea "**********"
click at [443, 633] on div "**********" at bounding box center [366, 325] width 563 height 701
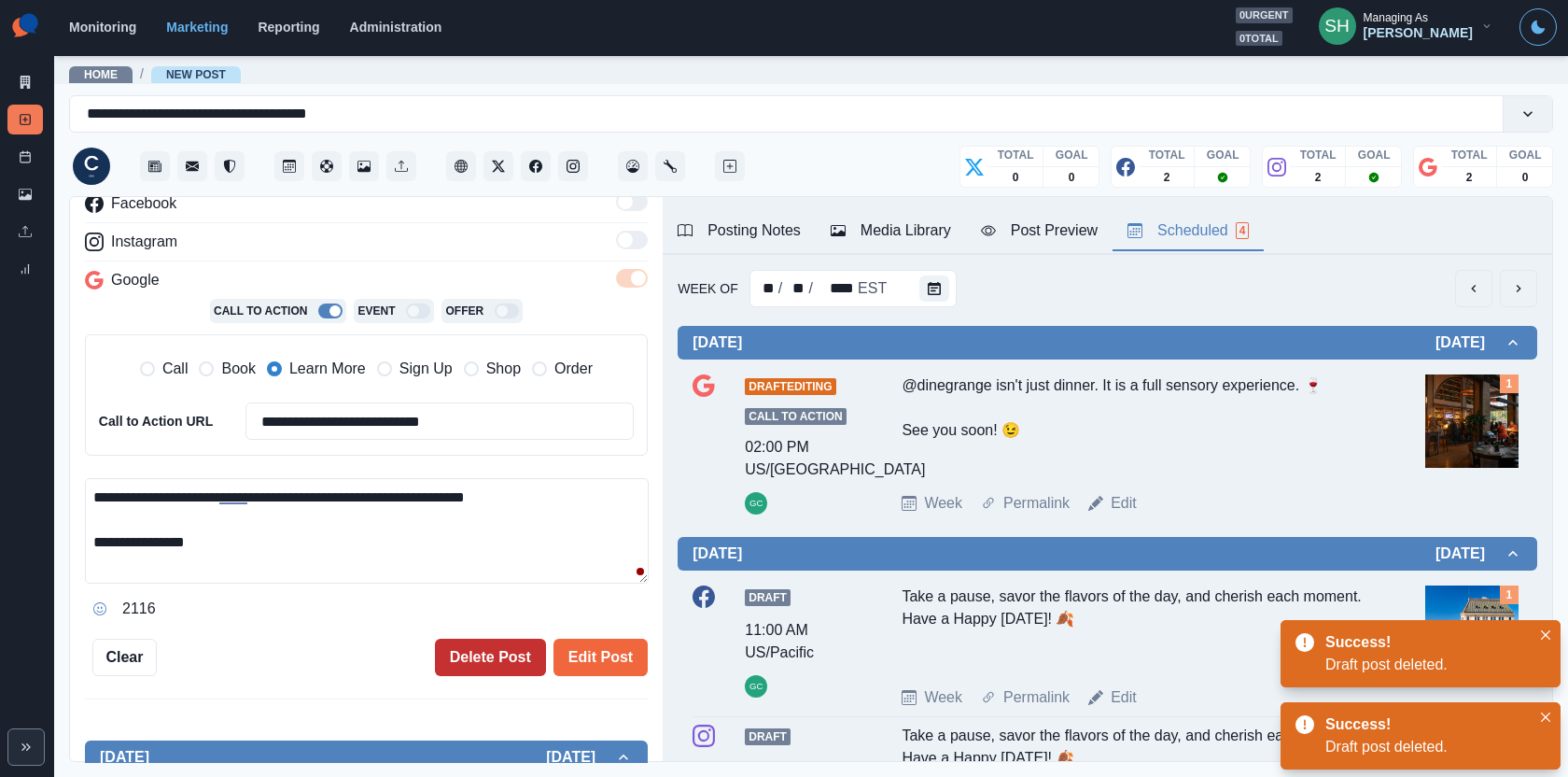
click at [454, 639] on button "Delete Post" at bounding box center [490, 657] width 111 height 37
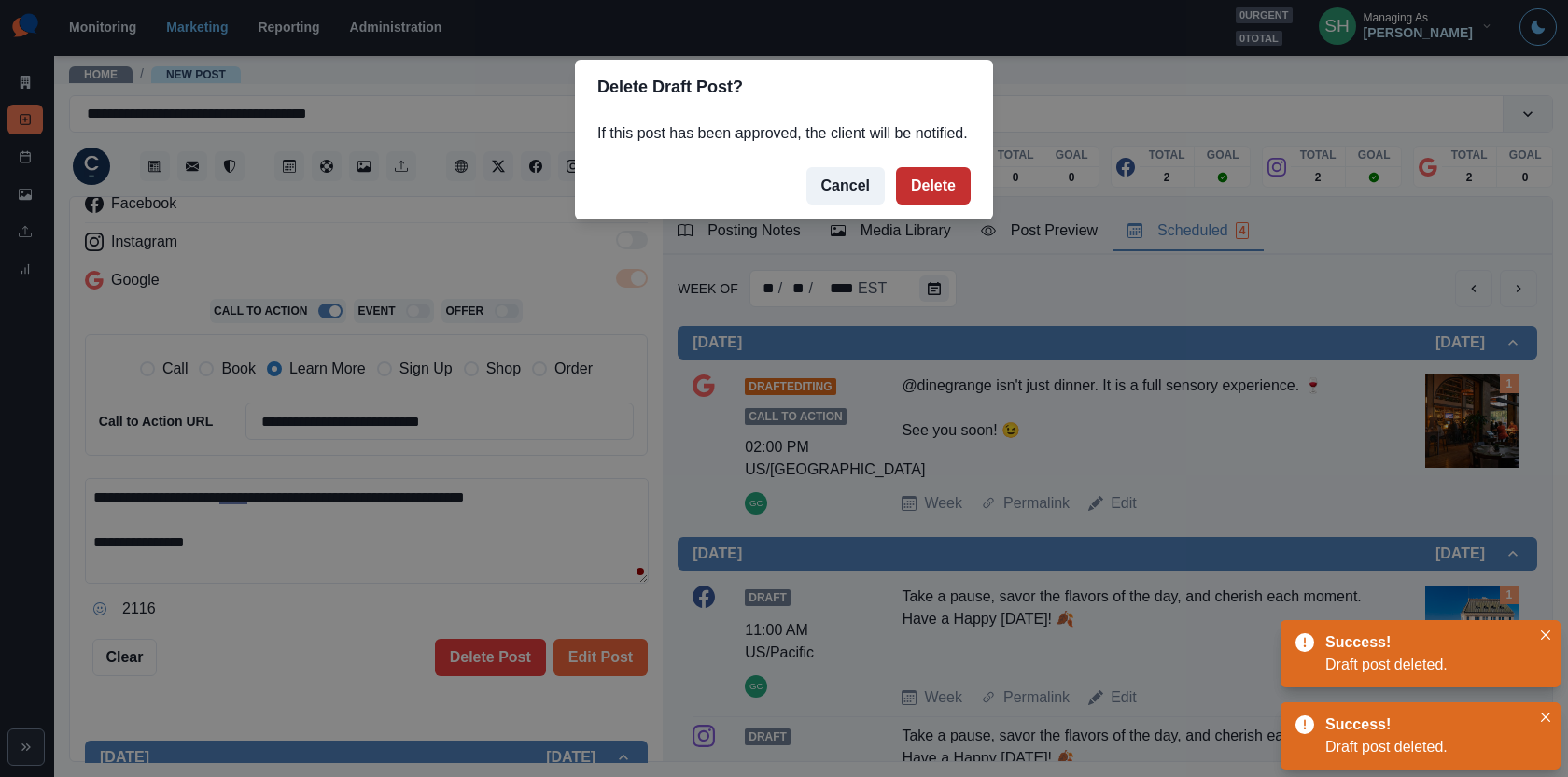
click at [944, 204] on button "Delete" at bounding box center [933, 185] width 75 height 37
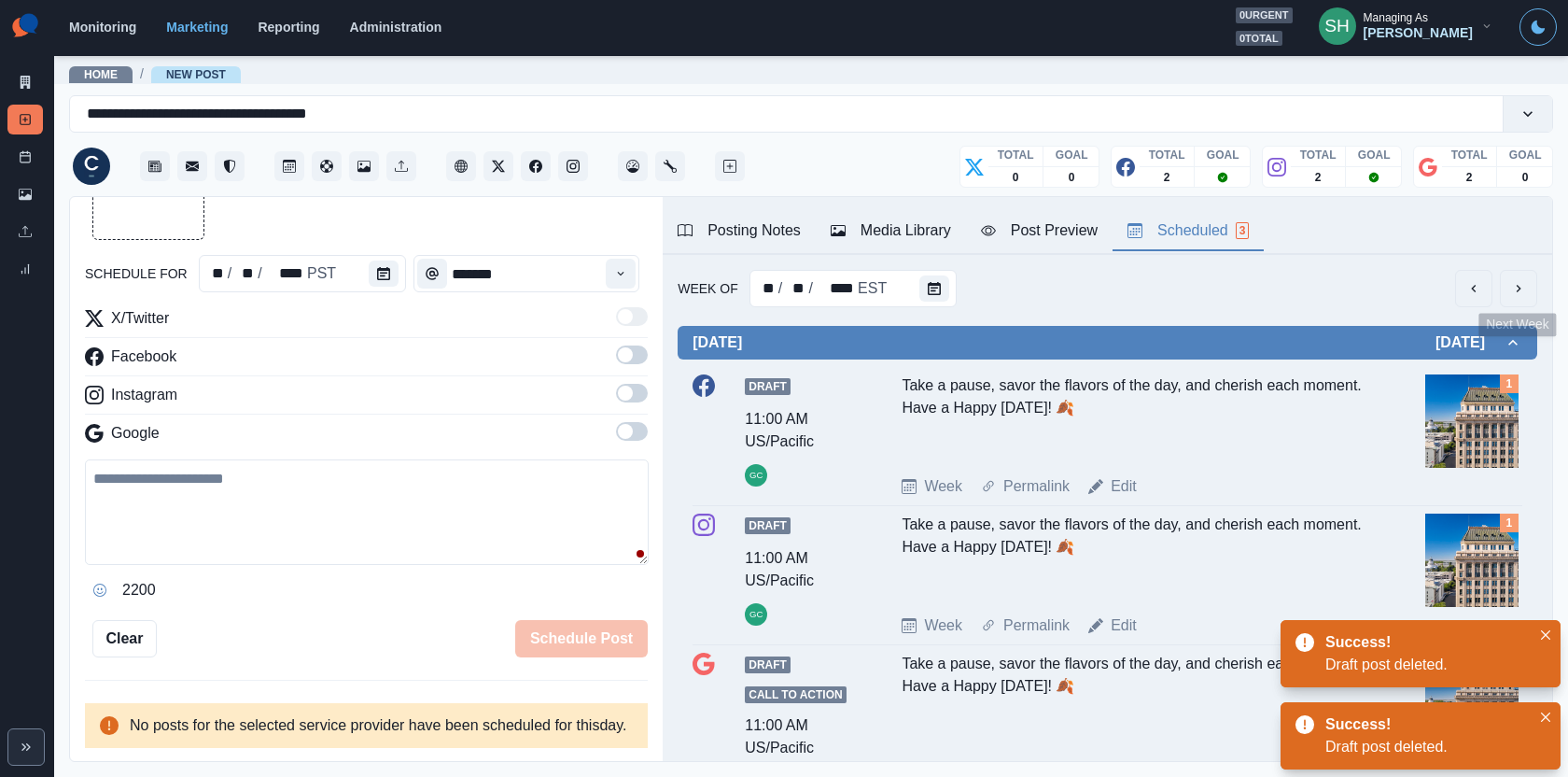
click at [1411, 282] on button "previous" at bounding box center [1473, 288] width 37 height 37
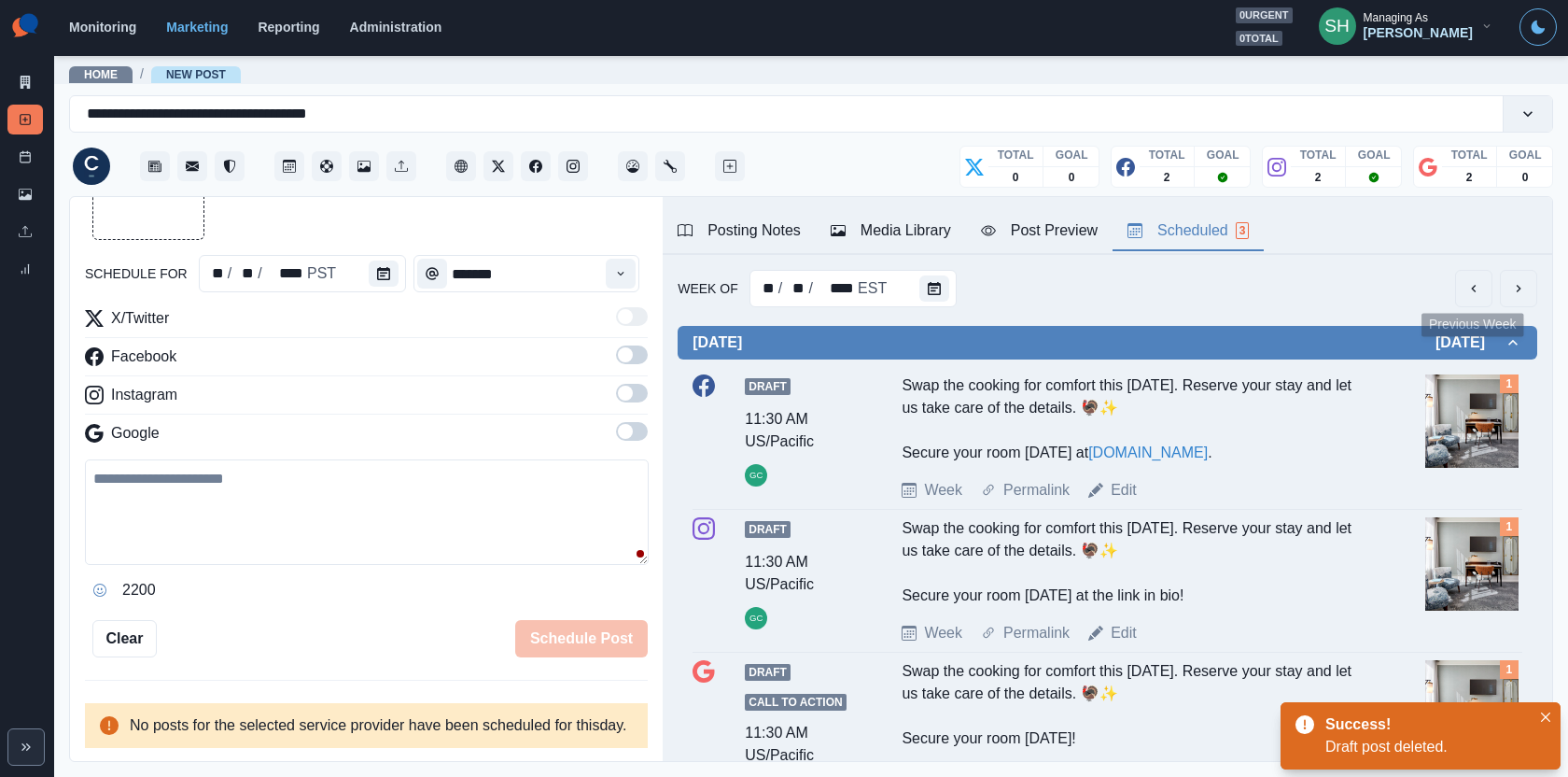
click at [1411, 287] on icon "previous" at bounding box center [1474, 288] width 15 height 15
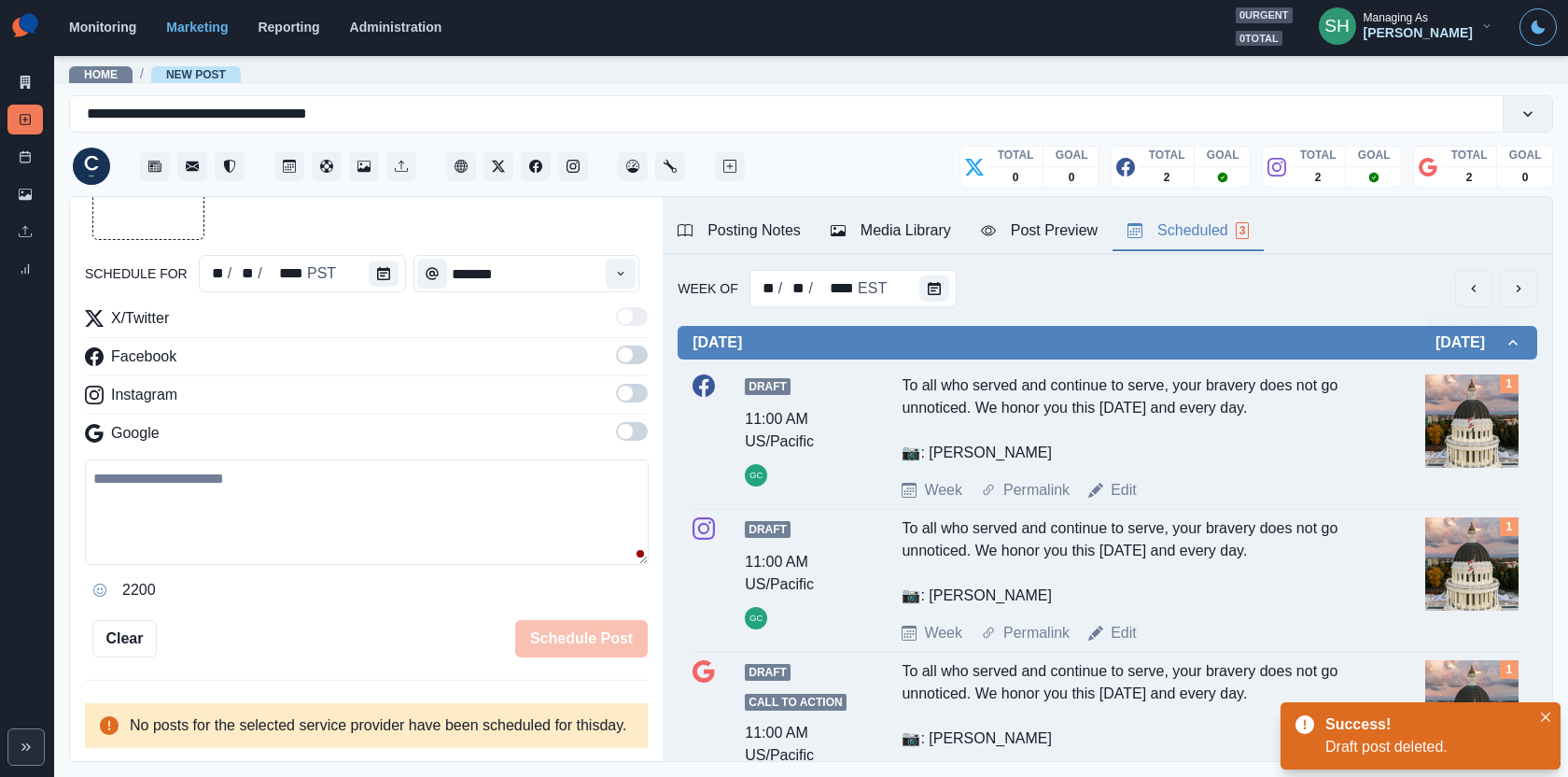
scroll to position [150, 0]
click at [1411, 294] on icon "previous" at bounding box center [1474, 288] width 15 height 15
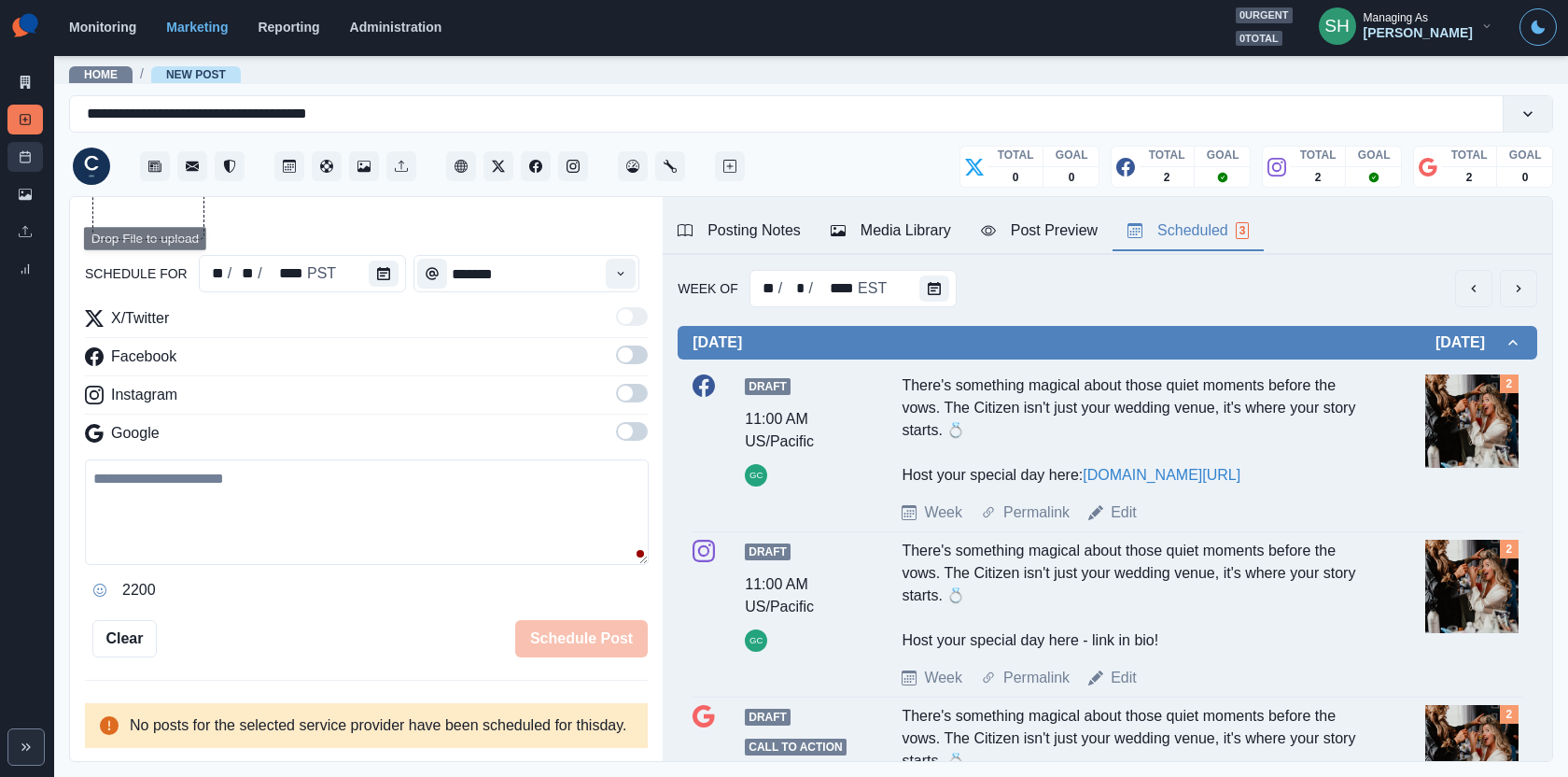
click at [31, 155] on icon at bounding box center [25, 156] width 13 height 13
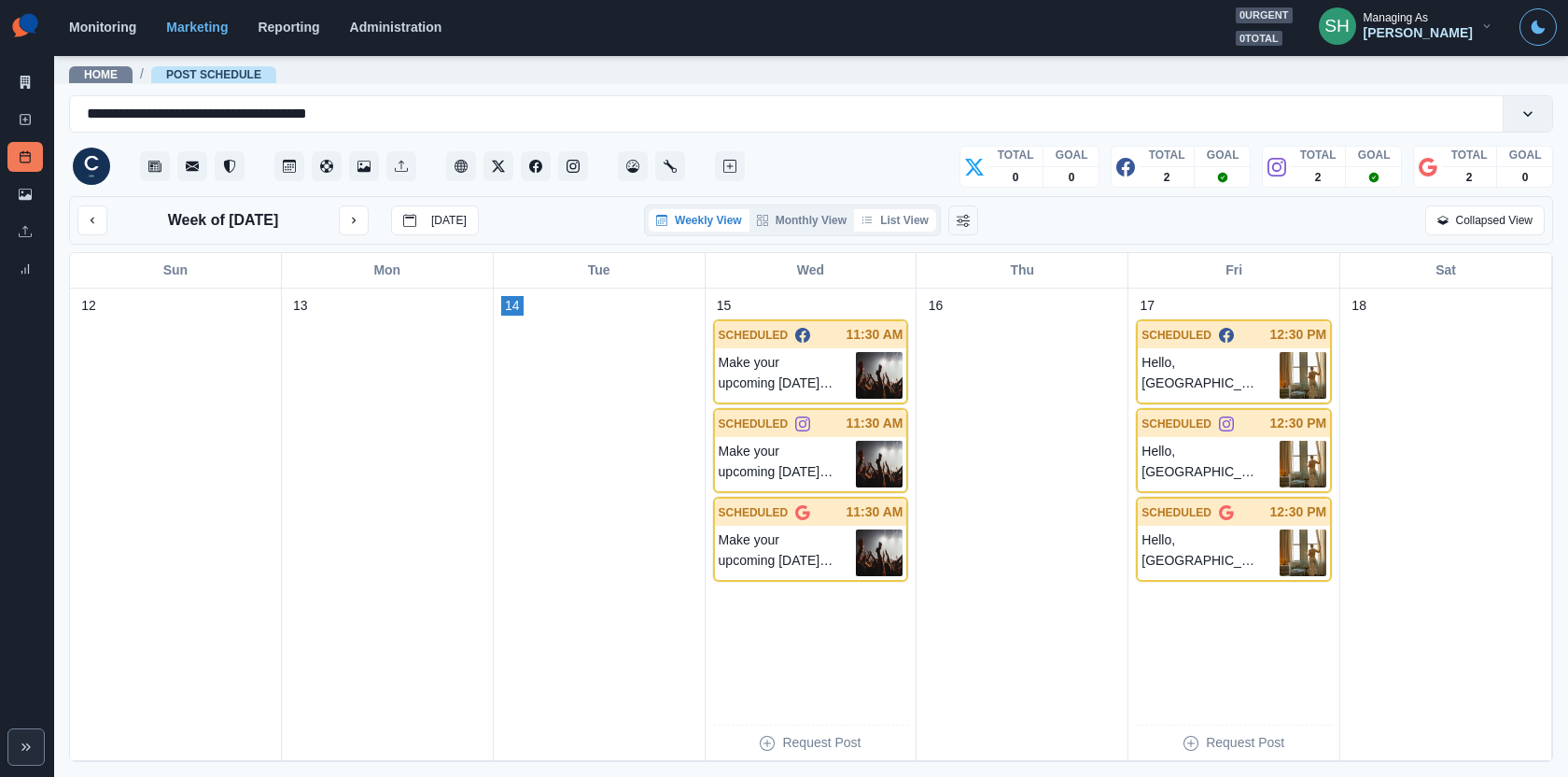
click at [902, 218] on button "List View" at bounding box center [895, 220] width 82 height 22
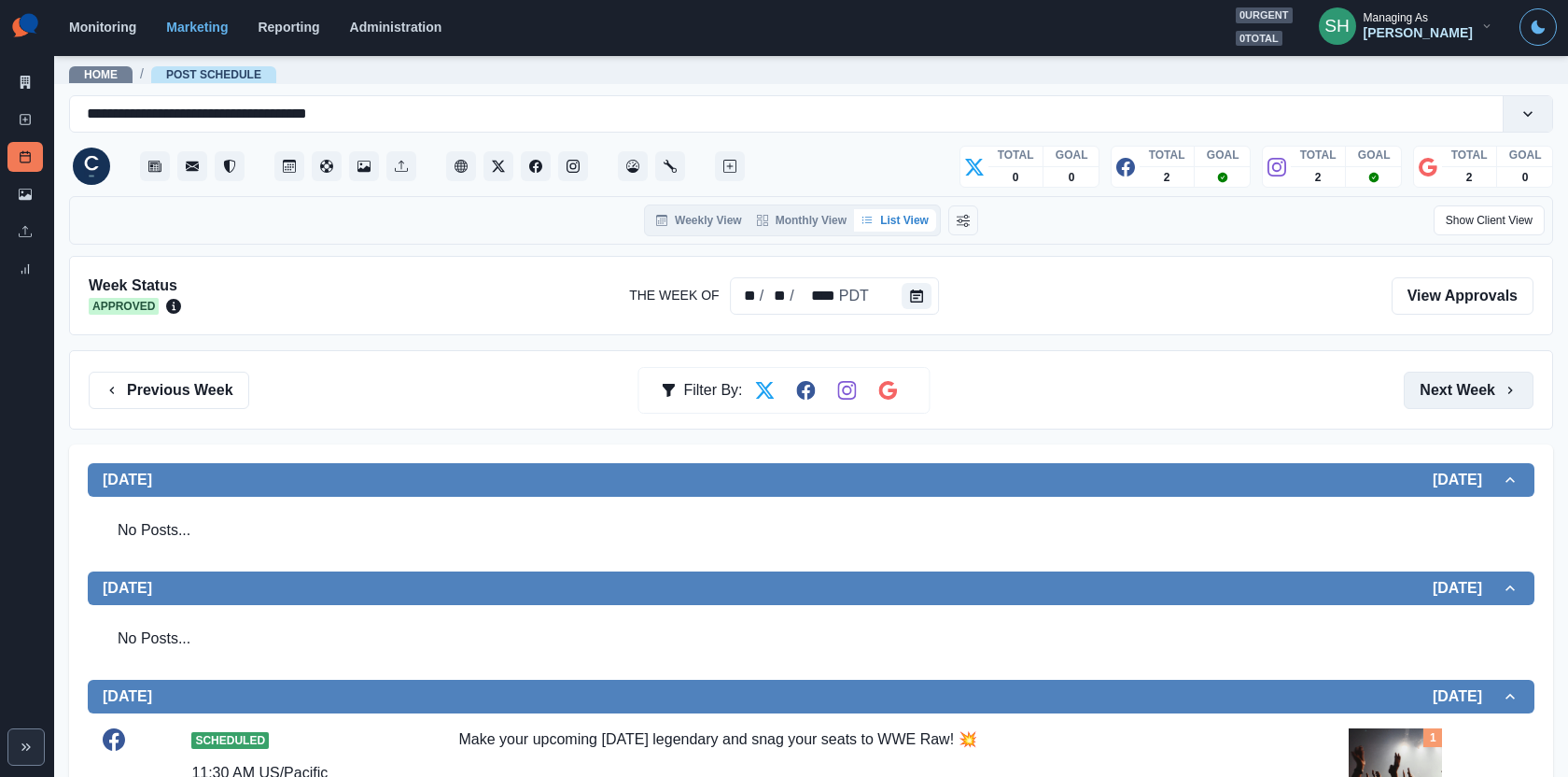
click at [1411, 400] on button "Next Week" at bounding box center [1469, 390] width 130 height 37
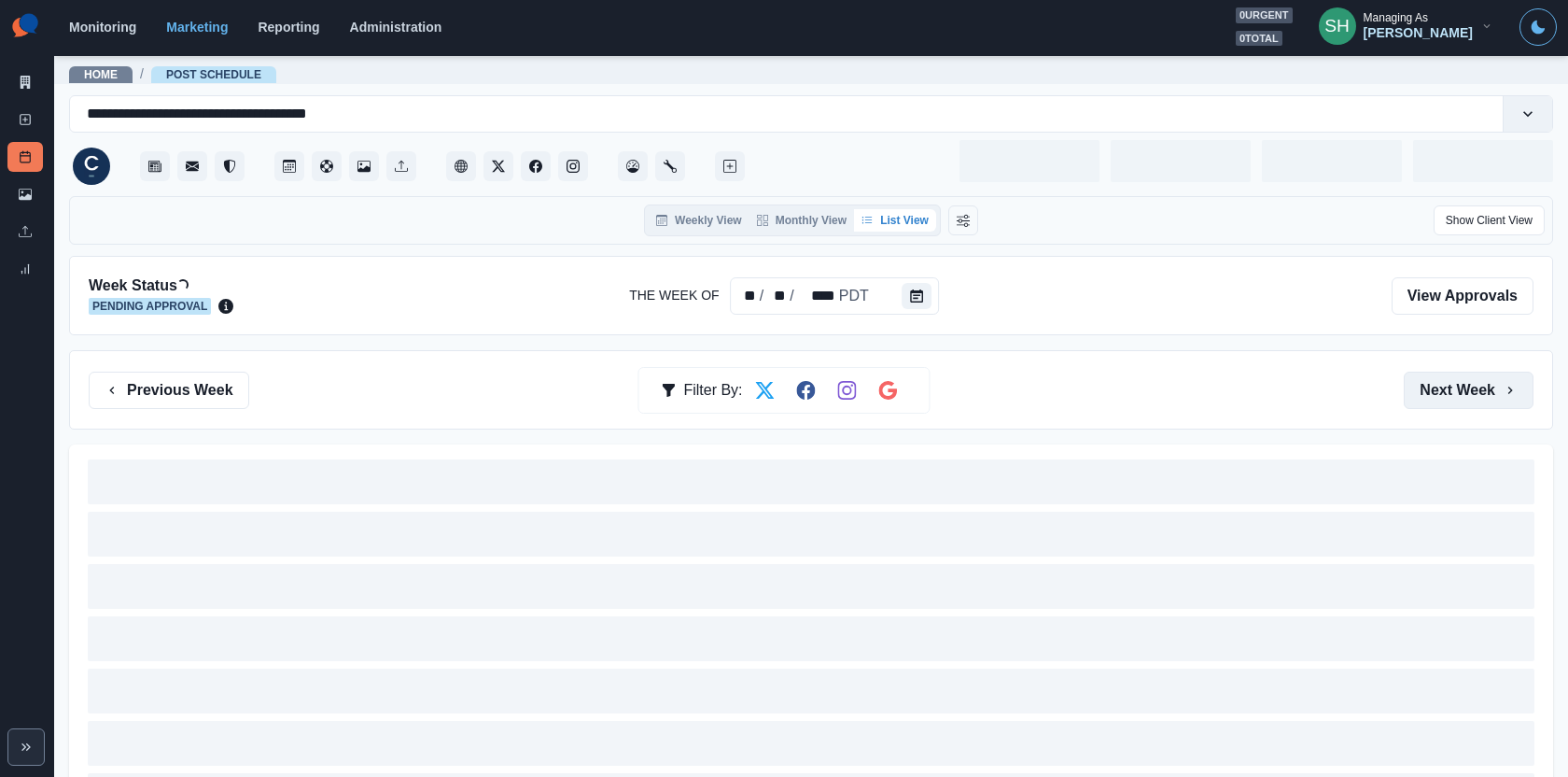
click at [1411, 400] on button "Next Week" at bounding box center [1469, 390] width 130 height 37
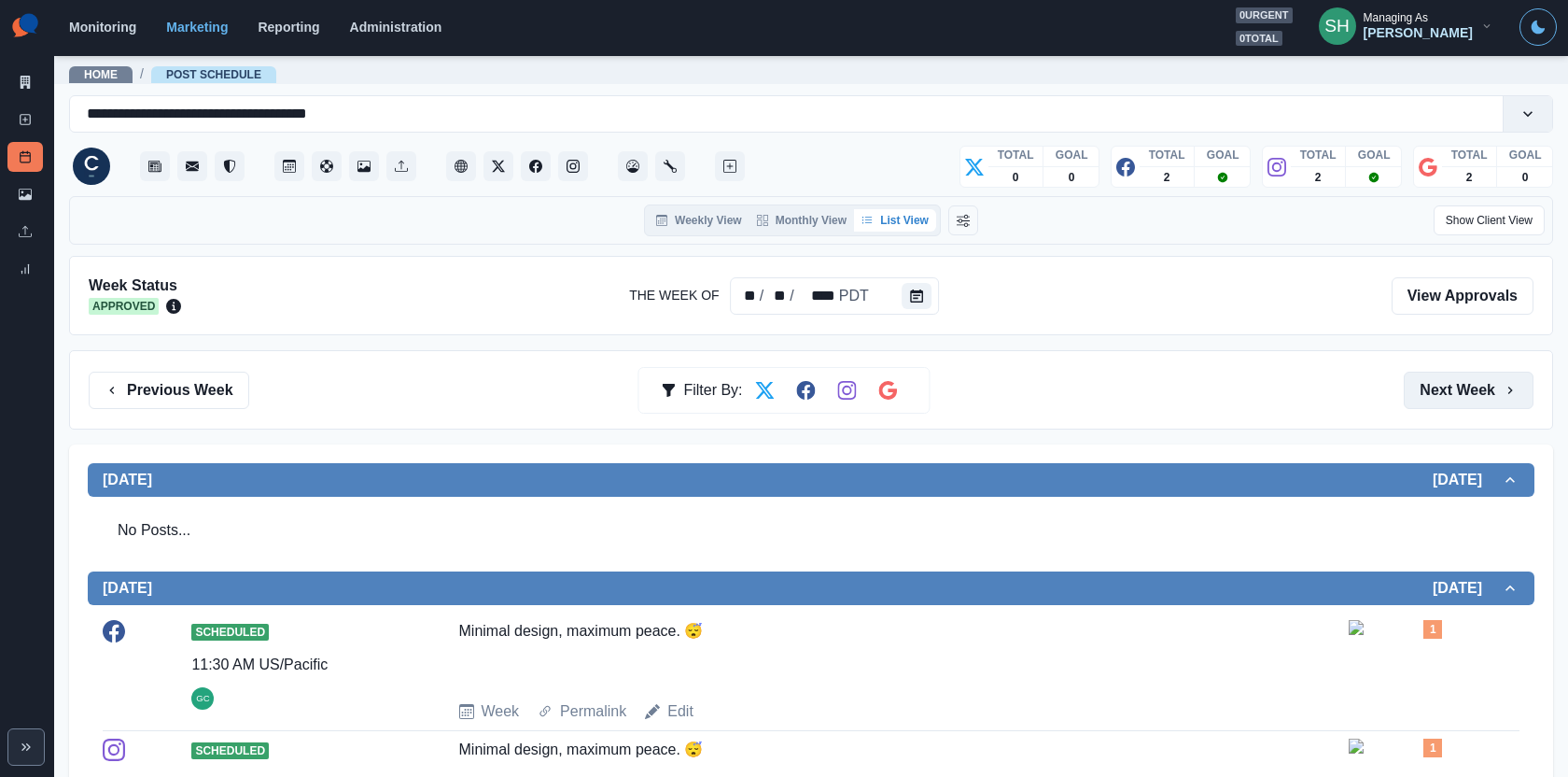
click at [1411, 405] on button "Next Week" at bounding box center [1469, 390] width 130 height 37
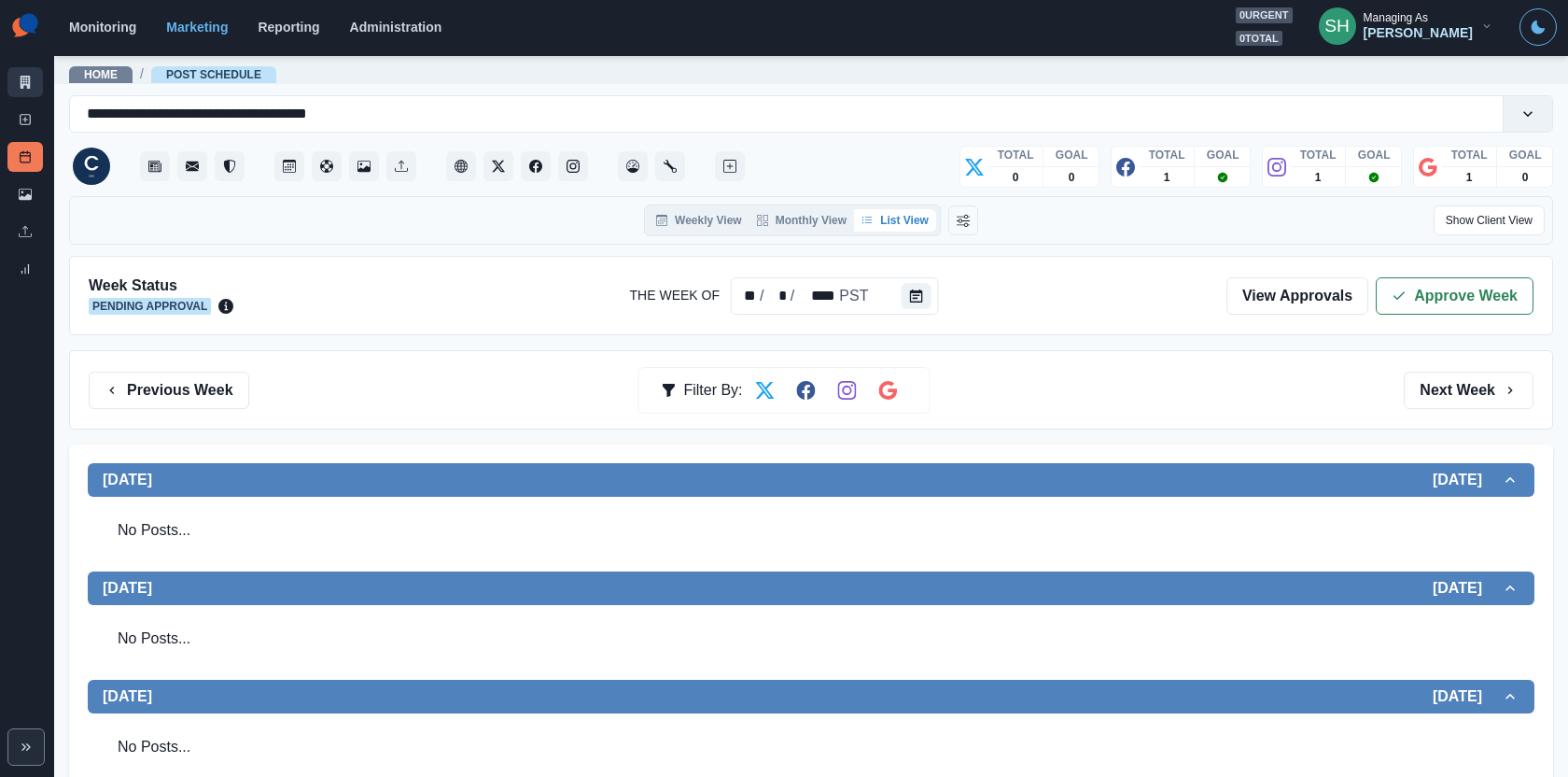
click at [13, 90] on link "Marketing Summary" at bounding box center [24, 82] width 35 height 30
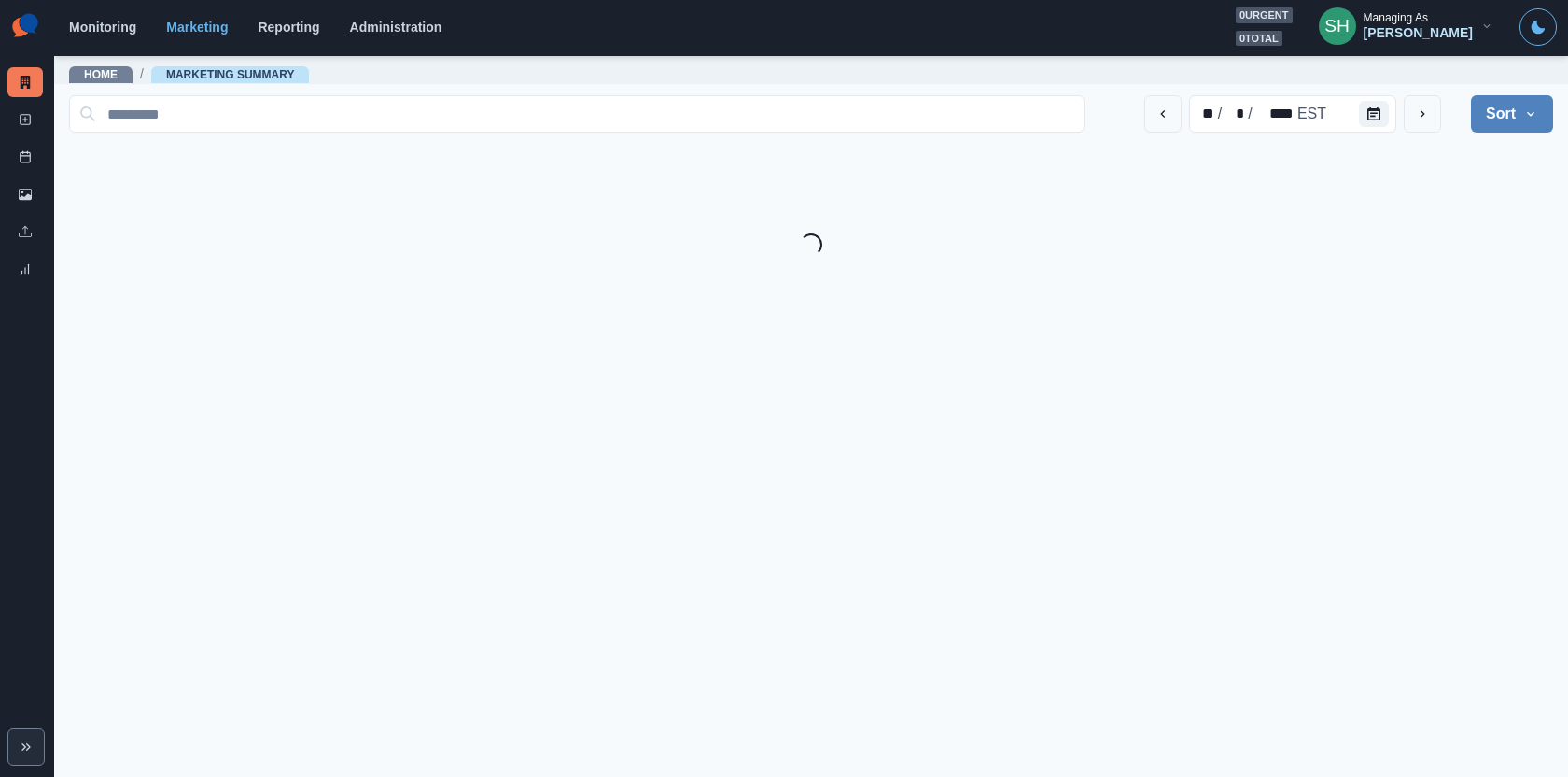
click at [1411, 25] on div "[PERSON_NAME]" at bounding box center [1418, 33] width 109 height 16
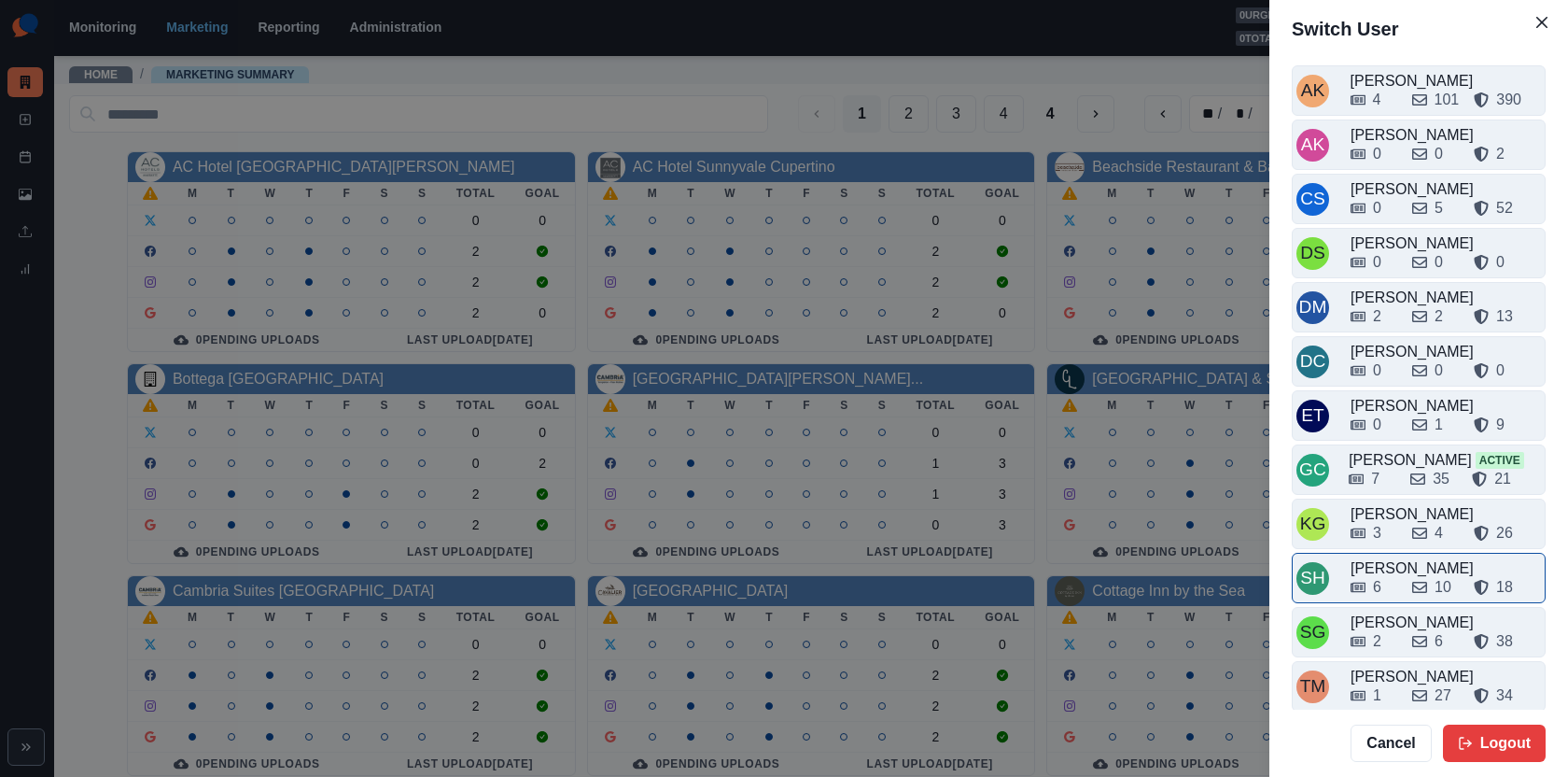
click at [1404, 581] on div "6 10 18" at bounding box center [1446, 587] width 190 height 22
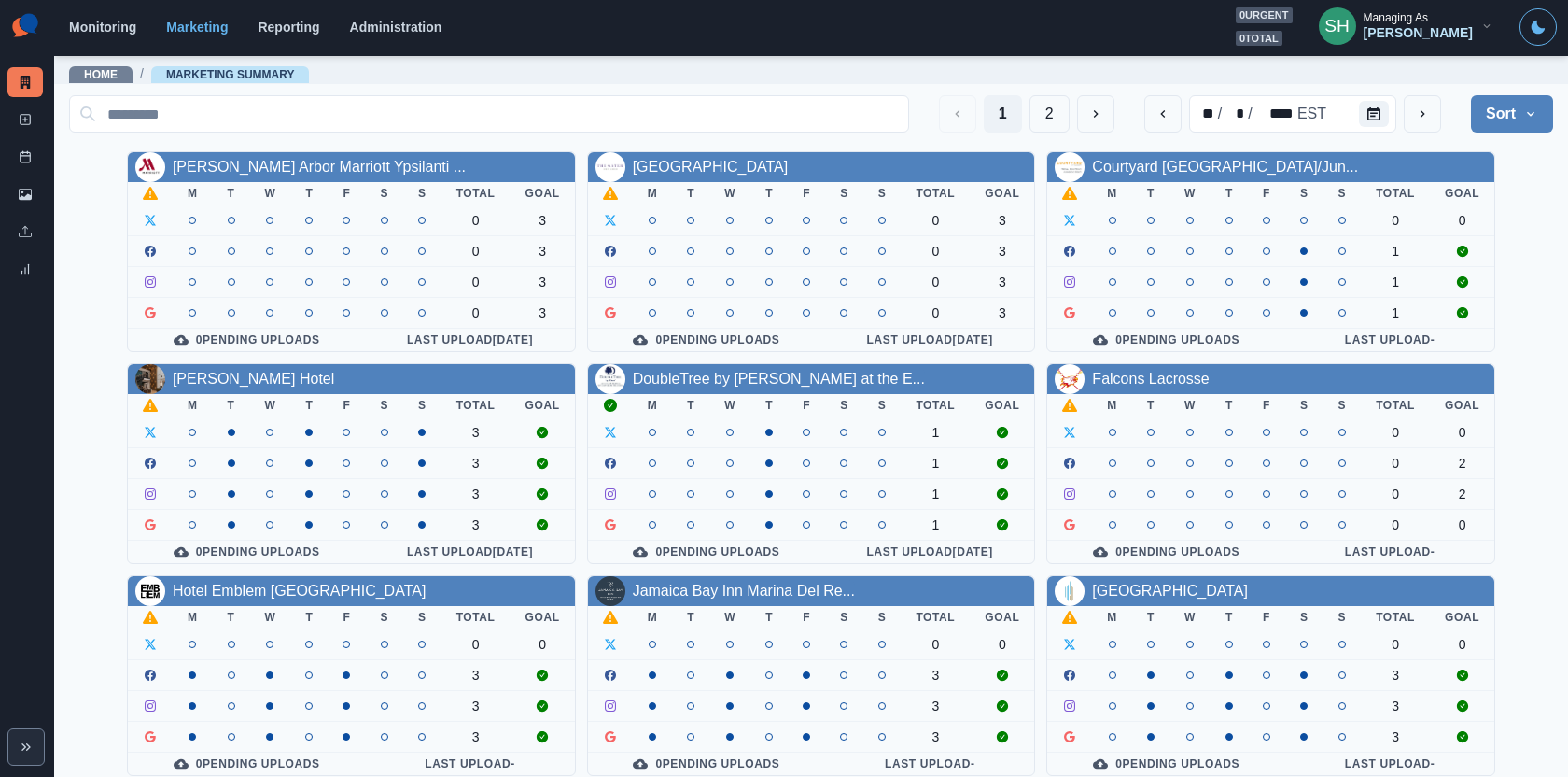
scroll to position [181, 0]
